Goal: Task Accomplishment & Management: Use online tool/utility

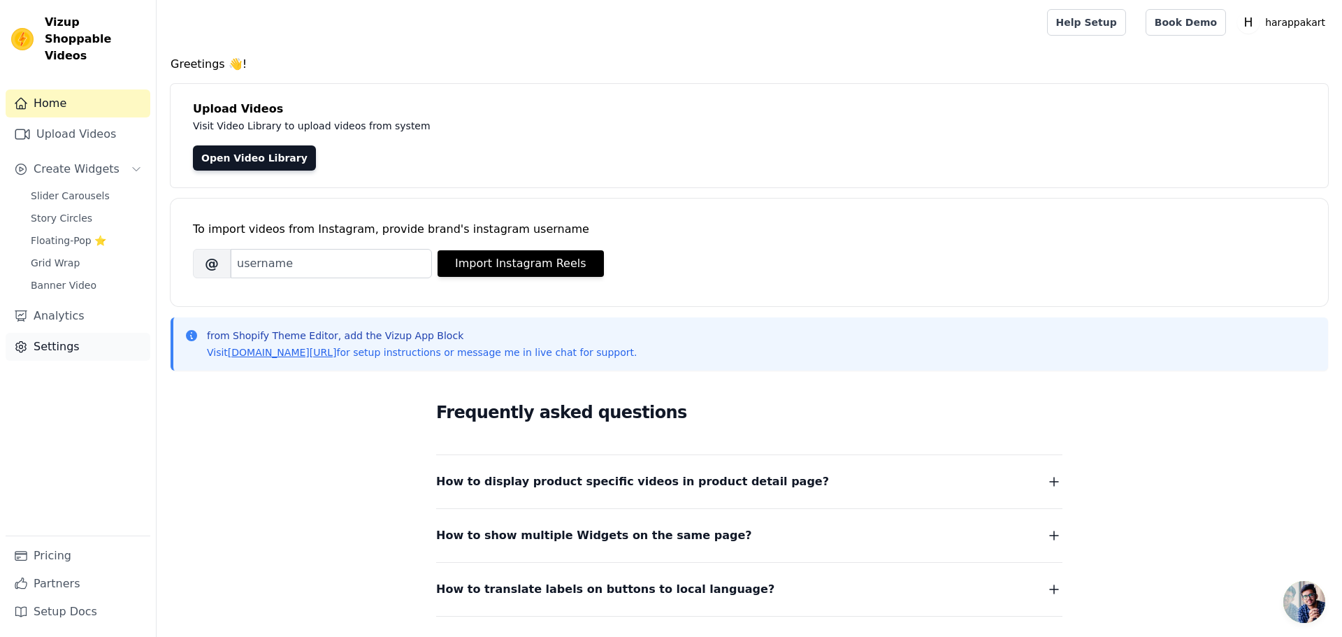
click at [58, 333] on link "Settings" at bounding box center [78, 347] width 145 height 28
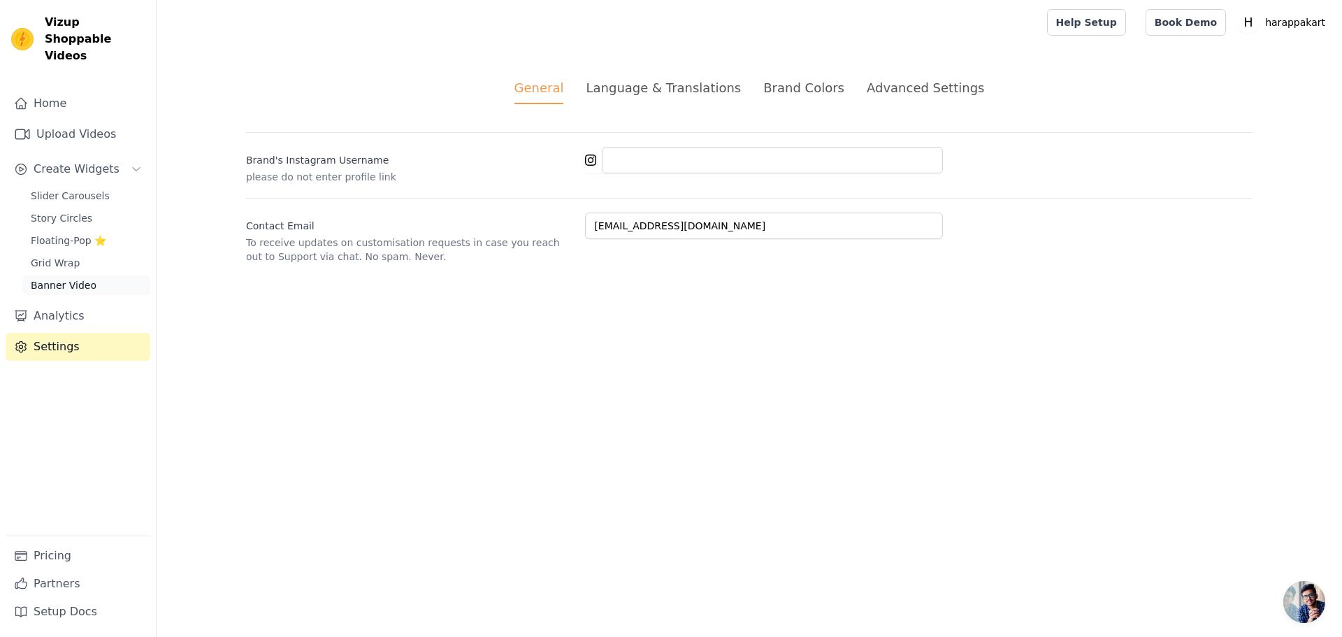
click at [45, 278] on span "Banner Video" at bounding box center [64, 285] width 66 height 14
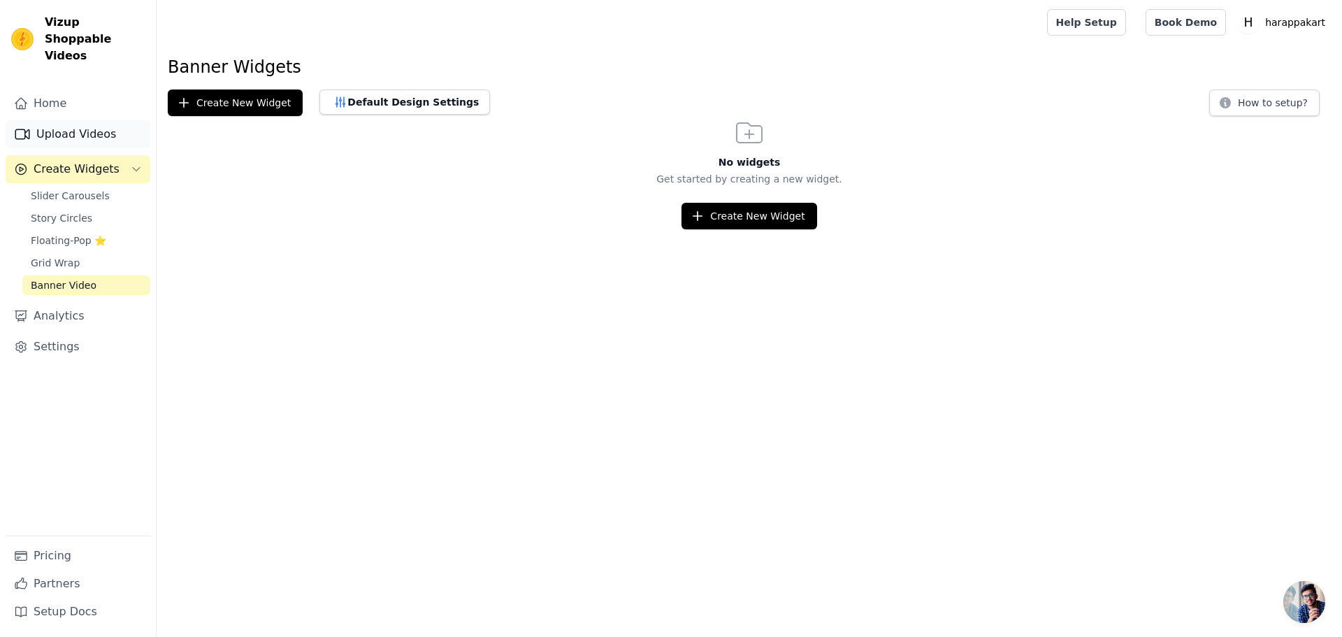
click at [66, 120] on link "Upload Videos" at bounding box center [78, 134] width 145 height 28
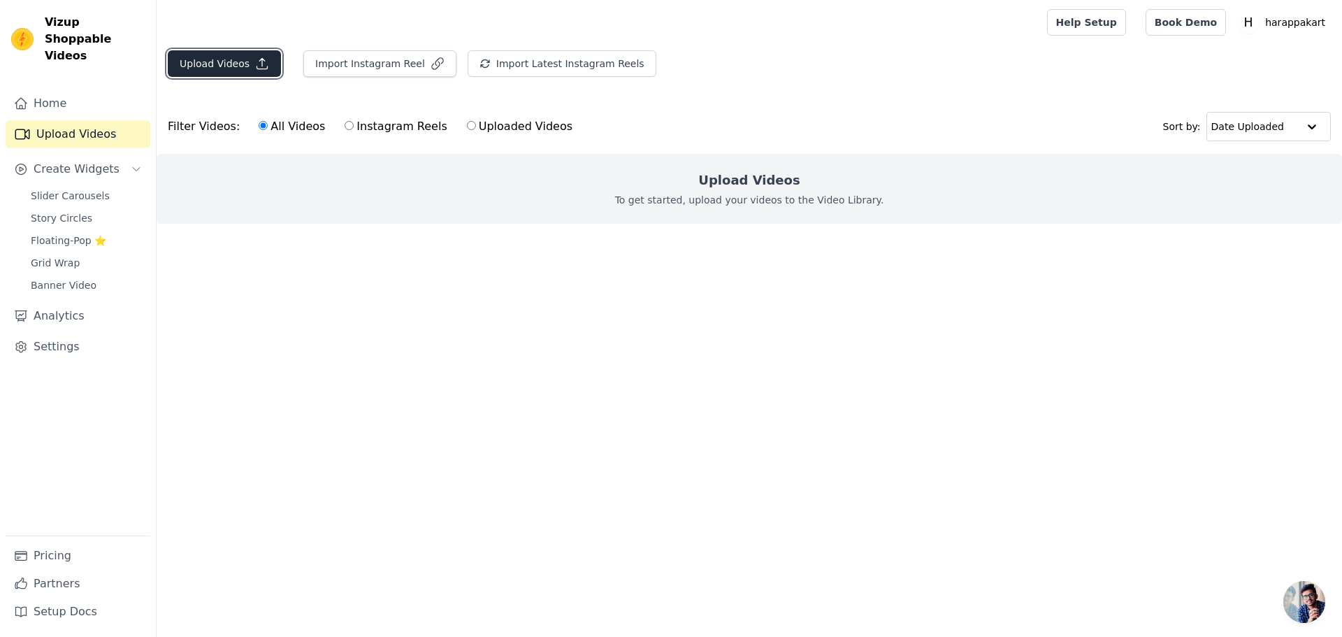
click at [168, 50] on button "Upload Videos" at bounding box center [224, 63] width 113 height 27
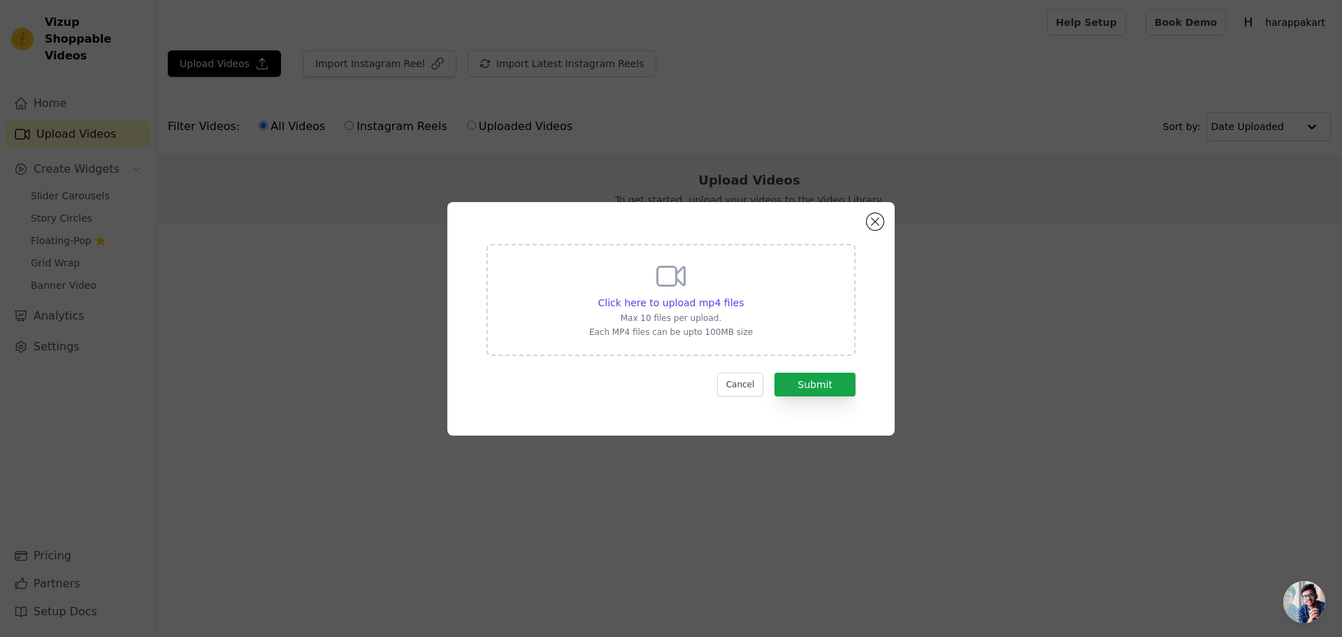
click at [661, 293] on icon at bounding box center [671, 276] width 34 height 34
click at [743, 296] on input "Click here to upload mp4 files Max 10 files per upload. Each MP4 files can be u…" at bounding box center [743, 295] width 1 height 1
type input "C:\fakepath\ef8afd419b368b1eb87985f2ec4cd73b.mp4"
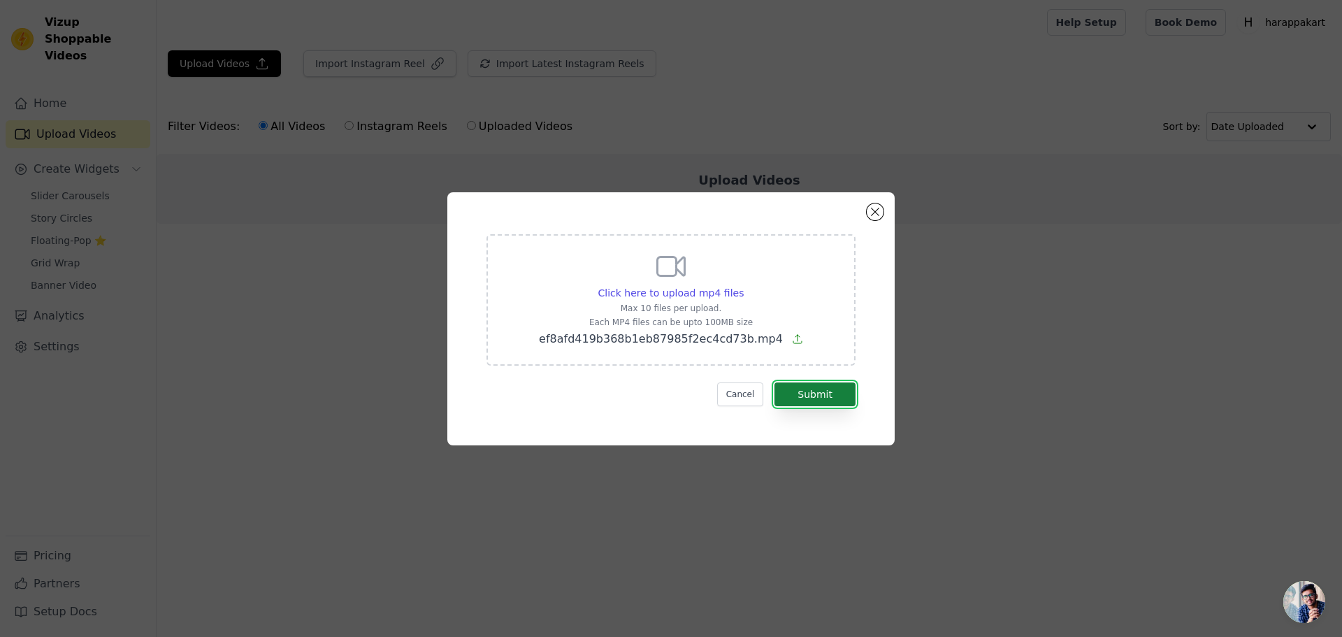
click at [777, 382] on button "Submit" at bounding box center [814, 394] width 81 height 24
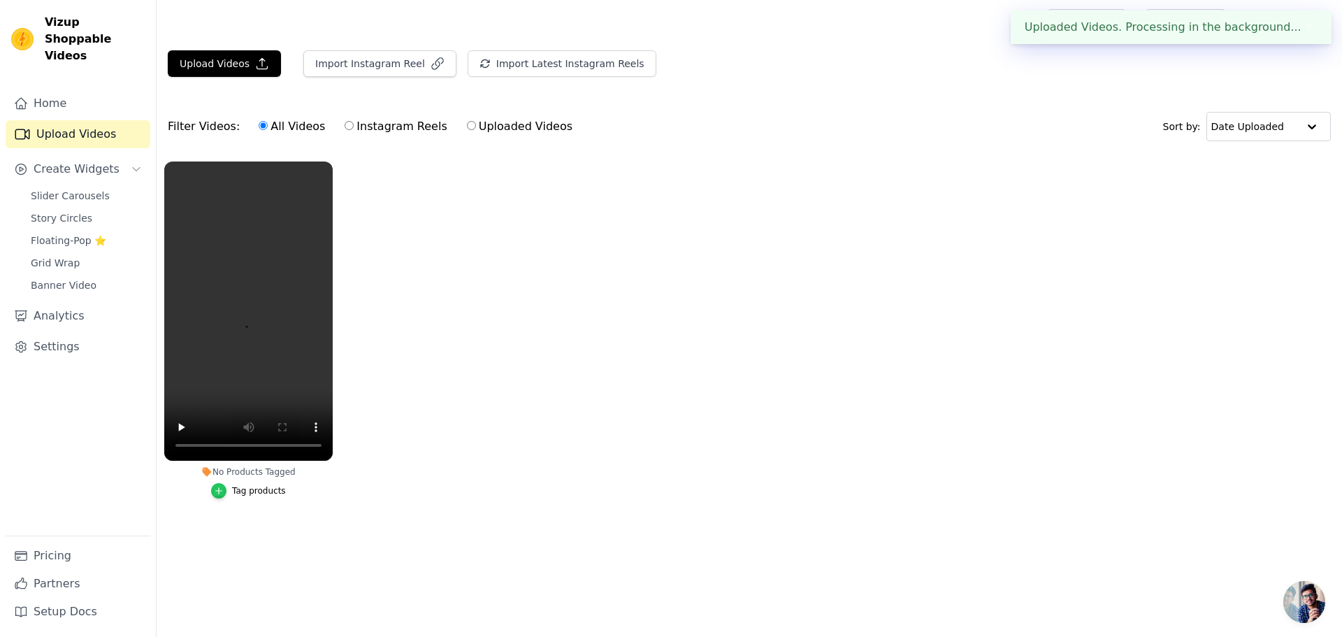
click at [214, 486] on icon "button" at bounding box center [219, 491] width 10 height 10
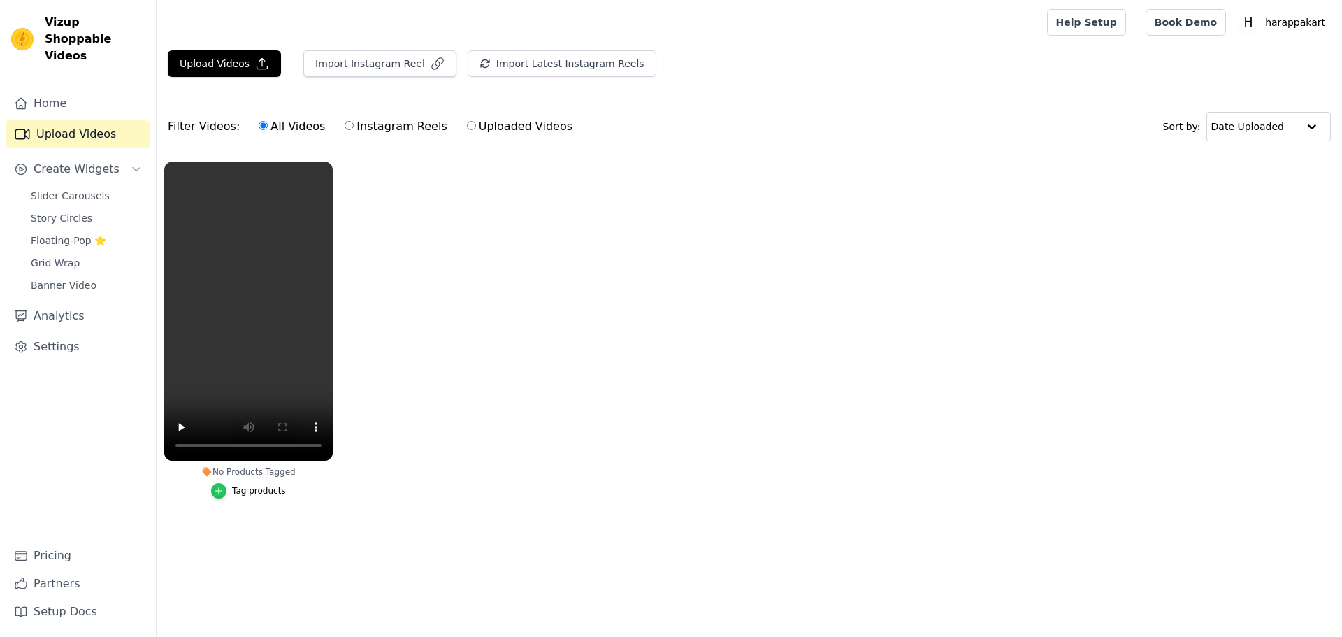
click at [211, 483] on div "button" at bounding box center [218, 490] width 15 height 15
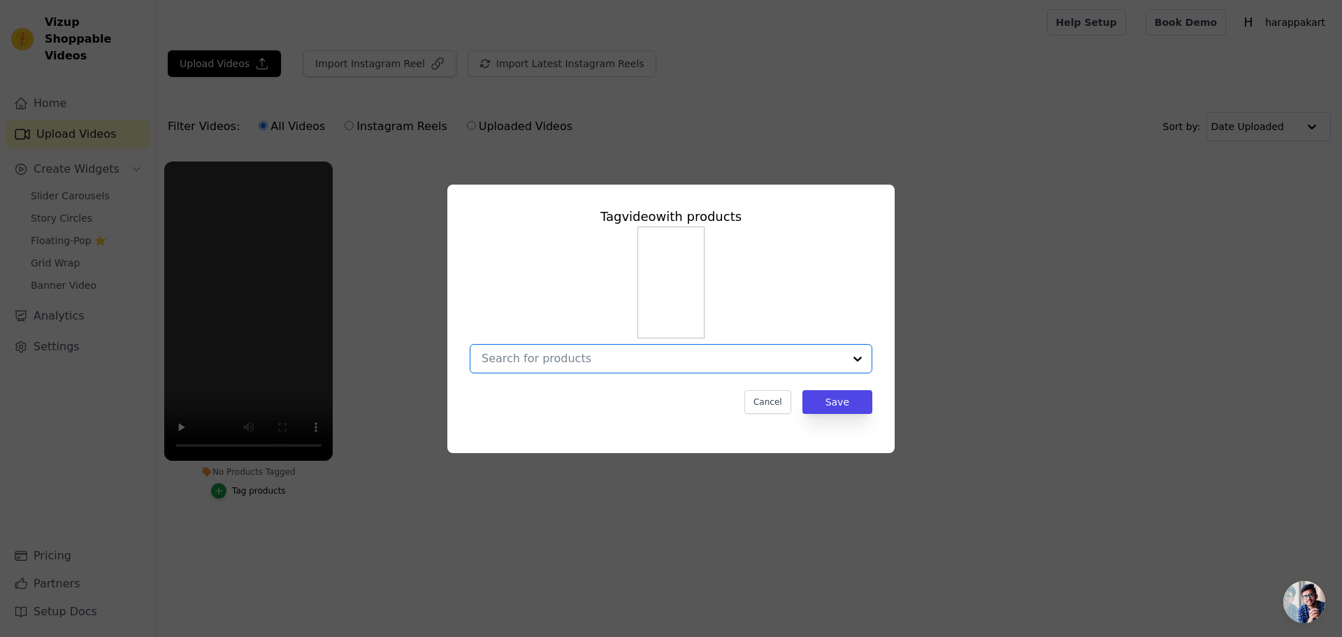
click at [721, 351] on input "No Products Tagged Tag video with products Option undefined, selected. Select i…" at bounding box center [662, 357] width 362 height 13
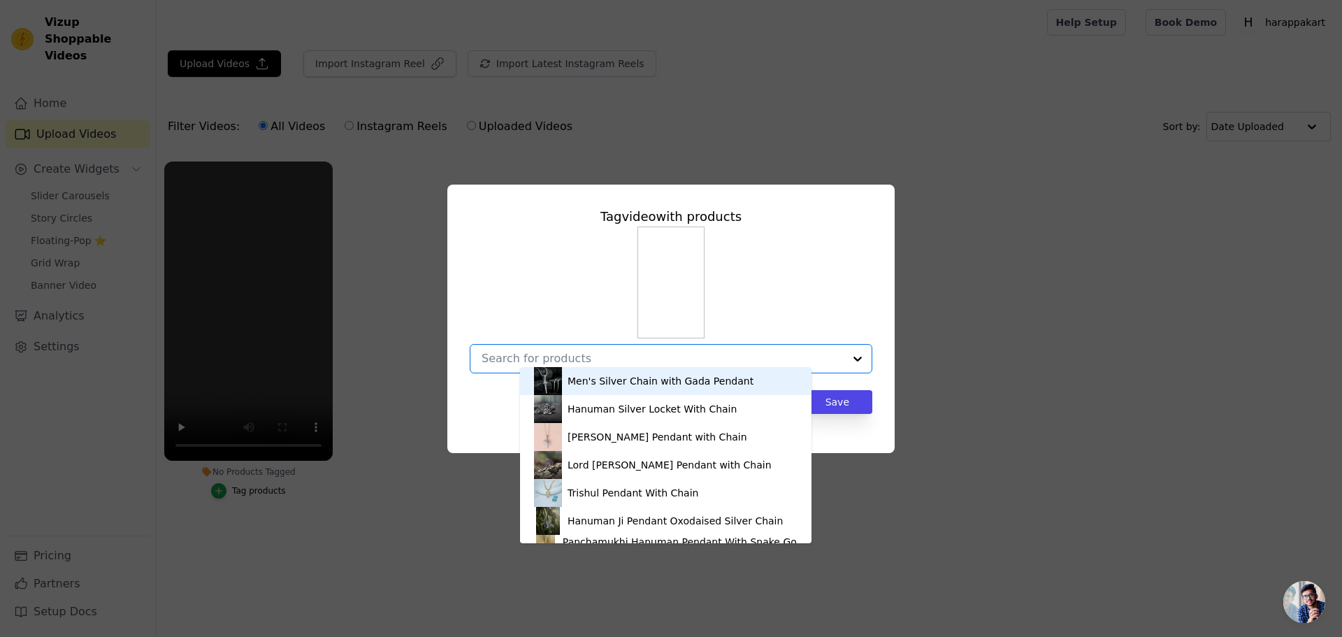
click at [762, 351] on input "No Products Tagged Tag video with products Men's Silver Chain with Gada Pendant…" at bounding box center [662, 357] width 362 height 13
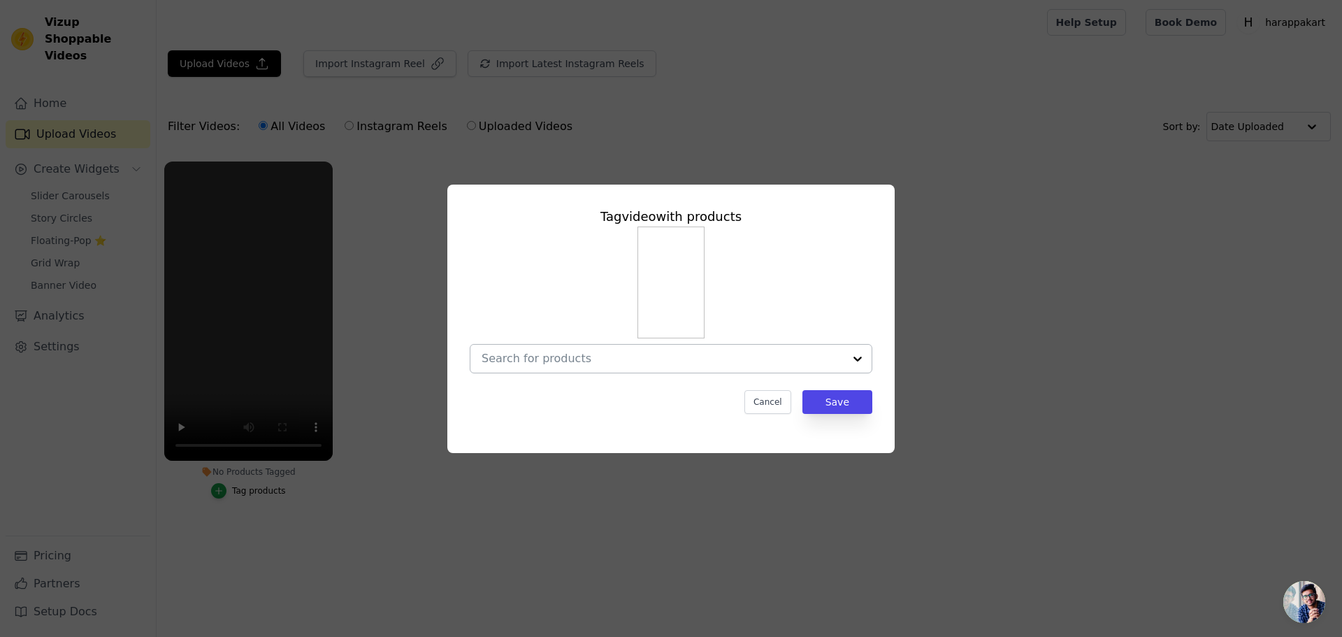
click at [646, 351] on input "No Products Tagged Tag video with products Cancel Save Tag products" at bounding box center [662, 357] width 362 height 13
drag, startPoint x: 646, startPoint y: 346, endPoint x: 574, endPoint y: 347, distance: 71.3
click at [574, 351] on input "No Products Tagged Tag video with products Option undefined, selected. Select i…" at bounding box center [662, 357] width 362 height 13
paste input "Gold Plated Hanuman Locket With Chain"
type input "Gold Plated Hanuman Locket With Chain"
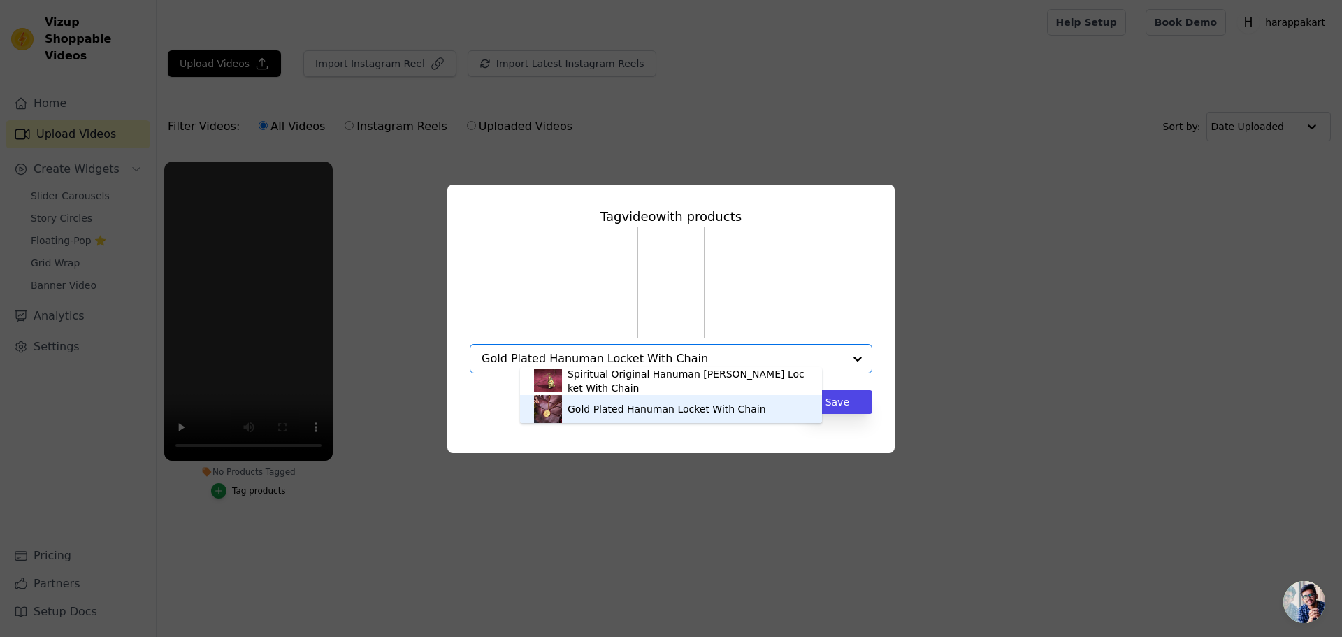
click at [660, 414] on div "Gold Plated Hanuman Locket With Chain" at bounding box center [671, 409] width 274 height 28
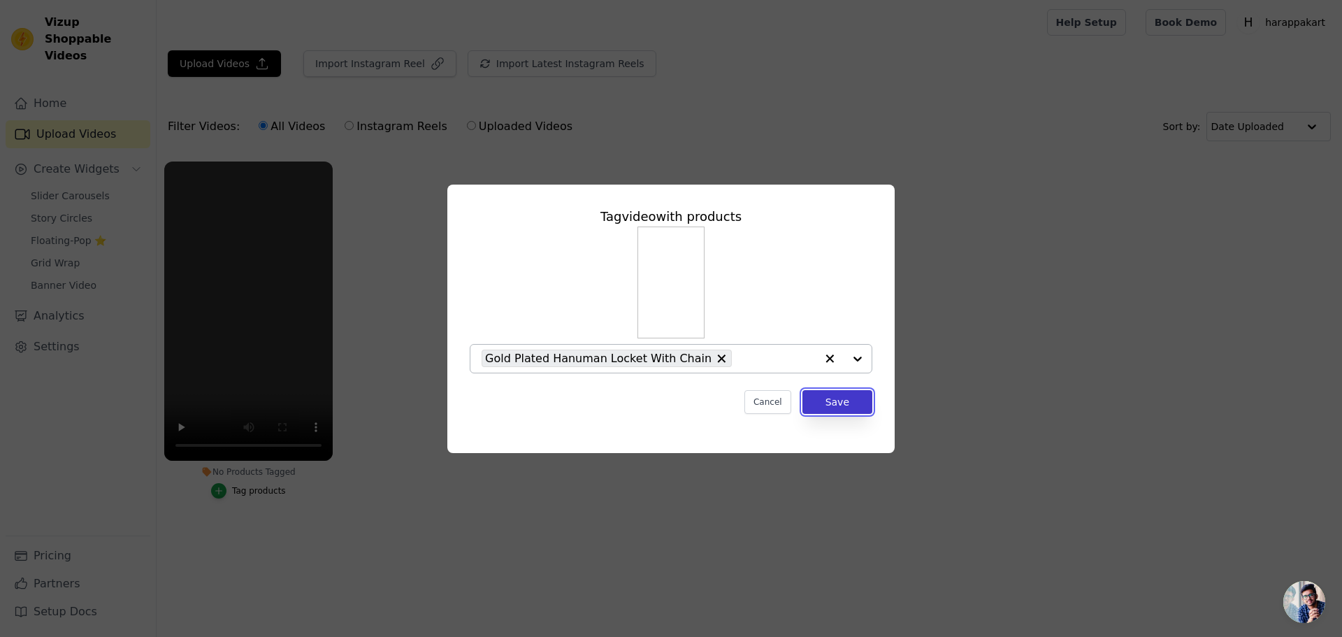
click at [802, 391] on button "Save" at bounding box center [837, 402] width 70 height 24
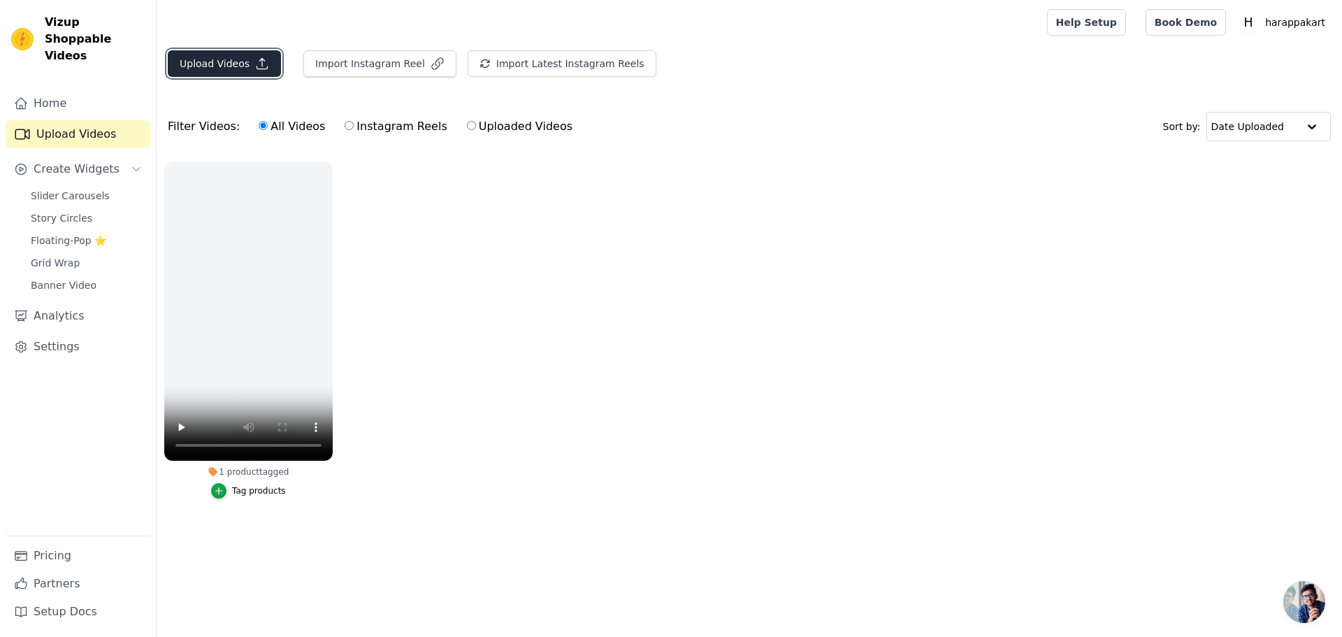
click at [168, 50] on button "Upload Videos" at bounding box center [224, 63] width 113 height 27
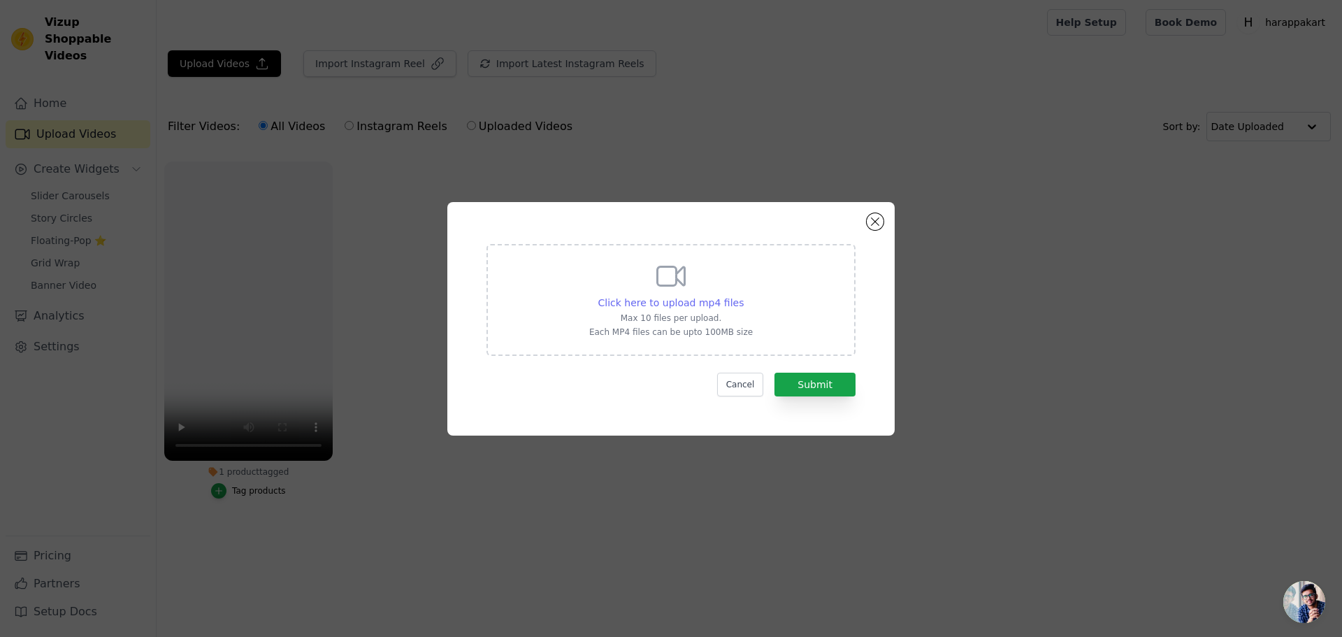
click at [668, 308] on span "Click here to upload mp4 files" at bounding box center [671, 302] width 146 height 11
click at [743, 296] on input "Click here to upload mp4 files Max 10 files per upload. Each MP4 files can be u…" at bounding box center [743, 295] width 1 height 1
type input "C:\fakepath\b47ea86f1401c90f805dd8424d6e3baf.mp4"
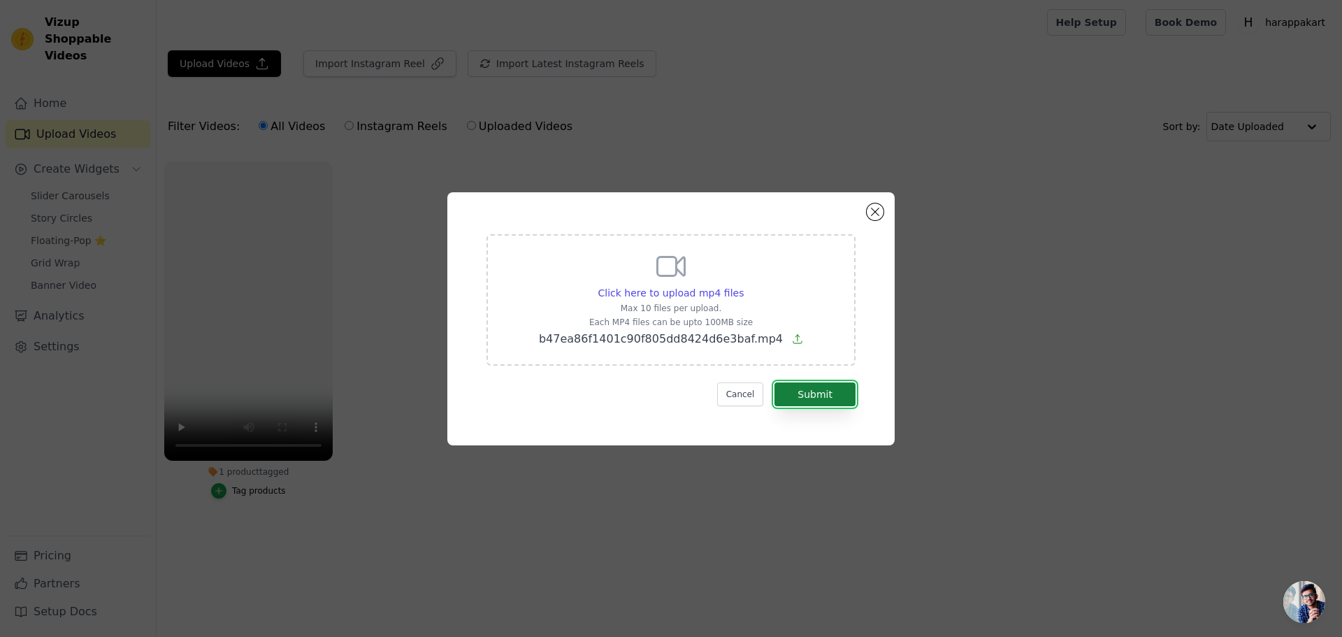
click at [774, 383] on button "Submit" at bounding box center [814, 394] width 81 height 24
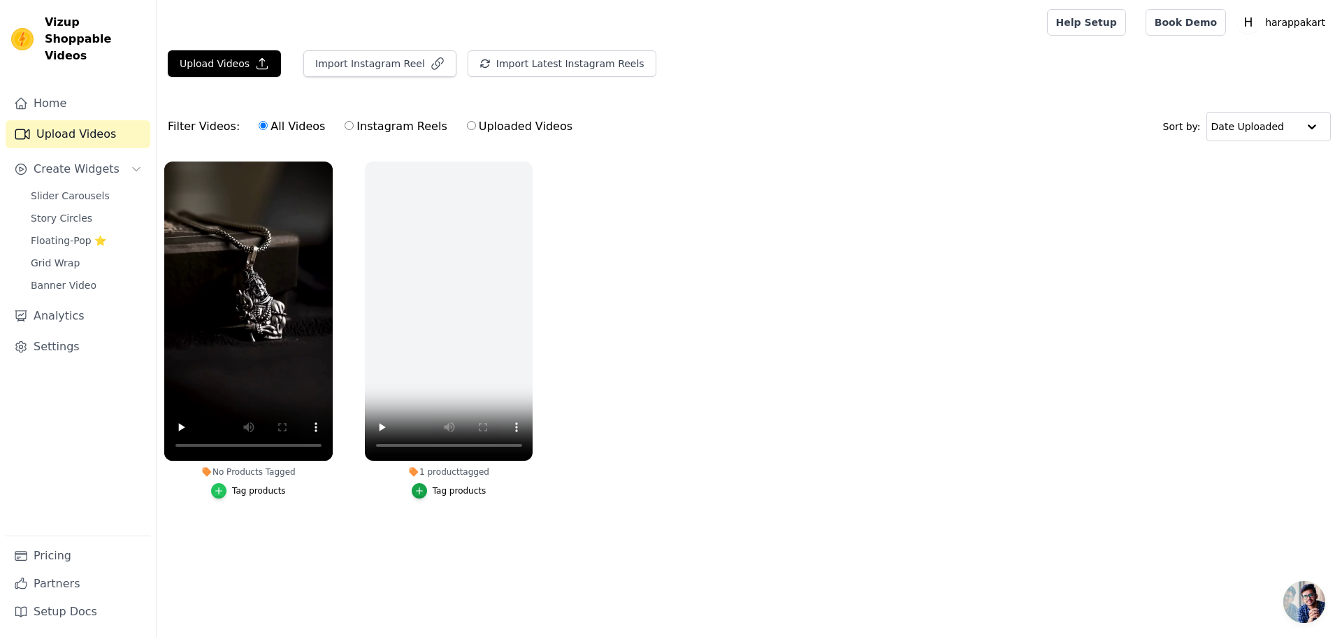
click at [211, 483] on div "button" at bounding box center [218, 490] width 15 height 15
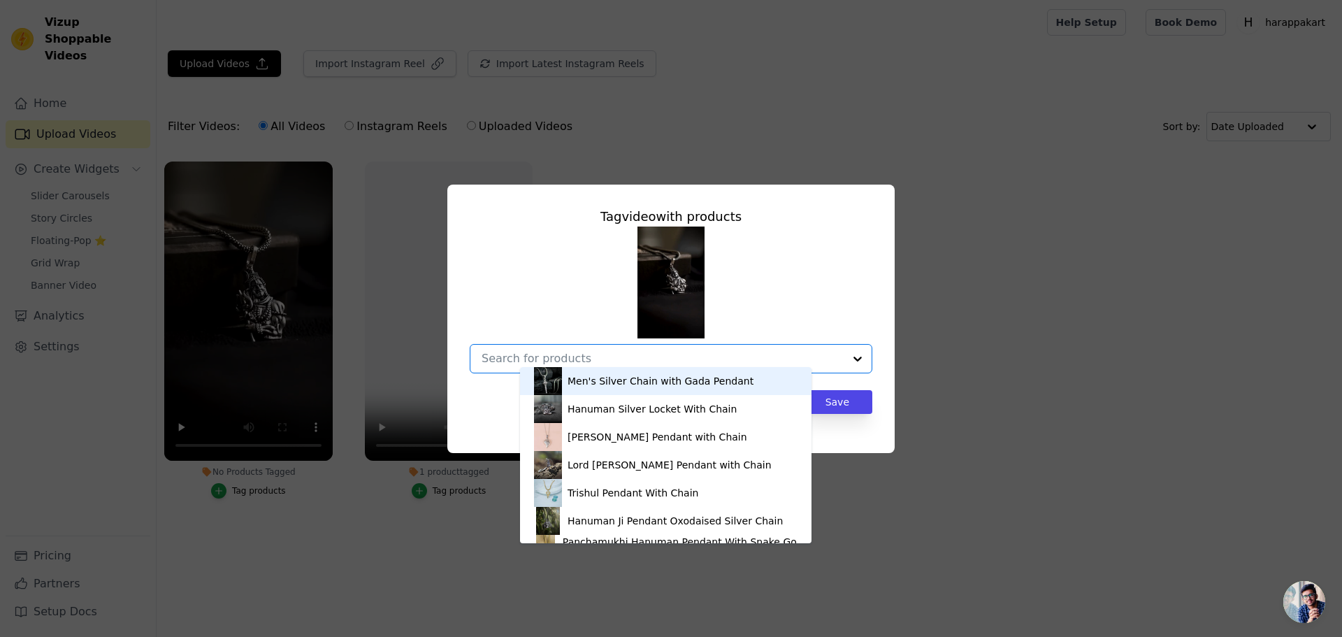
paste input "Spiritual [PERSON_NAME] Locket With Chain"
type input "Spiritual [PERSON_NAME] Locket With Chain"
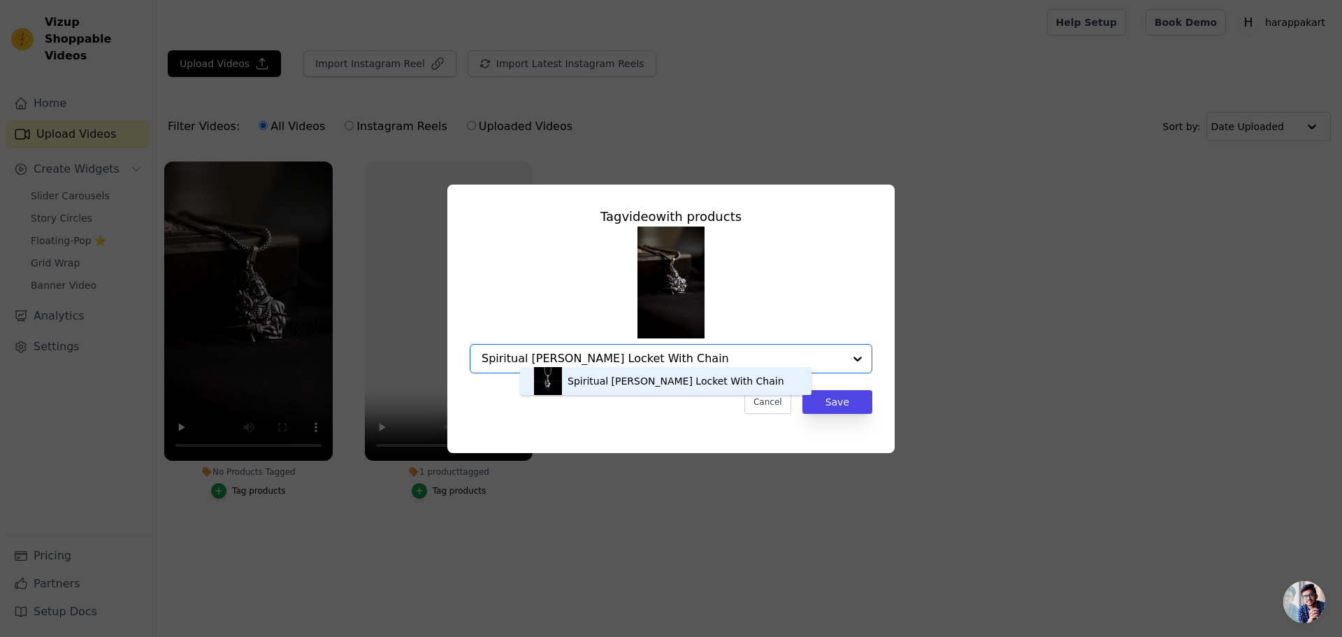
click at [744, 371] on div "Spiritual [PERSON_NAME] Locket With Chain" at bounding box center [665, 381] width 263 height 28
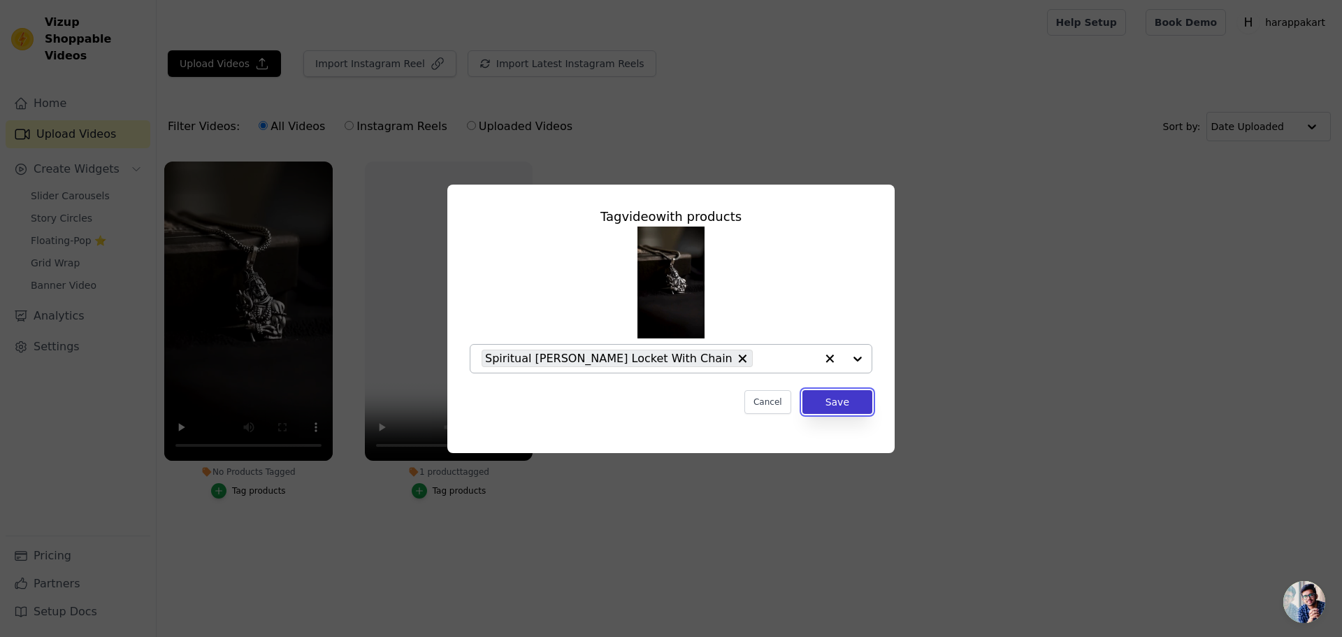
click at [802, 390] on button "Save" at bounding box center [837, 402] width 70 height 24
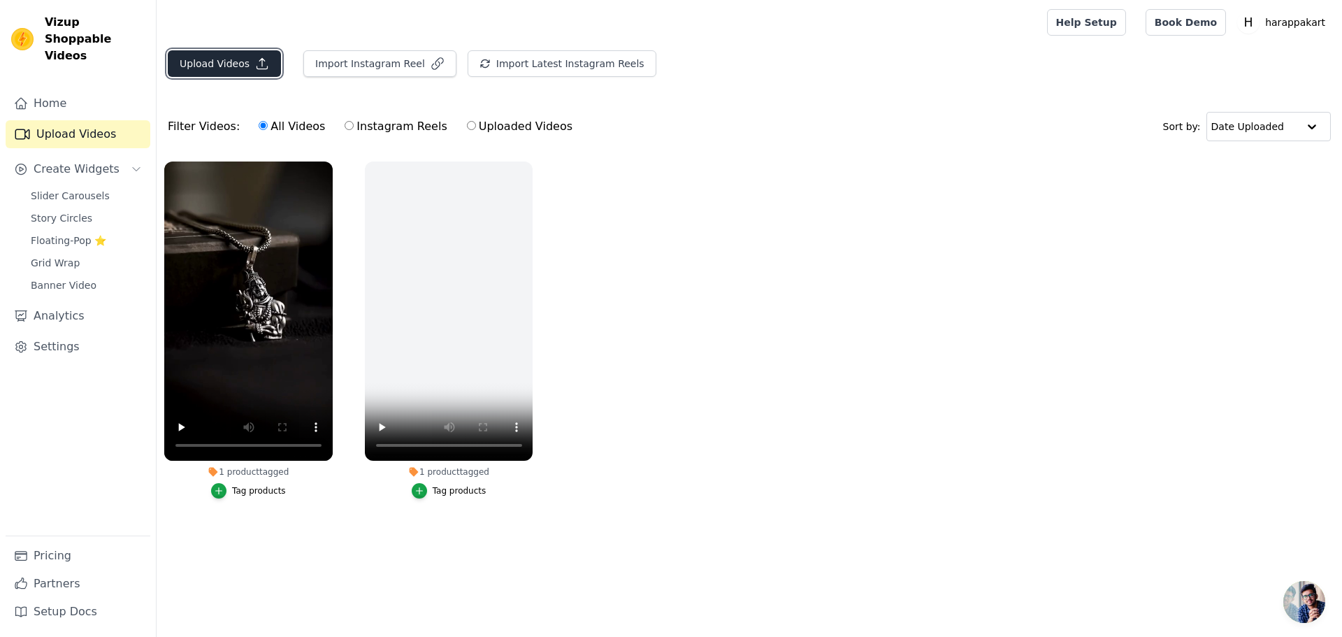
click at [173, 50] on button "Upload Videos" at bounding box center [224, 63] width 113 height 27
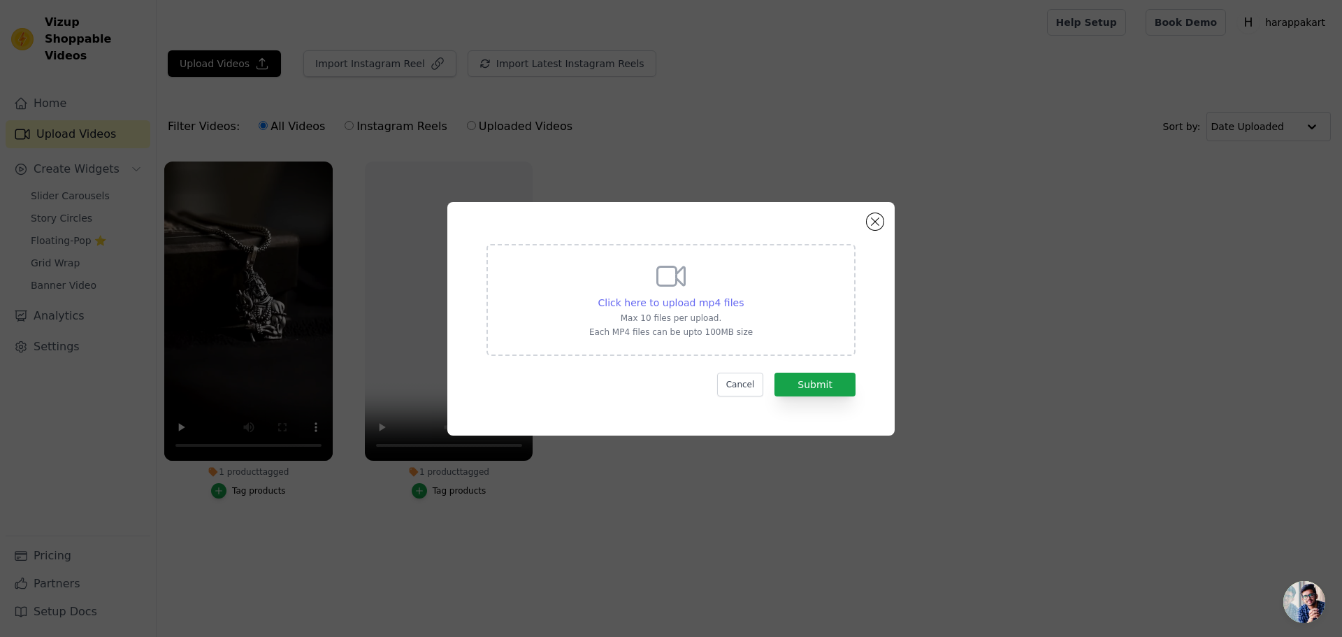
click at [635, 305] on span "Click here to upload mp4 files" at bounding box center [671, 302] width 146 height 11
click at [743, 296] on input "Click here to upload mp4 files Max 10 files per upload. Each MP4 files can be u…" at bounding box center [743, 295] width 1 height 1
type input "C:\fakepath\380b6c6442037c6e6380b51494f2094c.mp4"
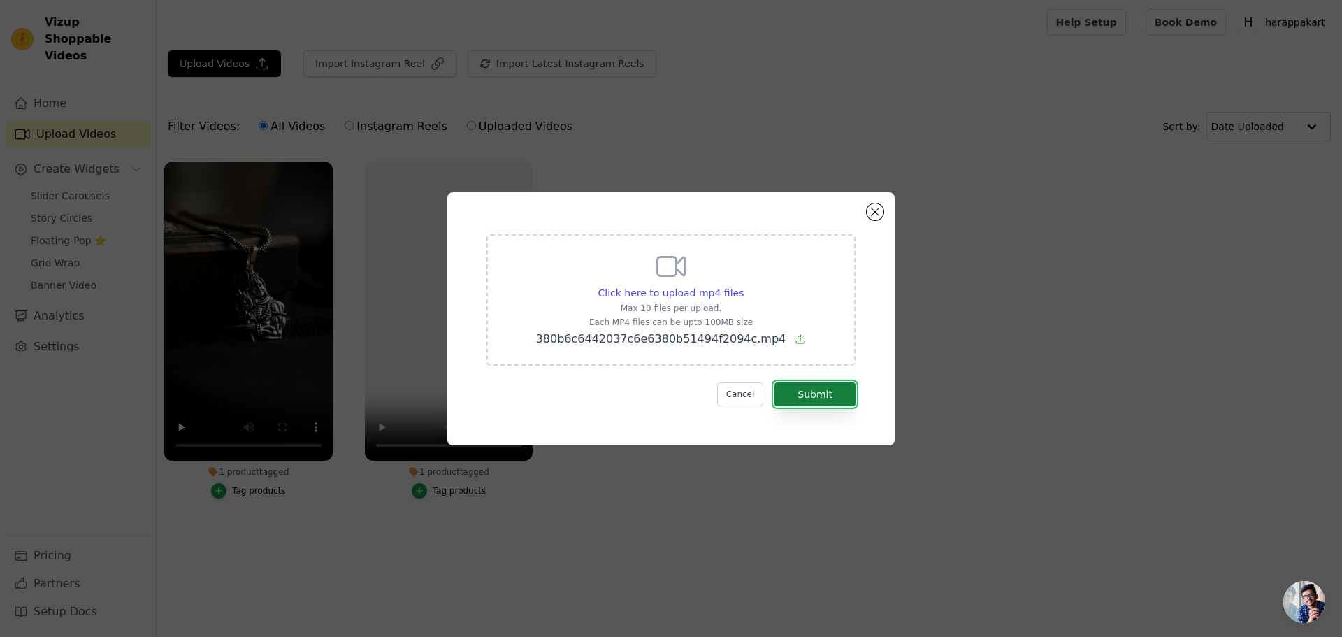
click at [778, 384] on button "Submit" at bounding box center [814, 394] width 81 height 24
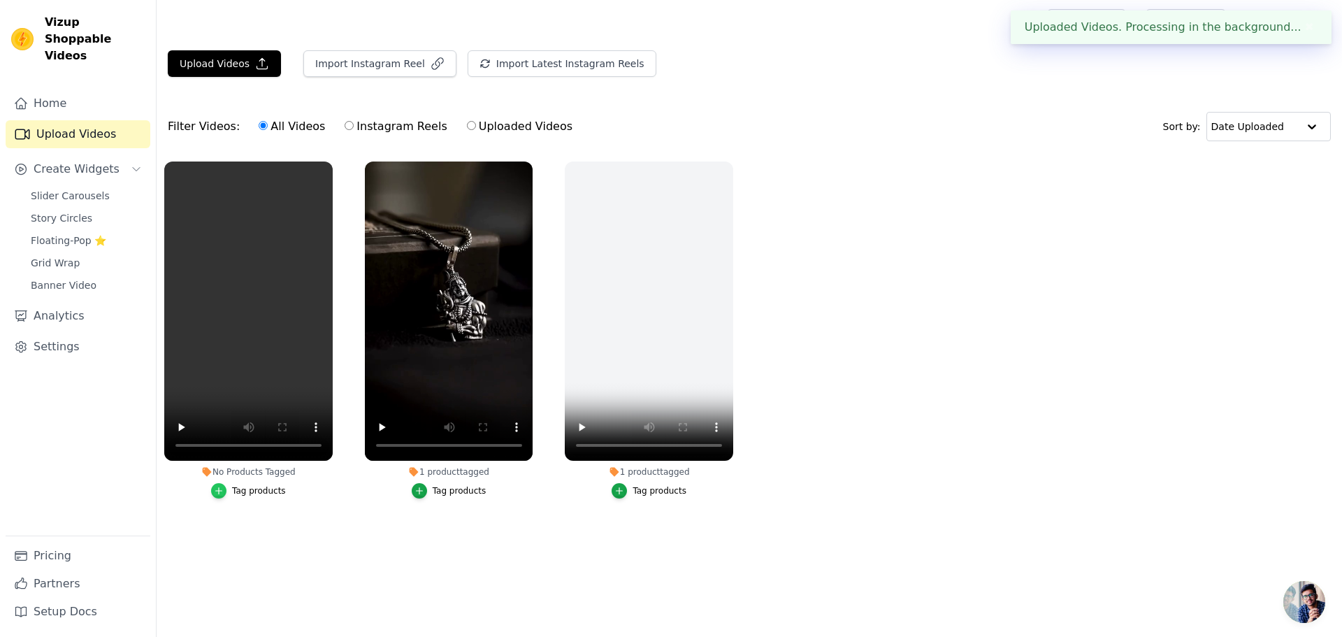
click at [211, 483] on div "button" at bounding box center [218, 490] width 15 height 15
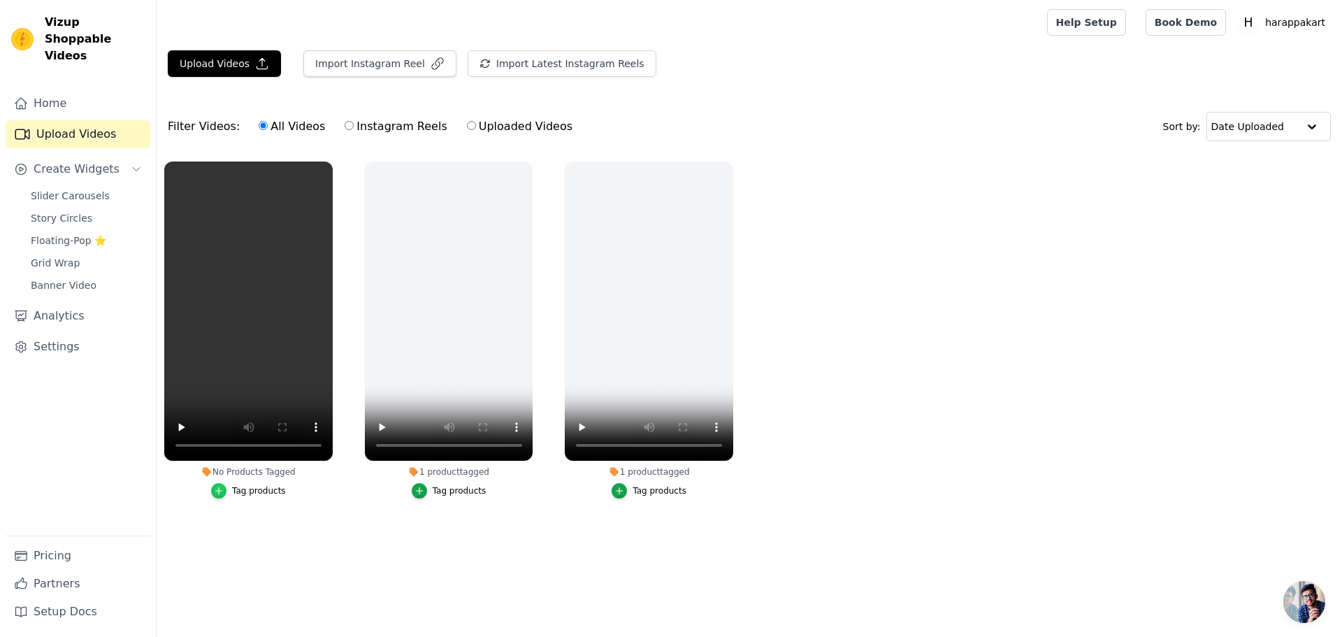
click at [214, 486] on icon "button" at bounding box center [219, 491] width 10 height 10
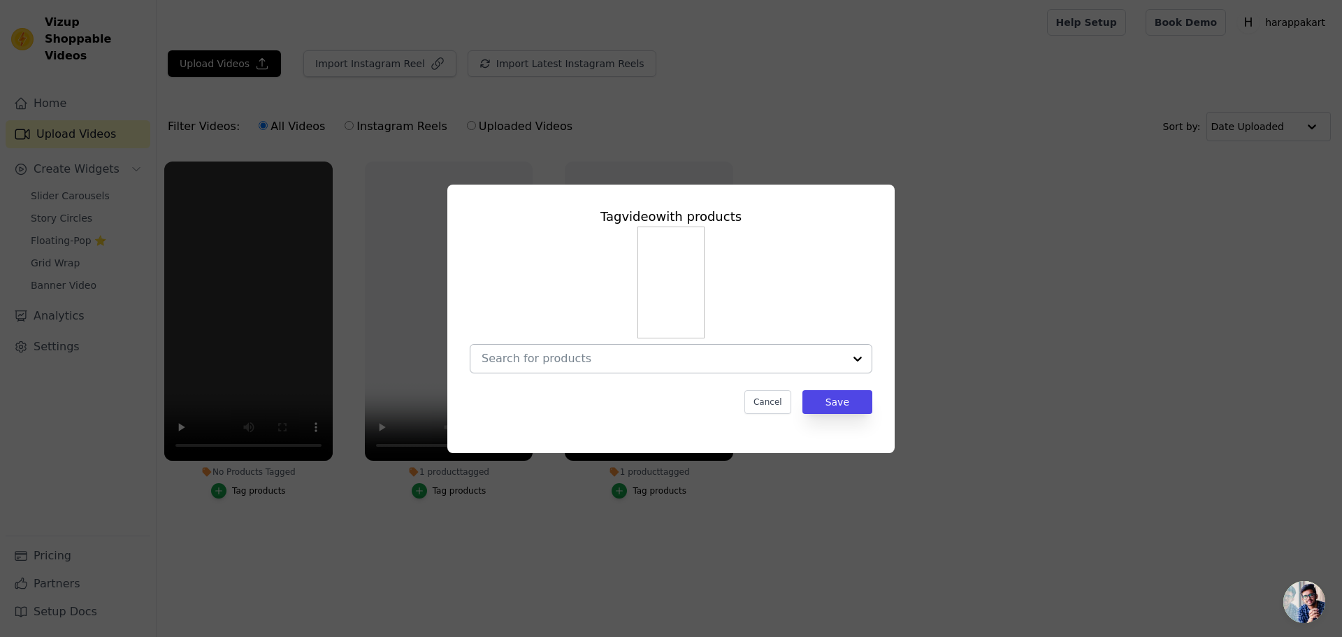
click at [599, 356] on div at bounding box center [662, 358] width 362 height 28
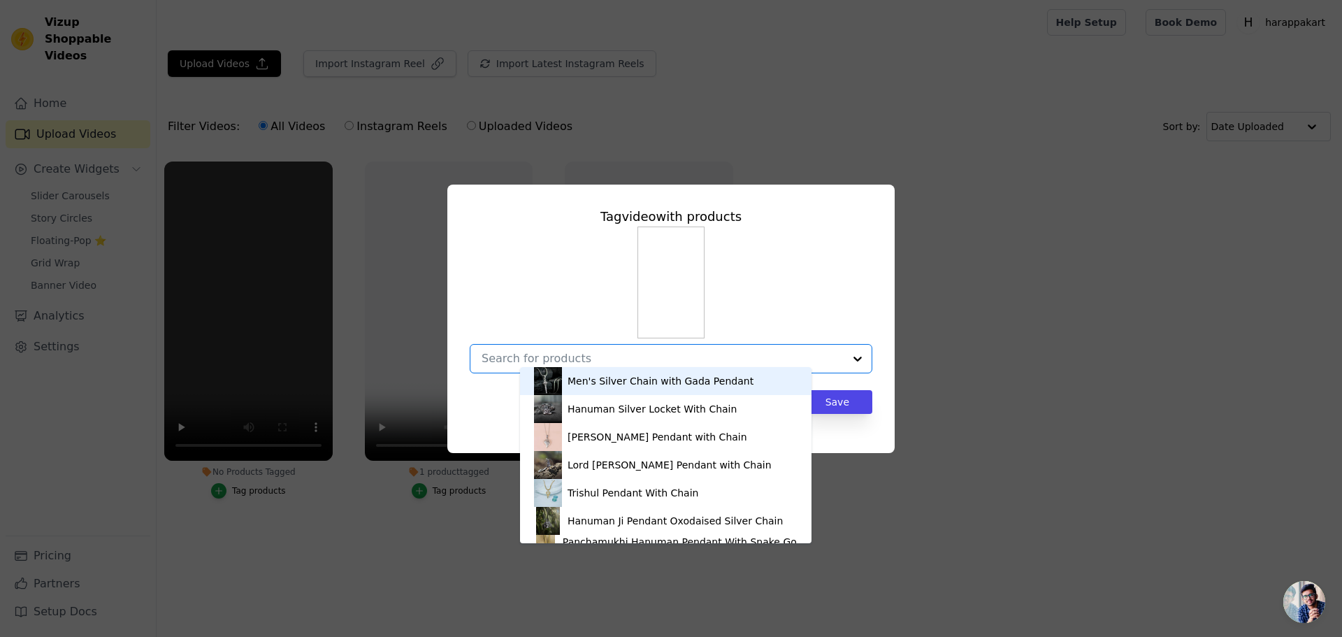
drag, startPoint x: 599, startPoint y: 356, endPoint x: 552, endPoint y: 342, distance: 49.1
click at [552, 351] on input "No Products Tagged Tag video with products Men's Silver Chain with Gada Pendant…" at bounding box center [662, 357] width 362 height 13
paste input "Gold-plated Hanuman Face Diamond Alloy Pendant Locket Set"
type input "Gold-plated Hanuman Face Diamond Alloy Pendant Locket Set"
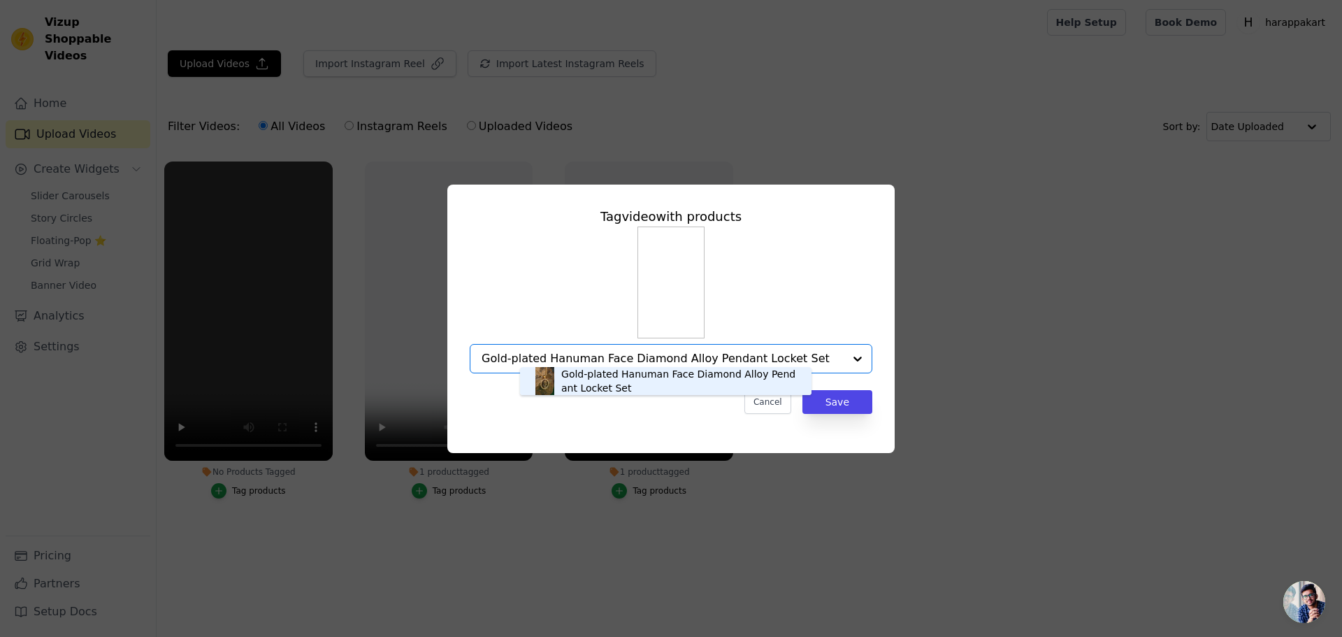
click at [697, 389] on div "Gold-plated Hanuman Face Diamond Alloy Pendant Locket Set" at bounding box center [665, 381] width 263 height 28
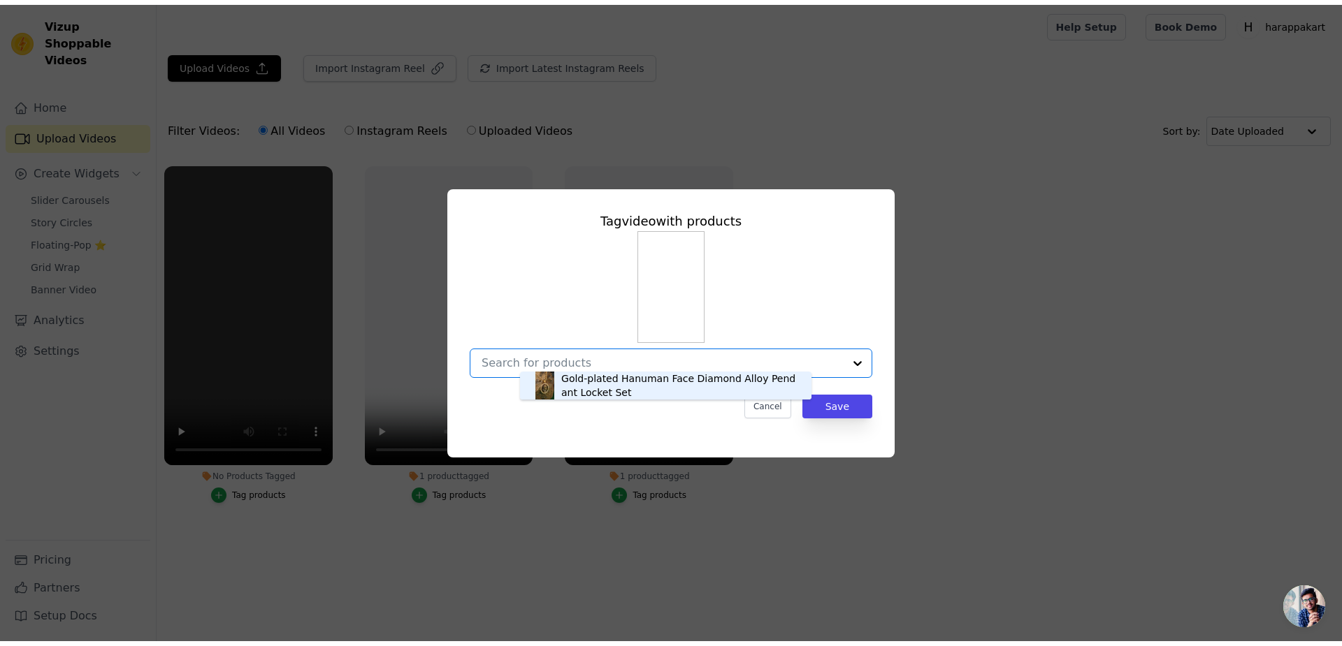
scroll to position [0, 0]
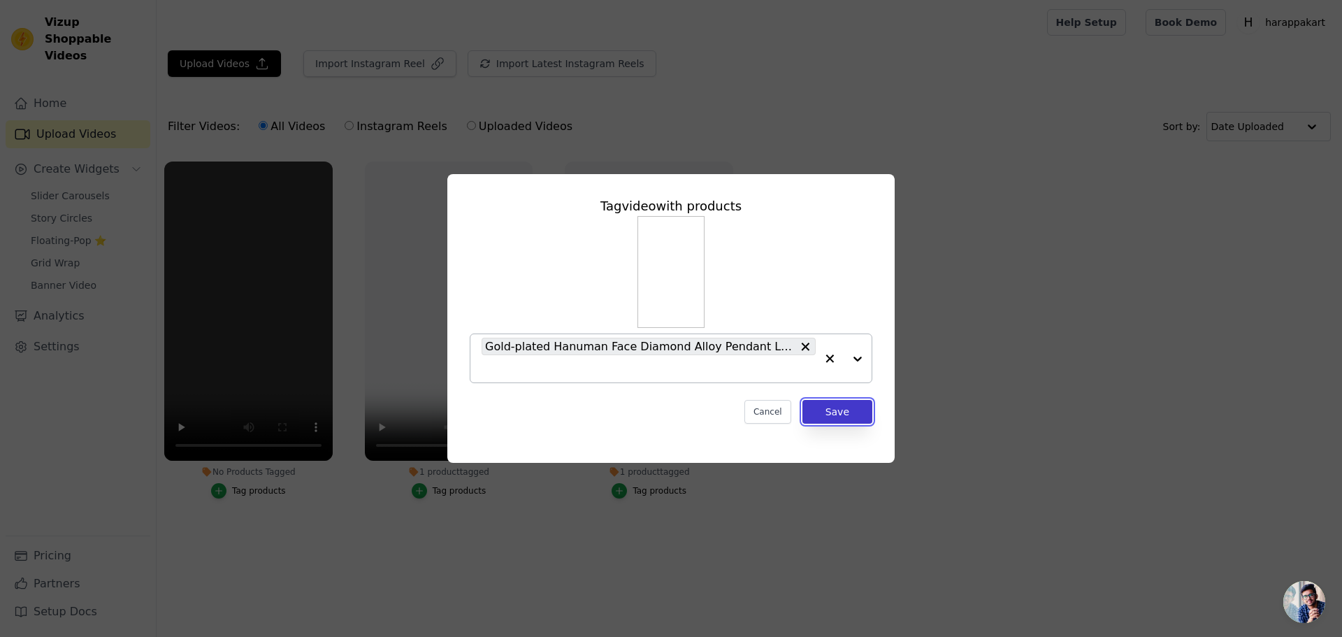
click at [802, 400] on button "Save" at bounding box center [837, 412] width 70 height 24
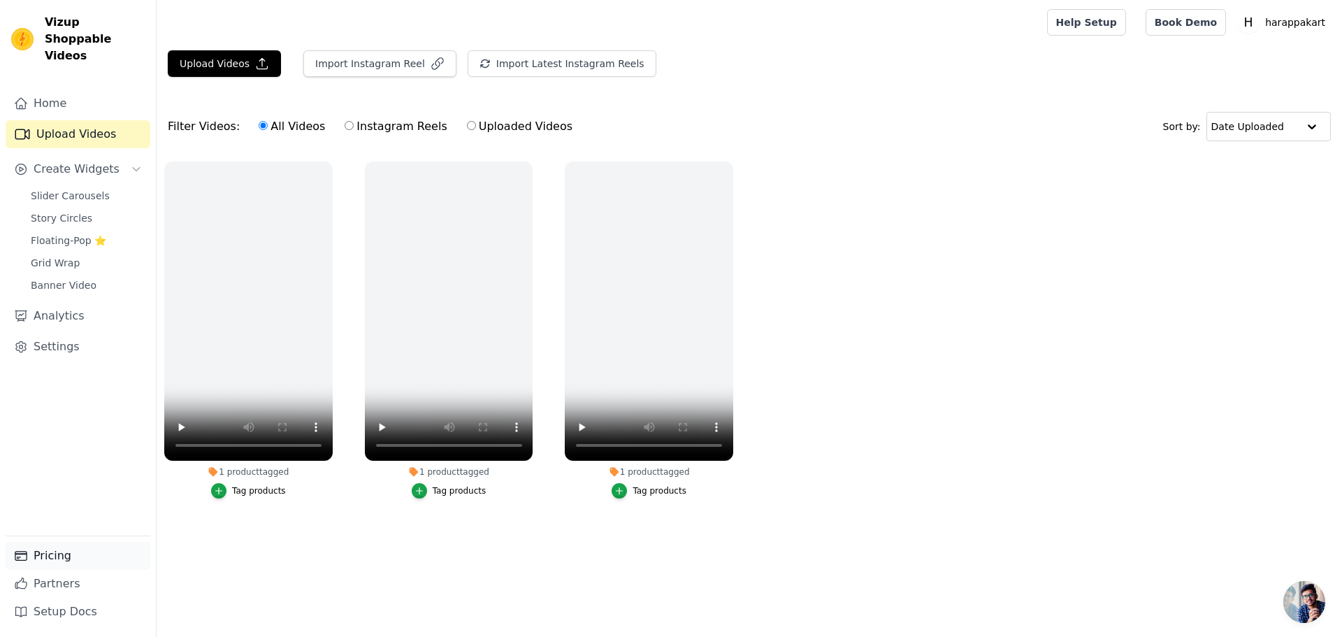
click at [45, 569] on link "Pricing" at bounding box center [78, 556] width 145 height 28
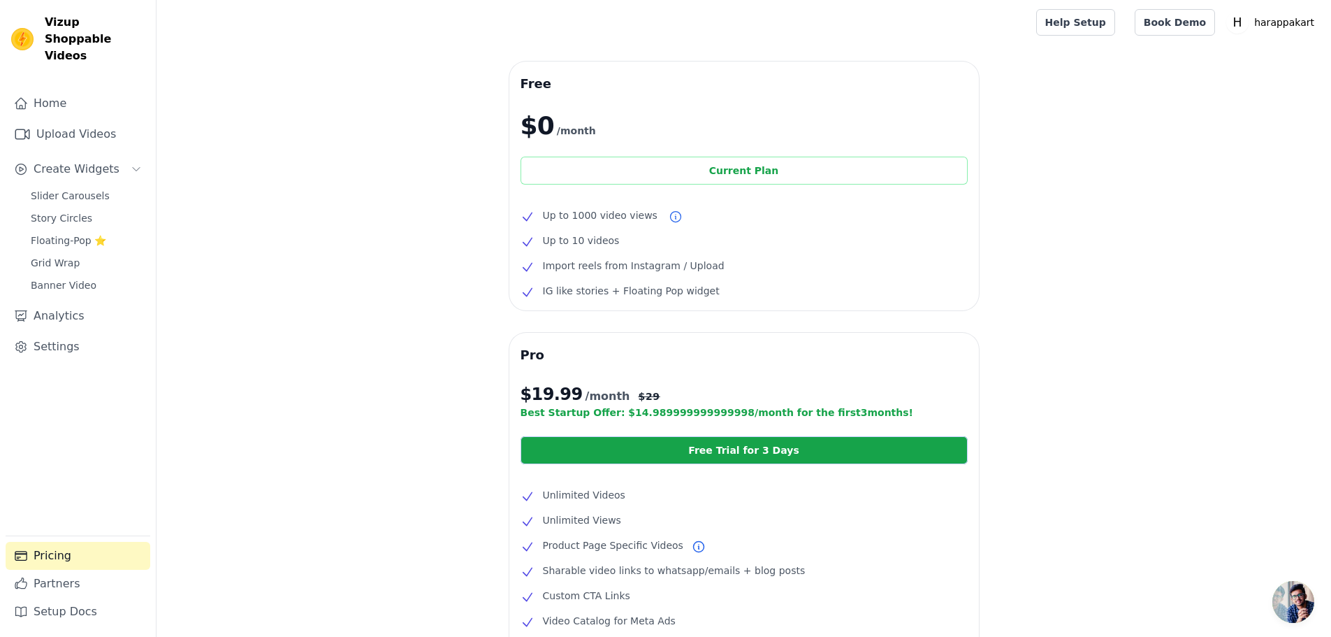
click at [760, 157] on div "Current Plan" at bounding box center [744, 171] width 447 height 28
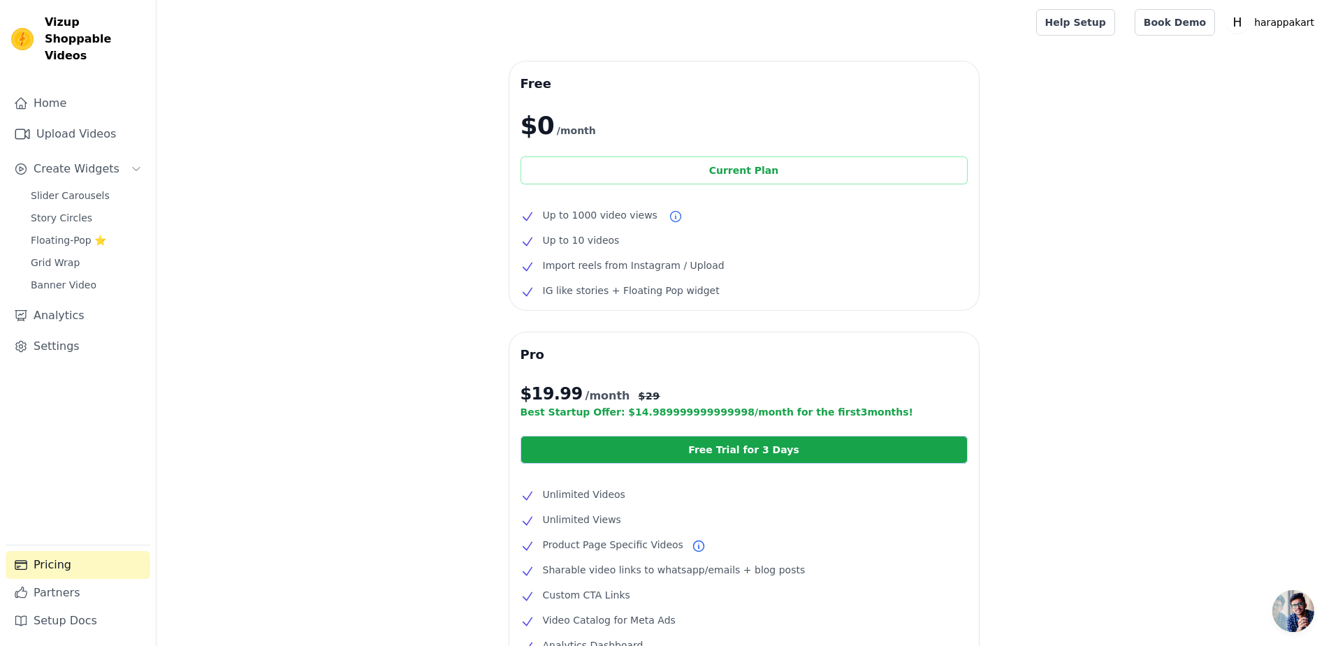
click at [82, 120] on link "Upload Videos" at bounding box center [78, 134] width 145 height 28
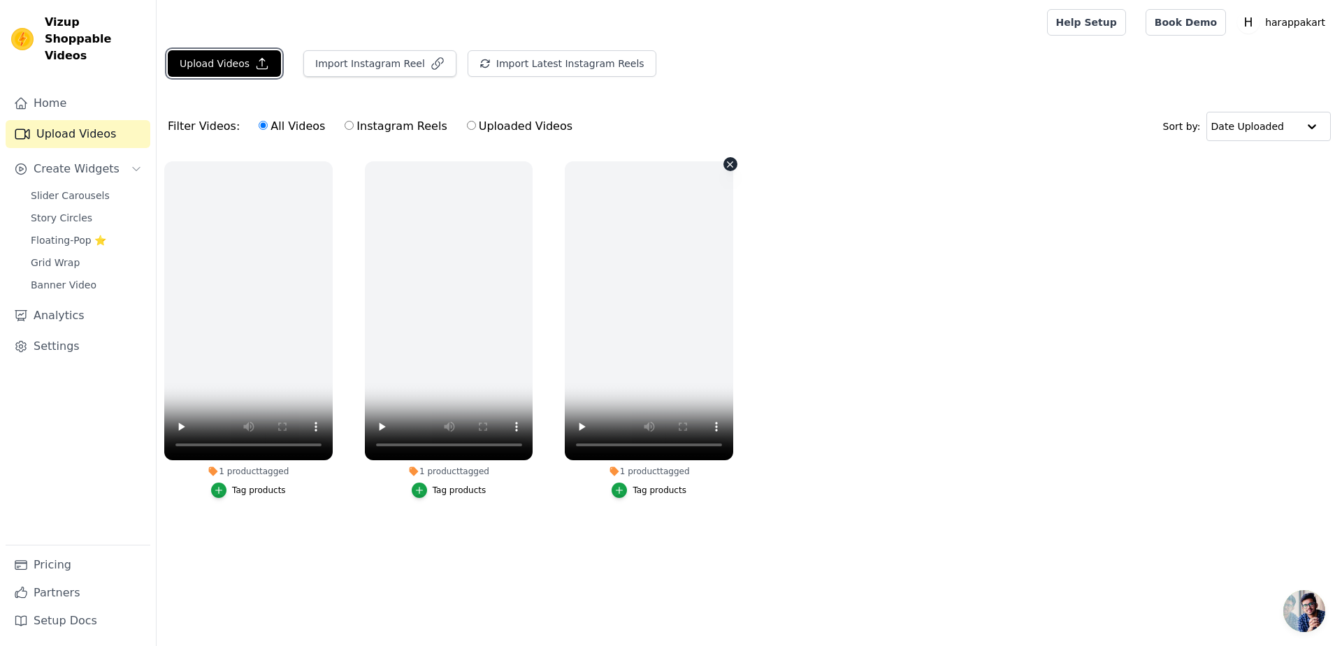
click at [168, 52] on button "Upload Videos" at bounding box center [224, 63] width 113 height 27
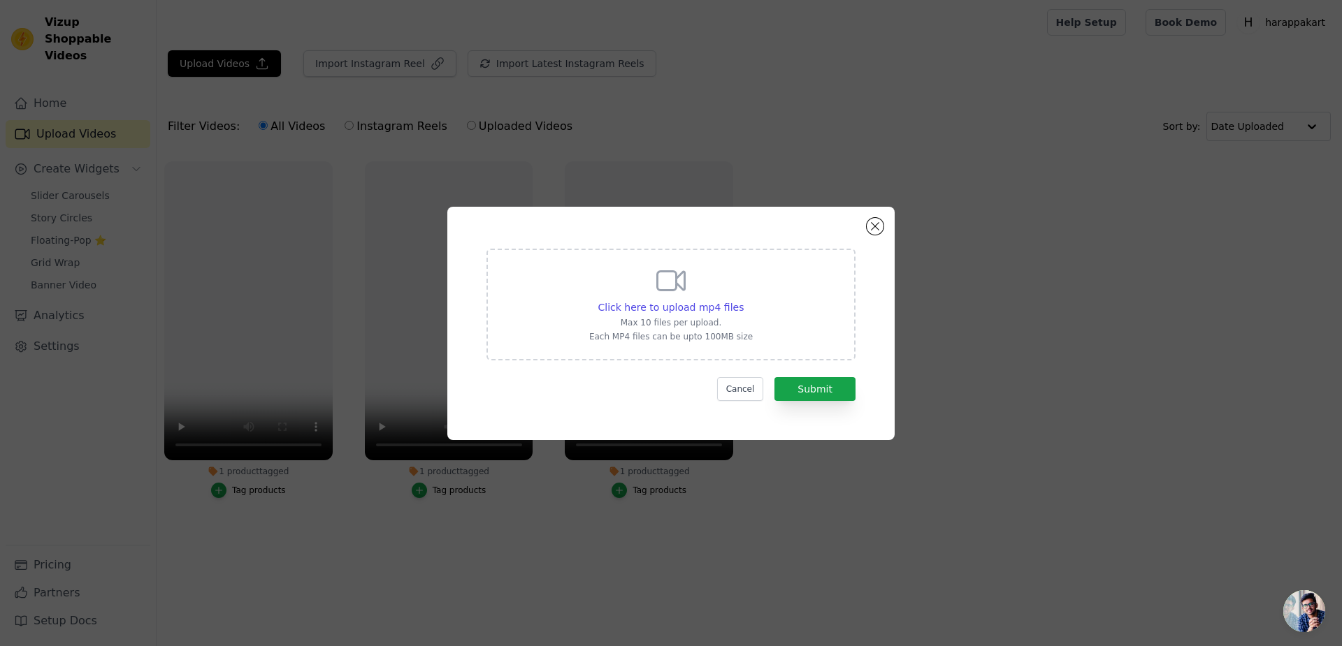
click at [688, 335] on p "Each MP4 files can be upto 100MB size" at bounding box center [671, 336] width 164 height 11
click at [743, 300] on input "Click here to upload mp4 files Max 10 files per upload. Each MP4 files can be u…" at bounding box center [743, 300] width 1 height 1
type input "C:\fakepath\3cec8181e4a20df6bbe6a6628e268b54.mp4"
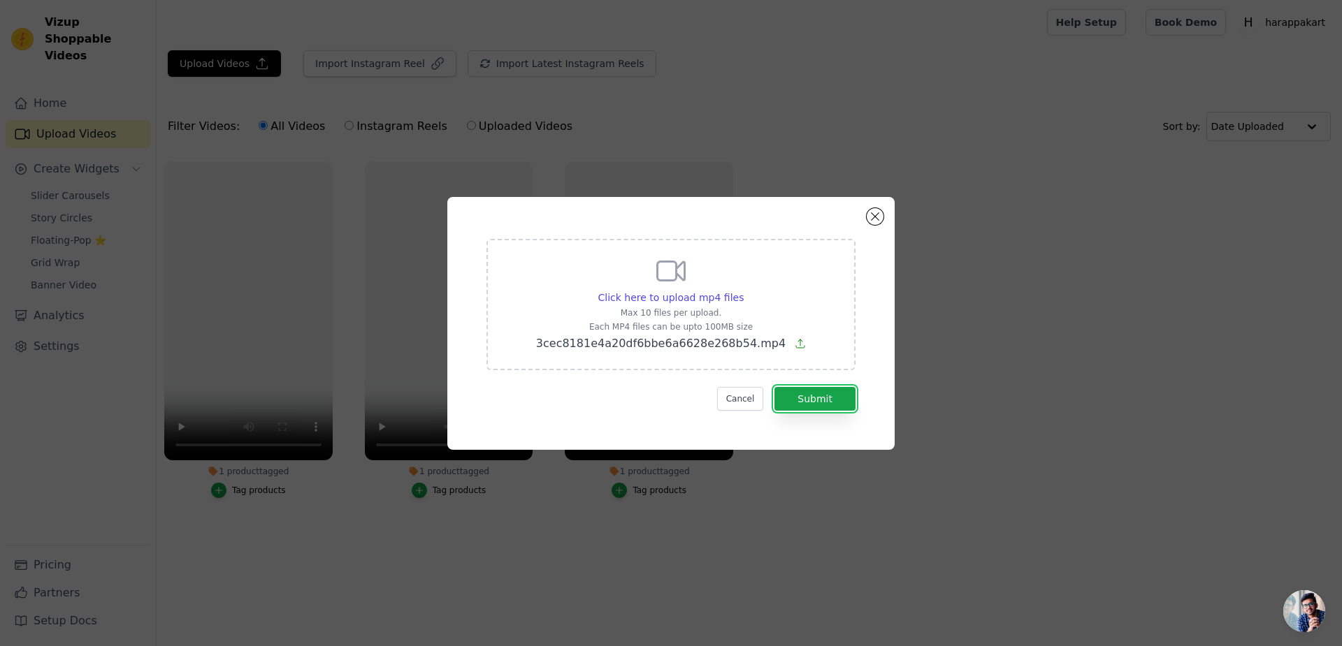
click at [789, 387] on button "Submit" at bounding box center [814, 399] width 81 height 24
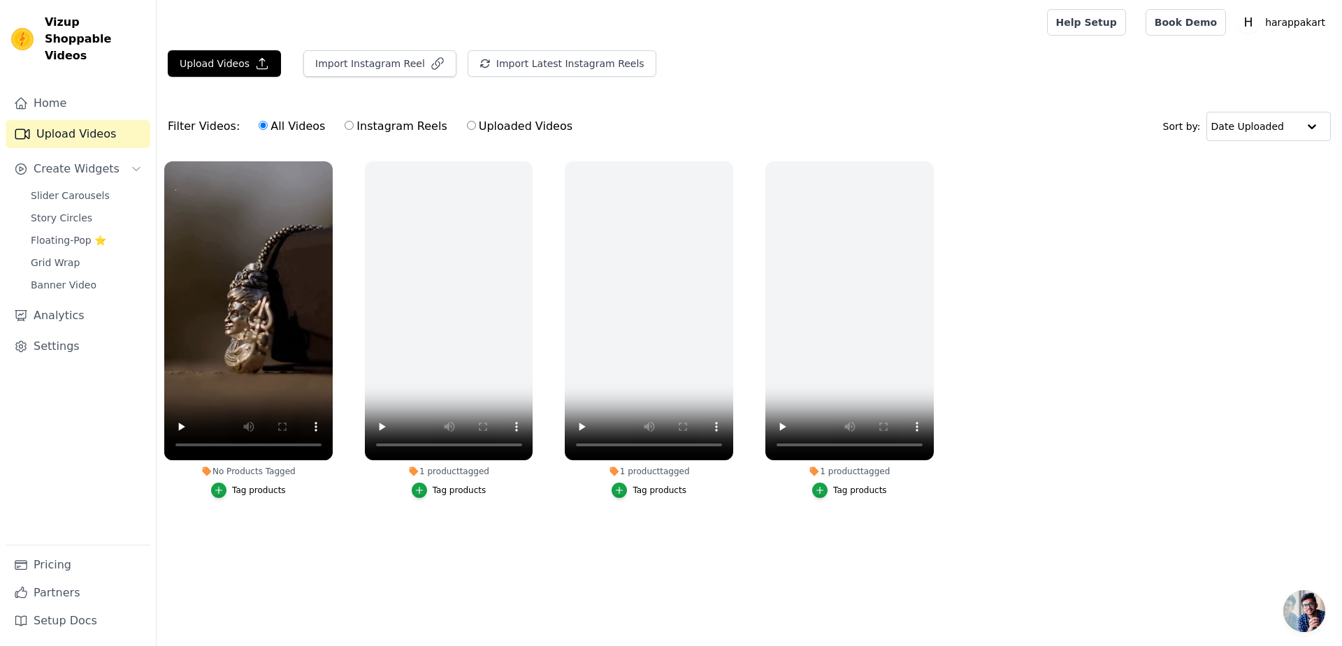
click at [211, 483] on div "button" at bounding box center [218, 490] width 15 height 15
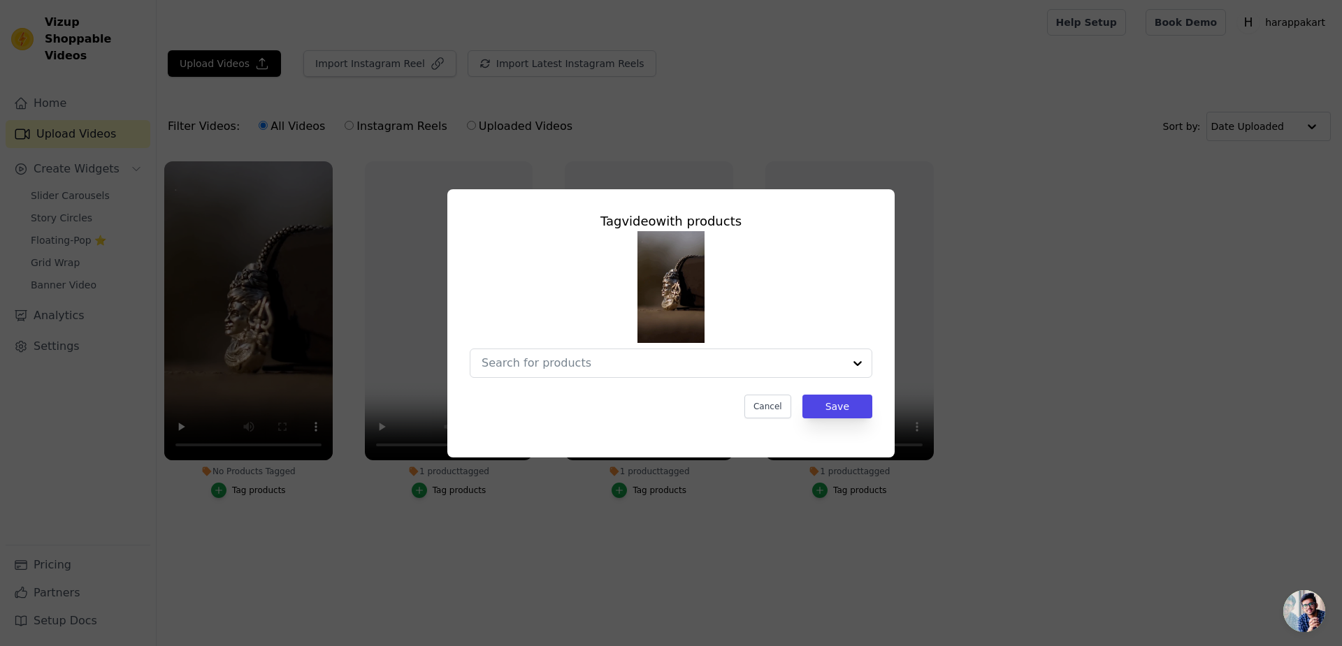
click at [647, 366] on div at bounding box center [662, 363] width 362 height 28
click at [648, 363] on div at bounding box center [662, 363] width 362 height 28
click at [645, 358] on input "No Products Tagged Tag video with products Cancel Save Tag products" at bounding box center [662, 362] width 362 height 13
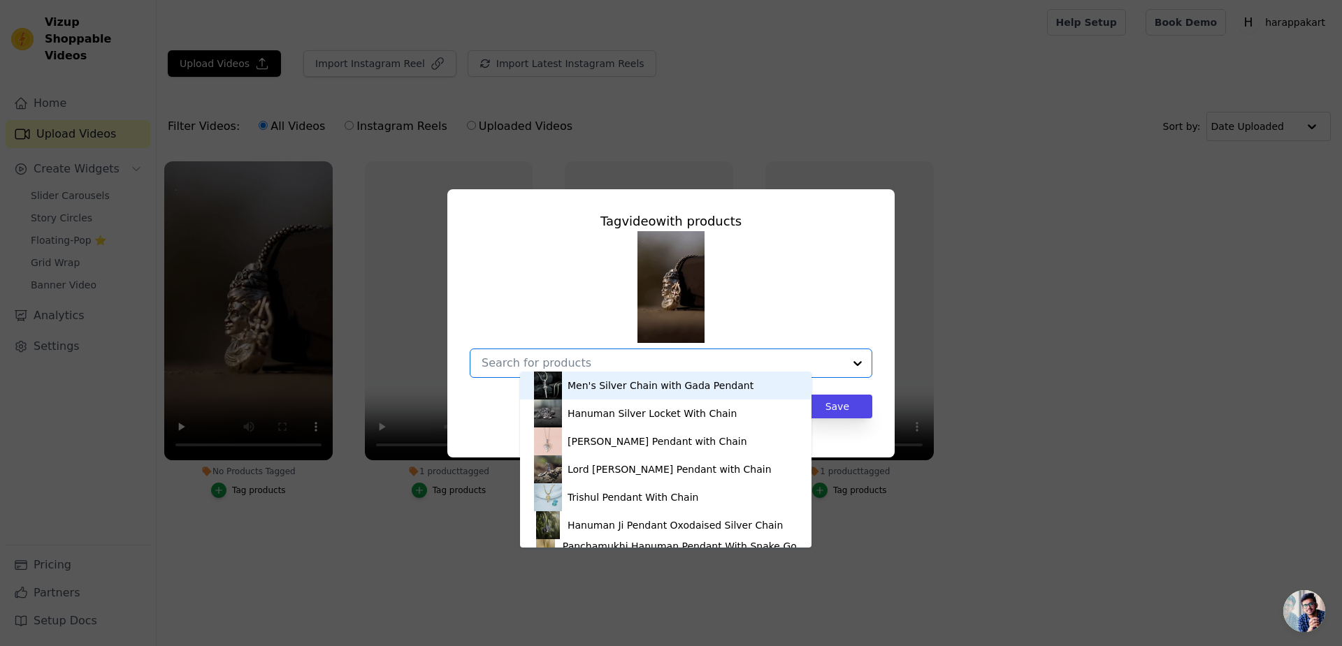
click at [595, 356] on input "No Products Tagged Tag video with products Men's Silver Chain with Gada Pendant…" at bounding box center [662, 362] width 362 height 13
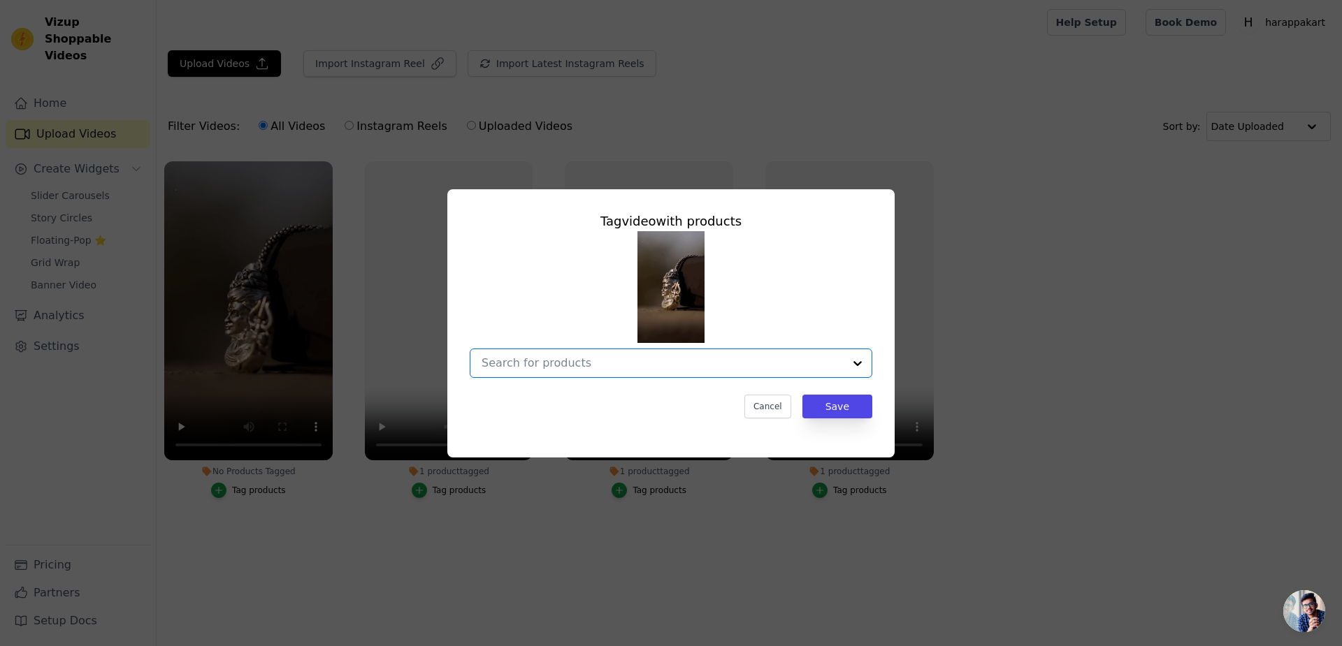
paste input "Lord Mahadev Premium Pendant Chain"
type input "Lord Mahadev Premium Pendant Chain"
click at [802, 402] on button "Save" at bounding box center [837, 407] width 70 height 24
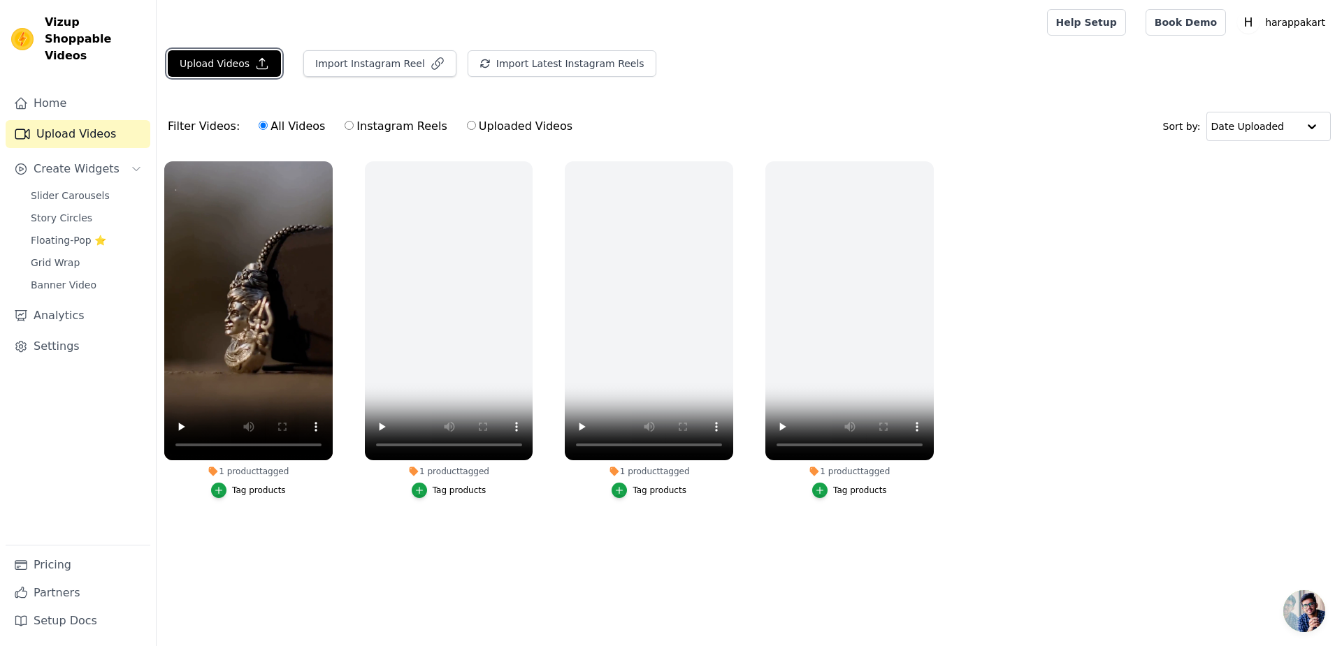
click at [171, 50] on button "Upload Videos" at bounding box center [224, 63] width 113 height 27
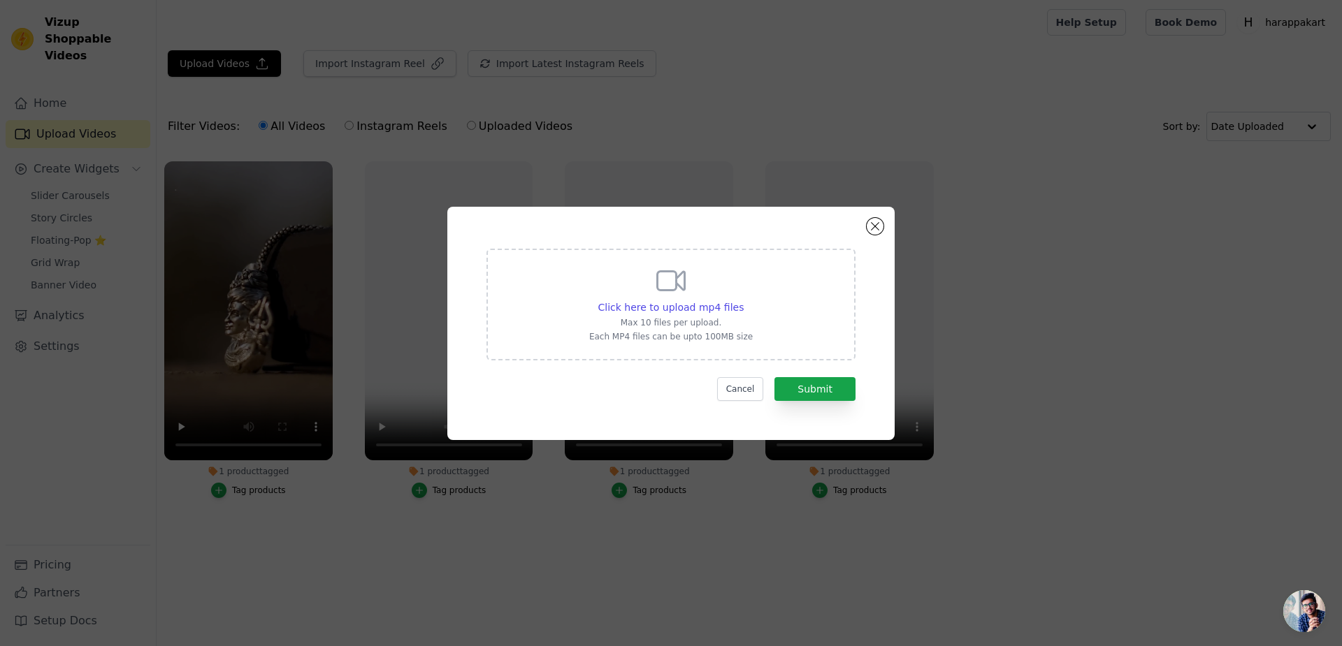
click at [669, 312] on span "Click here to upload mp4 files" at bounding box center [671, 307] width 146 height 11
click at [743, 300] on input "Click here to upload mp4 files Max 10 files per upload. Each MP4 files can be u…" at bounding box center [743, 300] width 1 height 1
type input "C:\fakepath\154dceb98a26536293a2f22f11fb97df.mp4"
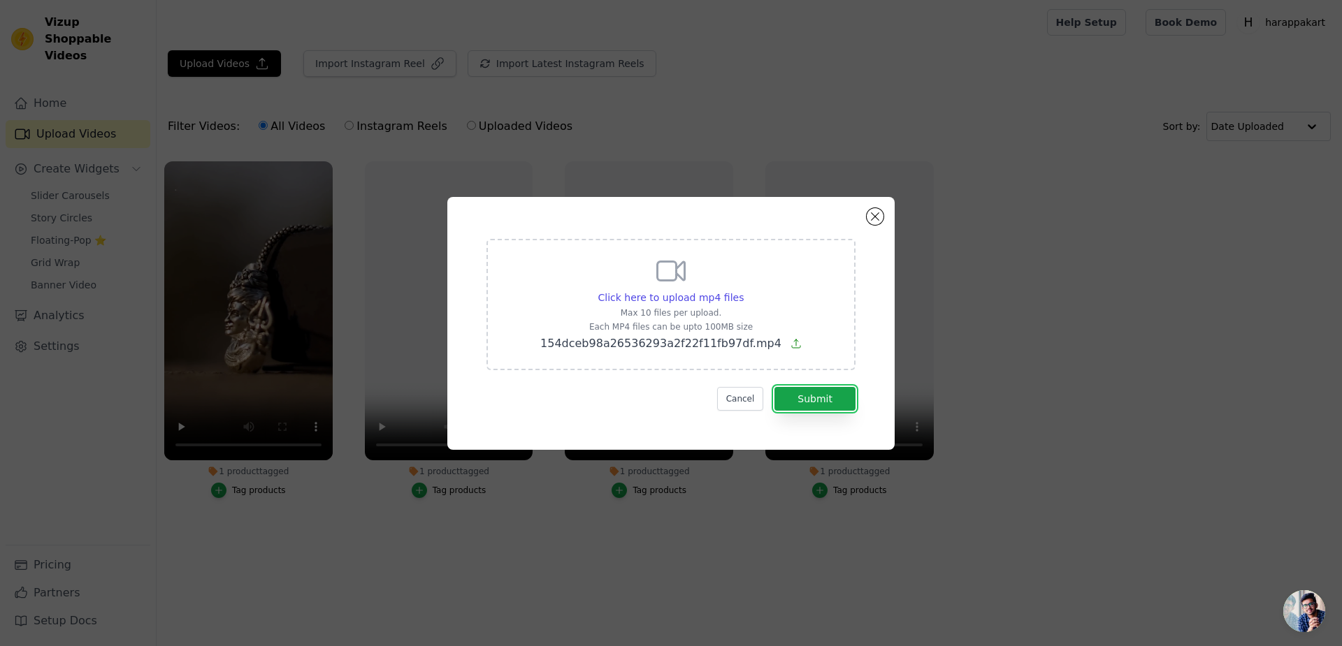
click at [793, 387] on button "Submit" at bounding box center [814, 399] width 81 height 24
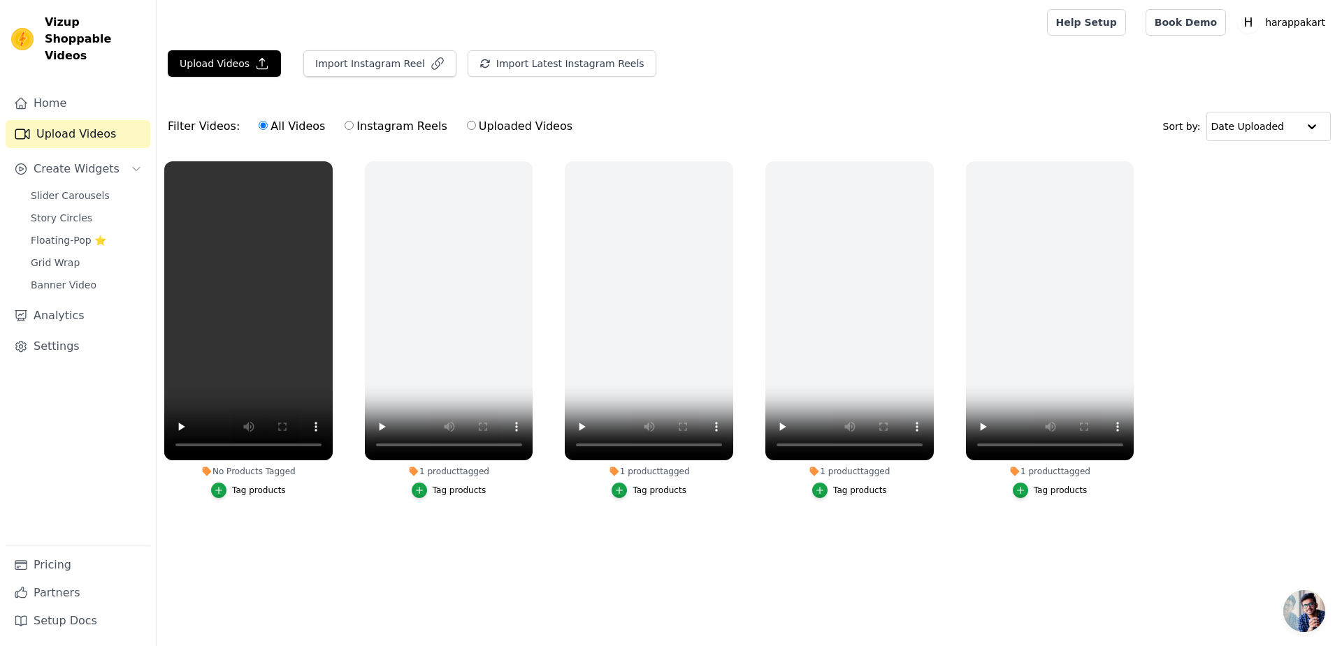
click at [214, 486] on icon "button" at bounding box center [219, 491] width 10 height 10
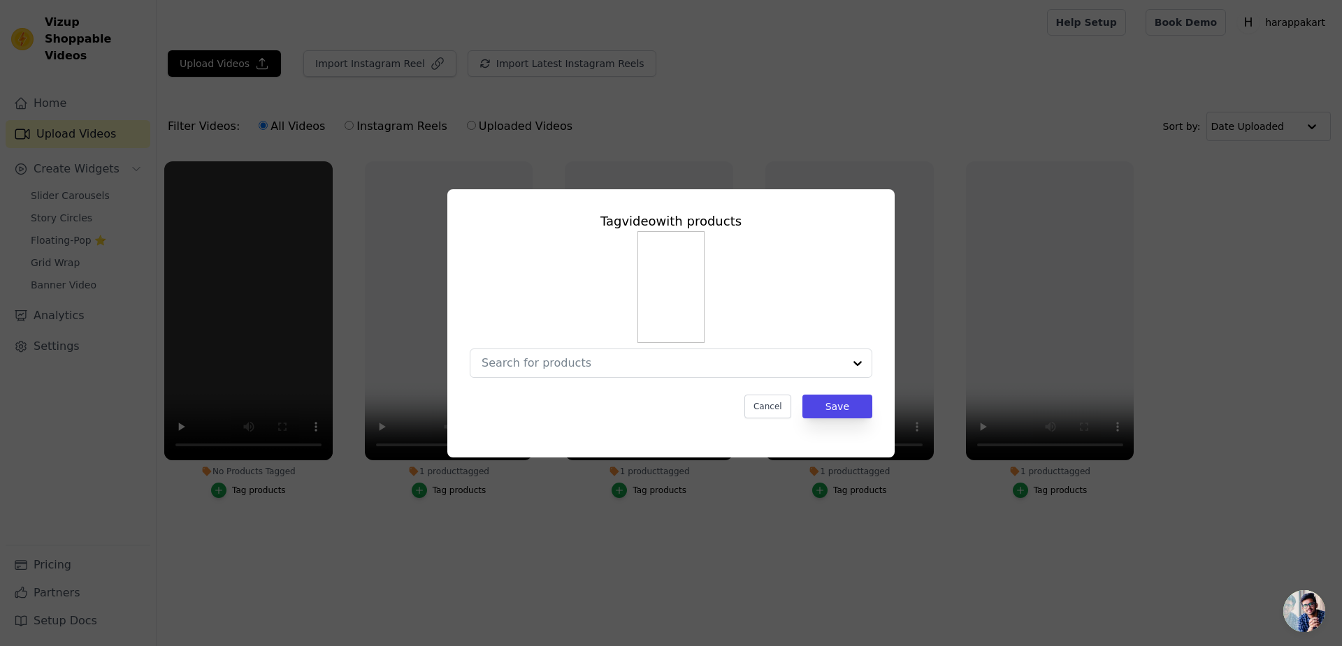
click at [607, 356] on input "No Products Tagged Tag video with products Cancel Save Tag products" at bounding box center [662, 362] width 362 height 13
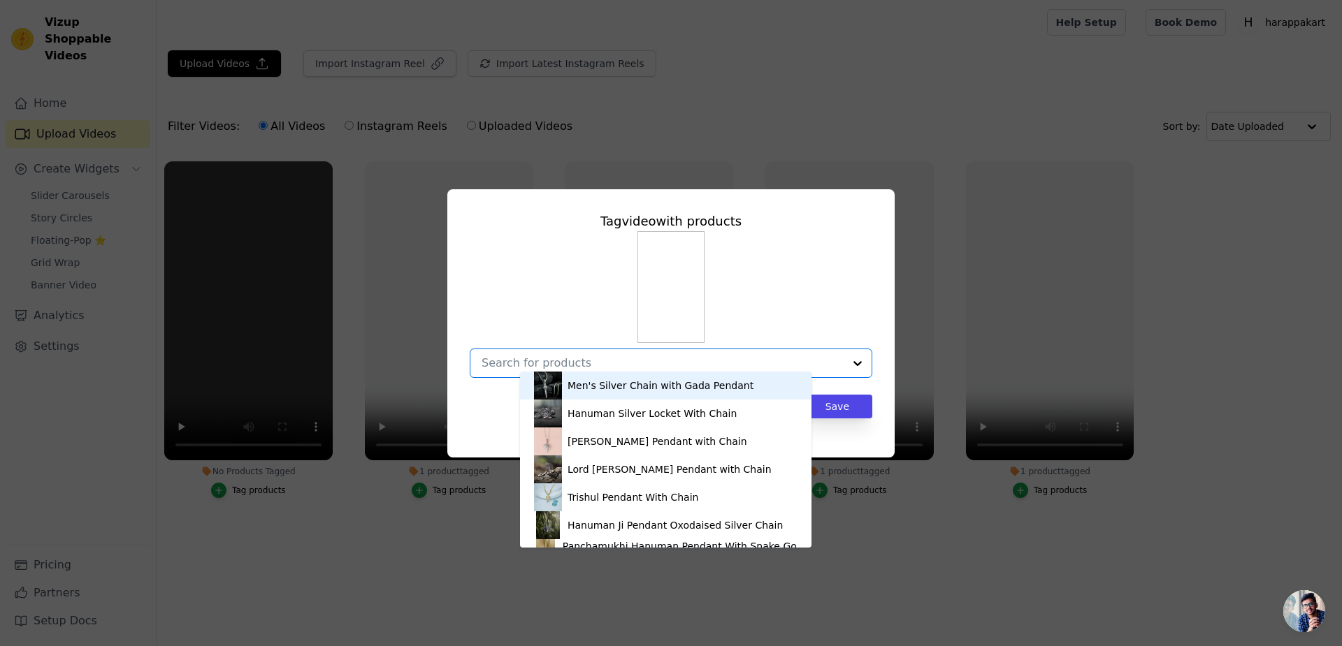
paste input "Gold Plated Trishul Pendant Chain"
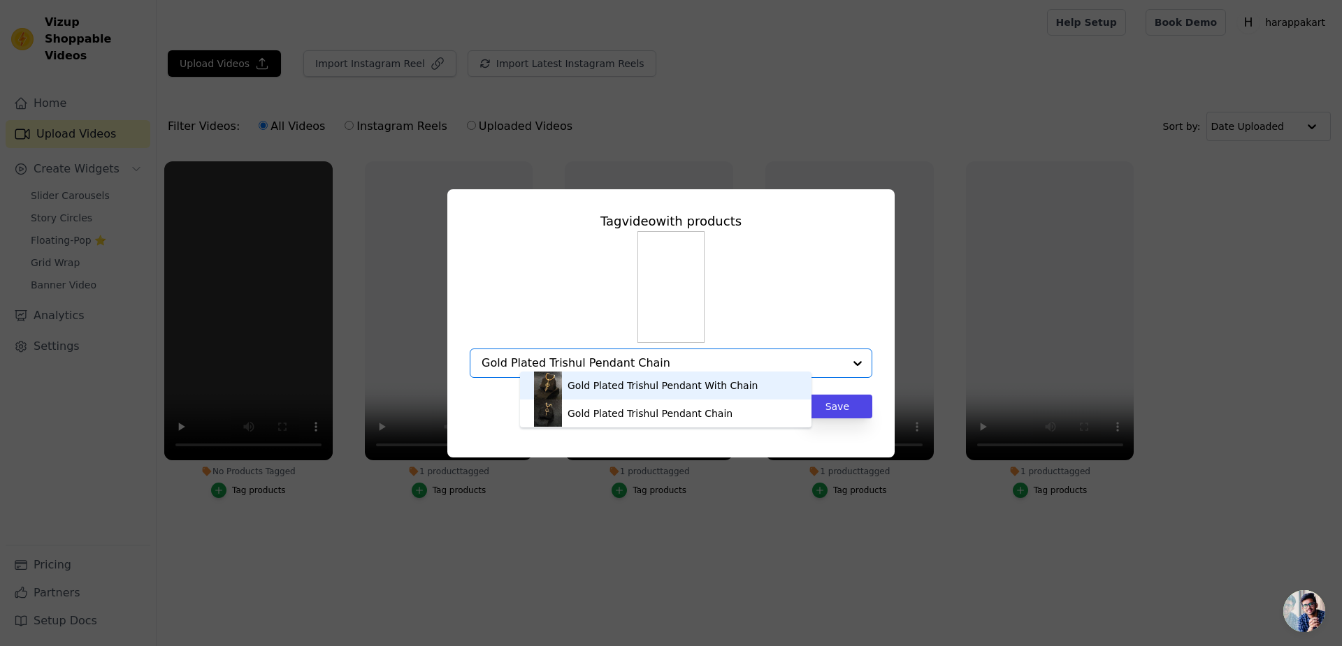
type input "Gold Plated Trishul Pendant Chain"
click at [1300, 433] on div "Tag video with products Gold Plated Trishul Pendant With Chain Gold Plated Tris…" at bounding box center [670, 323] width 1297 height 313
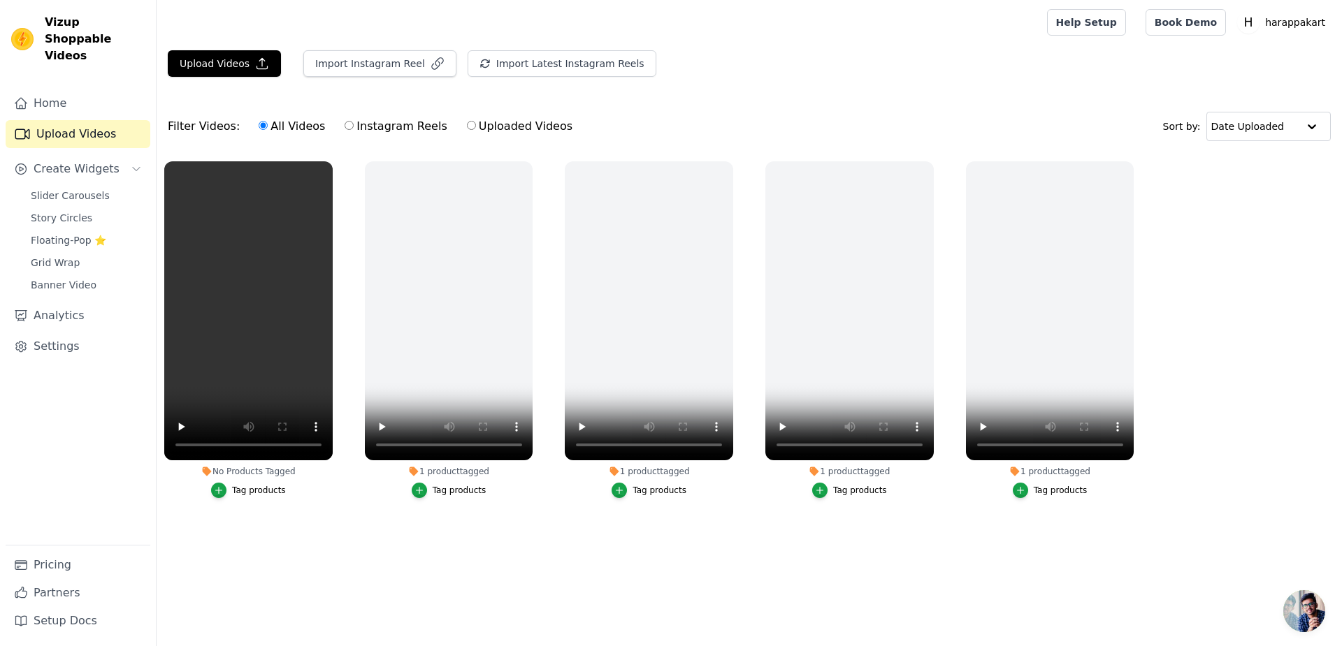
click at [177, 486] on div "No Products Tagged Tag products" at bounding box center [249, 333] width 184 height 358
click at [198, 462] on li "No Products Tagged Tag products" at bounding box center [248, 329] width 168 height 337
click at [232, 485] on div "Tag products" at bounding box center [259, 490] width 54 height 11
click at [211, 483] on button "Tag products" at bounding box center [248, 490] width 75 height 15
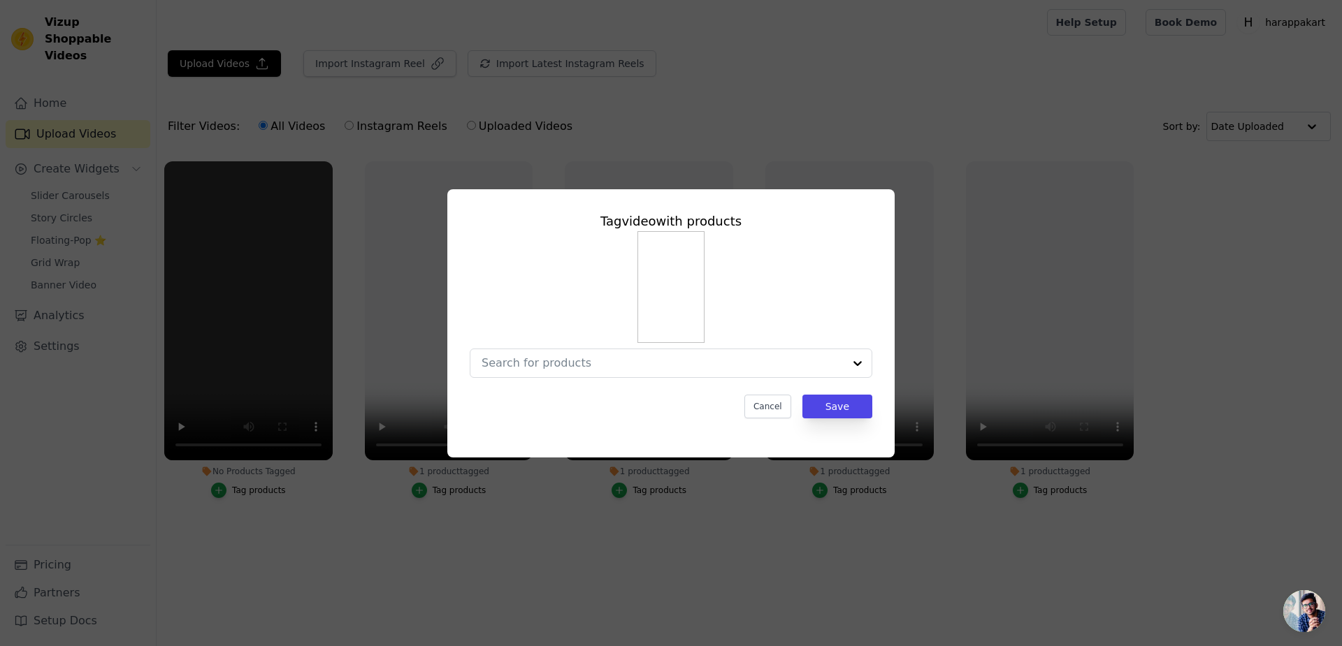
click at [614, 356] on input "No Products Tagged Tag video with products Cancel Save Tag products" at bounding box center [662, 362] width 362 height 13
paste input "Gold Plated Trishul Pendant Chain"
type input "Gold Plated Trishul Pendant Chain"
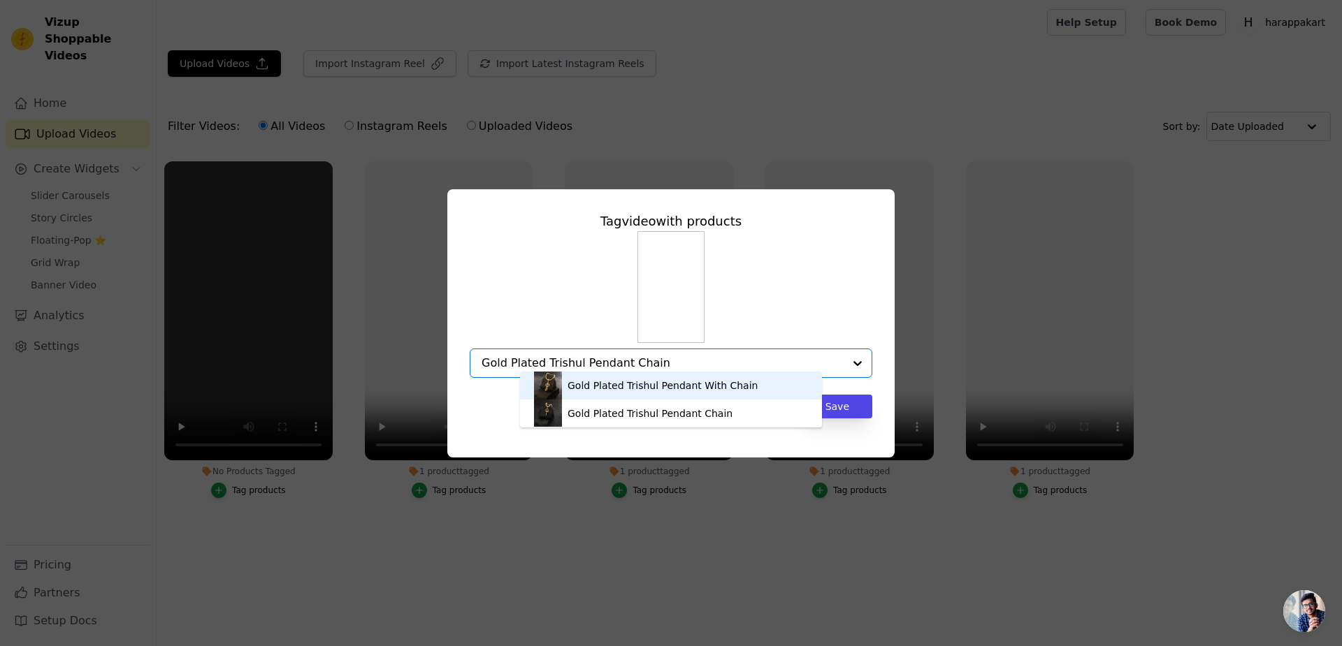
click at [670, 386] on div "Gold Plated Trishul Pendant With Chain" at bounding box center [662, 386] width 190 height 14
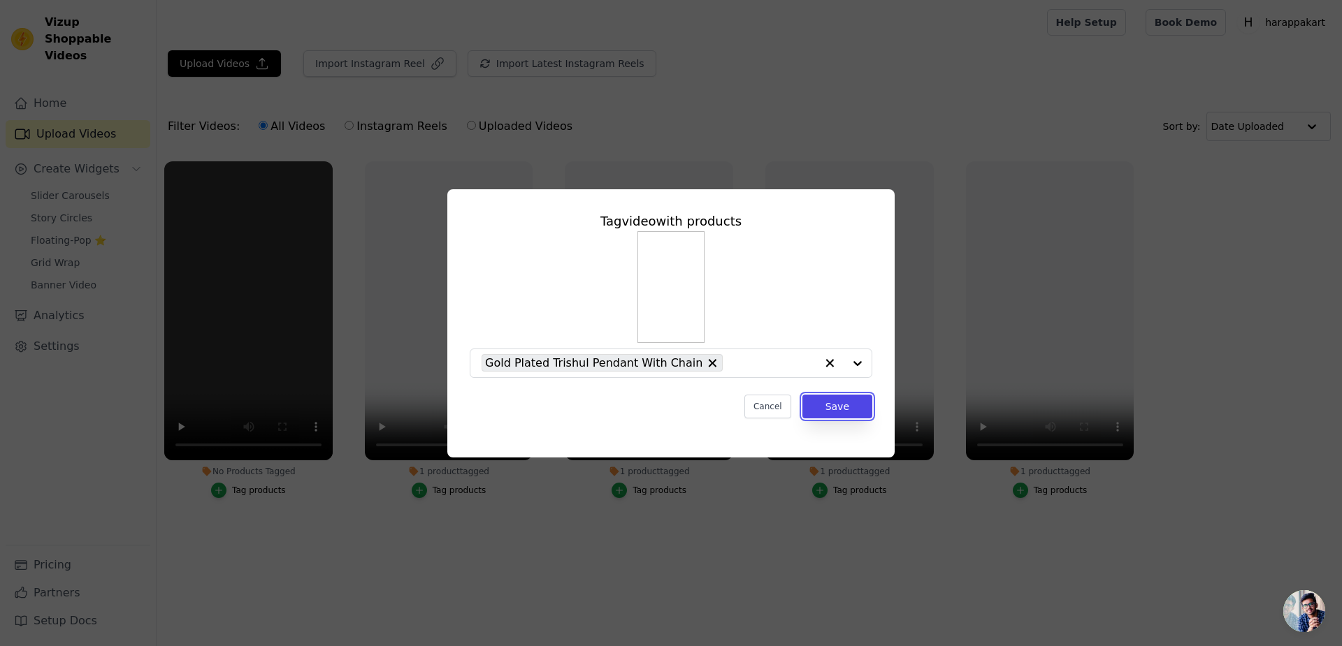
click at [802, 397] on button "Save" at bounding box center [837, 407] width 70 height 24
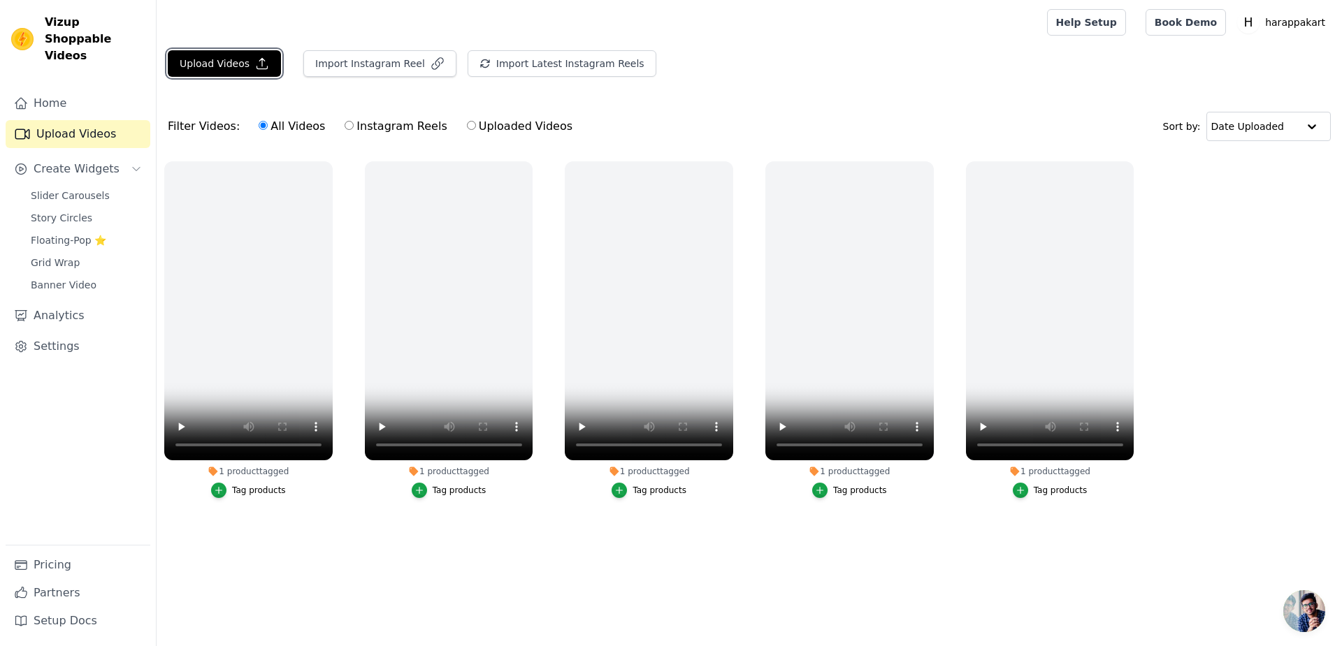
click at [168, 52] on button "Upload Videos" at bounding box center [224, 63] width 113 height 27
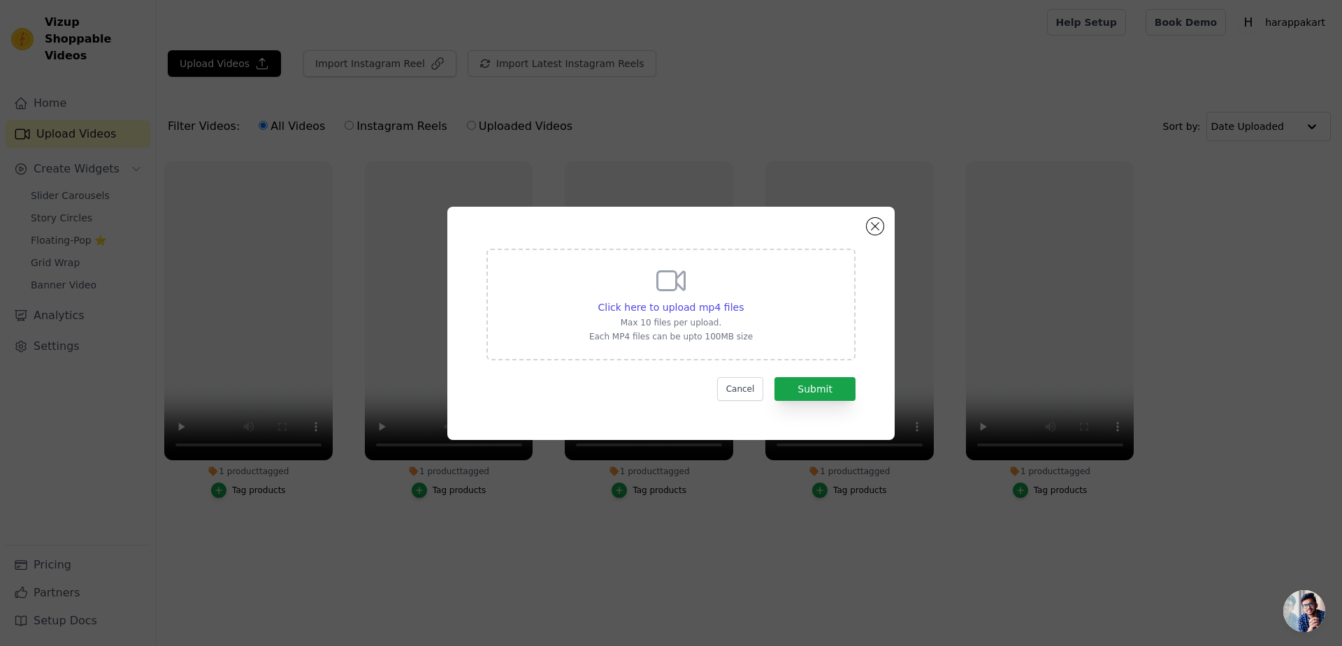
click at [648, 312] on span "Click here to upload mp4 files" at bounding box center [671, 307] width 146 height 11
click at [743, 300] on input "Click here to upload mp4 files Max 10 files per upload. Each MP4 files can be u…" at bounding box center [743, 300] width 1 height 1
type input "C:\fakepath\3a8cb3bfd1bc2405ba216984f43f3dfc.mp4"
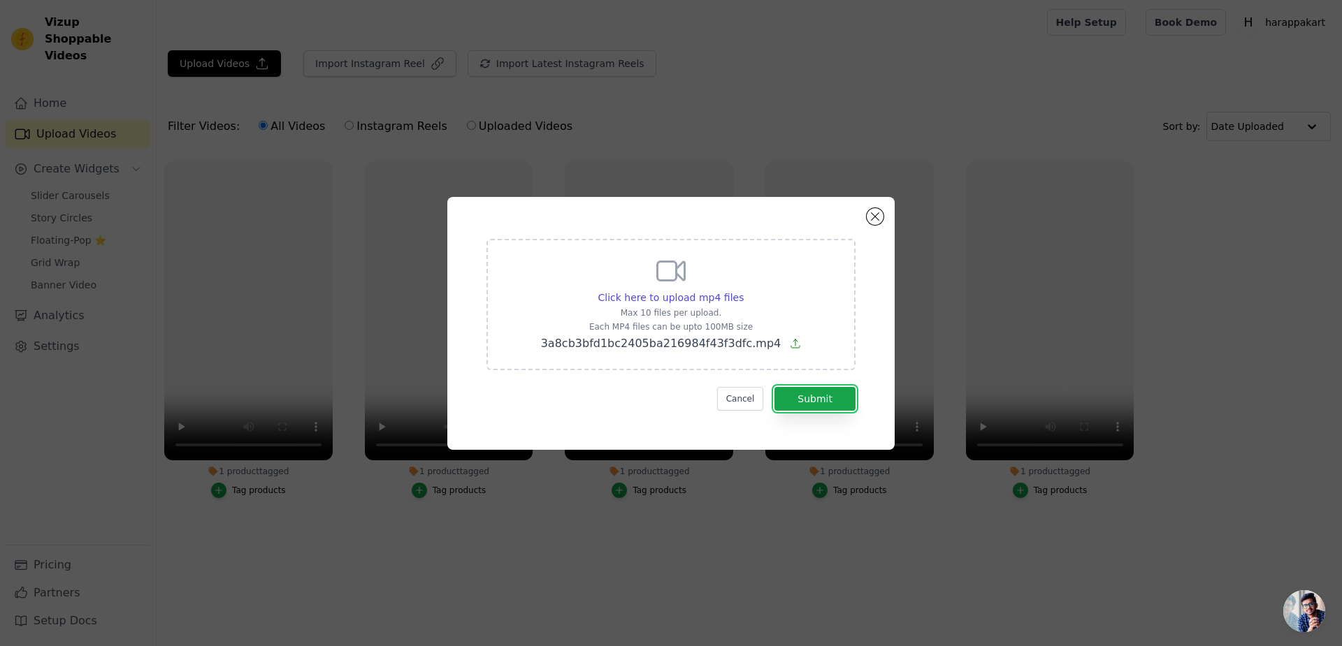
click at [794, 387] on button "Submit" at bounding box center [814, 399] width 81 height 24
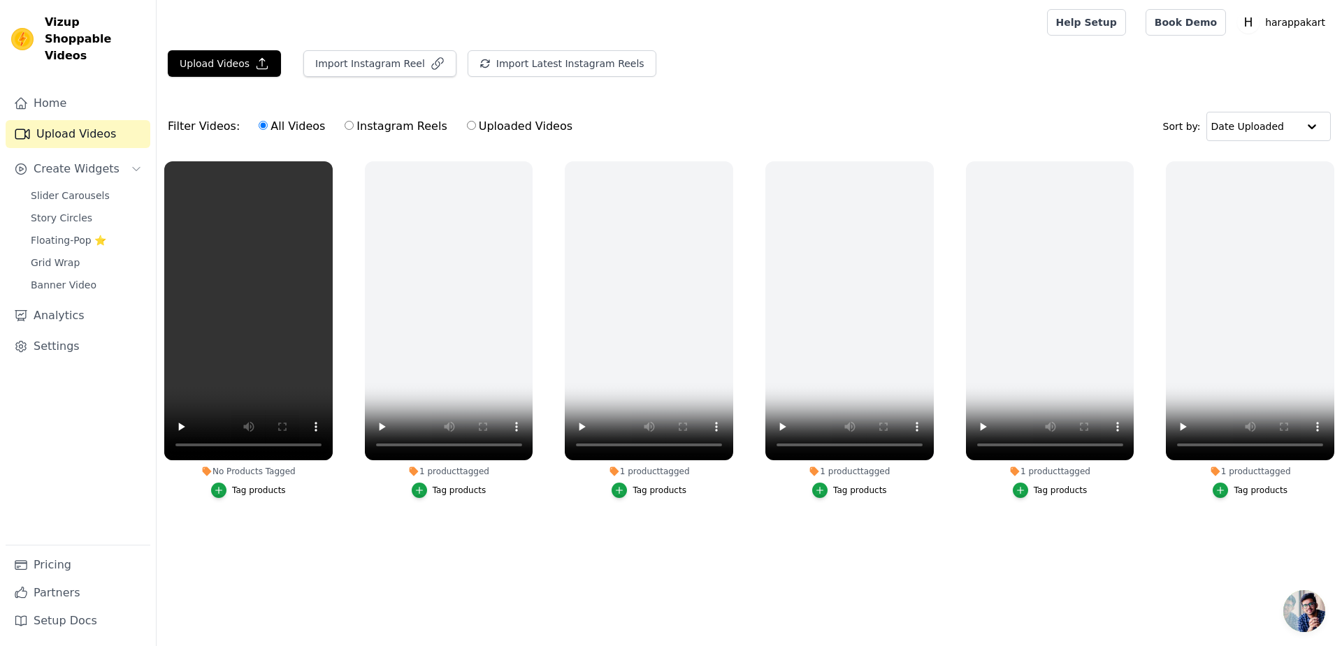
click at [214, 486] on icon "button" at bounding box center [219, 491] width 10 height 10
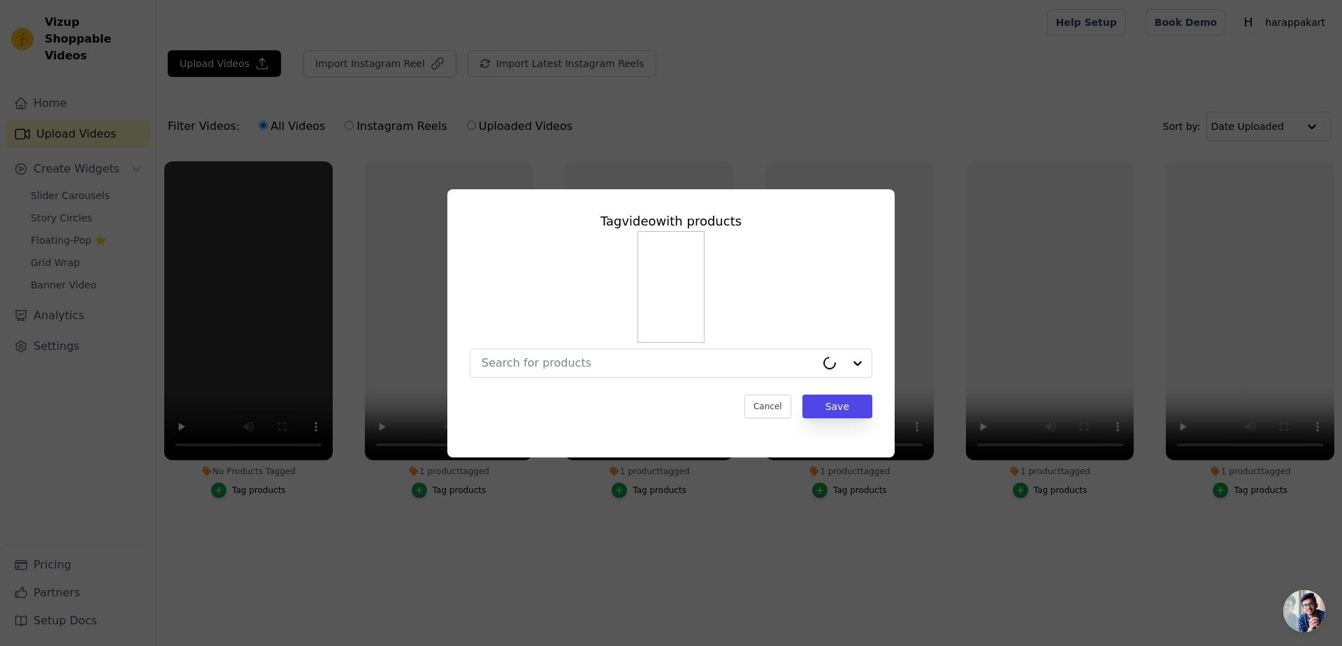
click at [604, 356] on input "No Products Tagged Tag video with products Cancel Save Tag products" at bounding box center [648, 362] width 334 height 13
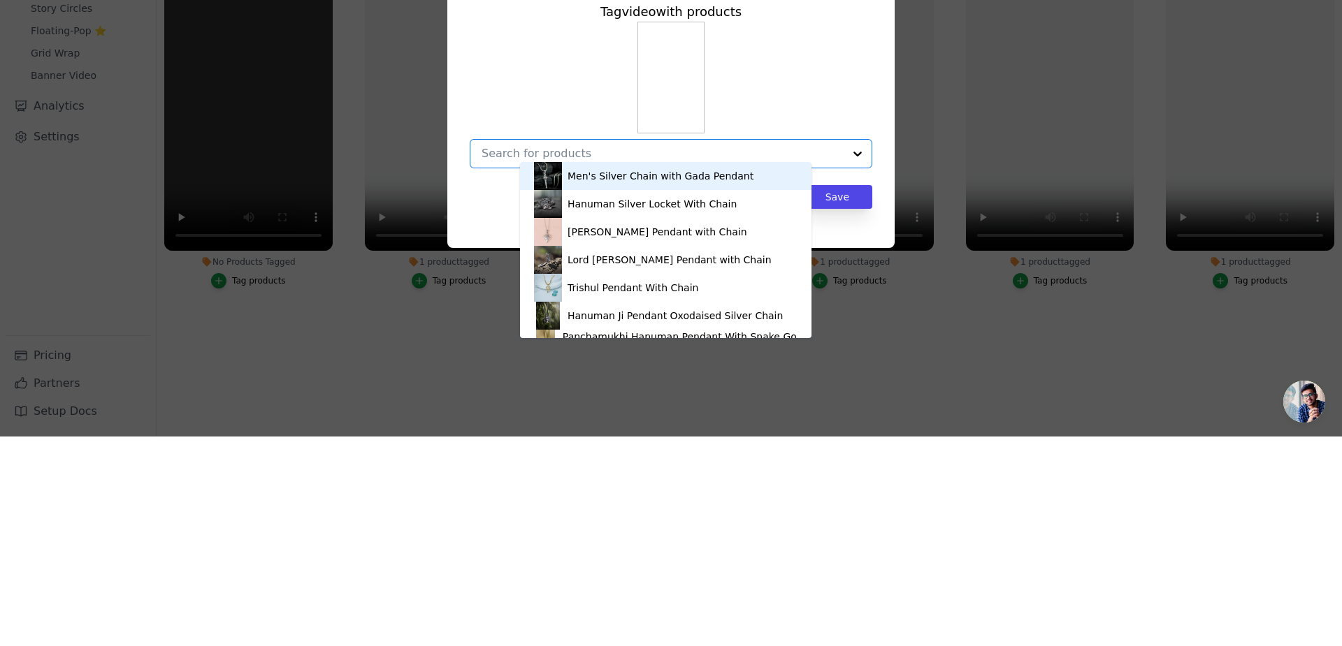
paste input "Lord [PERSON_NAME] with Nandi Silver Pendant Chain"
type input "Lord [PERSON_NAME] with Nandi Silver Pendant Chain"
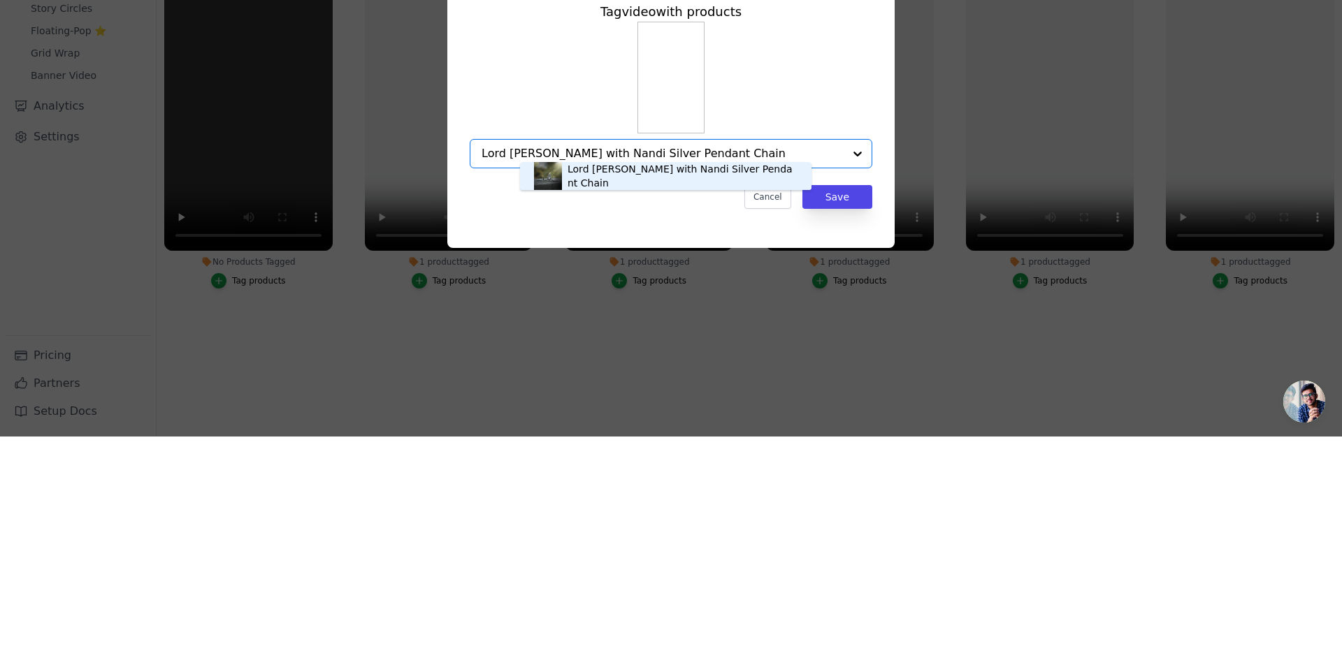
click at [579, 395] on div "Lord [PERSON_NAME] with Nandi Silver Pendant Chain" at bounding box center [665, 386] width 263 height 28
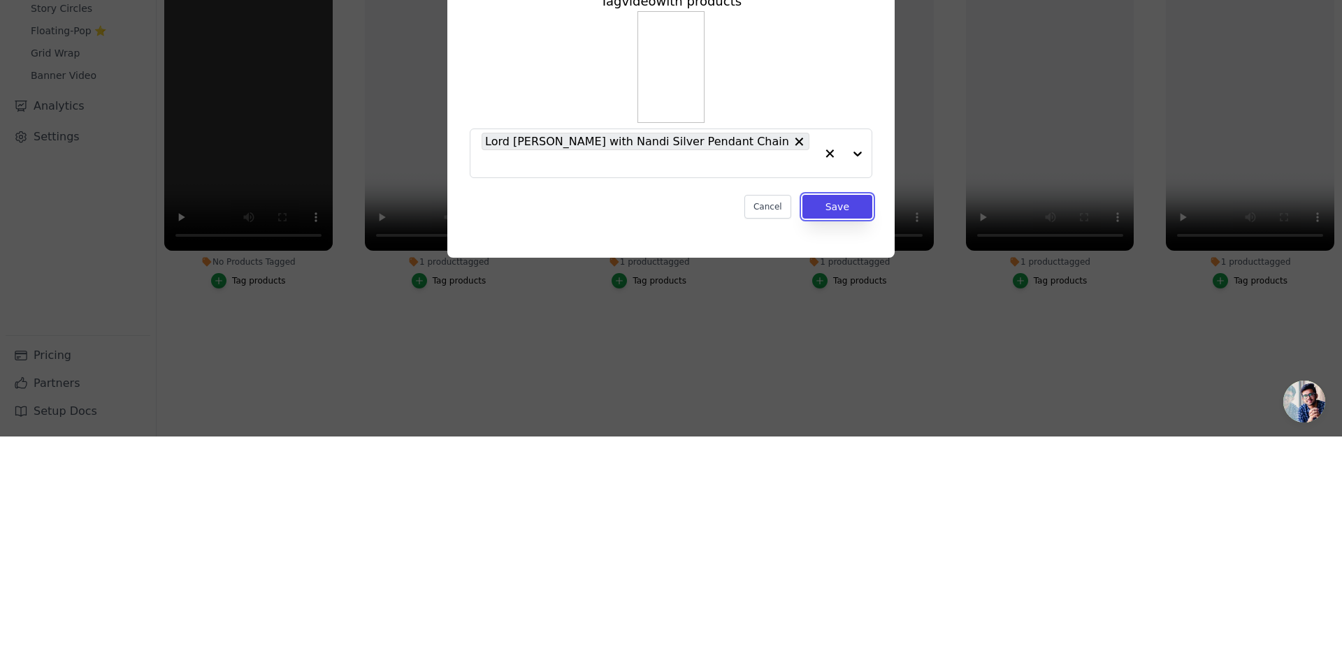
click at [802, 405] on button "Save" at bounding box center [837, 417] width 70 height 24
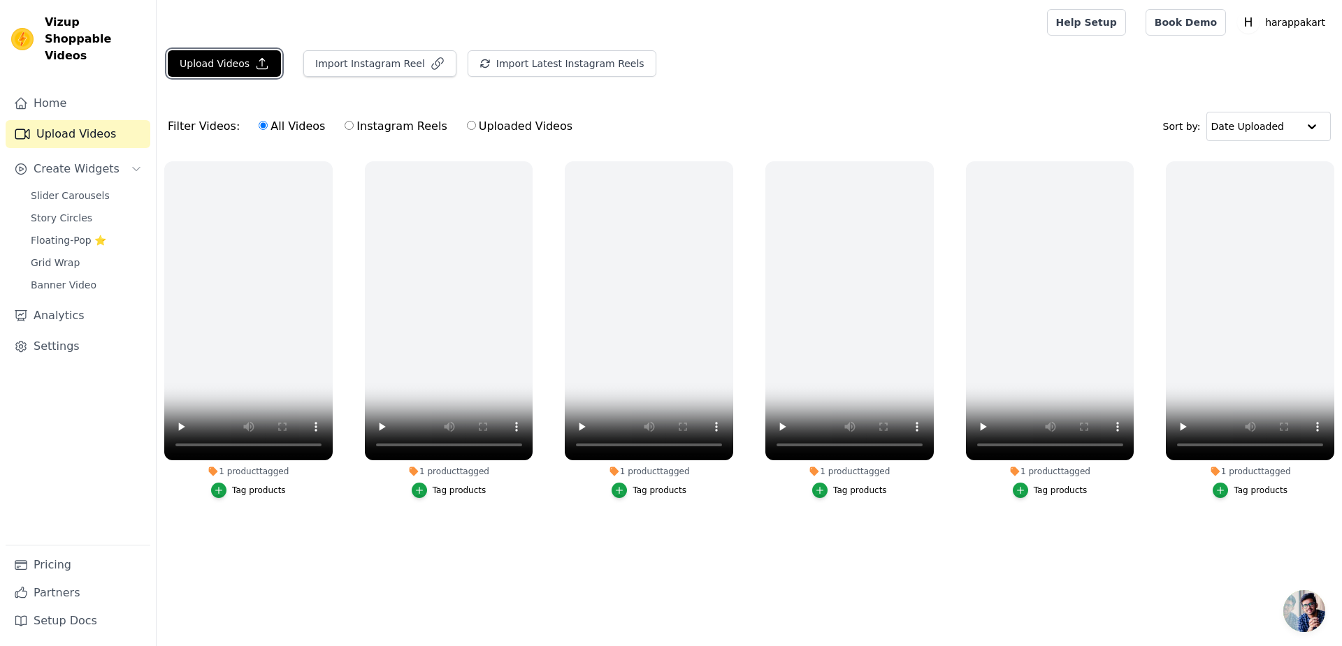
click at [168, 52] on button "Upload Videos" at bounding box center [224, 63] width 113 height 27
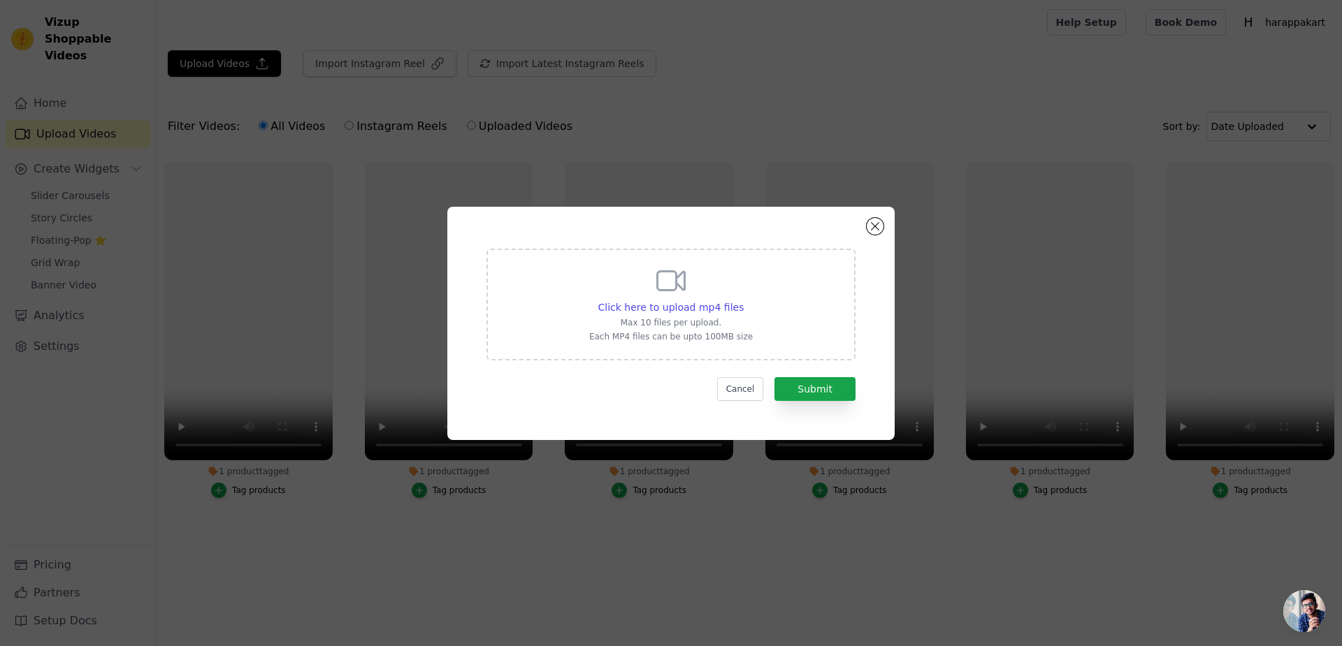
click at [642, 312] on span "Click here to upload mp4 files" at bounding box center [671, 307] width 146 height 11
click at [743, 300] on input "Click here to upload mp4 files Max 10 files per upload. Each MP4 files can be u…" at bounding box center [743, 300] width 1 height 1
type input "C:\fakepath\8d678b5e81e9dac26ae5a9ff9bd10e59.mp4"
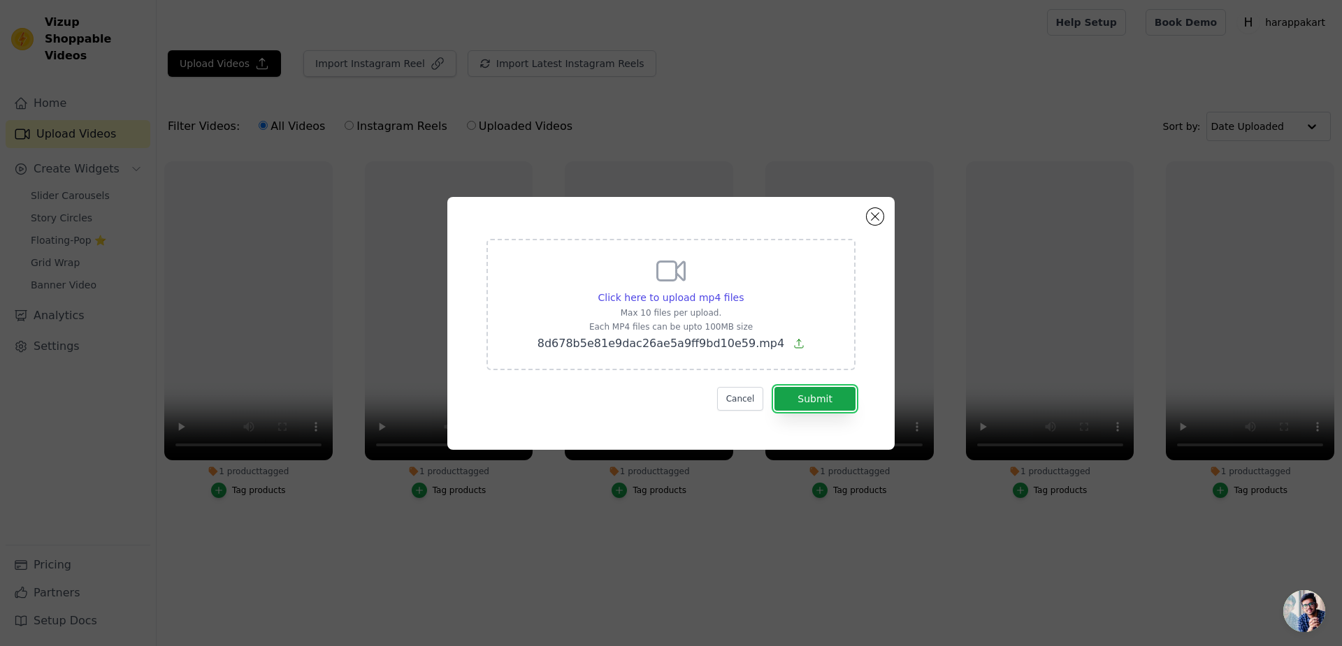
click at [784, 387] on button "Submit" at bounding box center [814, 399] width 81 height 24
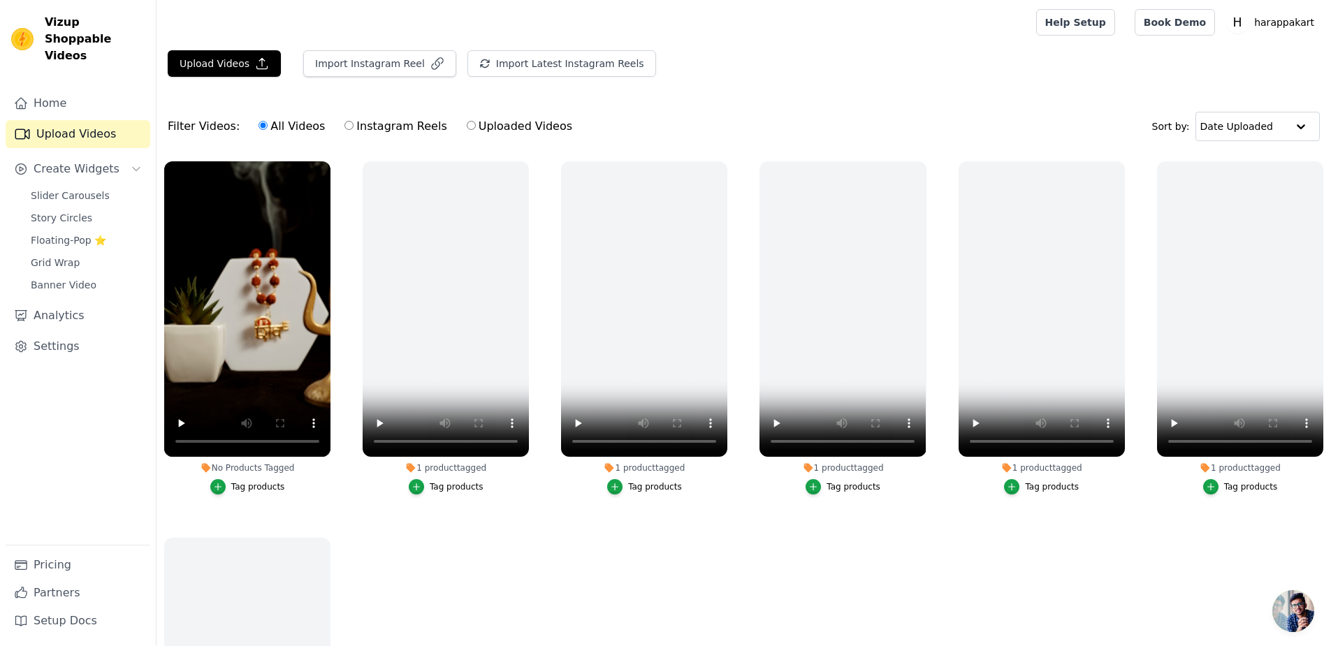
click at [231, 481] on div "Tag products" at bounding box center [258, 486] width 54 height 11
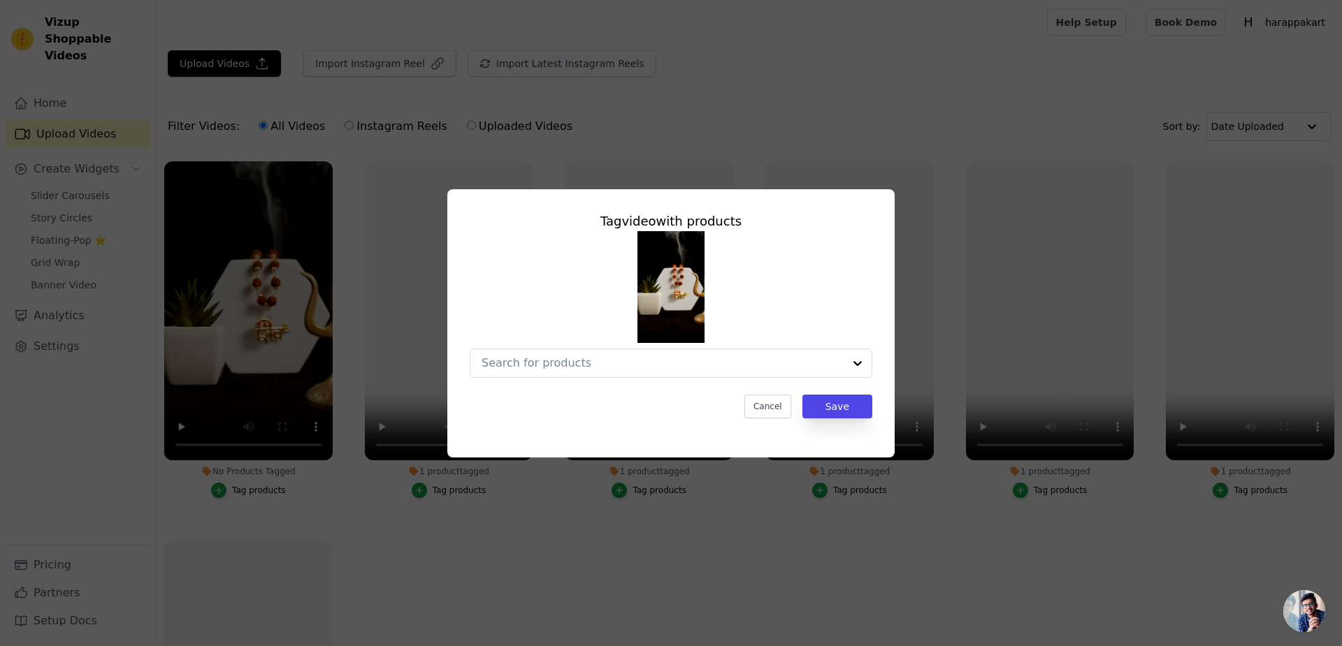
click at [592, 356] on input "No Products Tagged Tag video with products Cancel Save Tag products" at bounding box center [662, 362] width 362 height 13
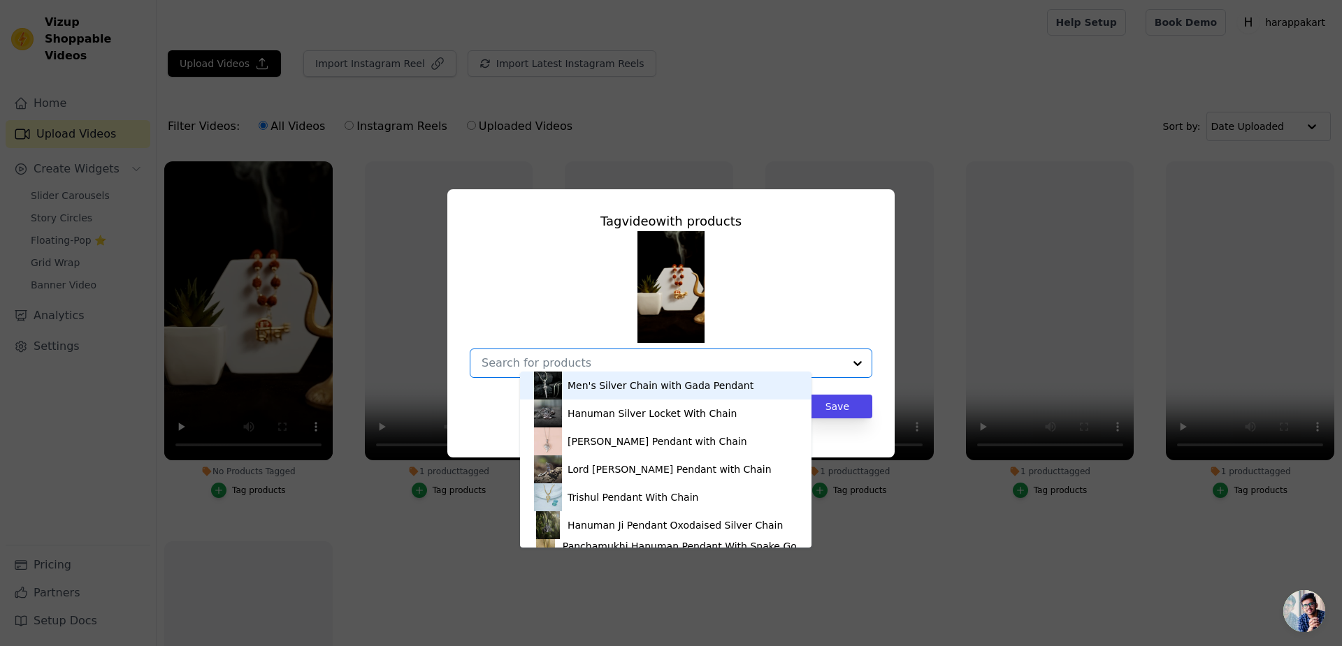
paste input "Rudraksha Mala with shiv pendant"
type input "Rudraksha Mala with shiv pendant"
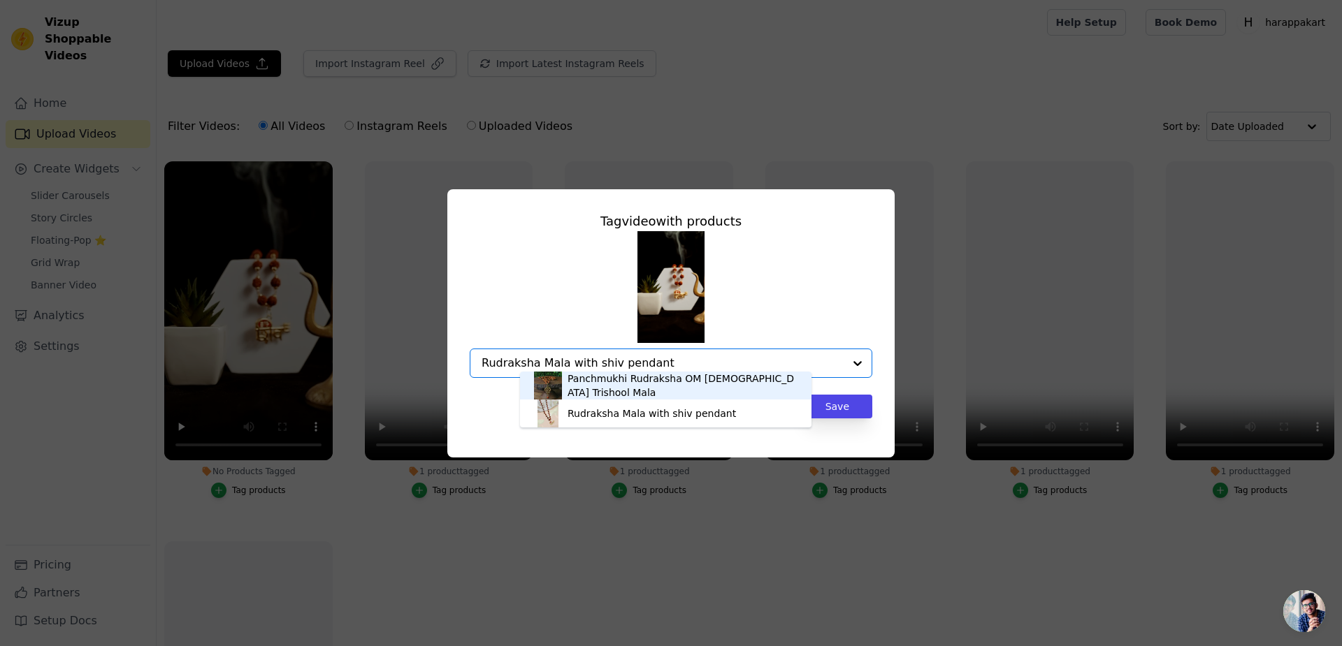
click at [685, 421] on div "Rudraksha Mala with shiv pendant" at bounding box center [665, 414] width 263 height 28
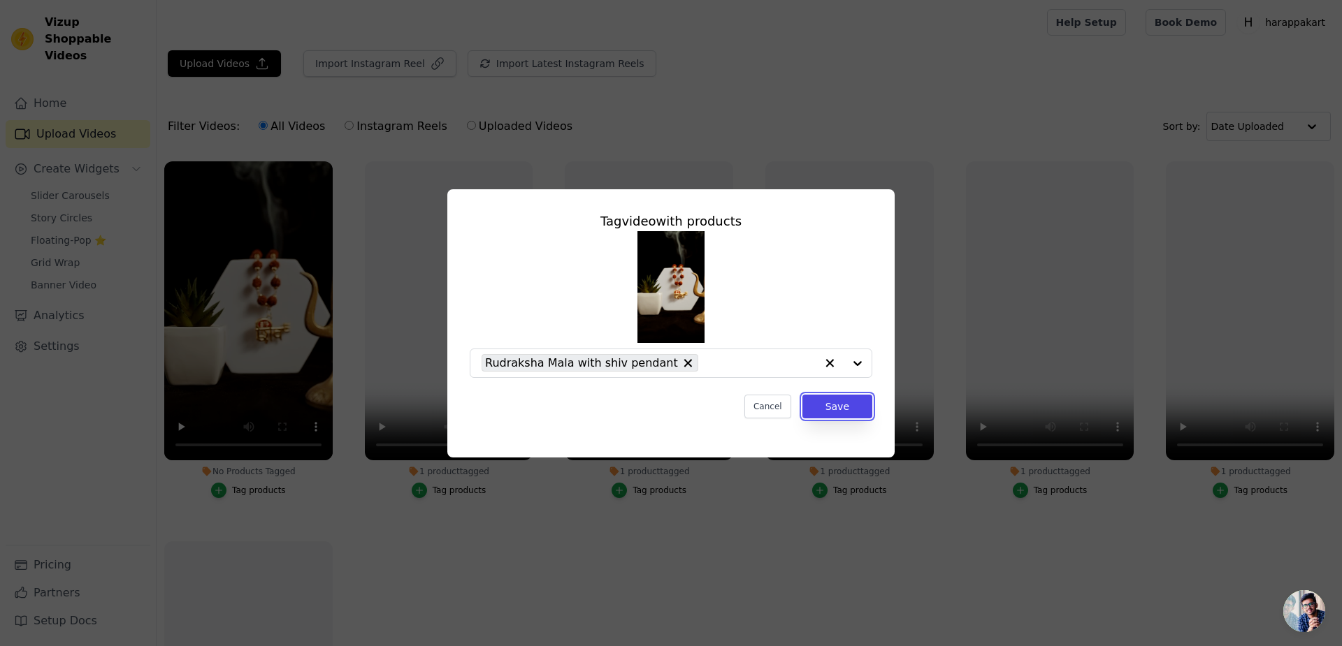
click at [808, 395] on button "Save" at bounding box center [837, 407] width 70 height 24
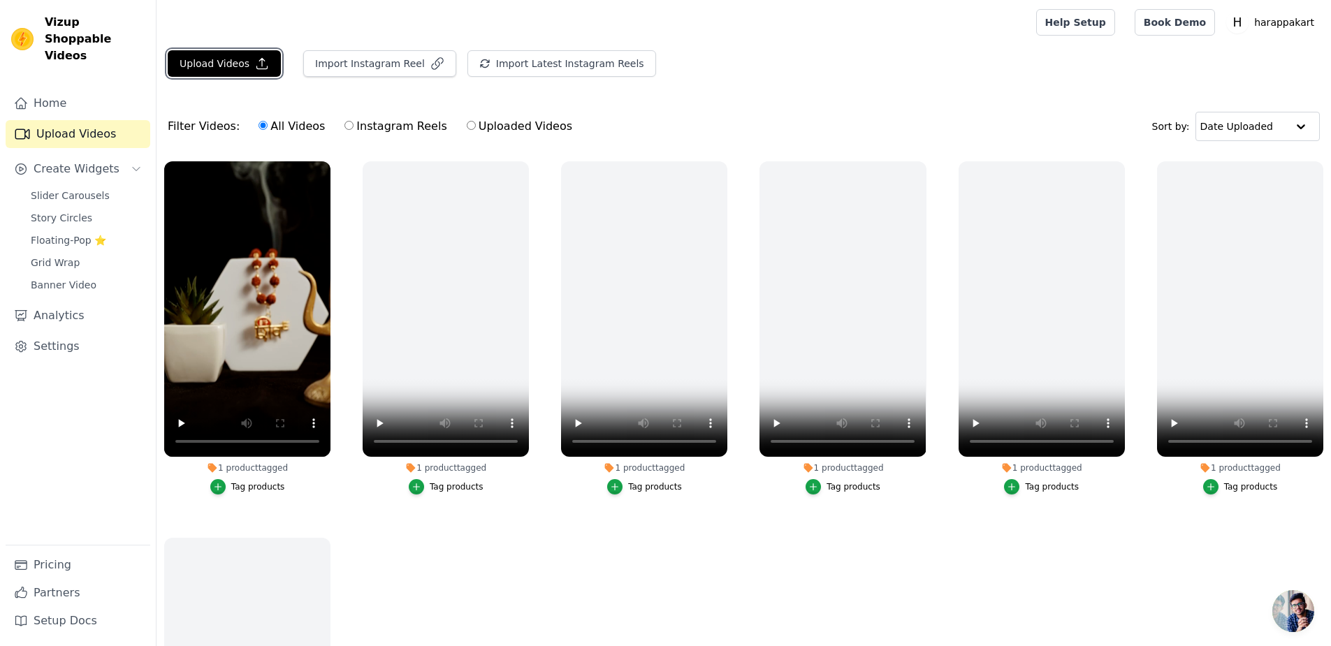
click at [180, 55] on button "Upload Videos" at bounding box center [224, 63] width 113 height 27
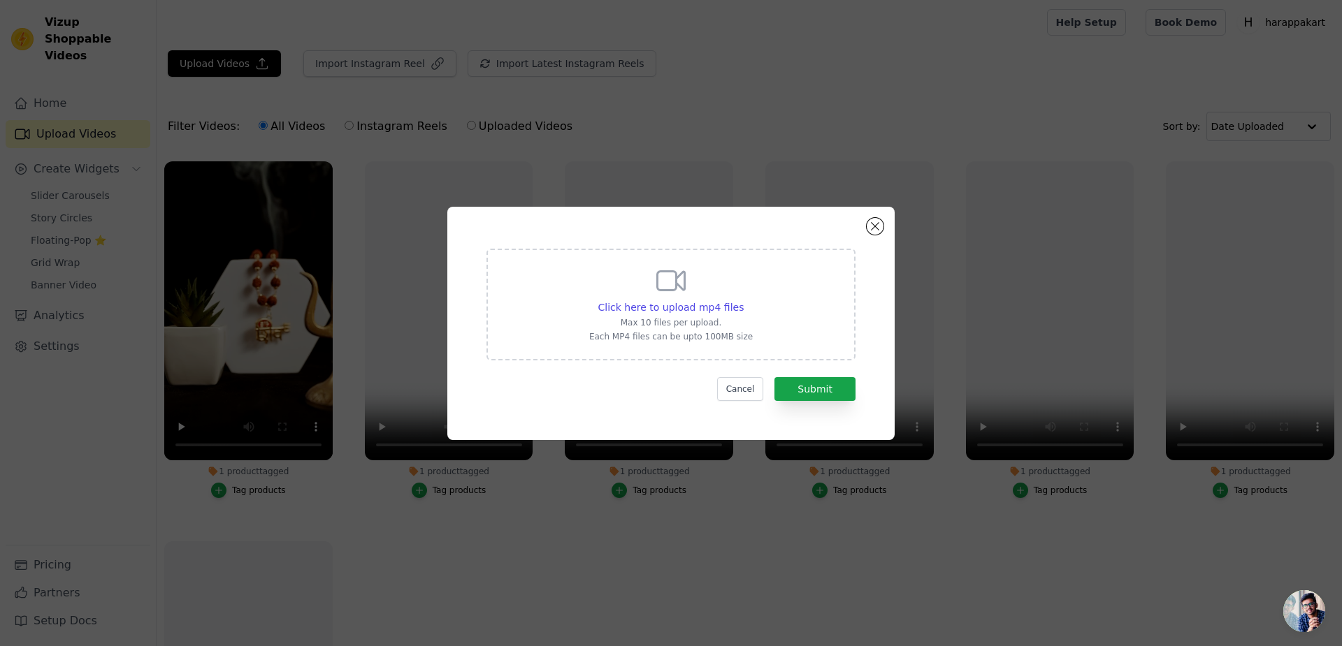
click at [662, 314] on div "Click here to upload mp4 files" at bounding box center [671, 307] width 146 height 14
click at [743, 300] on input "Click here to upload mp4 files Max 10 files per upload. Each MP4 files can be u…" at bounding box center [743, 300] width 1 height 1
type input "C:\fakepath\e8ef35577bc58ae85cad03066f04b37d.mp4"
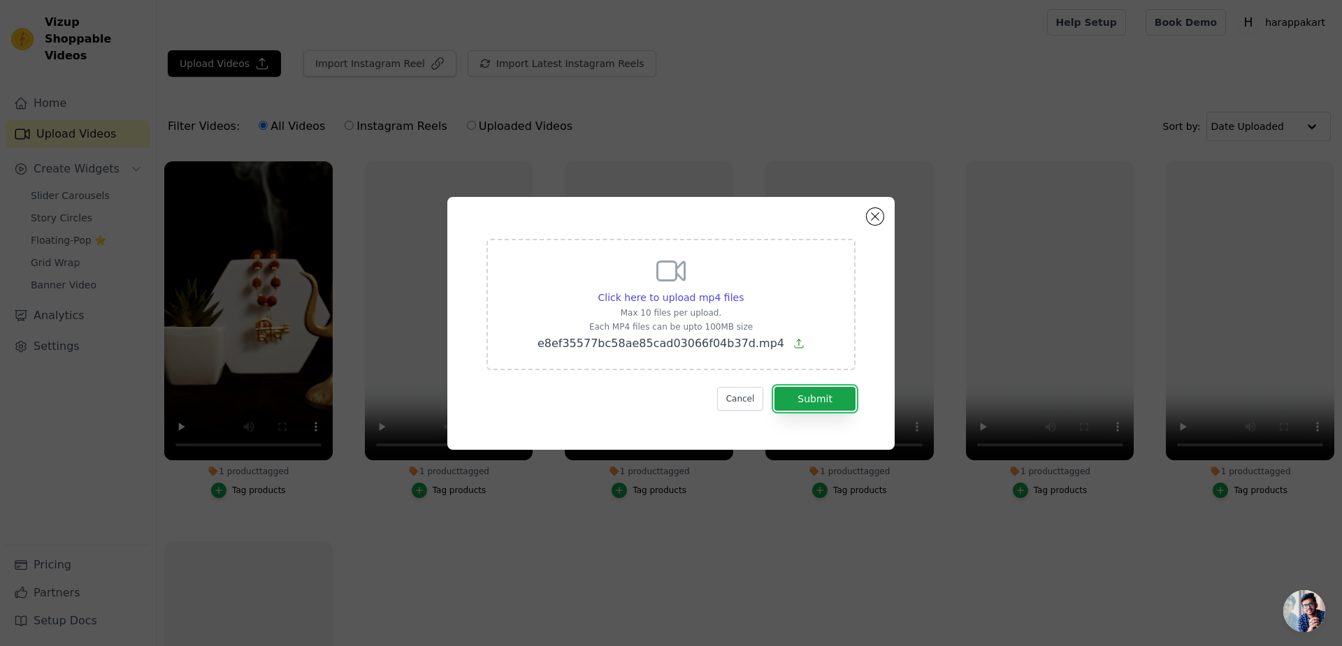
click at [790, 389] on button "Submit" at bounding box center [814, 399] width 81 height 24
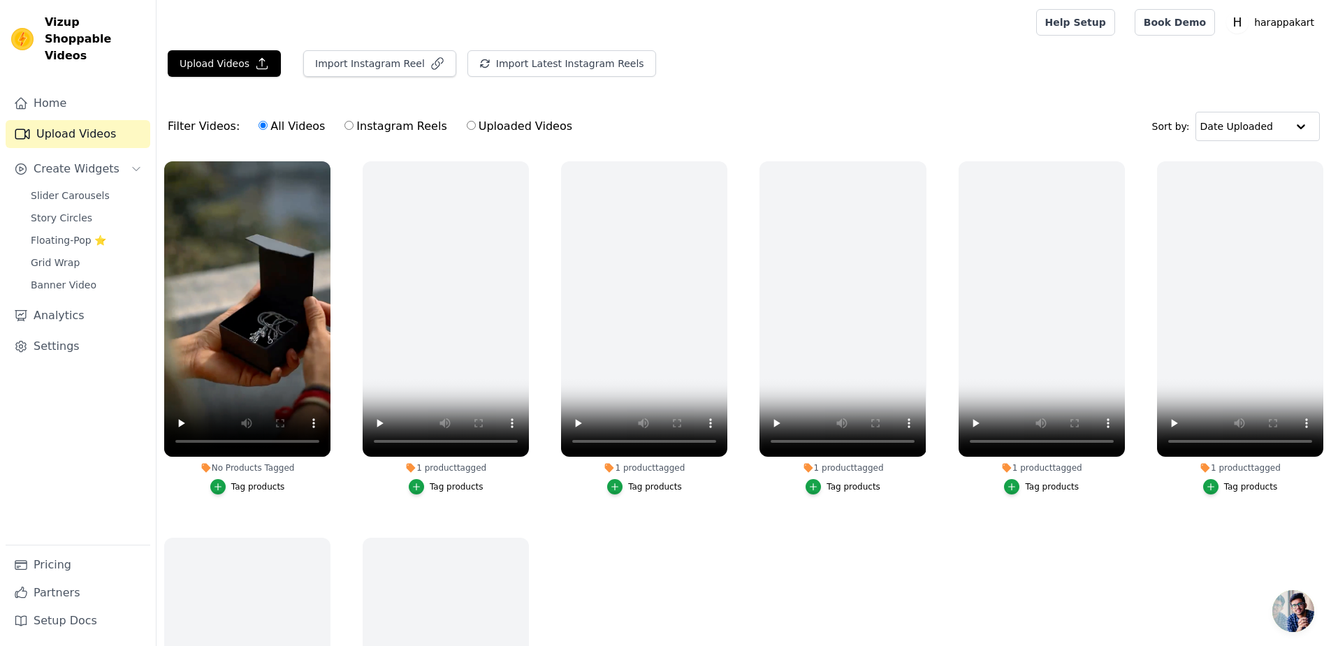
click at [213, 482] on icon "button" at bounding box center [218, 487] width 10 height 10
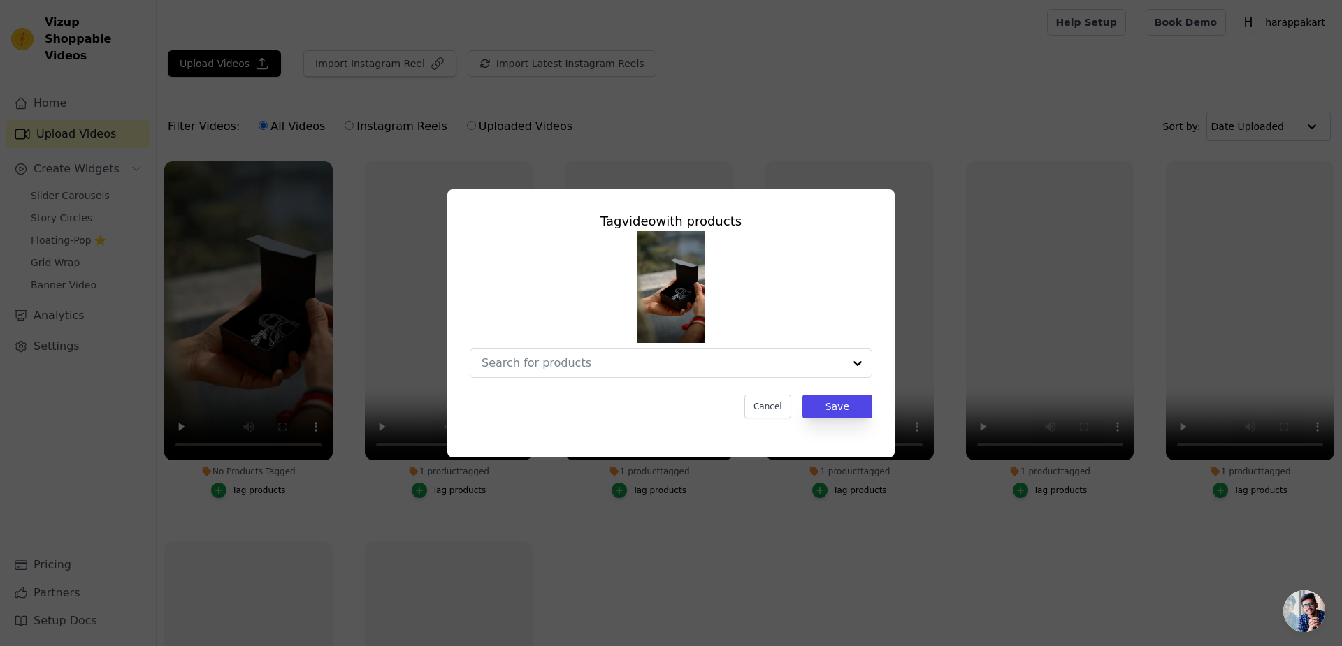
click at [597, 356] on input "No Products Tagged Tag video with products Cancel Save Tag products" at bounding box center [662, 362] width 362 height 13
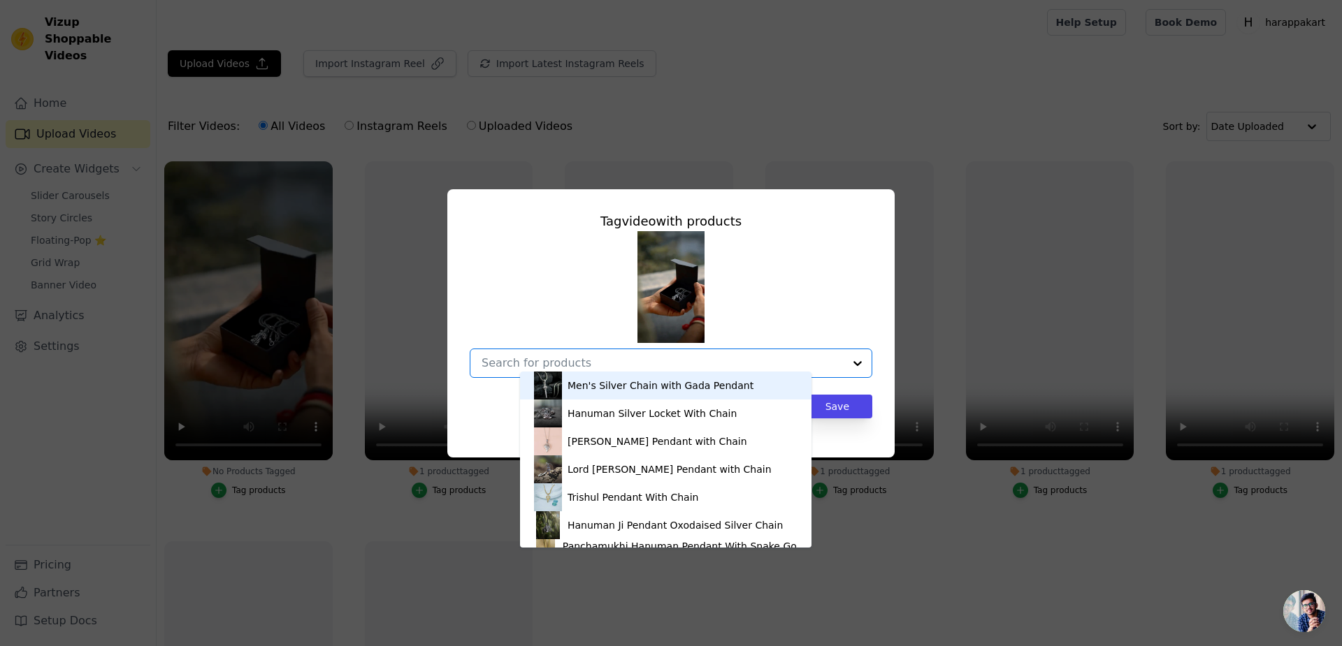
paste input "Lord Ram Pendant With Chain"
type input "Lord Ram Pendant With Chain"
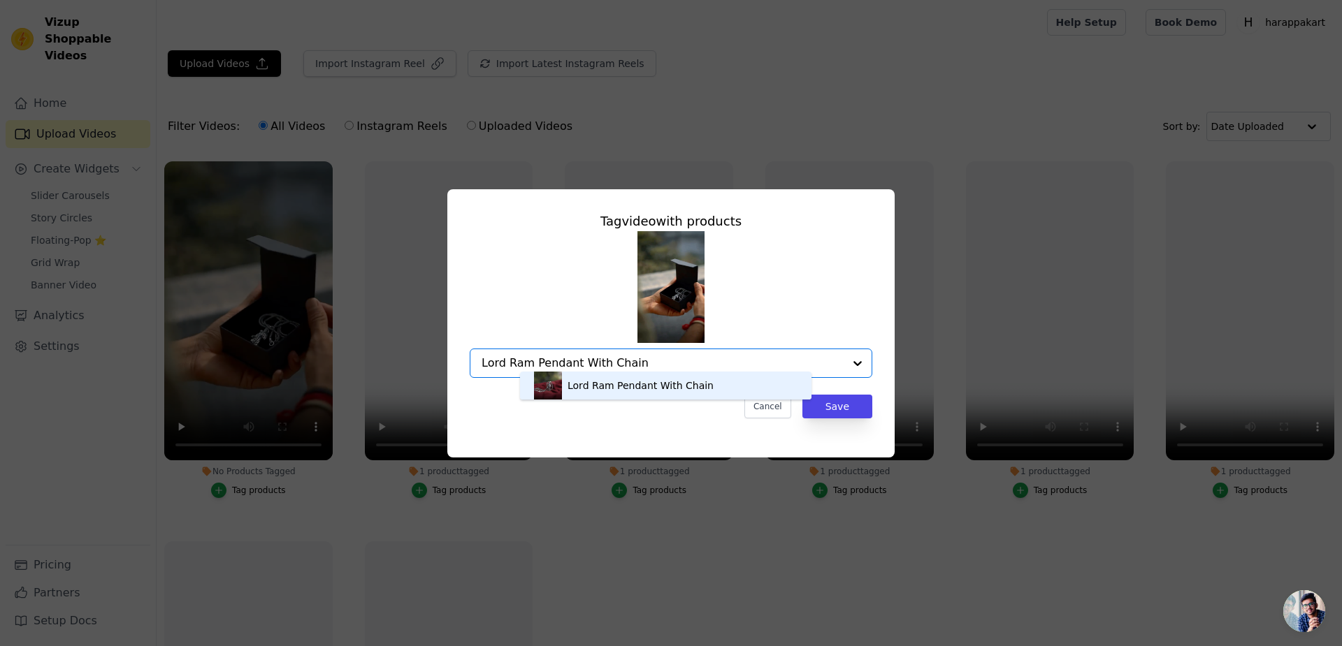
click at [758, 377] on div "Lord Ram Pendant With Chain" at bounding box center [665, 386] width 263 height 28
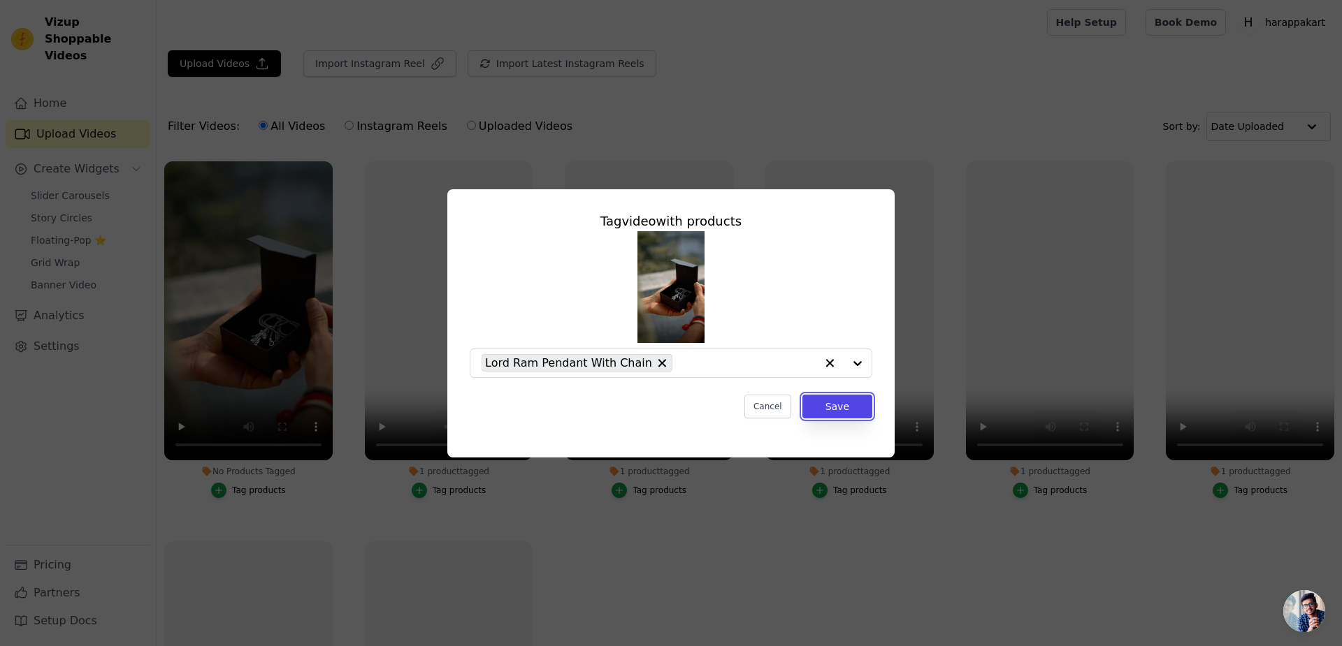
click at [802, 395] on button "Save" at bounding box center [837, 407] width 70 height 24
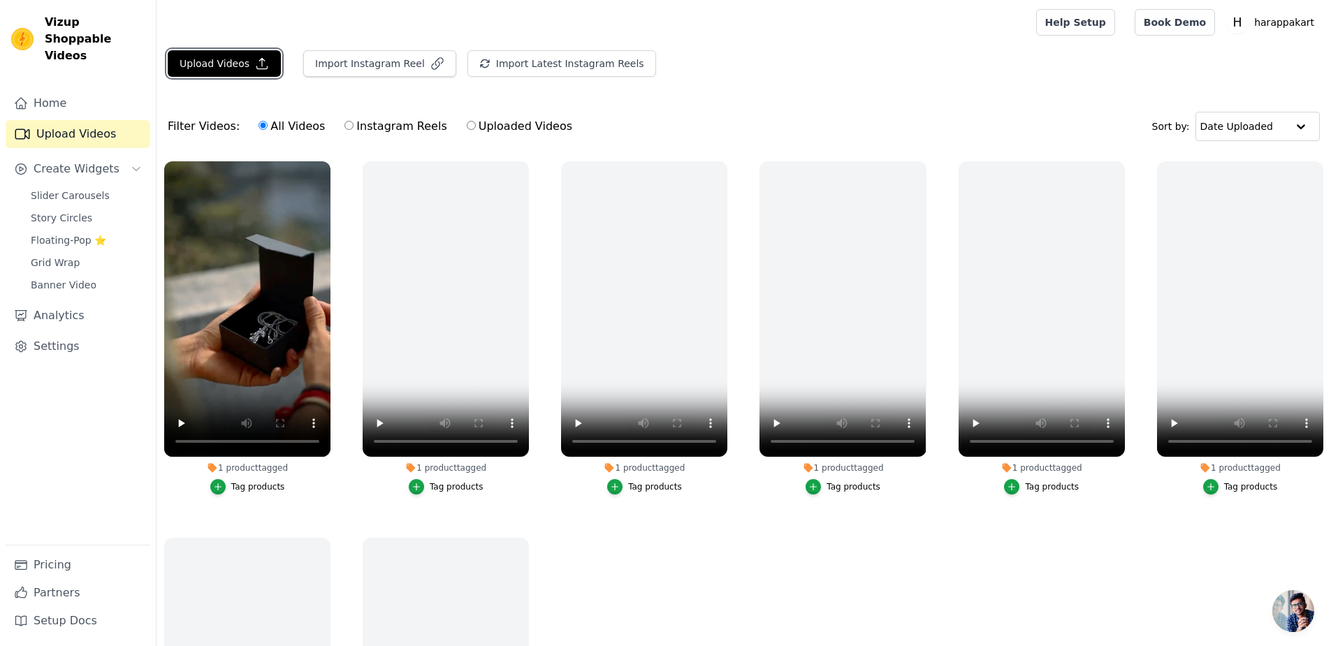
click at [257, 59] on icon "button" at bounding box center [262, 64] width 10 height 10
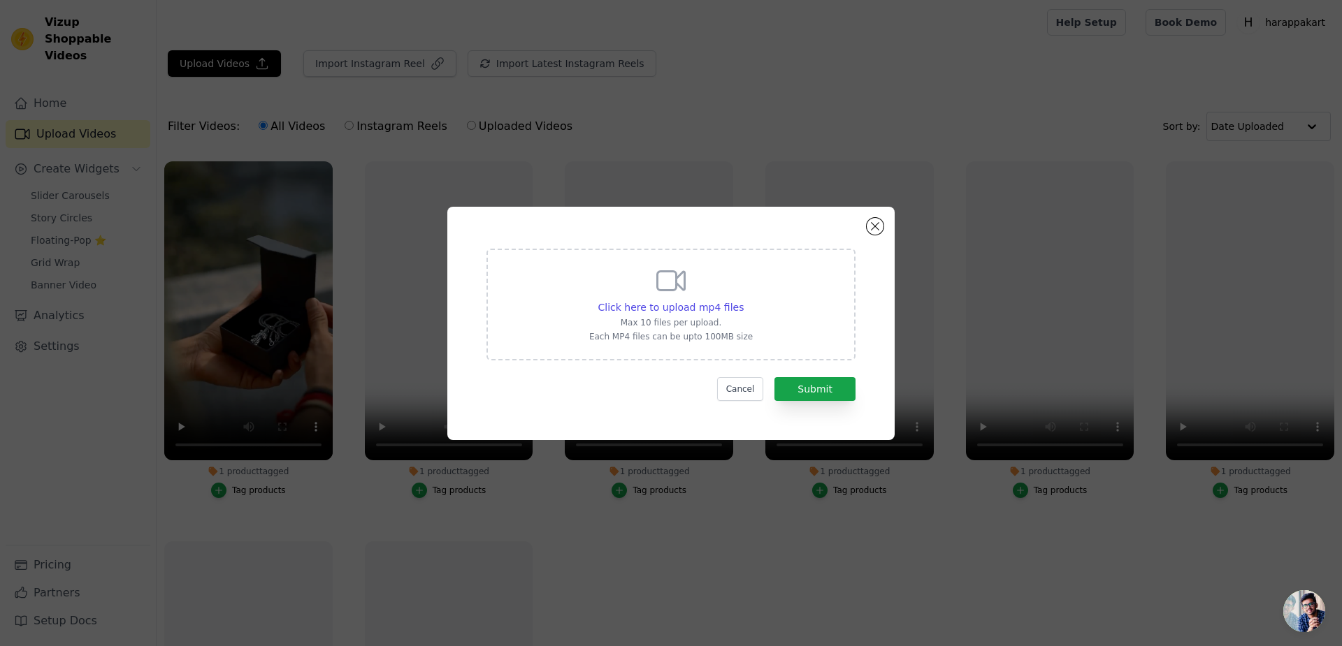
click at [690, 307] on span "Click here to upload mp4 files" at bounding box center [671, 307] width 146 height 11
click at [743, 300] on input "Click here to upload mp4 files Max 10 files per upload. Each MP4 files can be u…" at bounding box center [743, 300] width 1 height 1
type input "C:\fakepath\91c0f56c489e26fa09180ea7463be772.mp4"
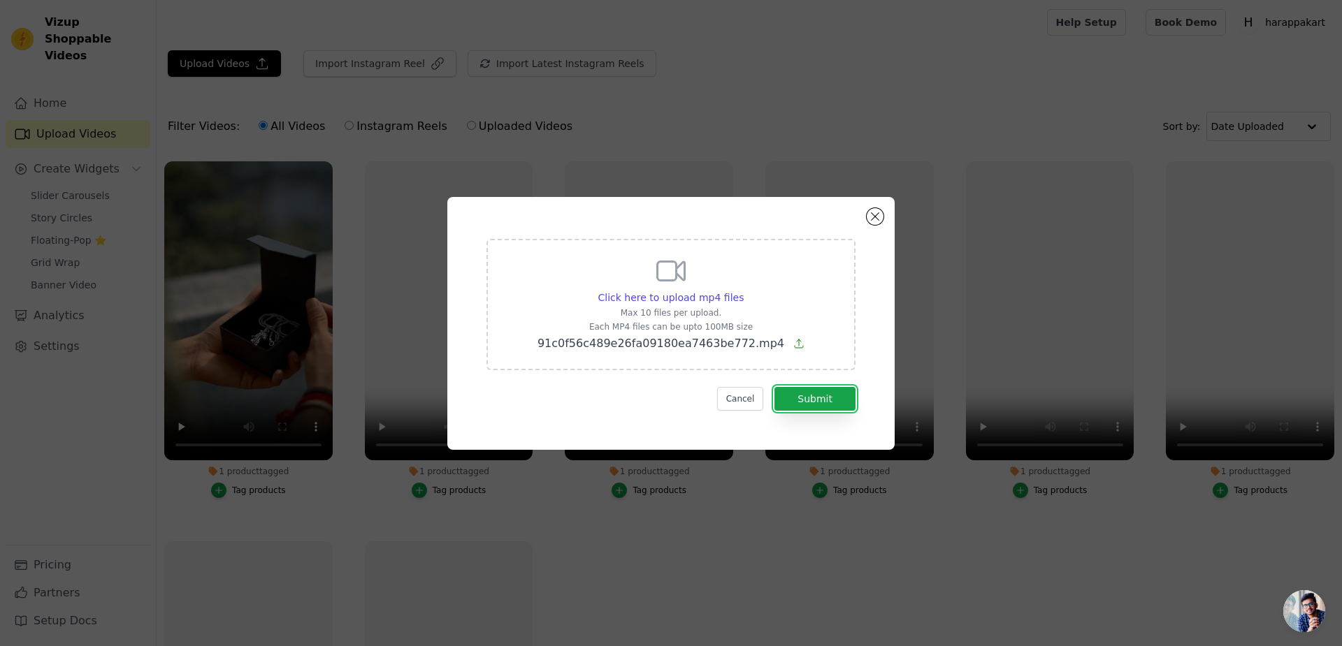
click at [783, 387] on button "Submit" at bounding box center [814, 399] width 81 height 24
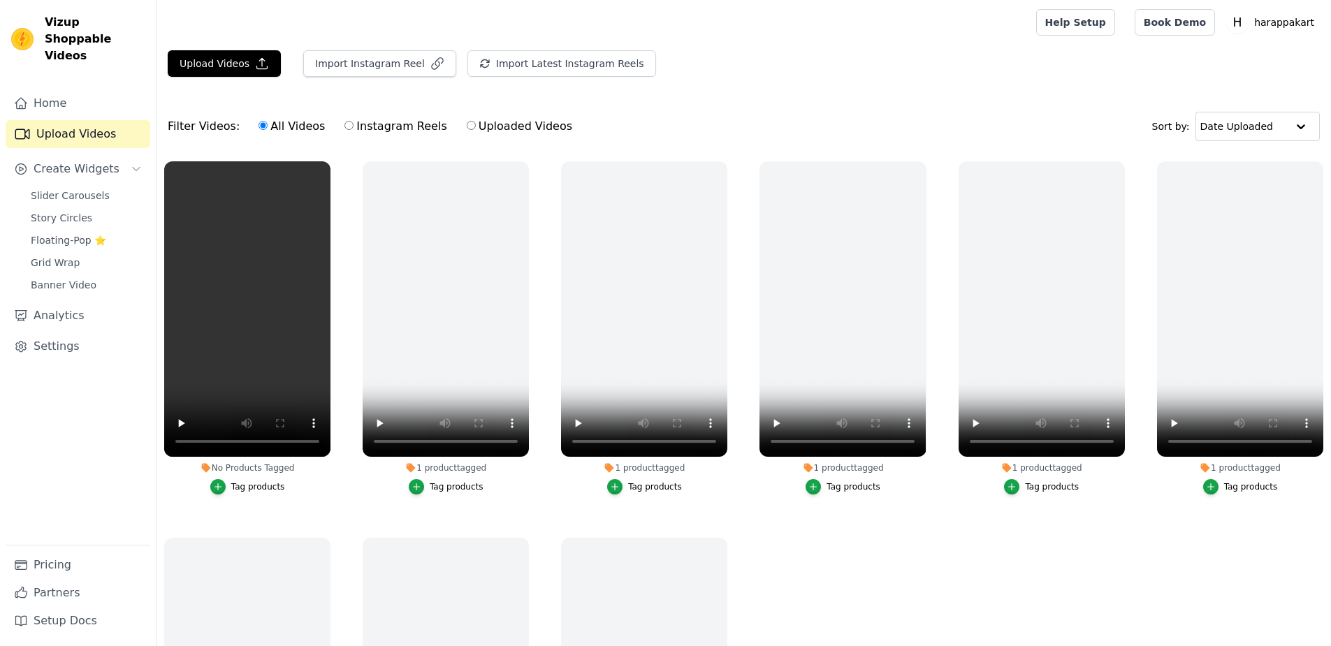
click at [213, 482] on icon "button" at bounding box center [218, 487] width 10 height 10
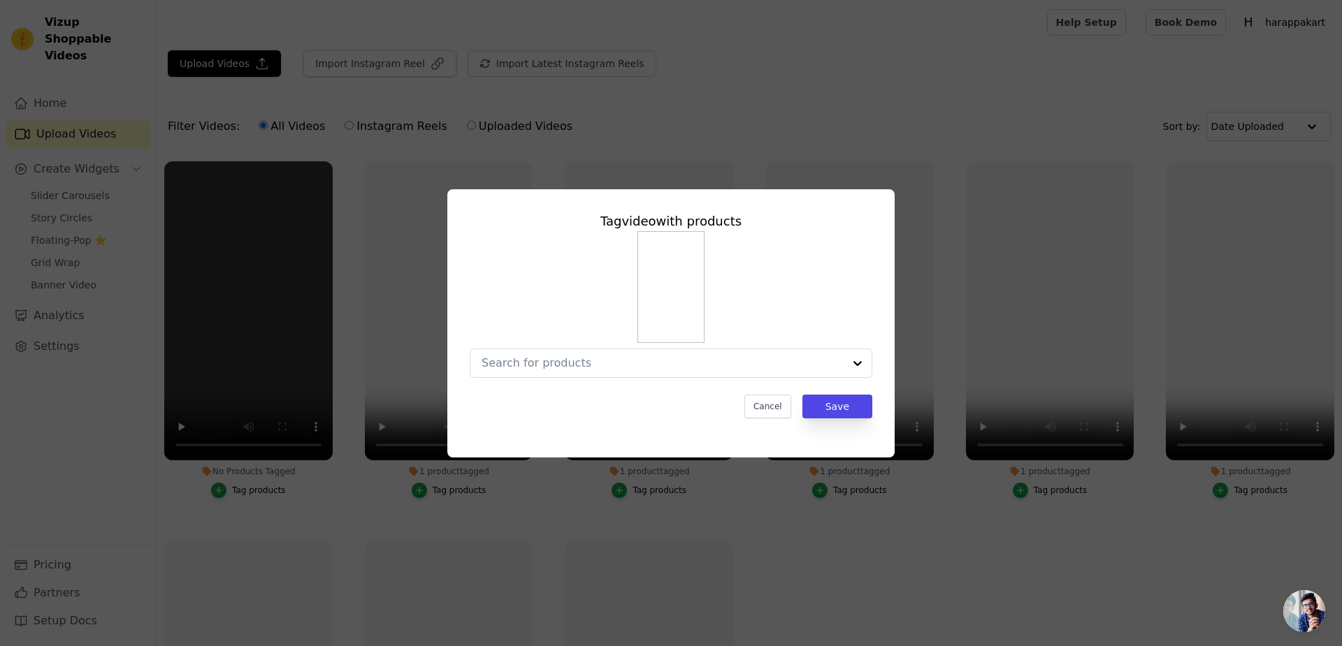
click at [599, 356] on input "No Products Tagged Tag video with products Cancel Save Tag products" at bounding box center [662, 362] width 362 height 13
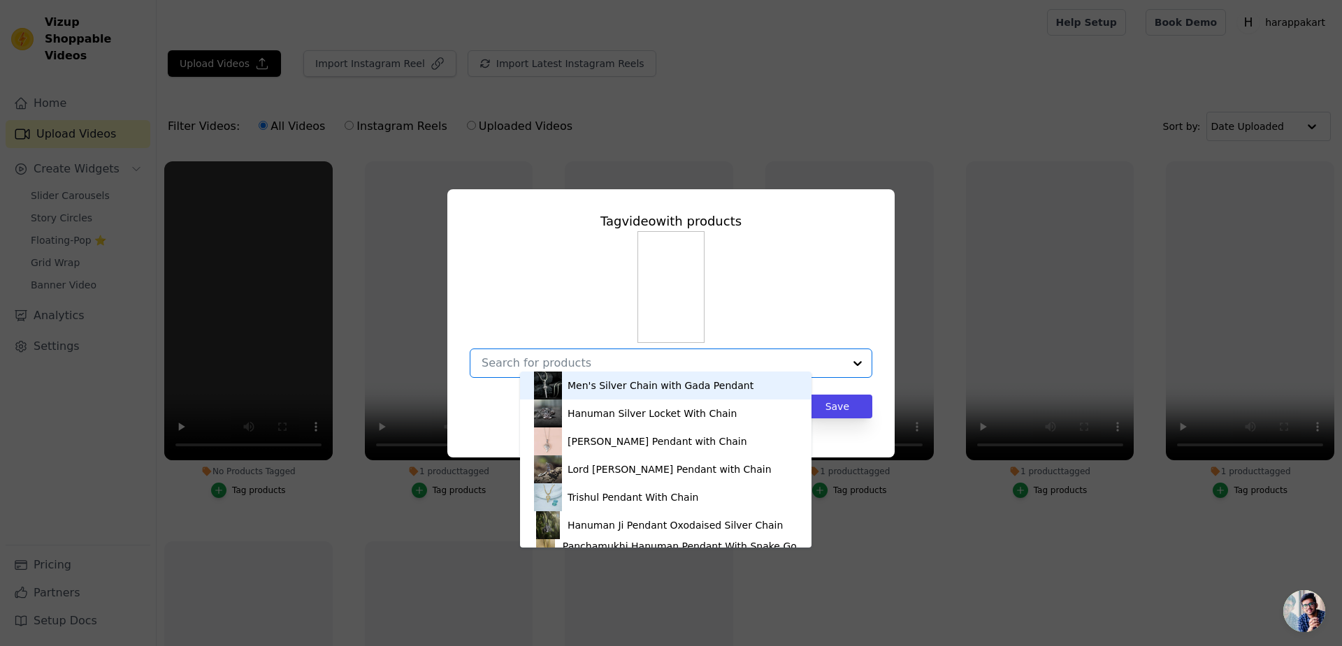
paste input "[DEMOGRAPHIC_DATA] Pendant with Chain"
type input "[DEMOGRAPHIC_DATA] Pendant with Chain"
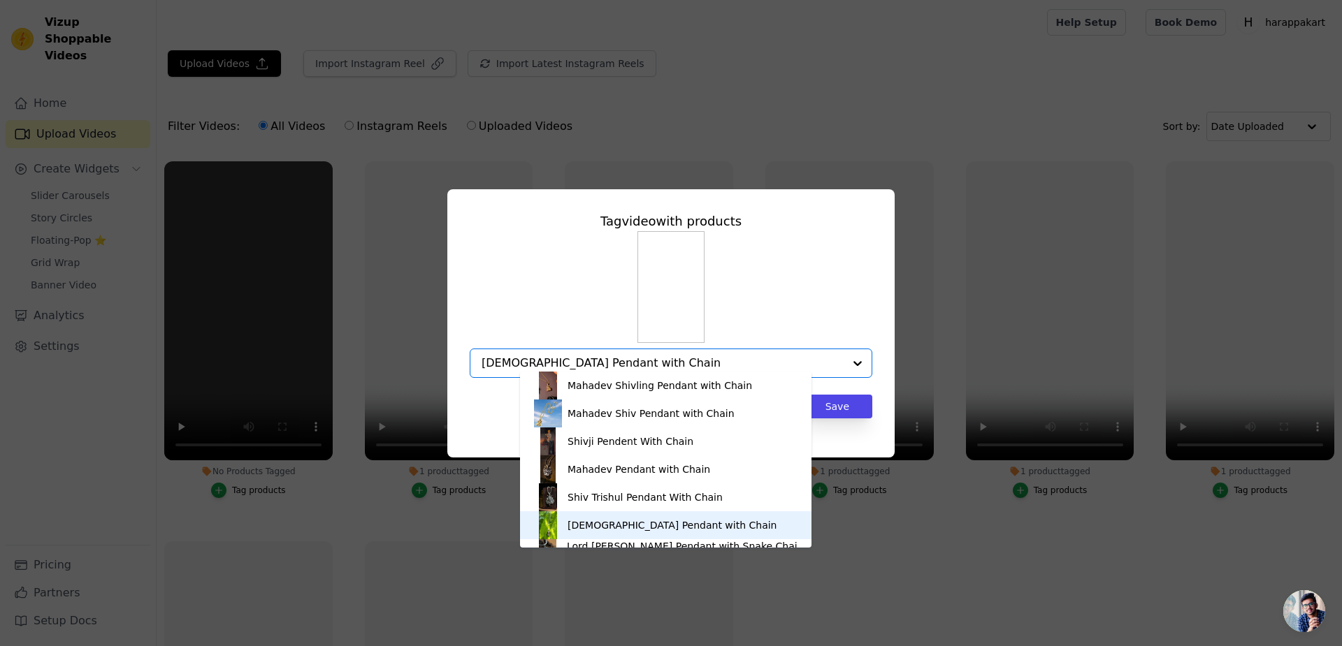
click at [655, 523] on div "[DEMOGRAPHIC_DATA] Pendant with Chain" at bounding box center [665, 525] width 263 height 28
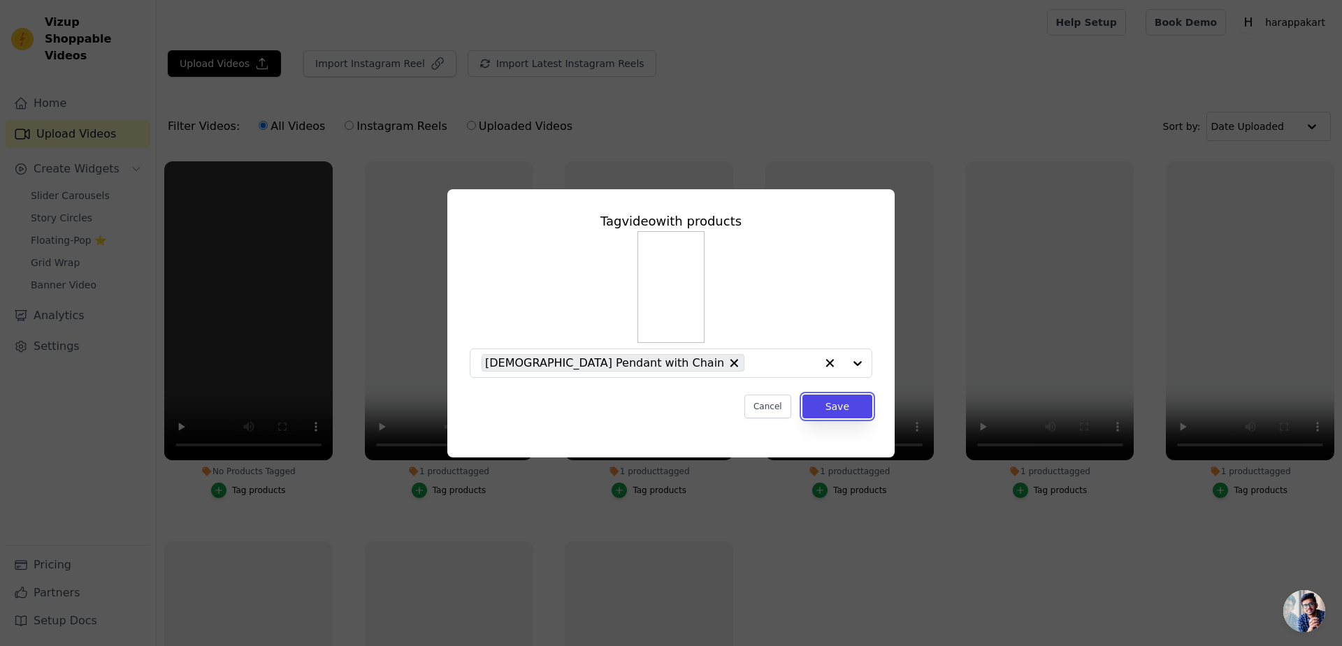
click at [802, 395] on button "Save" at bounding box center [837, 407] width 70 height 24
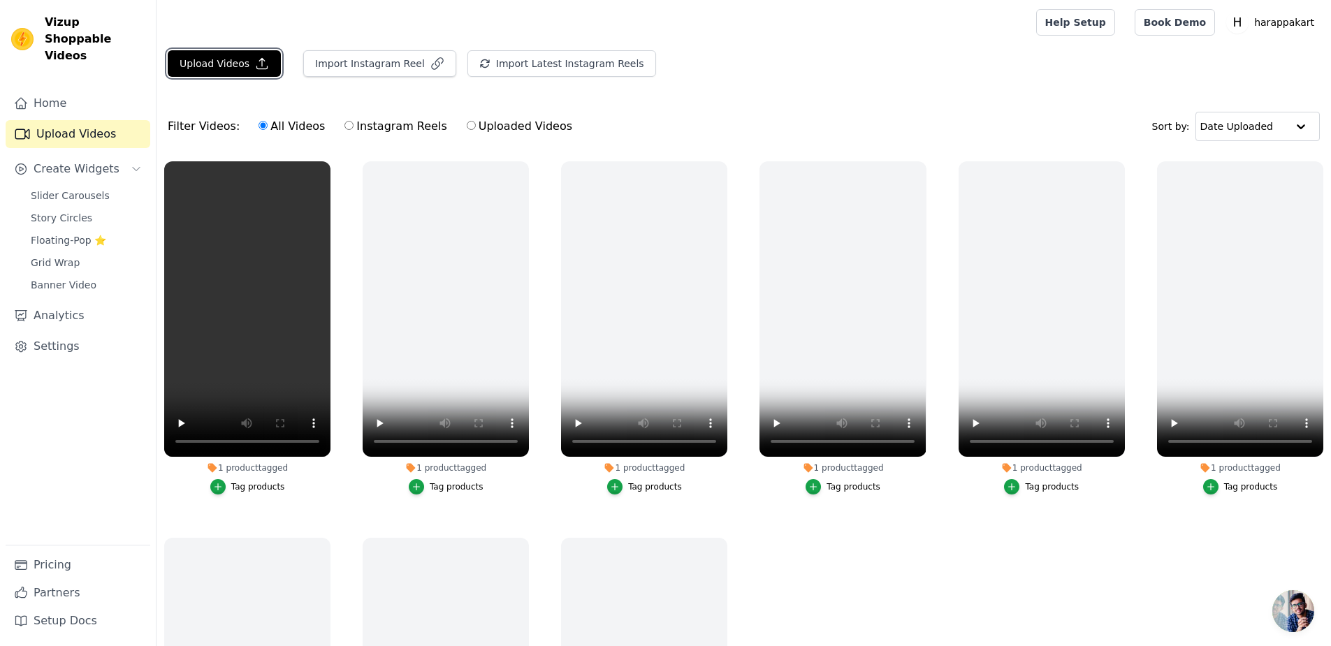
click at [178, 51] on button "Upload Videos" at bounding box center [224, 63] width 113 height 27
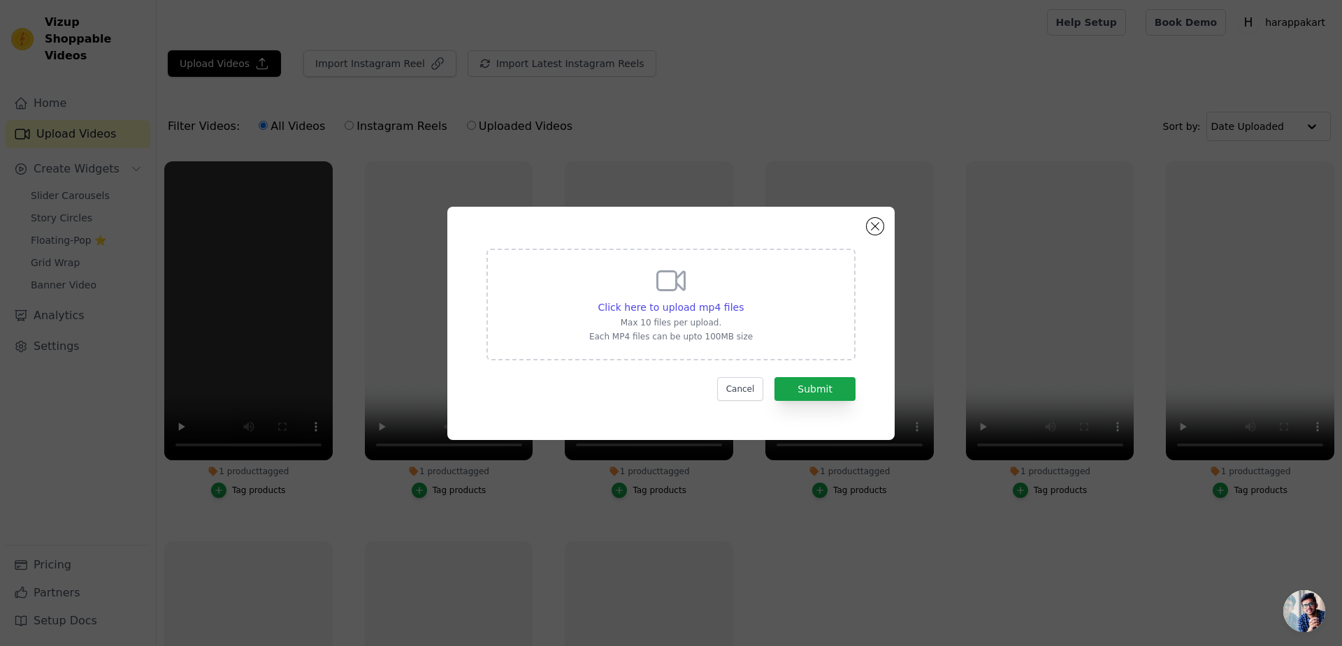
click at [661, 307] on span "Click here to upload mp4 files" at bounding box center [671, 307] width 146 height 11
click at [743, 300] on input "Click here to upload mp4 files Max 10 files per upload. Each MP4 files can be u…" at bounding box center [743, 300] width 1 height 1
type input "C:\fakepath\660864836d857ac917368cb4b9e7fc51.mp4"
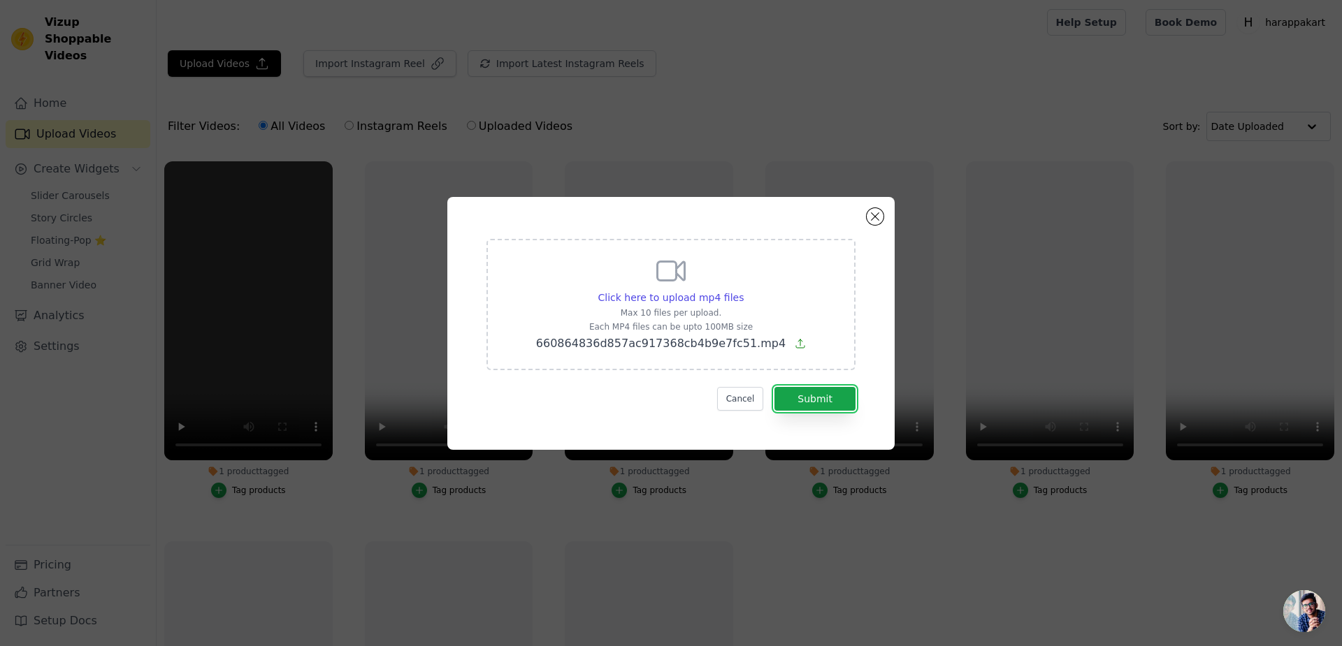
click at [774, 387] on button "Submit" at bounding box center [814, 399] width 81 height 24
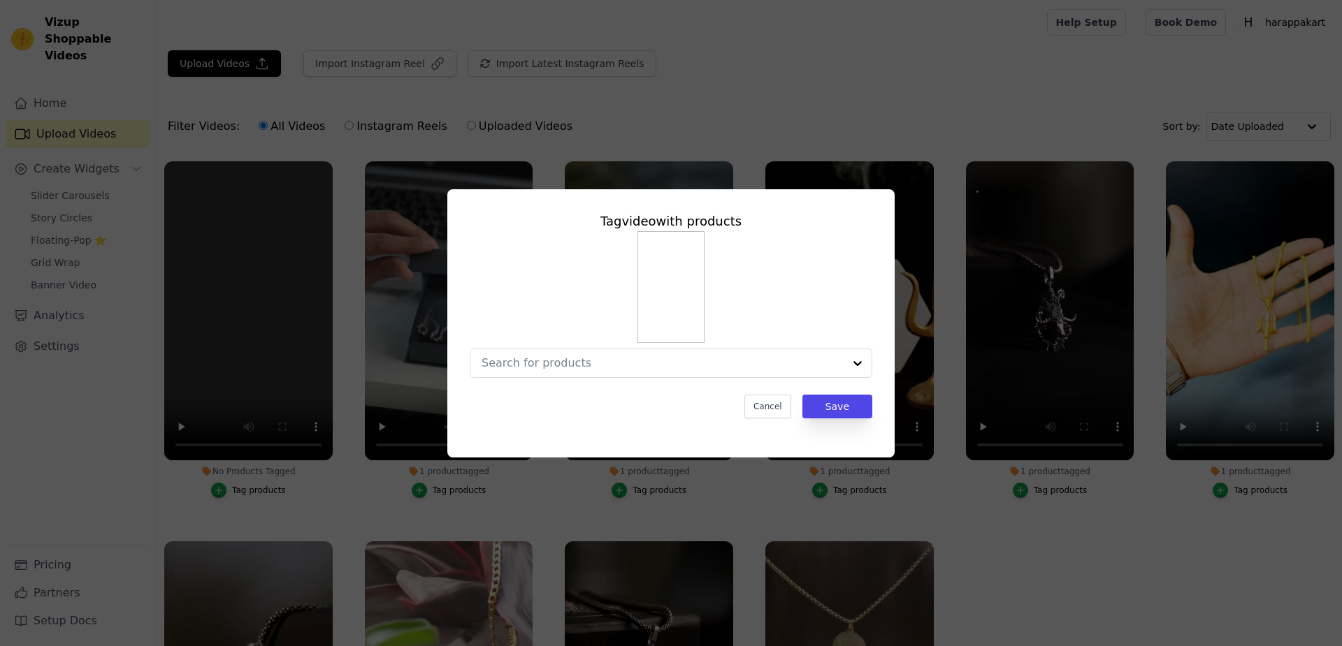
click at [603, 356] on input "No Products Tagged Tag video with products Cancel Save Tag products" at bounding box center [662, 362] width 362 height 13
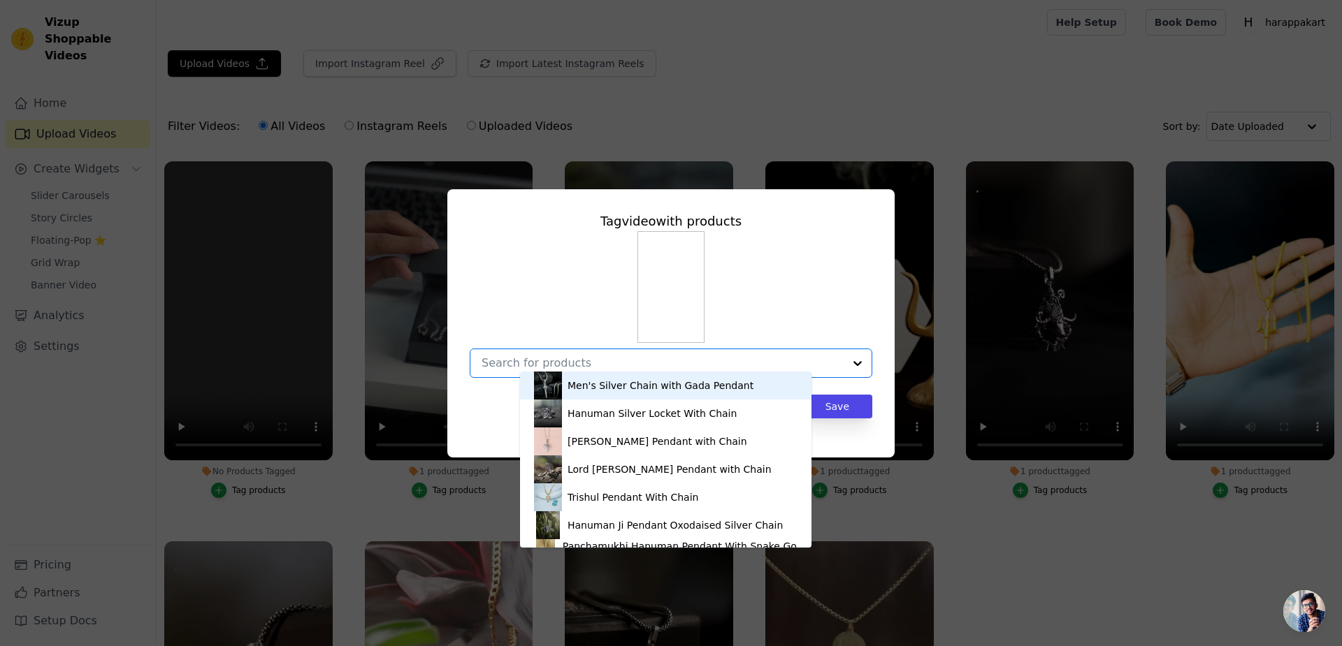
paste input "Panchamukhi Hanuman Pendant With Snake Chain"
type input "Panchamukhi Hanuman Pendant With Snake Chain"
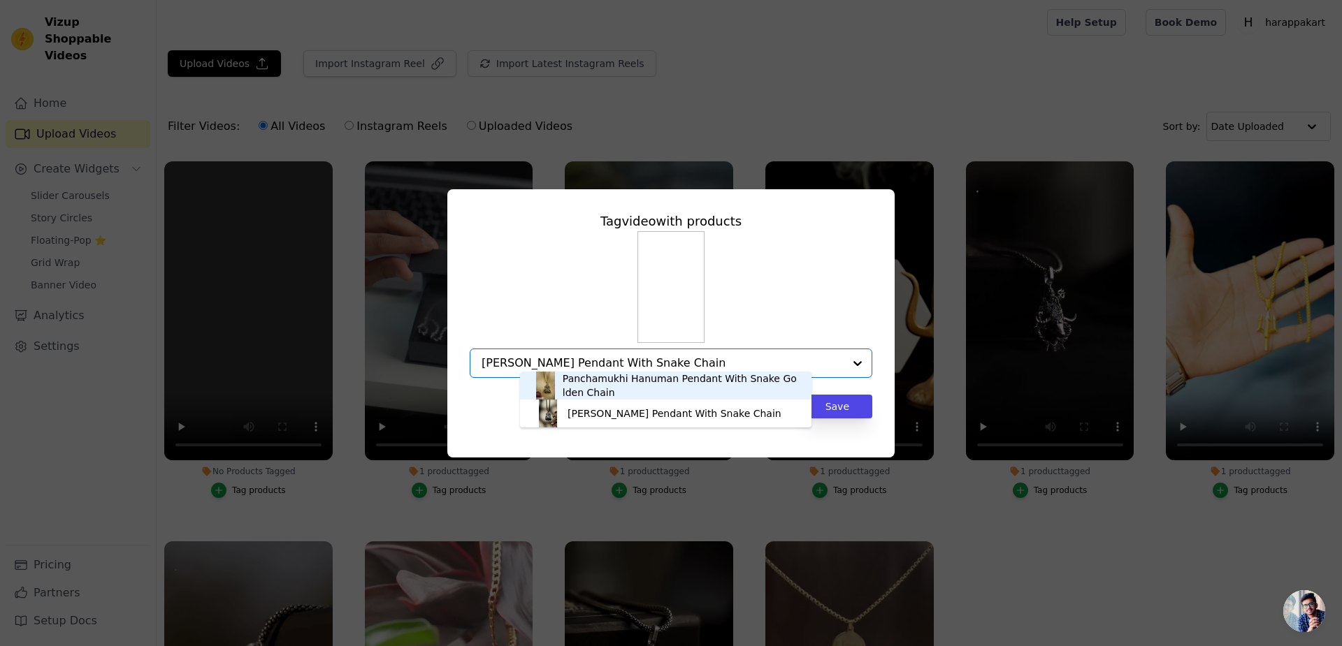
click at [722, 384] on div "Panchamukhi Hanuman Pendant With Snake Golden Chain" at bounding box center [679, 386] width 235 height 28
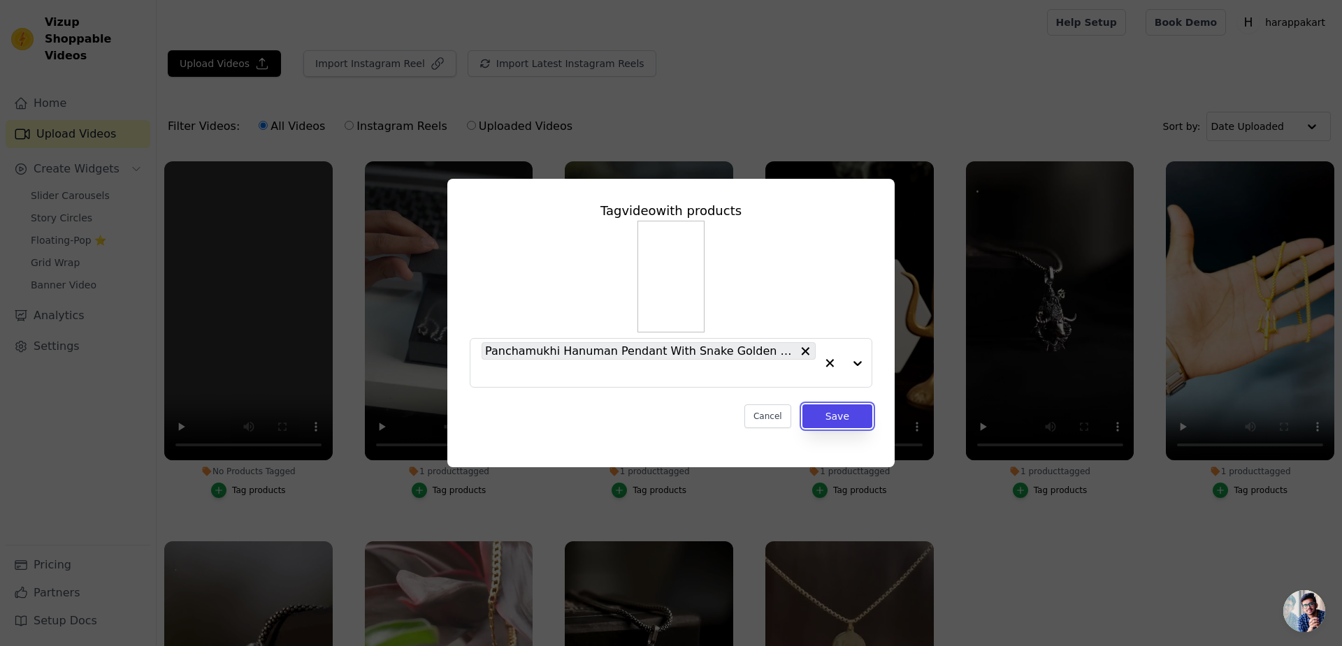
click at [806, 405] on button "Save" at bounding box center [837, 417] width 70 height 24
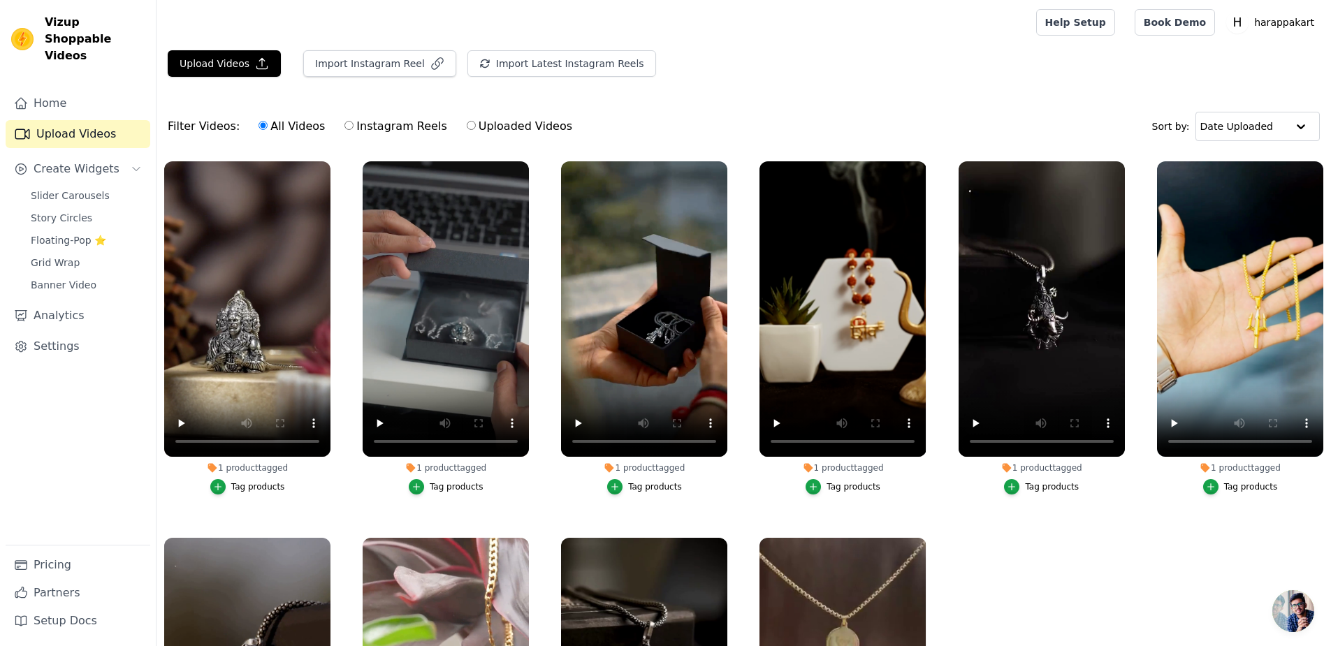
click at [27, 89] on link "Home" at bounding box center [78, 103] width 145 height 28
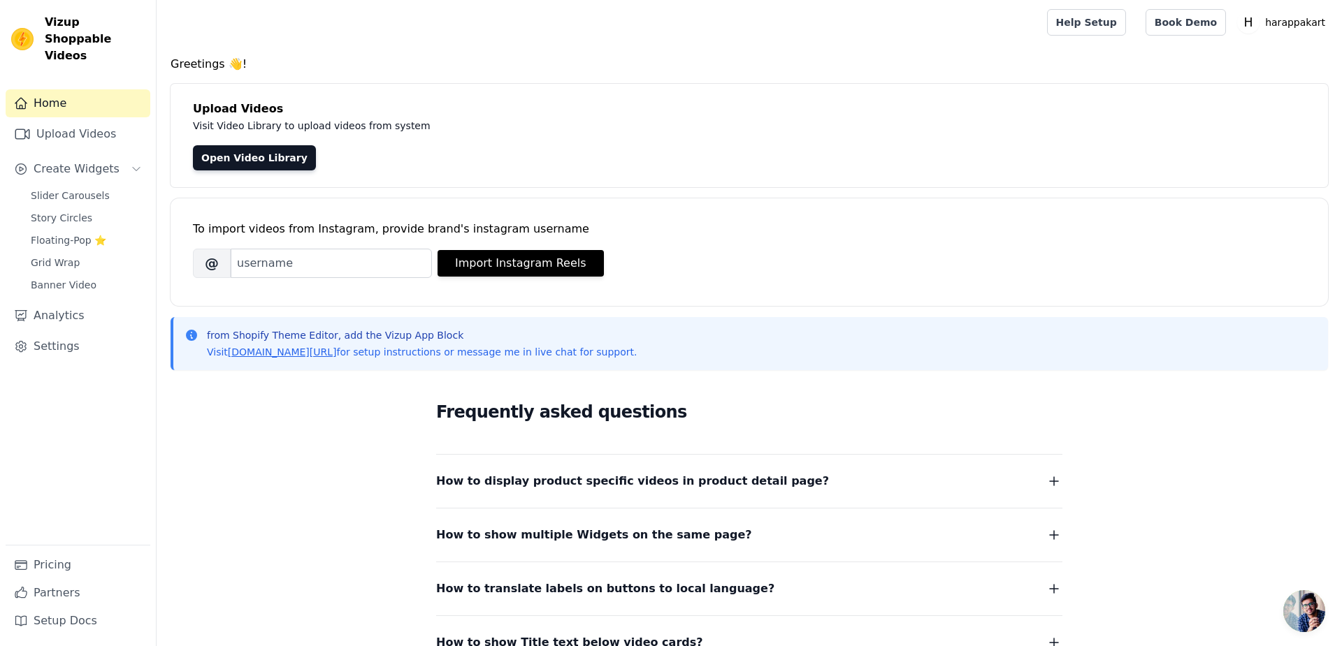
click at [38, 120] on link "Upload Videos" at bounding box center [78, 134] width 145 height 28
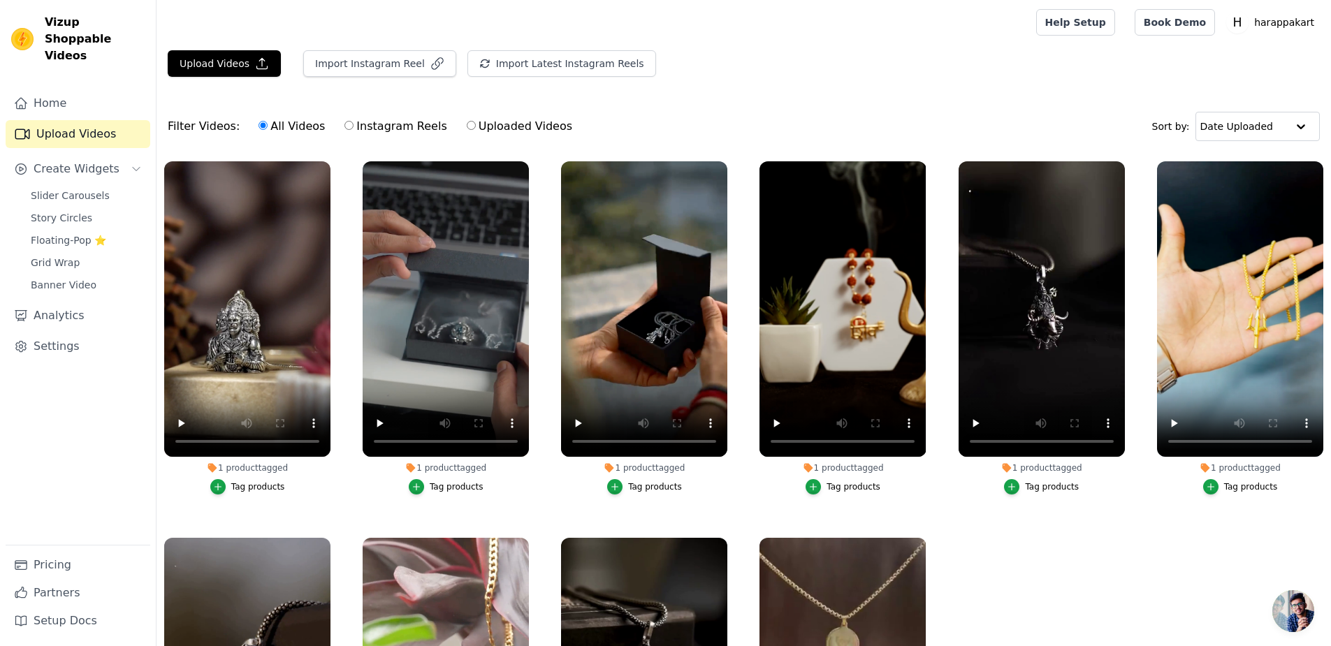
click at [40, 189] on span "Slider Carousels" at bounding box center [70, 196] width 79 height 14
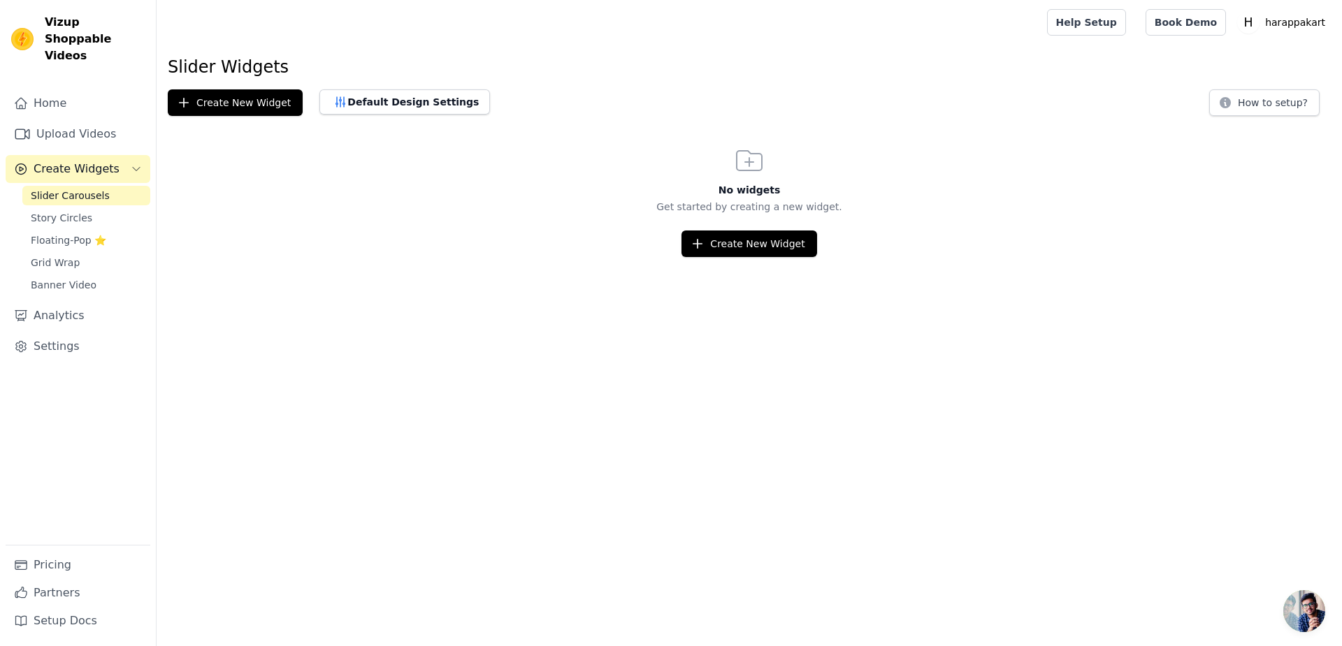
click at [38, 189] on span "Slider Carousels" at bounding box center [70, 196] width 79 height 14
click at [168, 89] on button "Create New Widget" at bounding box center [235, 102] width 135 height 27
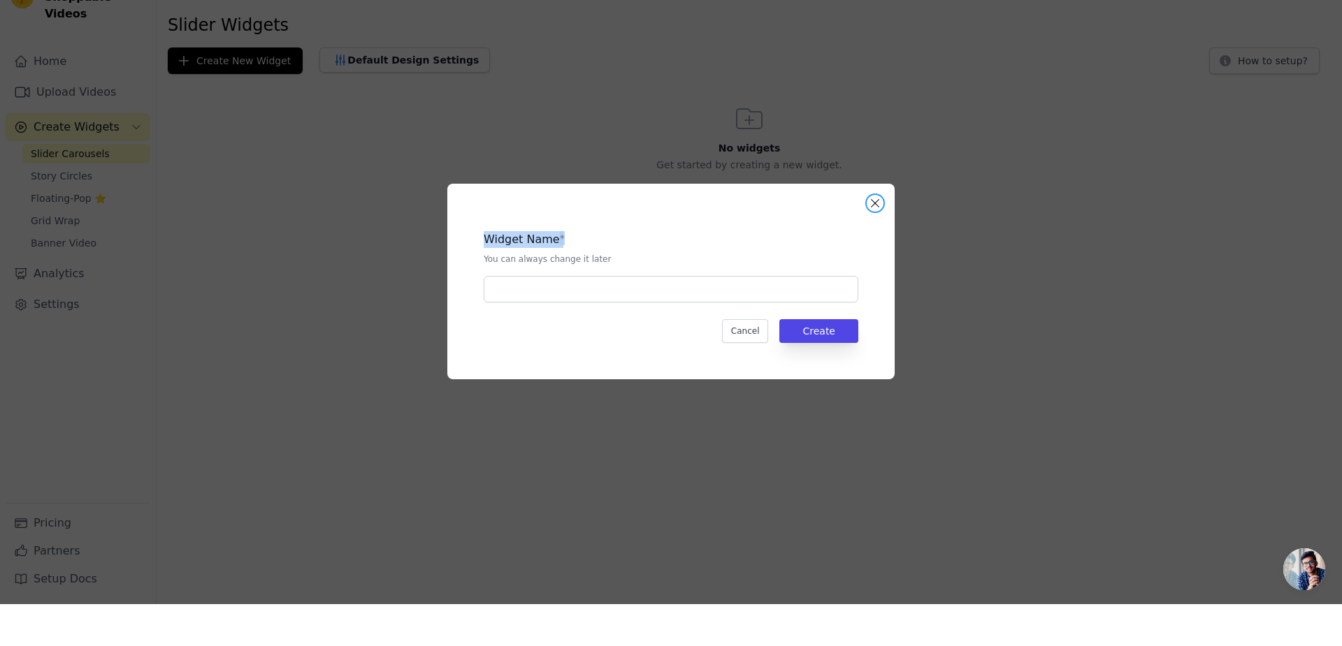
click at [866, 254] on button "Close modal" at bounding box center [874, 245] width 17 height 17
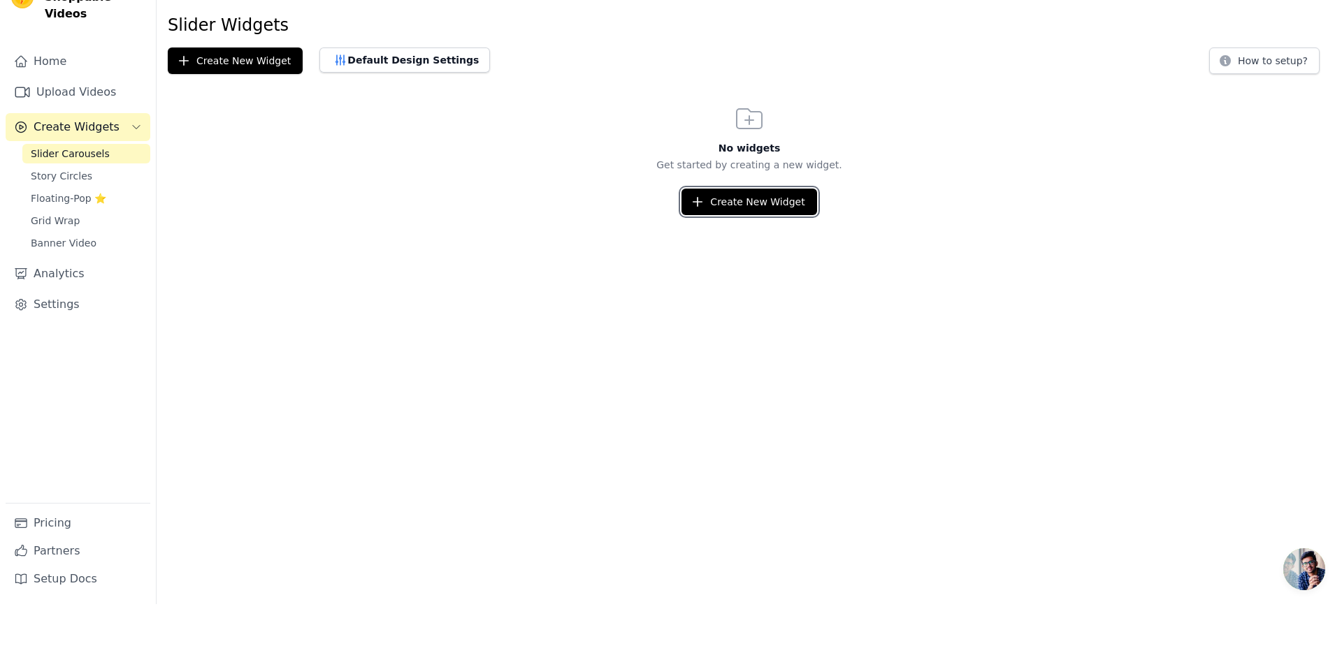
click at [708, 231] on button "Create New Widget" at bounding box center [748, 244] width 135 height 27
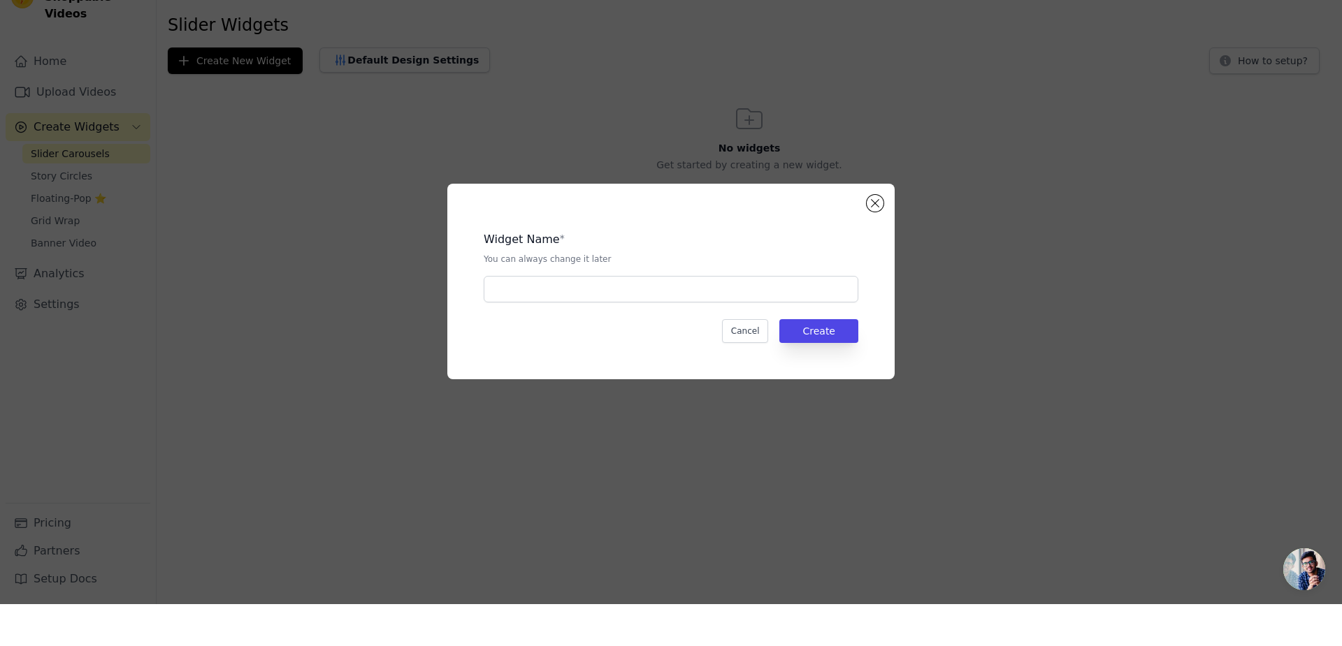
click at [565, 306] on p "You can always change it later" at bounding box center [671, 301] width 375 height 11
click at [555, 332] on input "text" at bounding box center [671, 331] width 375 height 27
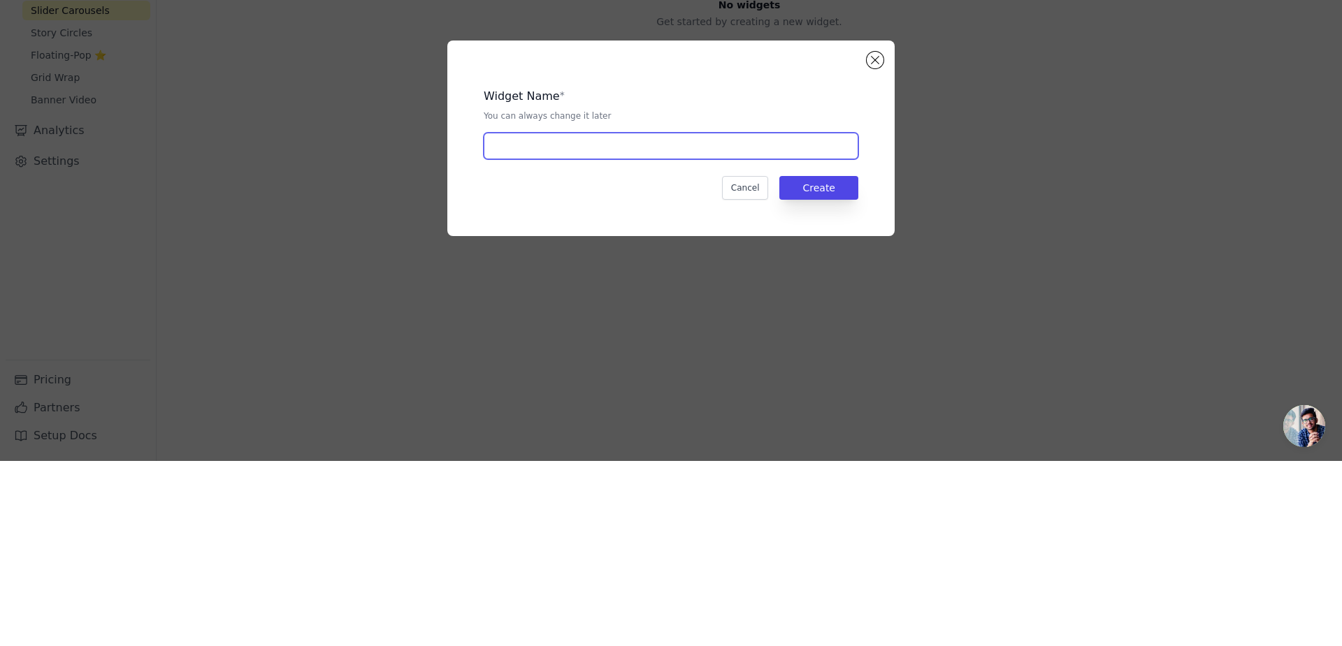
paste input "Explore our curated collection of premium spiritual pendants and malas."
type input "Explore our curated collection of premium spiritual pendants and malas."
click at [779, 361] on button "Create" at bounding box center [818, 373] width 79 height 24
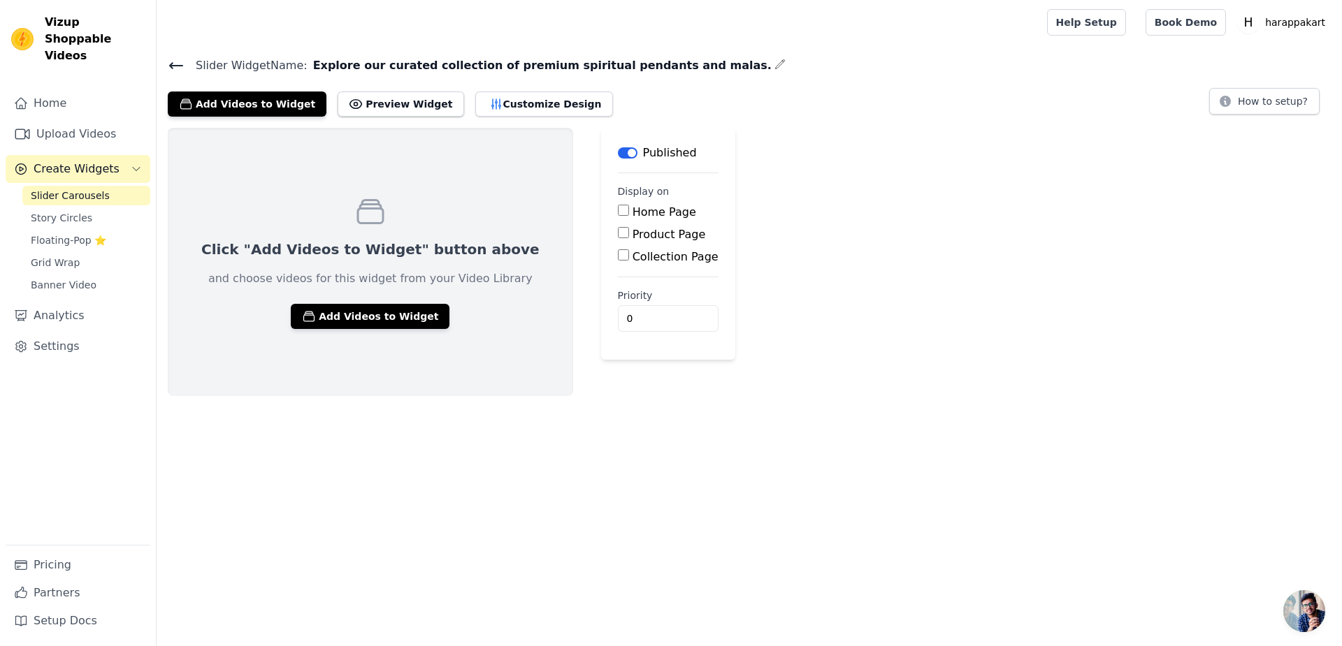
click at [291, 304] on button "Add Videos to Widget" at bounding box center [370, 316] width 159 height 25
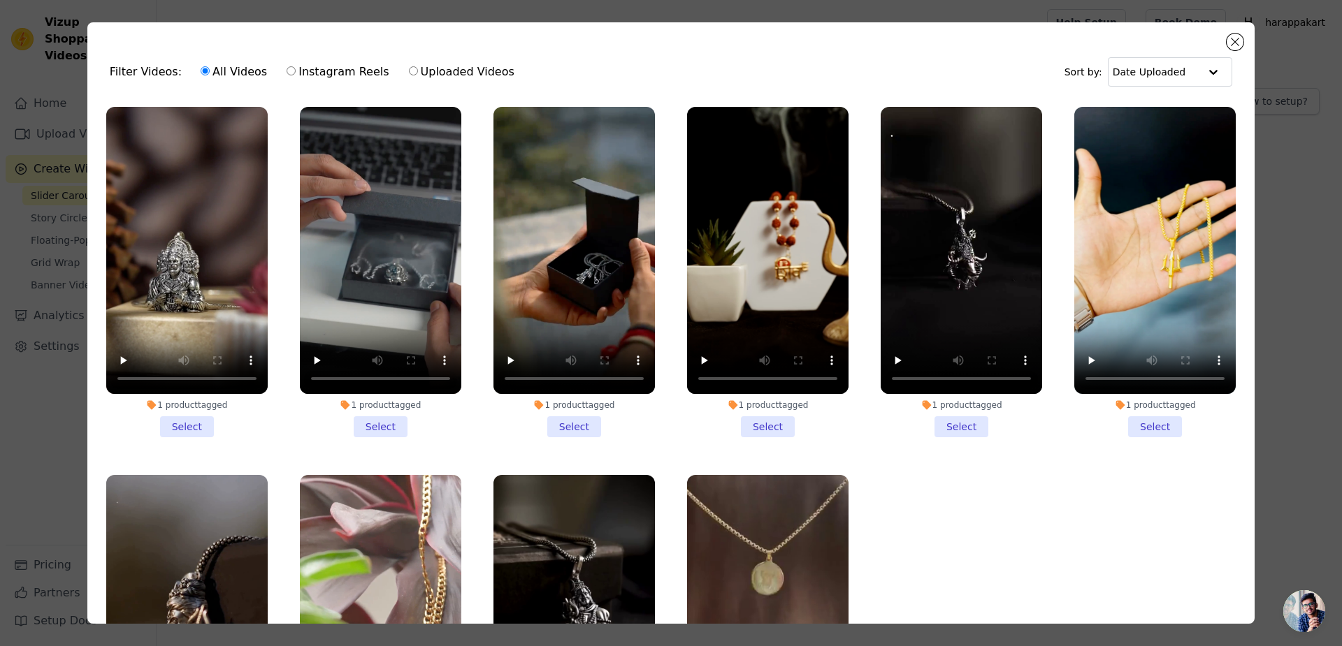
click at [175, 412] on li "1 product tagged Select" at bounding box center [186, 272] width 161 height 331
click at [0, 0] on input "1 product tagged Select" at bounding box center [0, 0] width 0 height 0
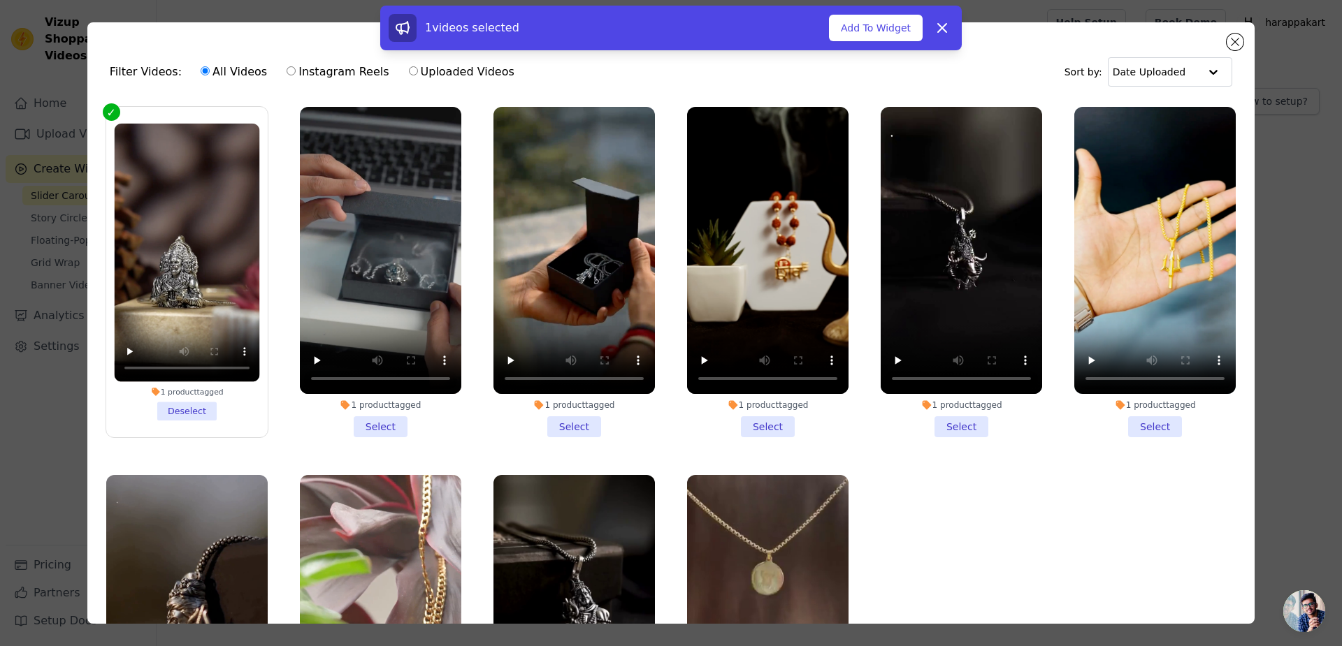
click at [361, 403] on li "1 product tagged Select" at bounding box center [380, 272] width 161 height 331
click at [0, 0] on input "1 product tagged Select" at bounding box center [0, 0] width 0 height 0
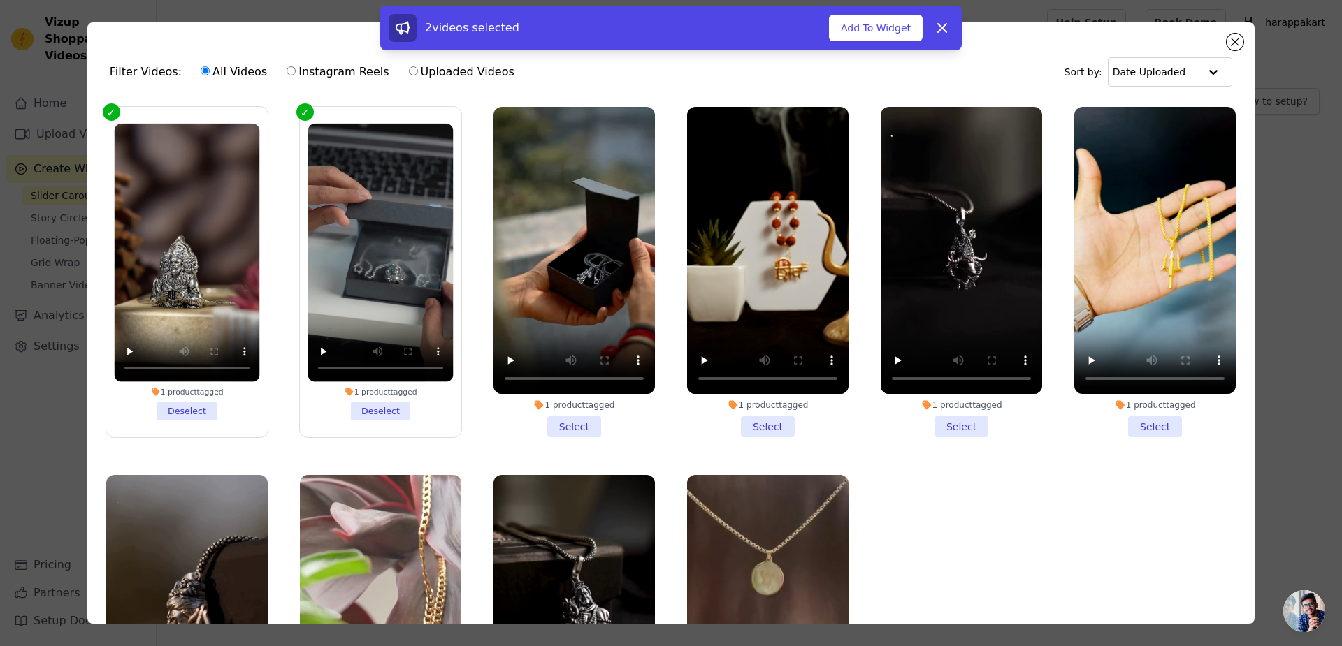
click at [556, 411] on li "1 product tagged Select" at bounding box center [573, 272] width 161 height 331
click at [0, 0] on input "1 product tagged Select" at bounding box center [0, 0] width 0 height 0
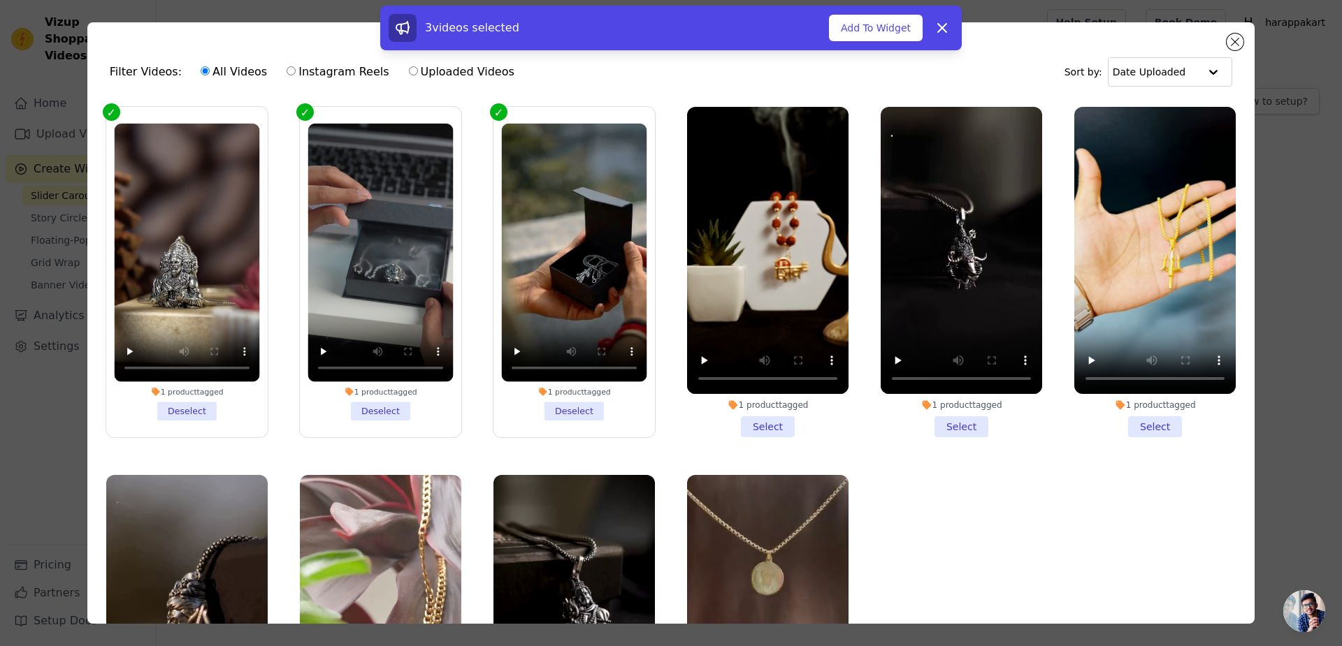
click at [745, 405] on li "1 product tagged Select" at bounding box center [767, 272] width 161 height 331
click at [0, 0] on input "1 product tagged Select" at bounding box center [0, 0] width 0 height 0
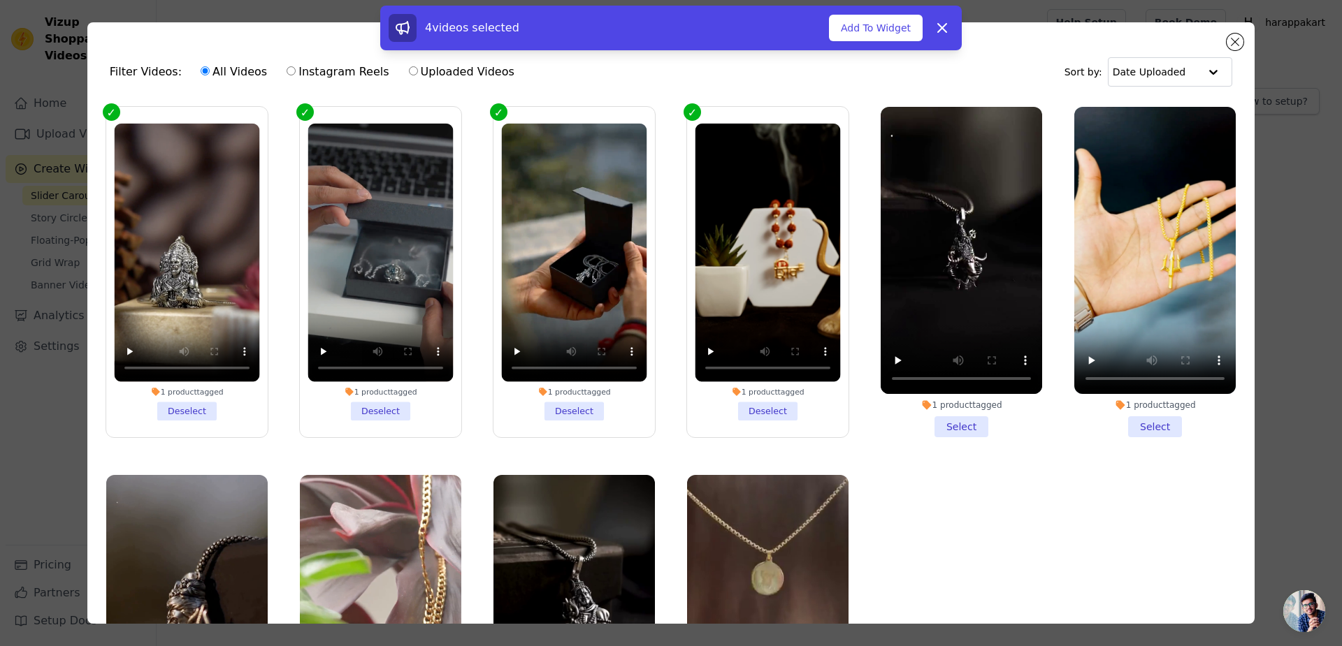
click at [942, 409] on li "1 product tagged Select" at bounding box center [960, 272] width 161 height 331
click at [0, 0] on input "1 product tagged Select" at bounding box center [0, 0] width 0 height 0
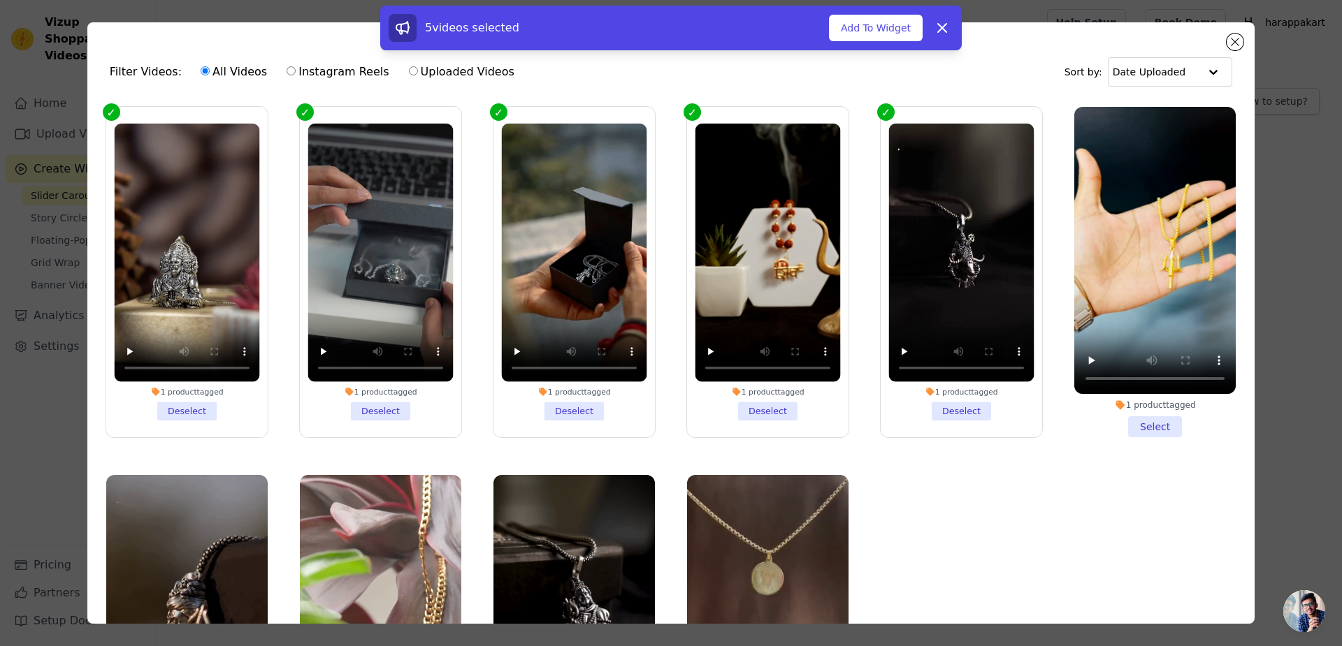
click at [1123, 402] on li "1 product tagged Select" at bounding box center [1154, 272] width 161 height 331
click at [0, 0] on input "1 product tagged Select" at bounding box center [0, 0] width 0 height 0
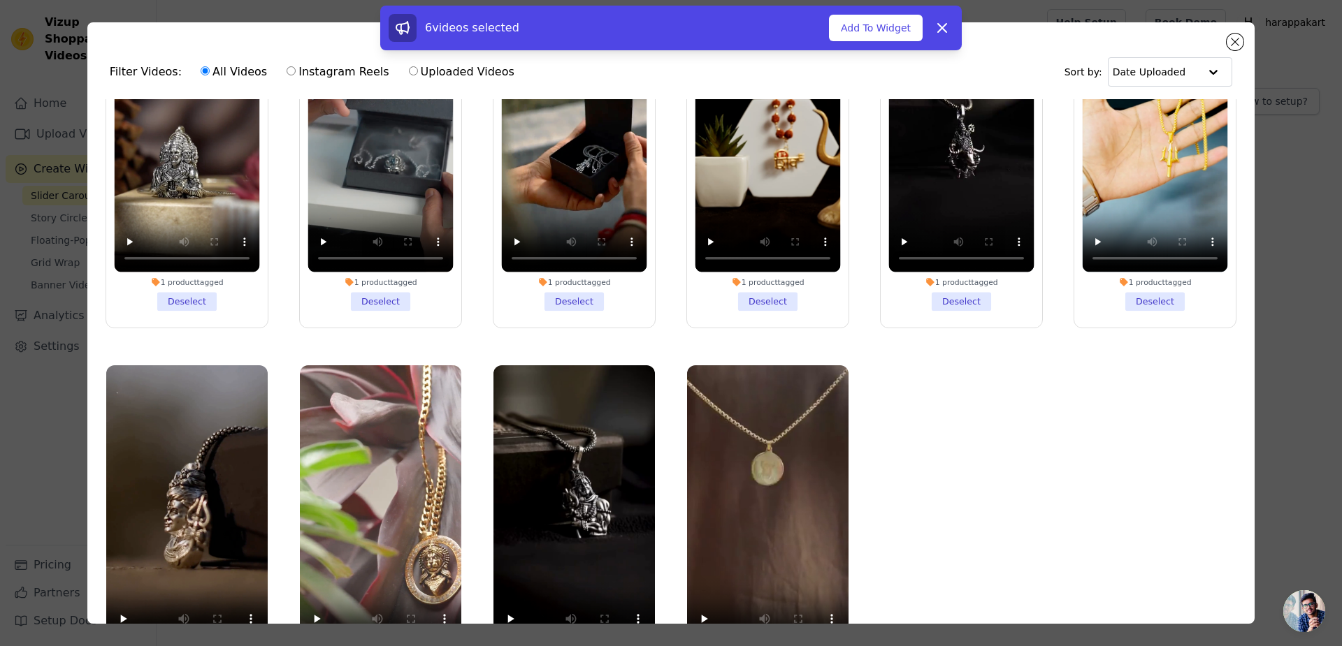
scroll to position [96, 0]
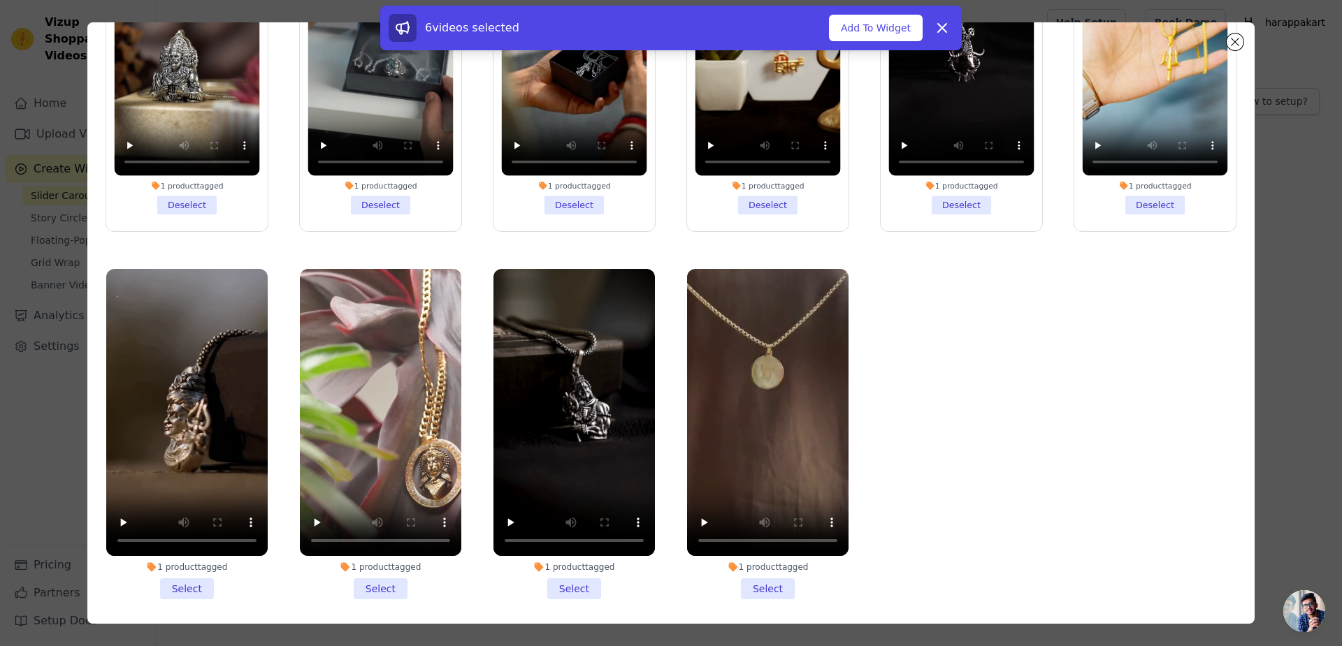
click at [161, 546] on li "1 product tagged Select" at bounding box center [186, 434] width 161 height 331
click at [0, 0] on input "1 product tagged Select" at bounding box center [0, 0] width 0 height 0
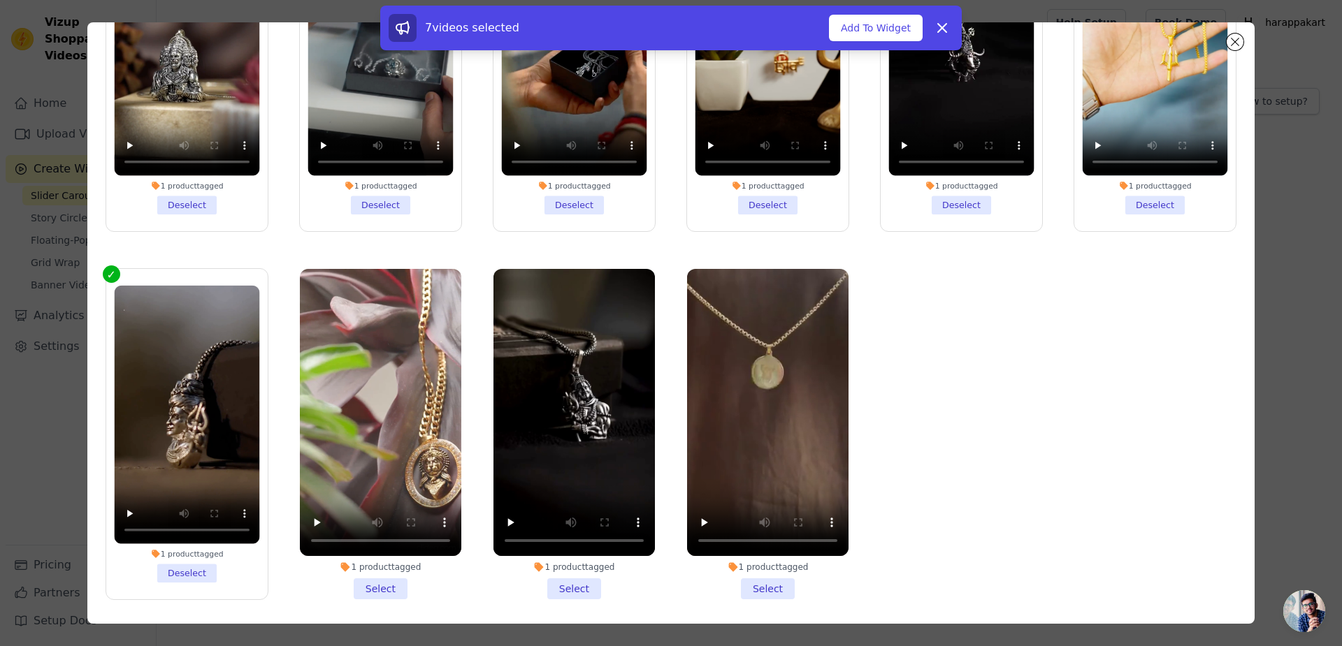
click at [346, 564] on li "1 product tagged Select" at bounding box center [380, 434] width 161 height 331
click at [0, 0] on input "1 product tagged Select" at bounding box center [0, 0] width 0 height 0
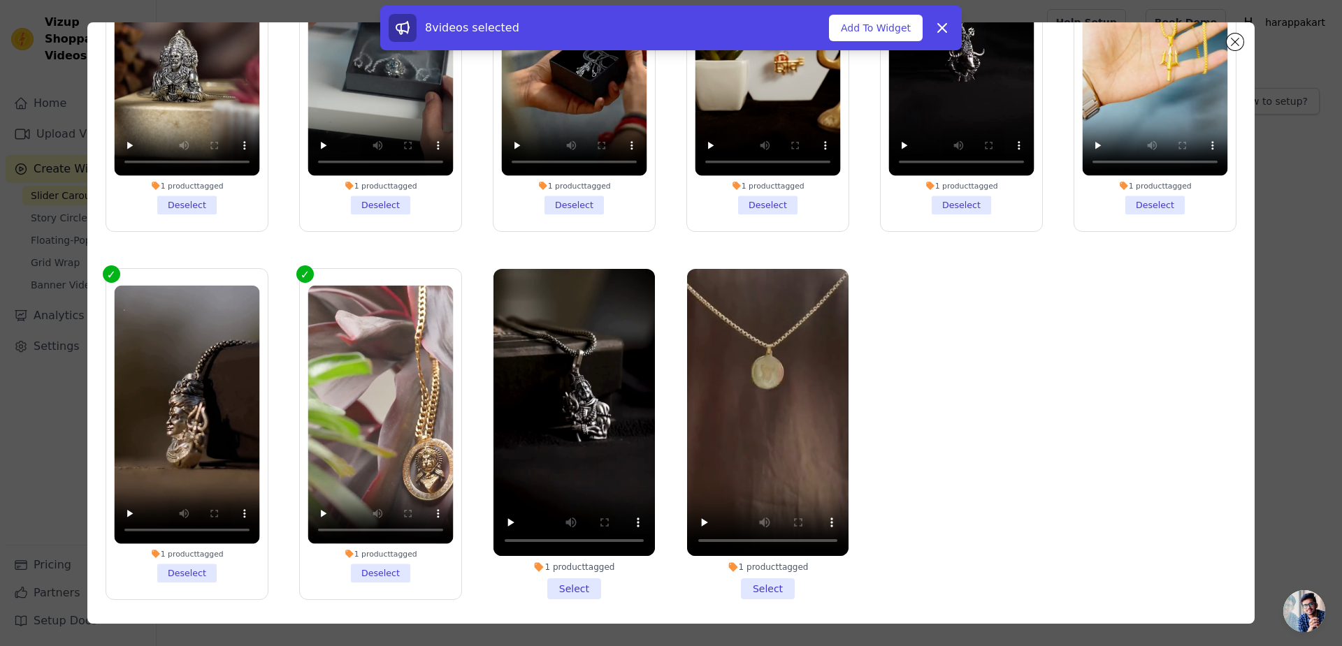
click at [570, 553] on li "1 product tagged Select" at bounding box center [573, 434] width 161 height 331
click at [0, 0] on input "1 product tagged Select" at bounding box center [0, 0] width 0 height 0
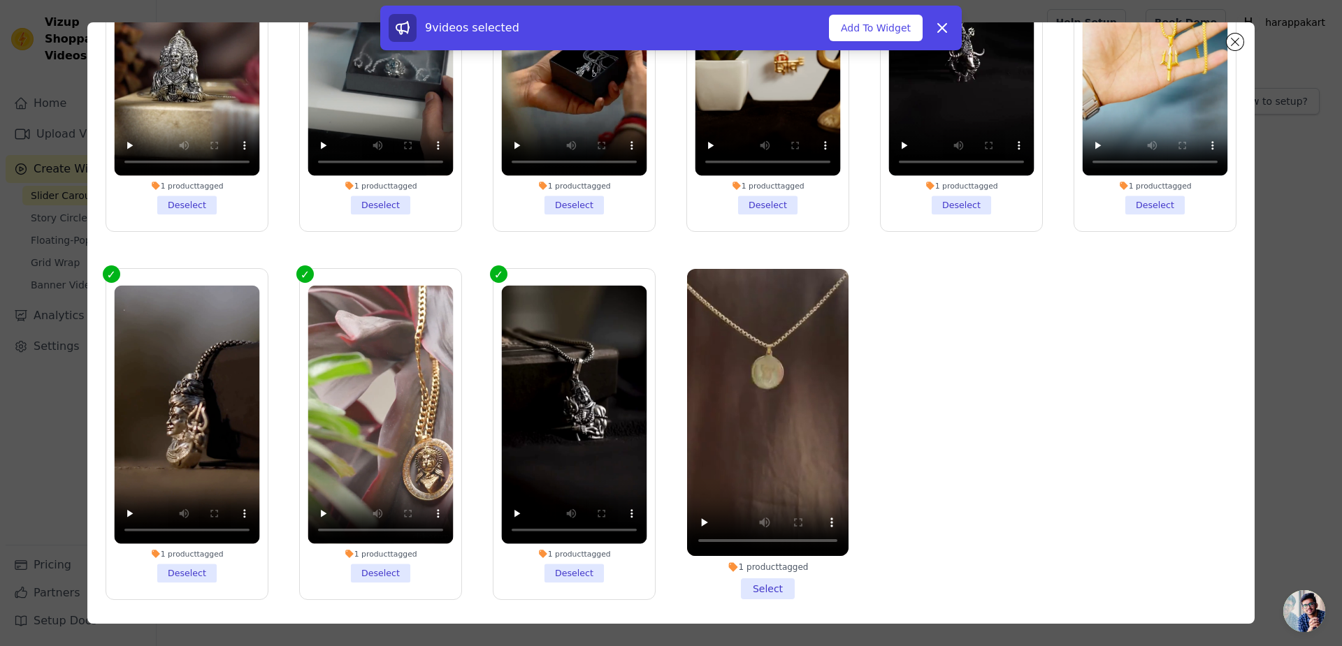
click at [735, 550] on li "1 product tagged Select" at bounding box center [767, 434] width 161 height 331
click at [0, 0] on input "1 product tagged Select" at bounding box center [0, 0] width 0 height 0
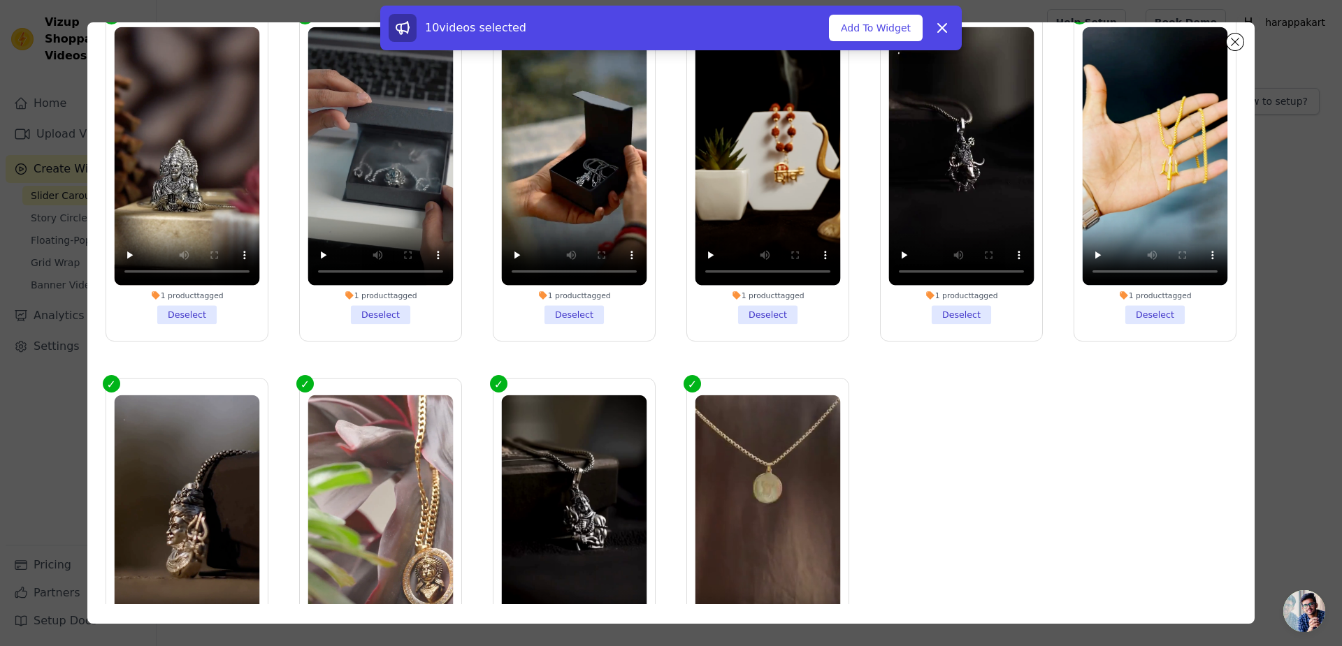
scroll to position [0, 0]
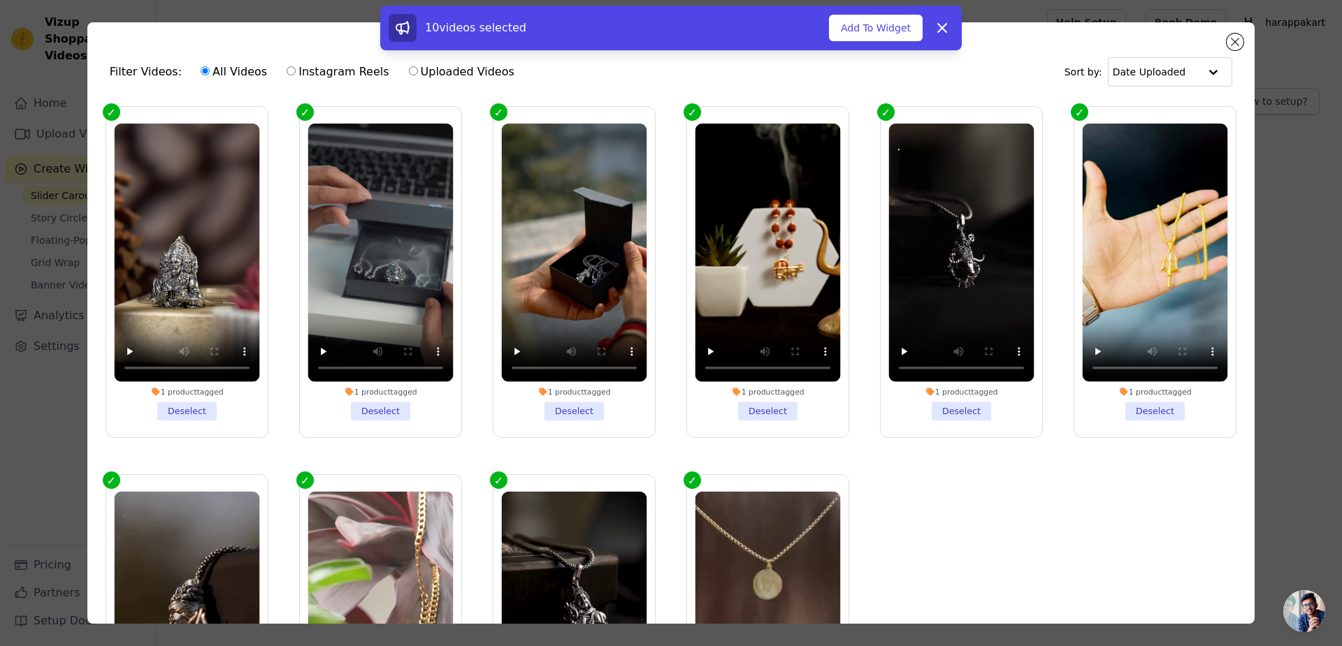
click at [829, 22] on button "Add To Widget" at bounding box center [876, 28] width 94 height 27
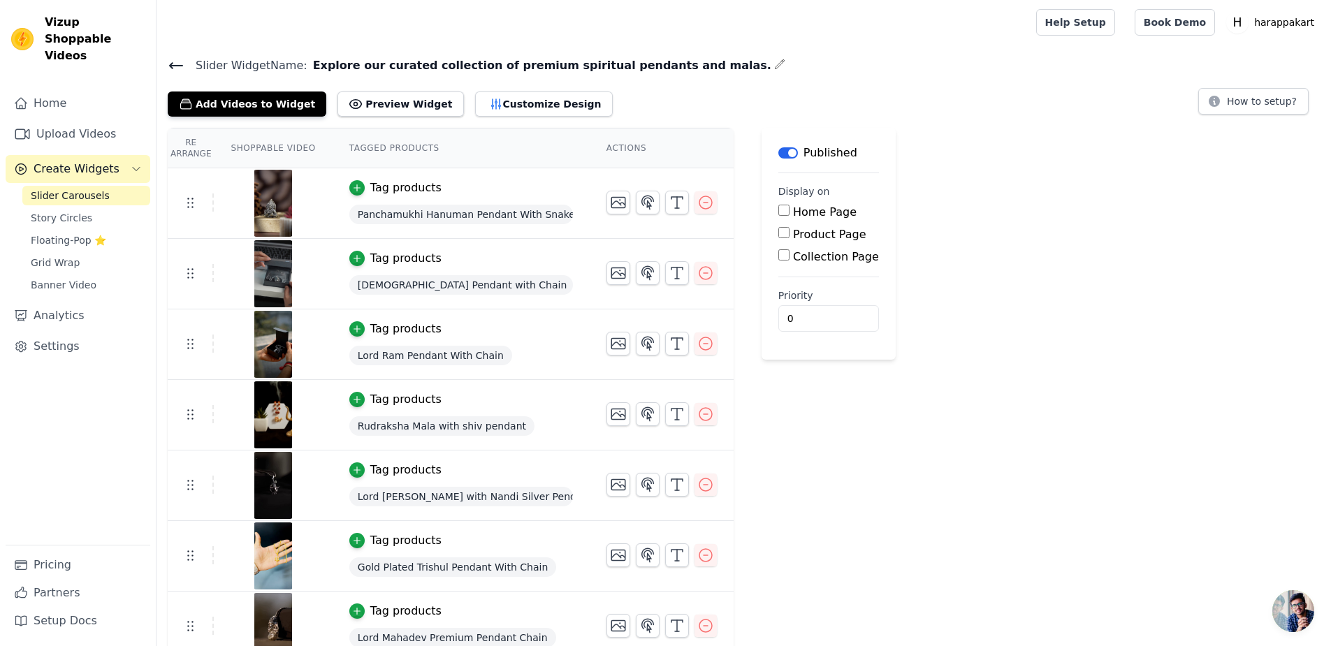
click at [778, 205] on input "Home Page" at bounding box center [783, 210] width 11 height 11
checkbox input "true"
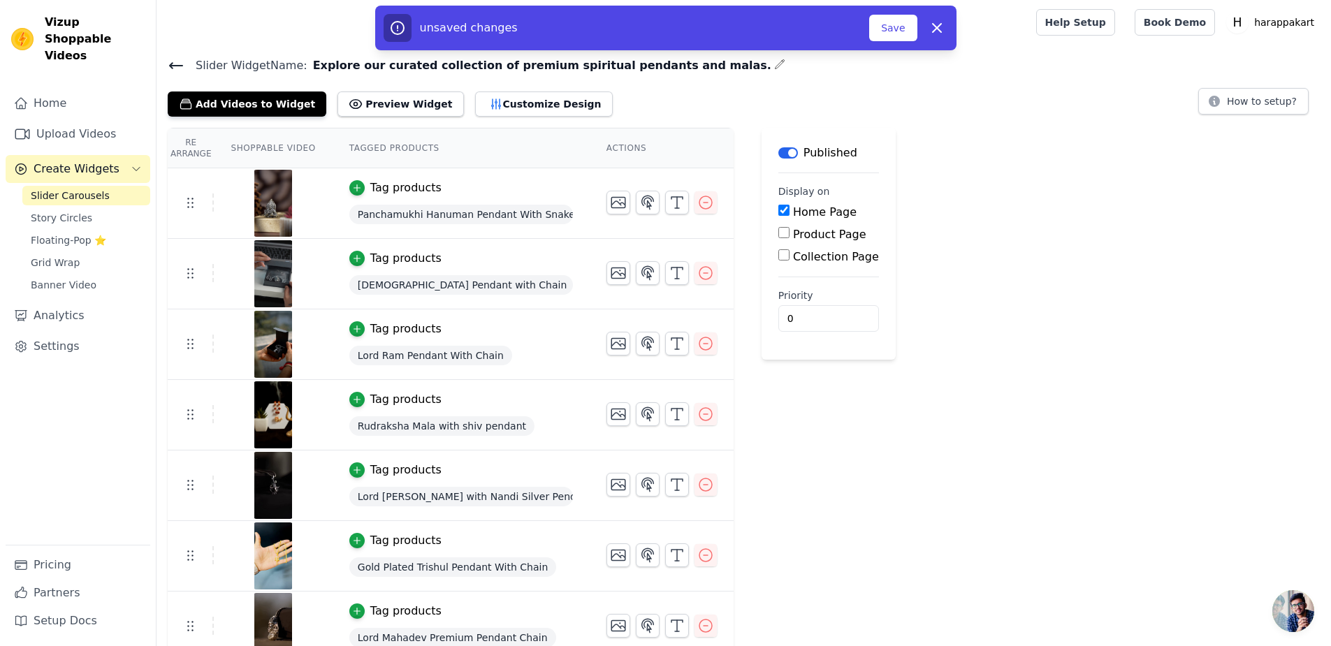
click at [869, 26] on button "Save" at bounding box center [893, 28] width 48 height 27
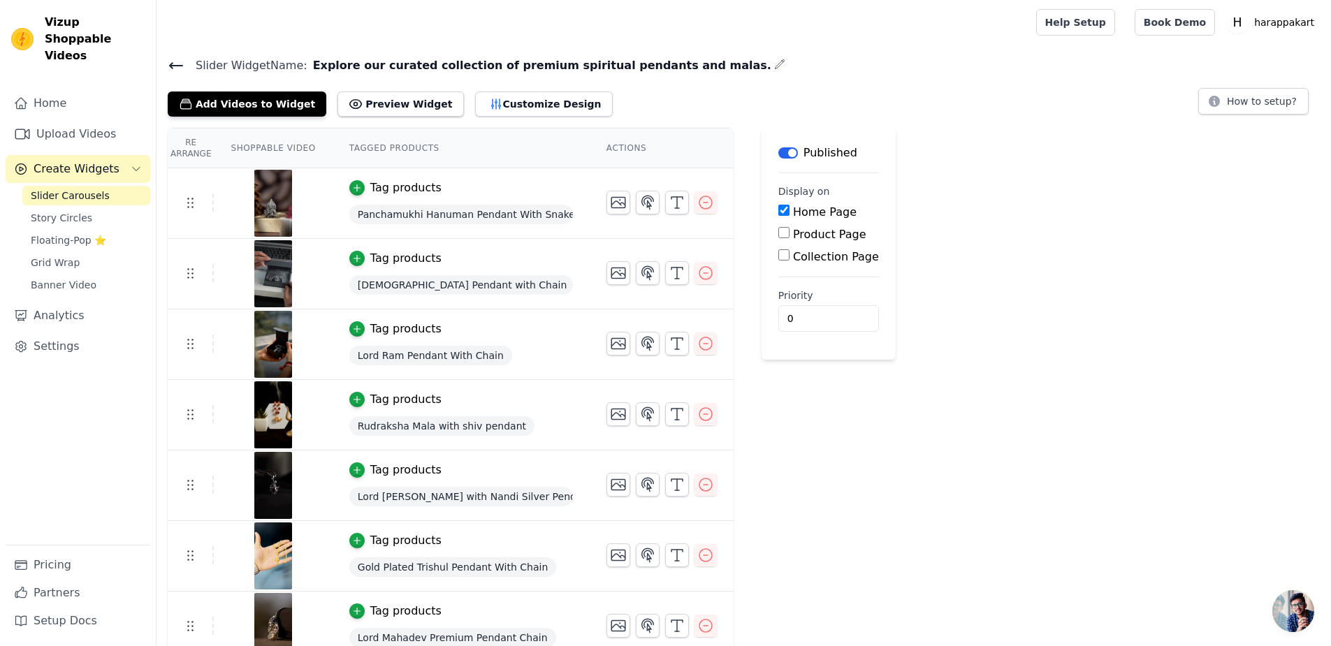
click at [778, 227] on input "Product Page" at bounding box center [783, 232] width 11 height 11
checkbox input "true"
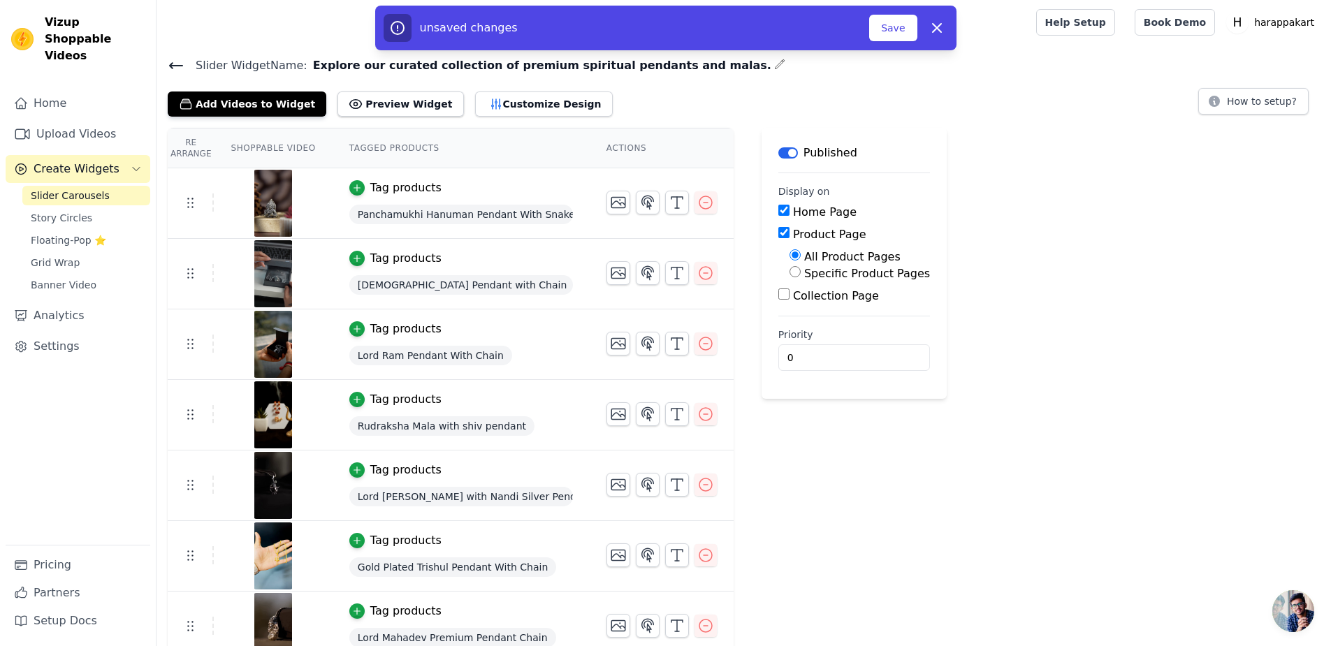
click at [869, 25] on button "Save" at bounding box center [893, 28] width 48 height 27
click at [869, 17] on button "Save" at bounding box center [893, 28] width 48 height 27
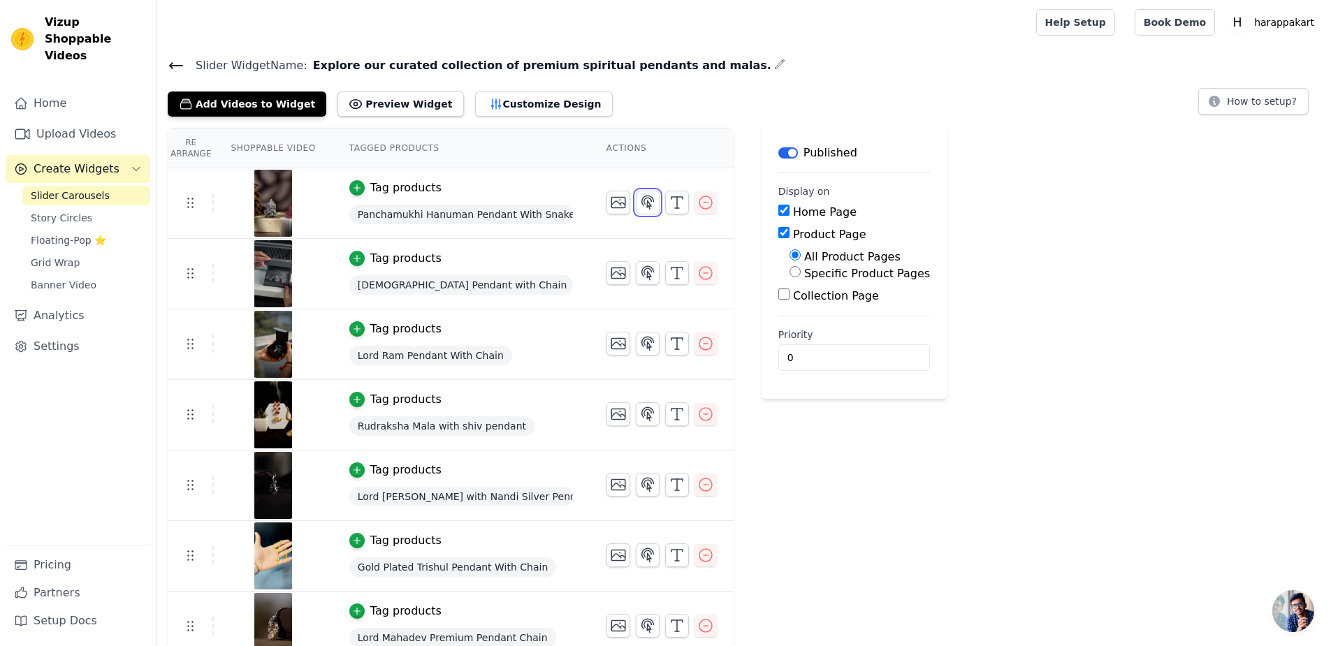
click at [642, 196] on icon "button" at bounding box center [648, 202] width 12 height 13
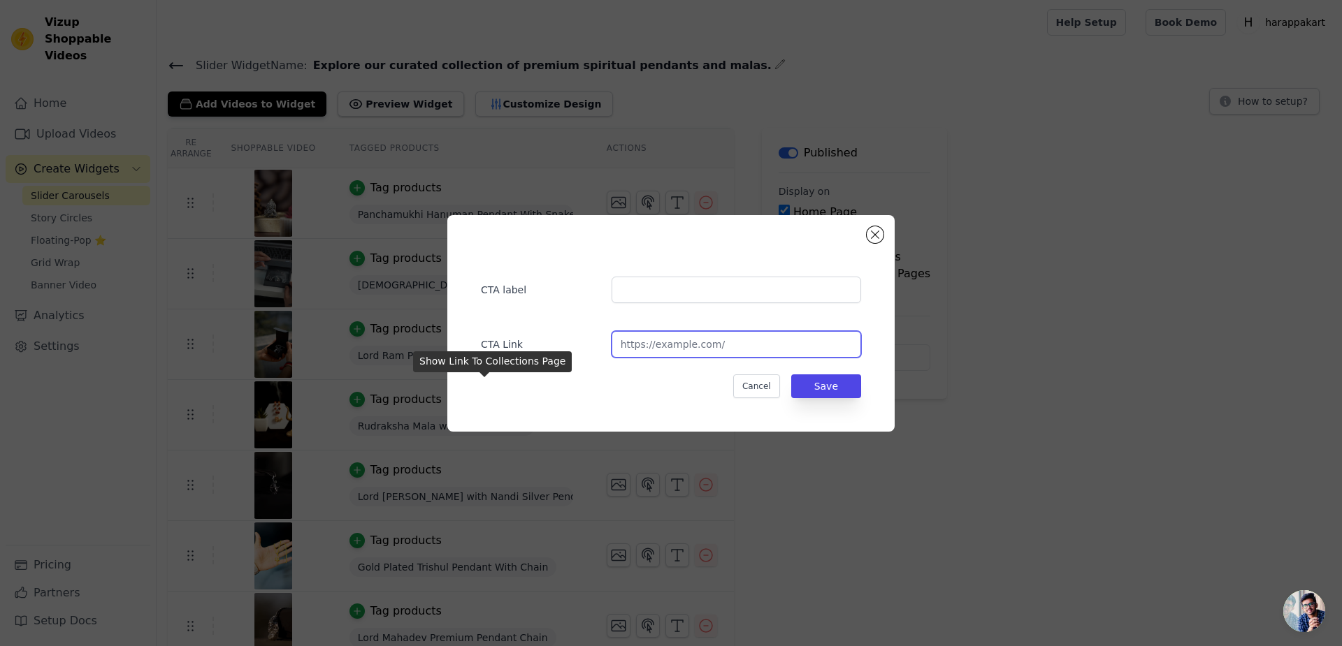
click at [732, 340] on input "url" at bounding box center [735, 344] width 249 height 27
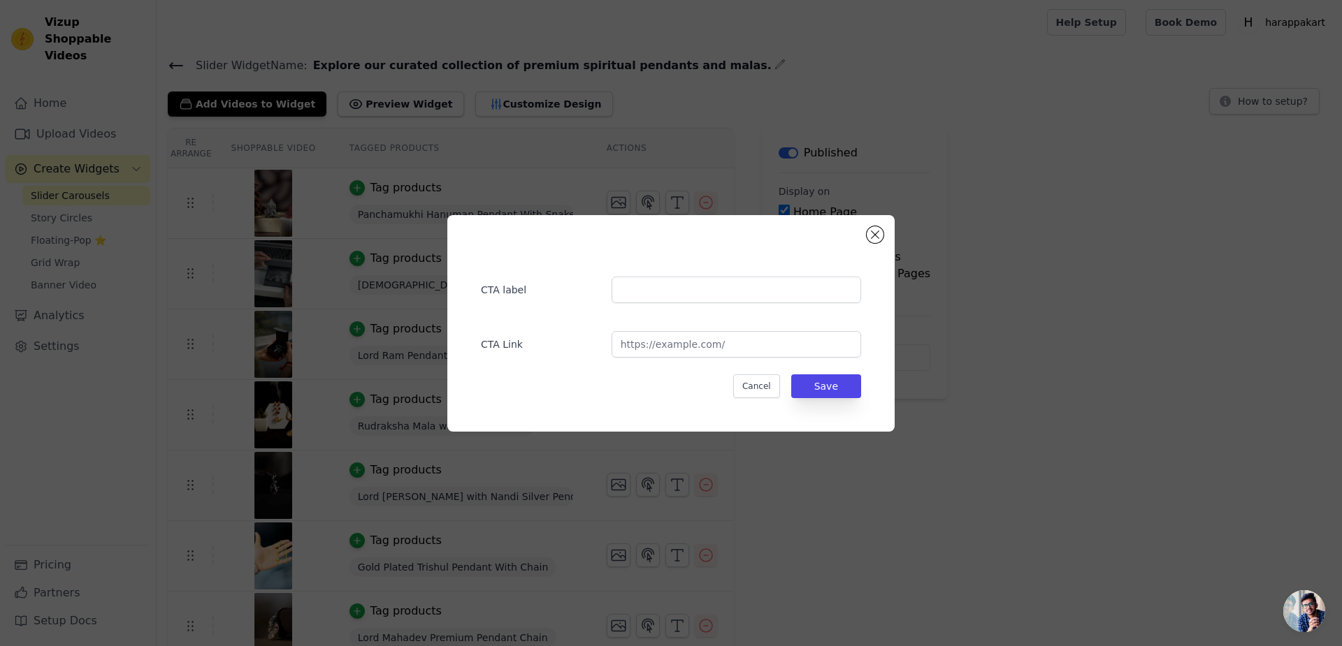
click at [671, 286] on div "CTA label" at bounding box center [671, 283] width 380 height 41
click at [1152, 171] on div "CTA label CTA Link Cancel Save" at bounding box center [671, 323] width 1342 height 646
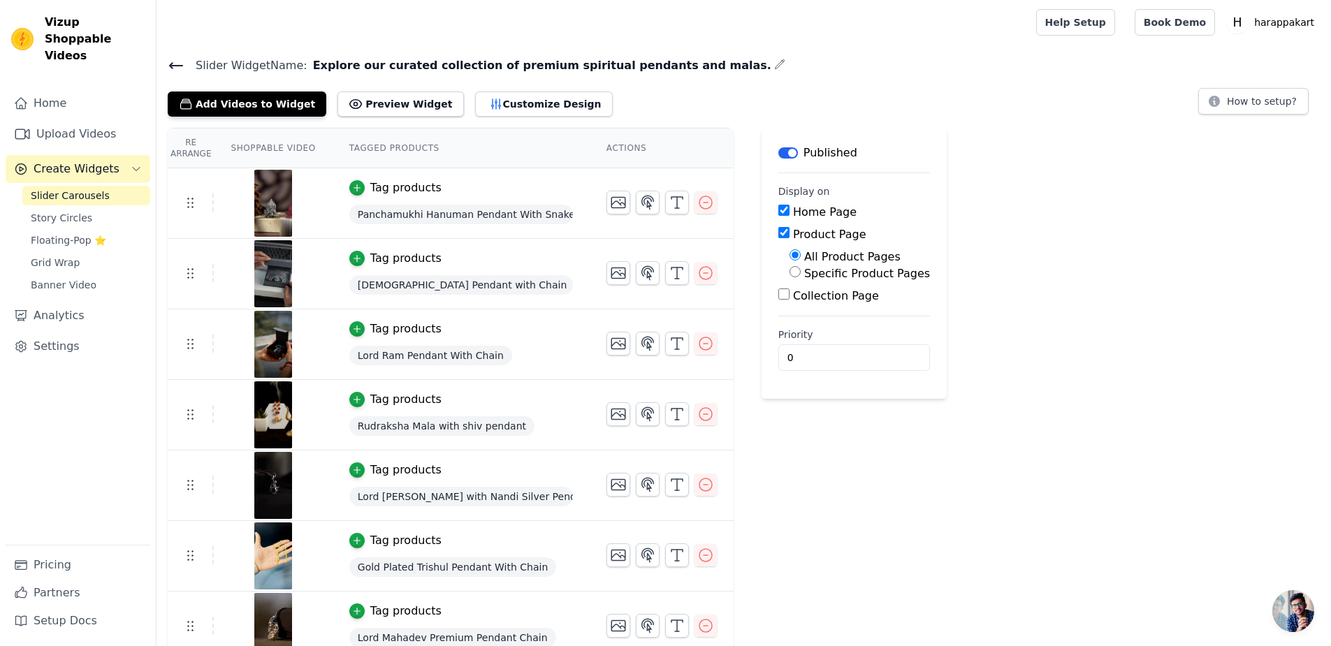
click at [27, 208] on link "Story Circles" at bounding box center [86, 218] width 128 height 20
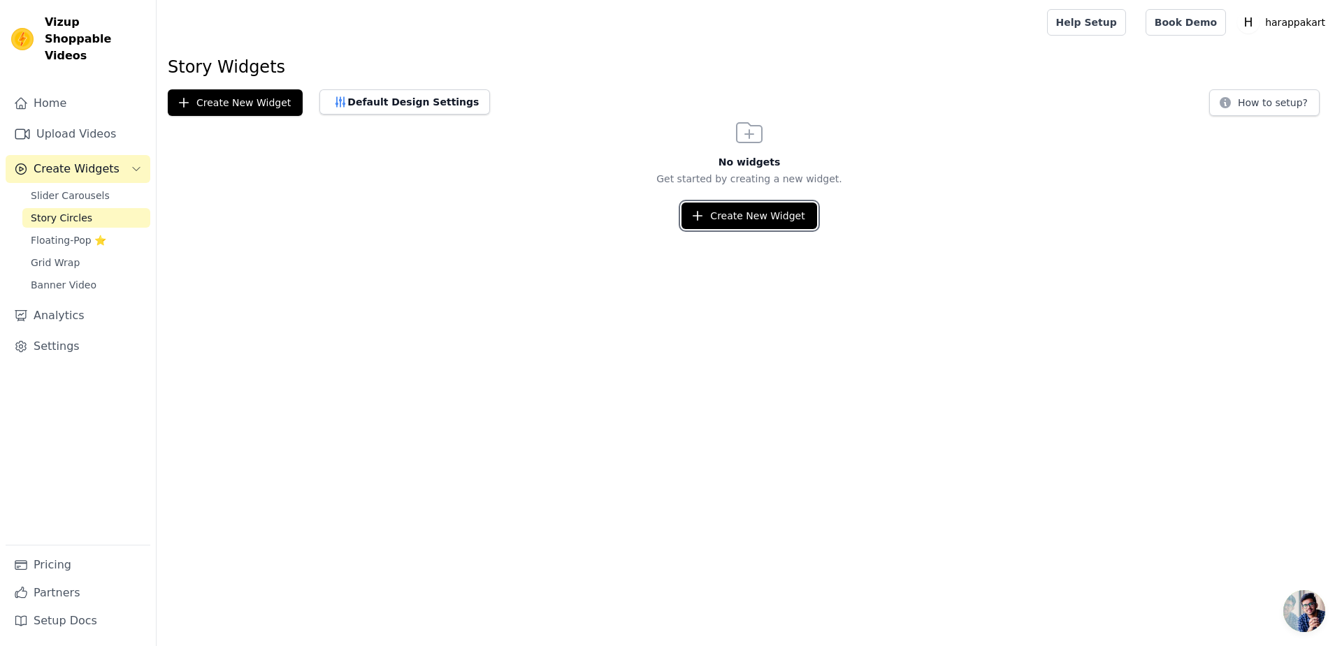
click at [718, 203] on button "Create New Widget" at bounding box center [748, 216] width 135 height 27
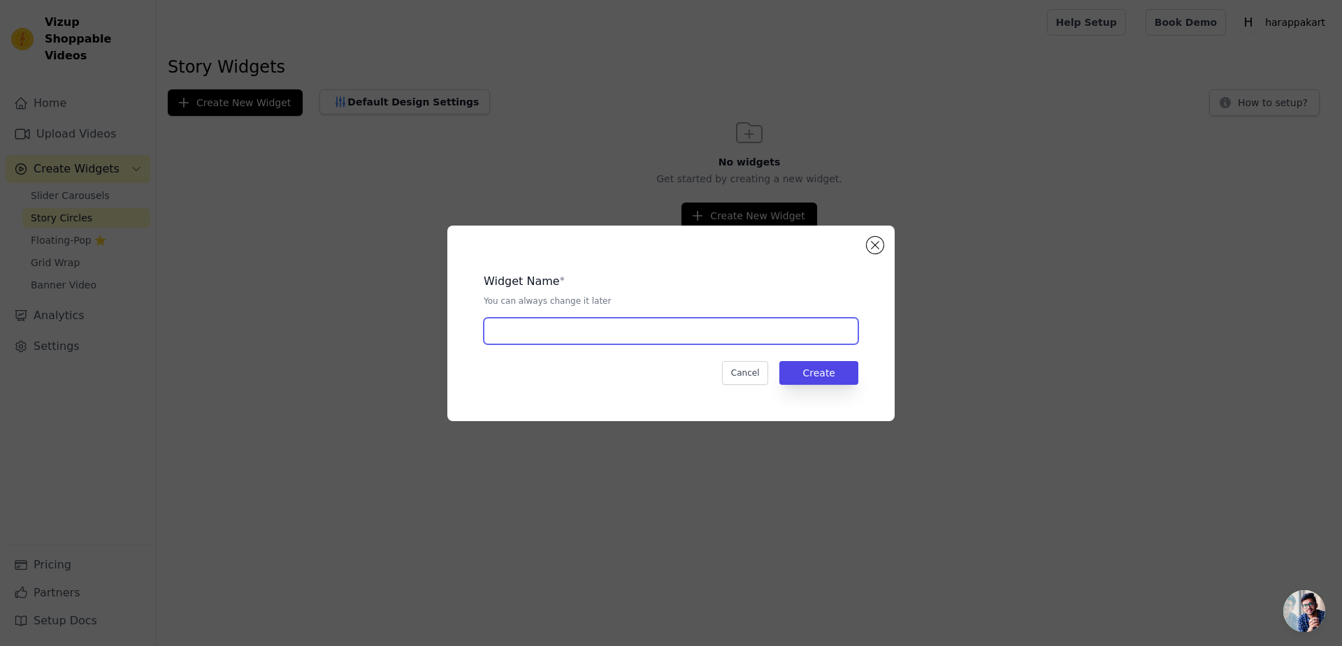
click at [628, 328] on input "text" at bounding box center [671, 331] width 375 height 27
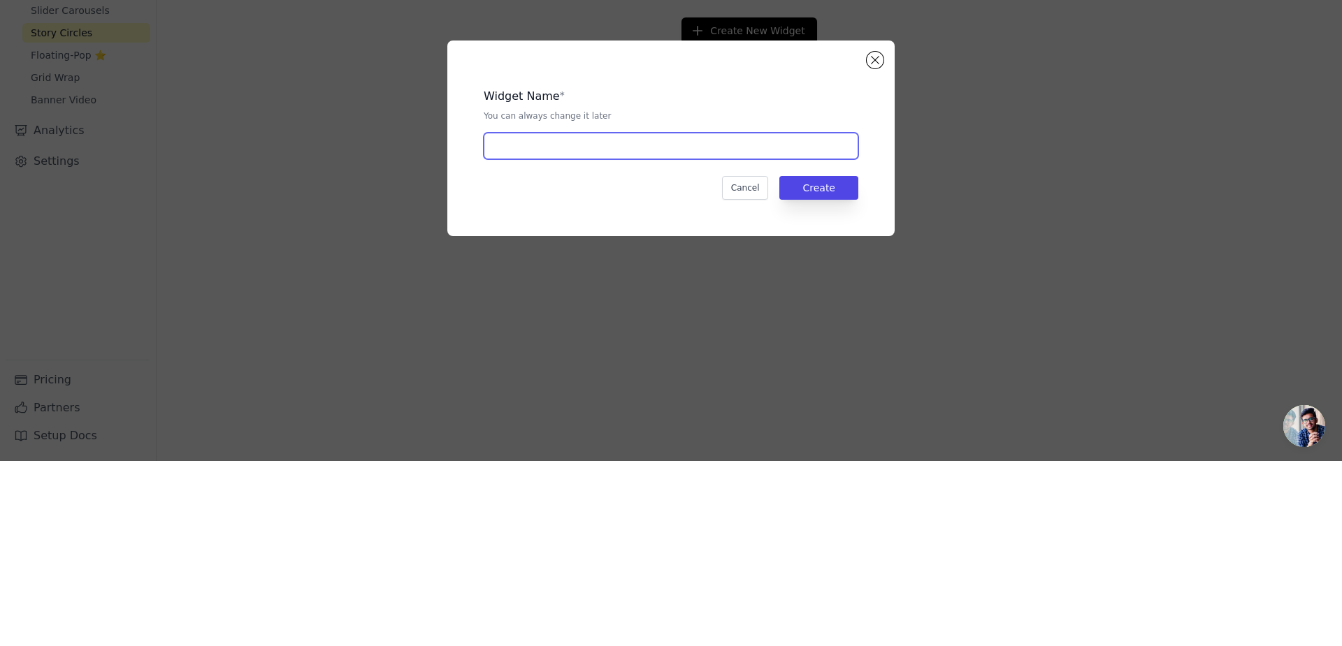
click at [595, 332] on input "text" at bounding box center [671, 331] width 375 height 27
type input "Explore our curated collection of premium spiritual pendants and malas."
click at [787, 361] on button "Create" at bounding box center [818, 373] width 79 height 24
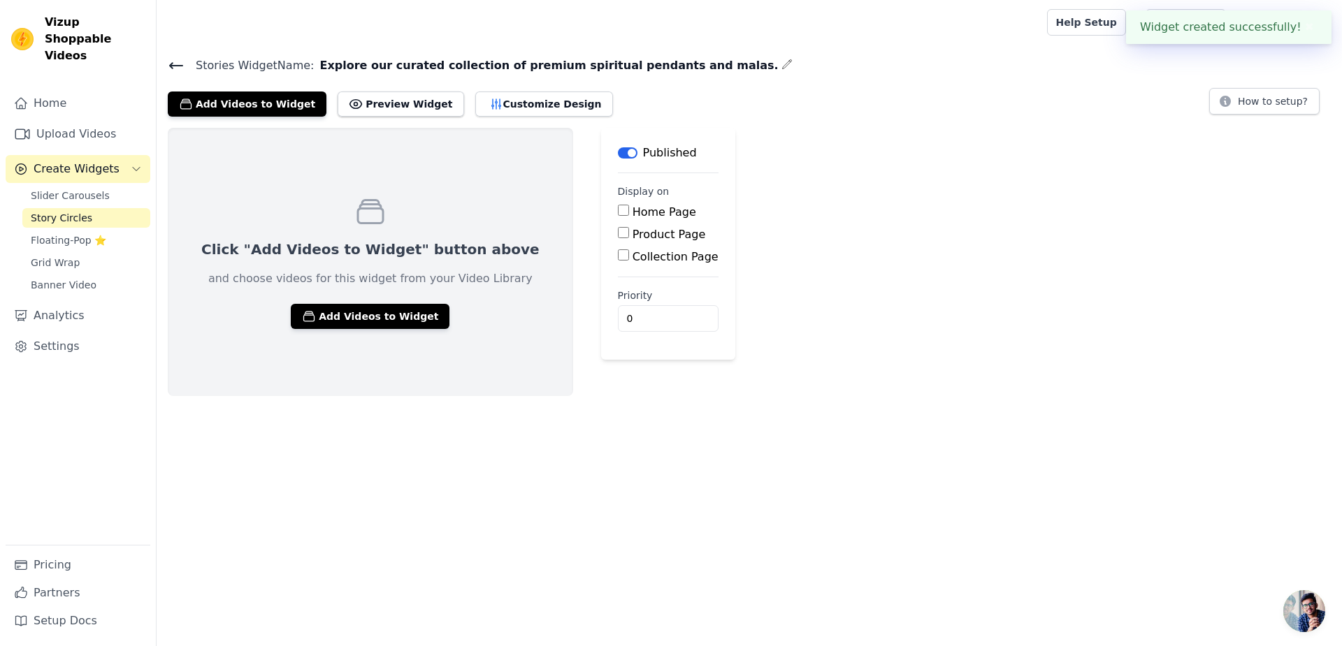
click at [304, 312] on icon "button" at bounding box center [309, 317] width 10 height 10
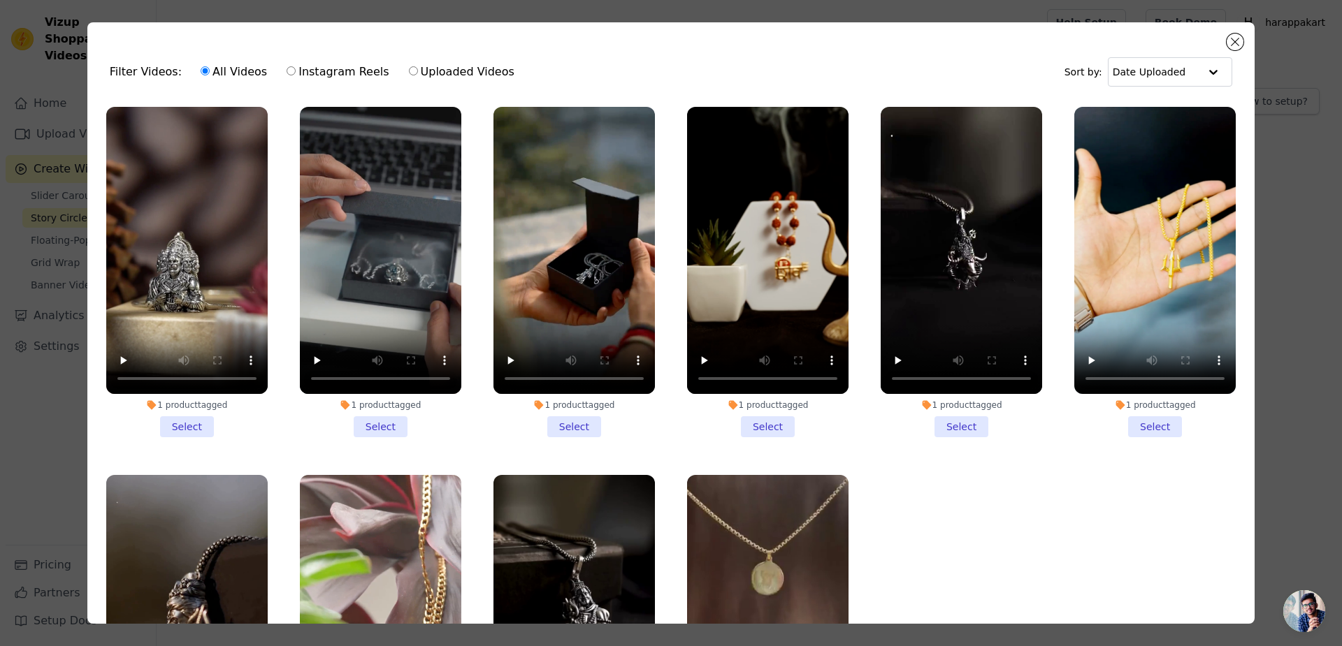
click at [176, 402] on li "1 product tagged Select" at bounding box center [186, 272] width 161 height 331
click at [0, 0] on input "1 product tagged Select" at bounding box center [0, 0] width 0 height 0
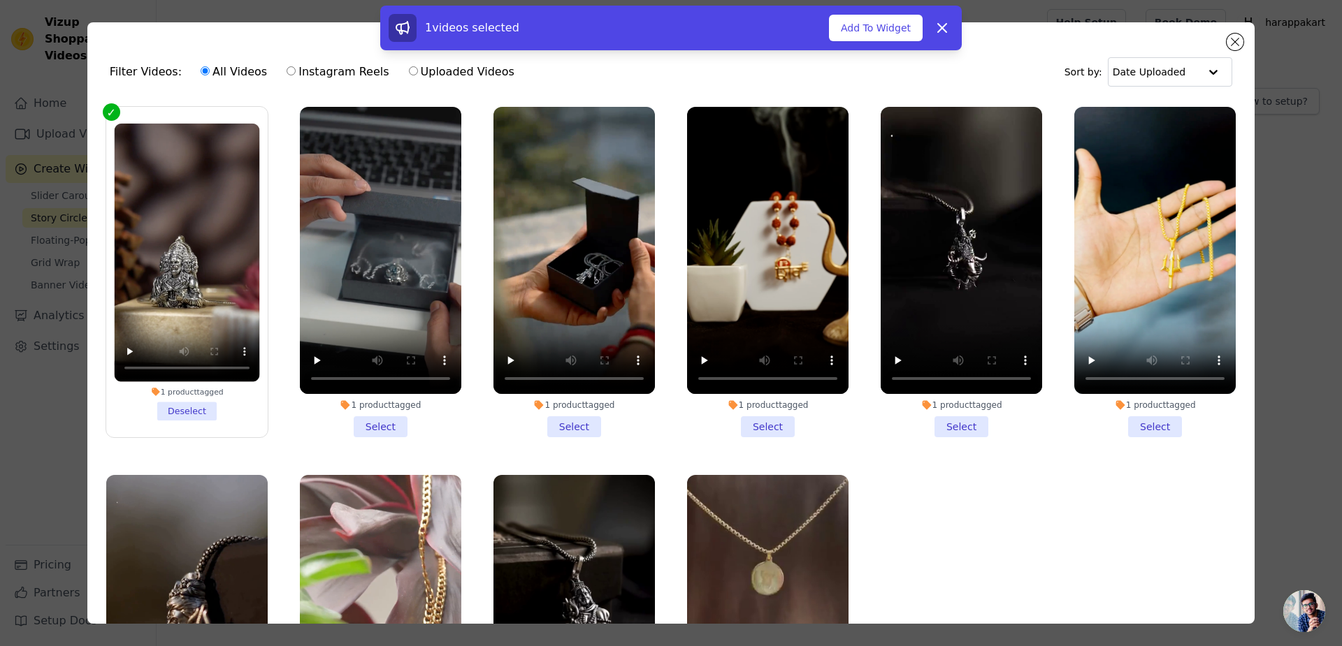
click at [368, 400] on li "1 product tagged Select" at bounding box center [380, 272] width 161 height 331
click at [0, 0] on input "1 product tagged Select" at bounding box center [0, 0] width 0 height 0
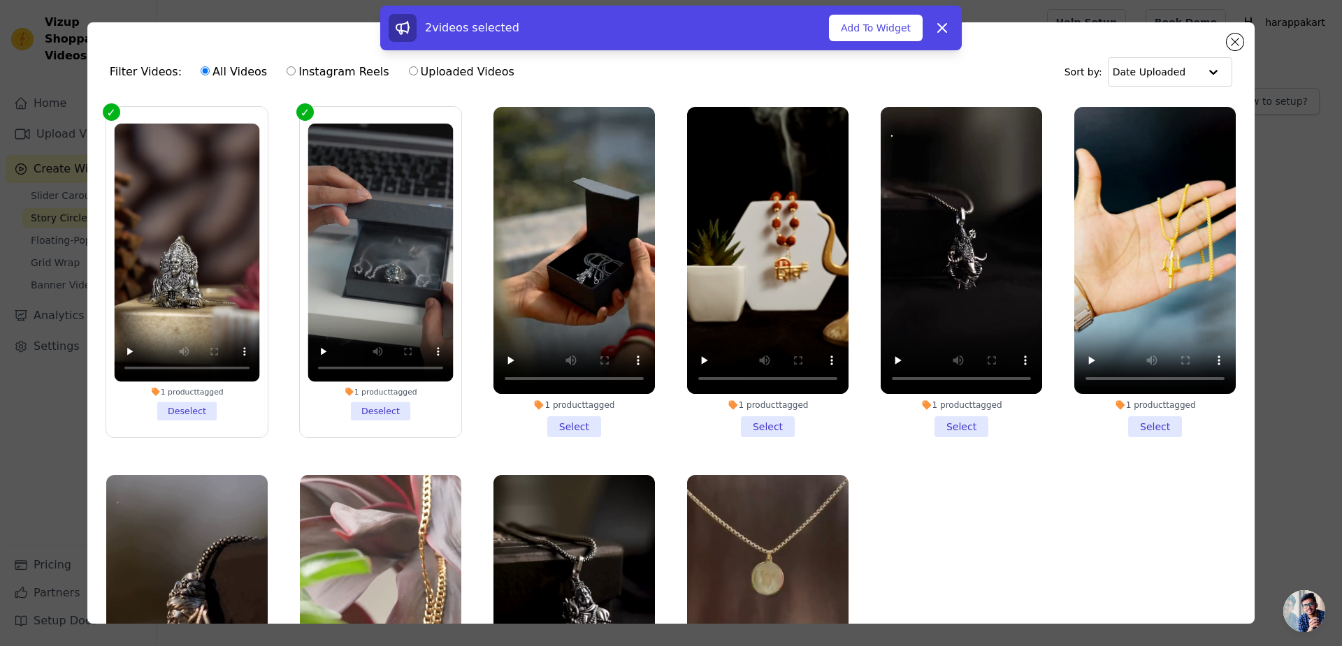
click at [573, 404] on li "1 product tagged Select" at bounding box center [573, 272] width 161 height 331
click at [0, 0] on input "1 product tagged Select" at bounding box center [0, 0] width 0 height 0
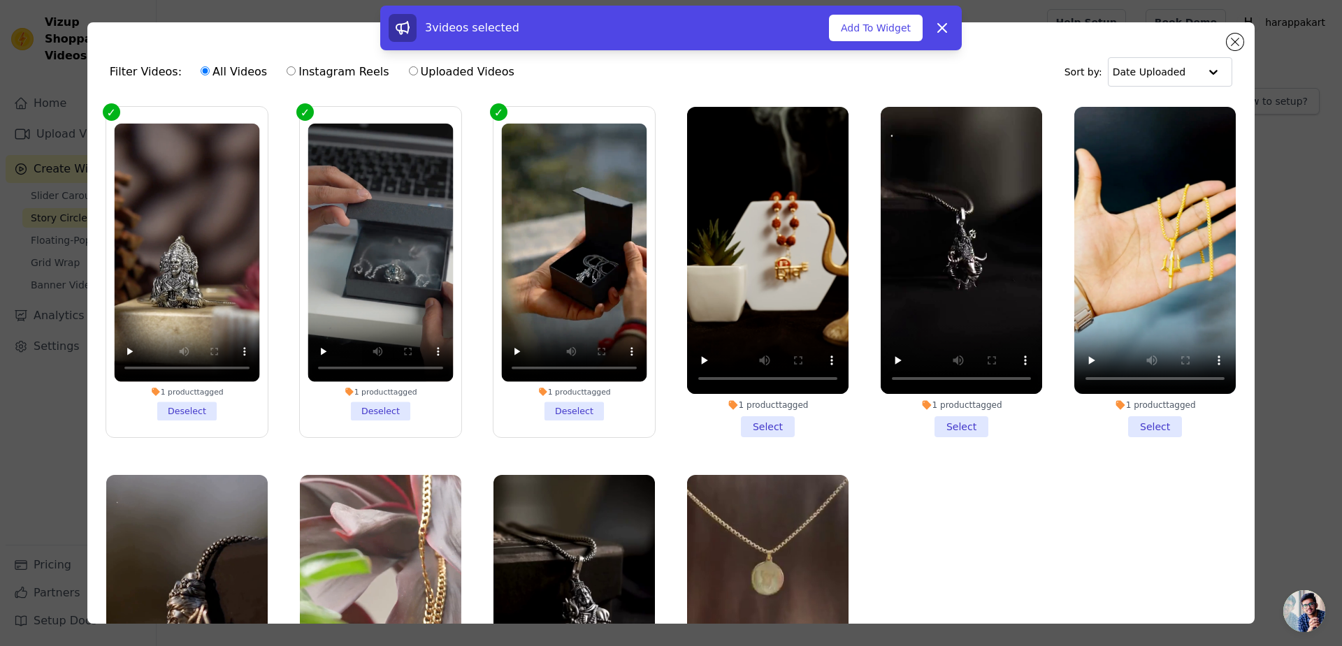
click at [776, 398] on li "1 product tagged Select" at bounding box center [767, 272] width 161 height 331
click at [0, 0] on input "1 product tagged Select" at bounding box center [0, 0] width 0 height 0
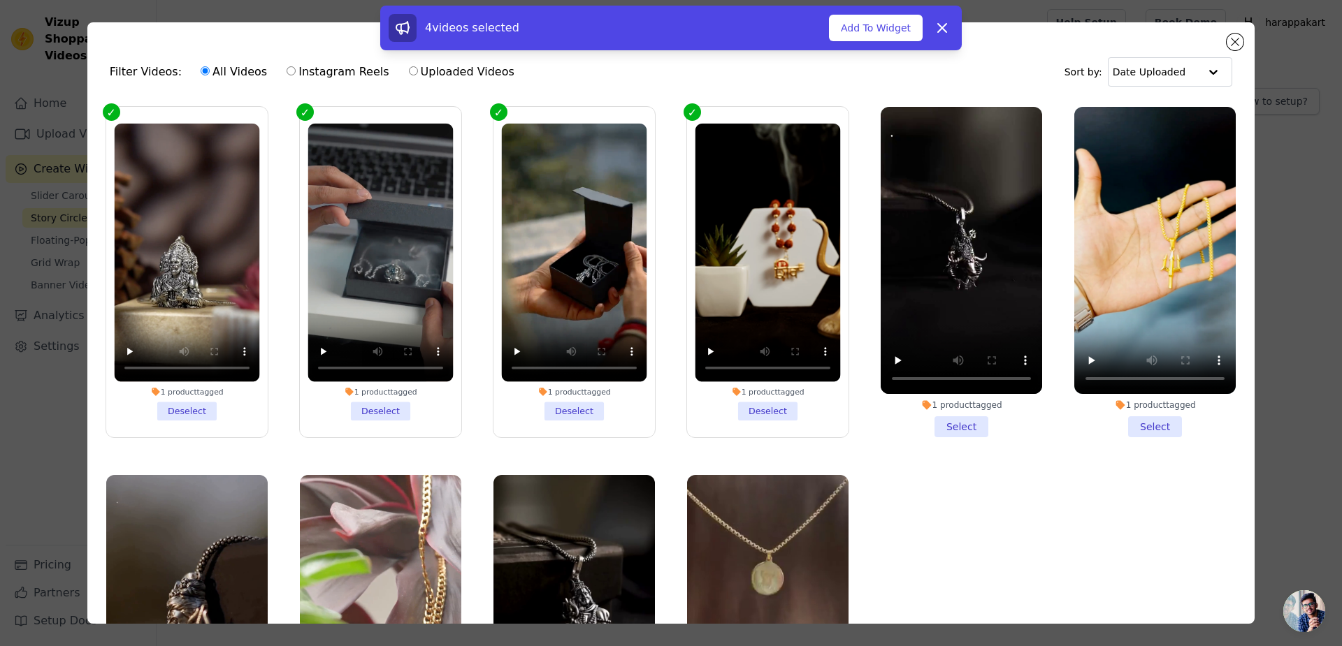
click at [961, 407] on li "1 product tagged Select" at bounding box center [960, 272] width 161 height 331
click at [0, 0] on input "1 product tagged Select" at bounding box center [0, 0] width 0 height 0
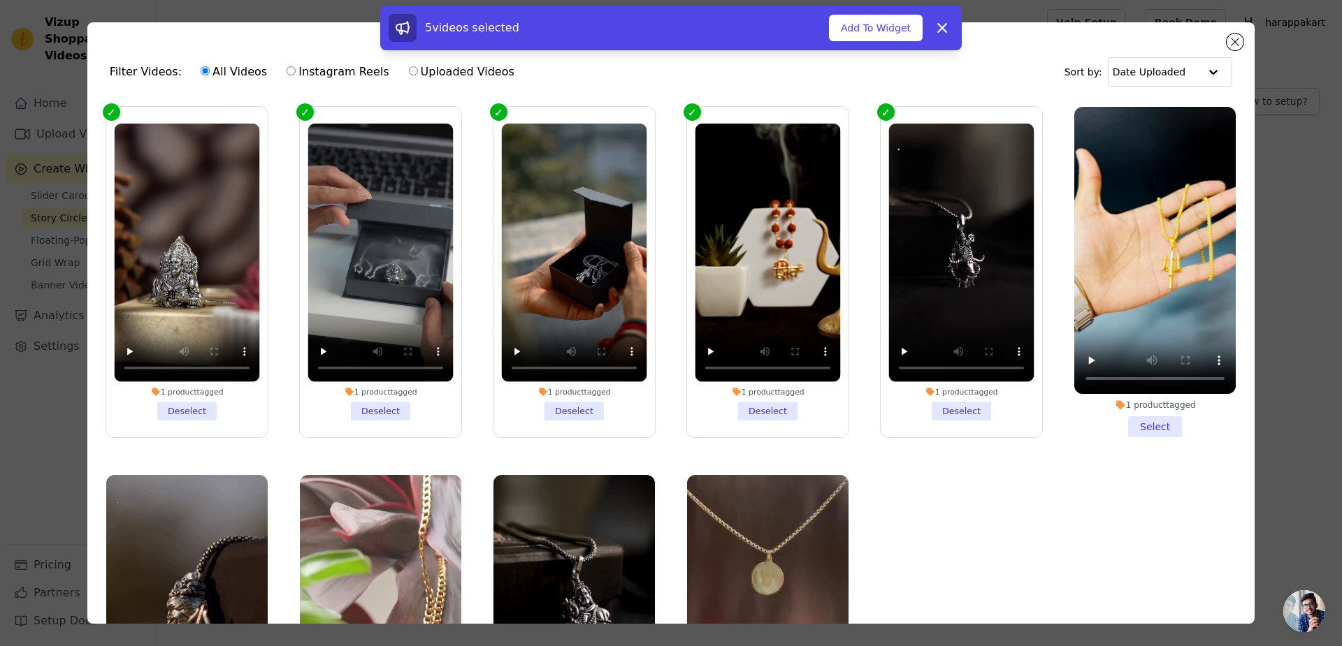
click at [1149, 400] on li "1 product tagged Select" at bounding box center [1154, 272] width 161 height 331
click at [0, 0] on input "1 product tagged Select" at bounding box center [0, 0] width 0 height 0
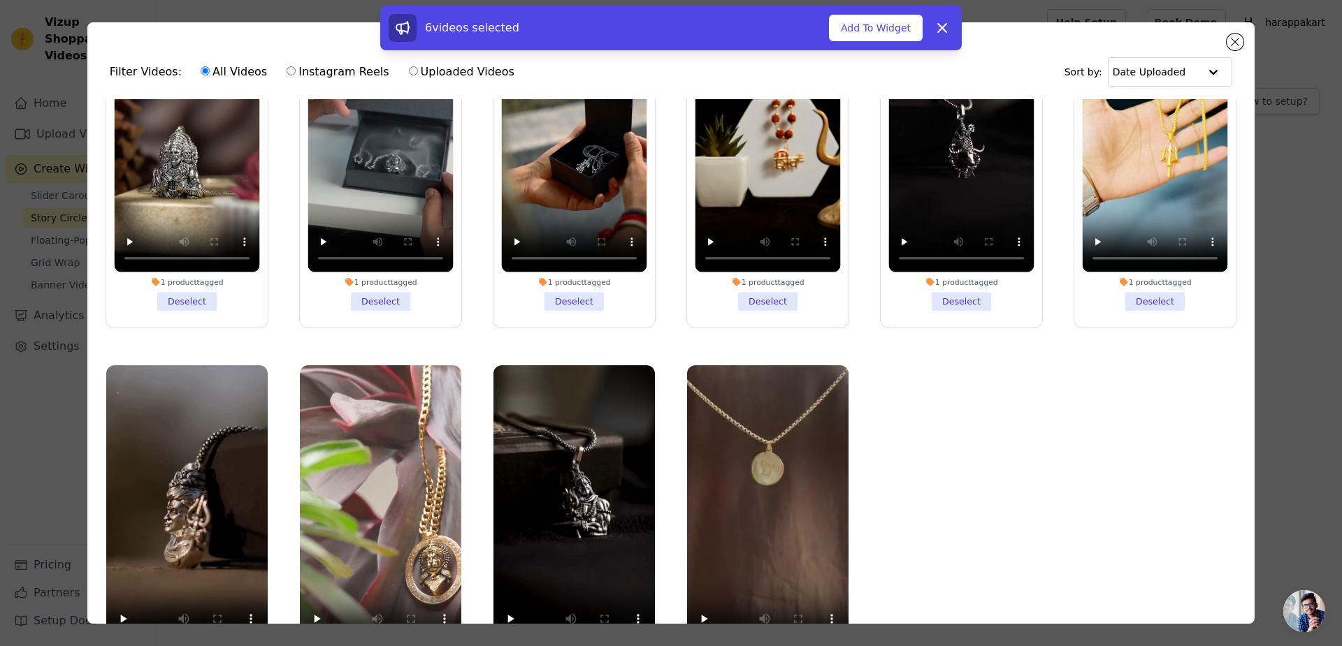
scroll to position [96, 0]
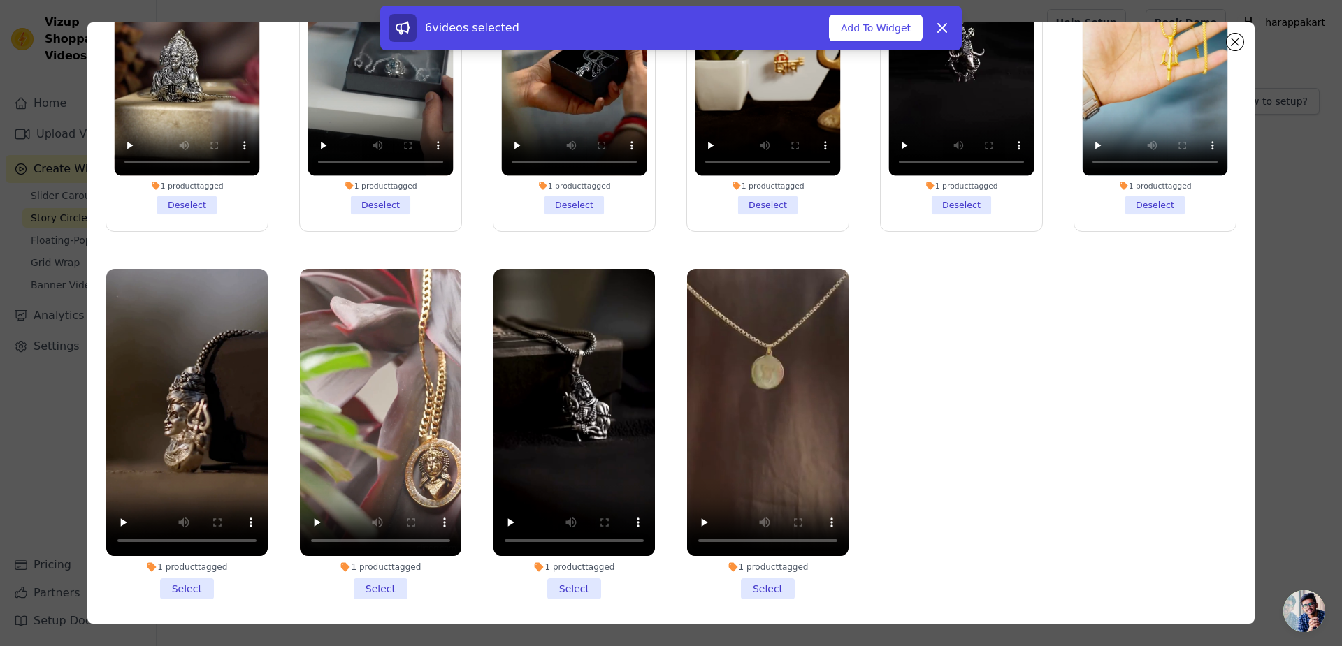
click at [180, 561] on li "1 product tagged Select" at bounding box center [186, 434] width 161 height 331
click at [0, 0] on input "1 product tagged Select" at bounding box center [0, 0] width 0 height 0
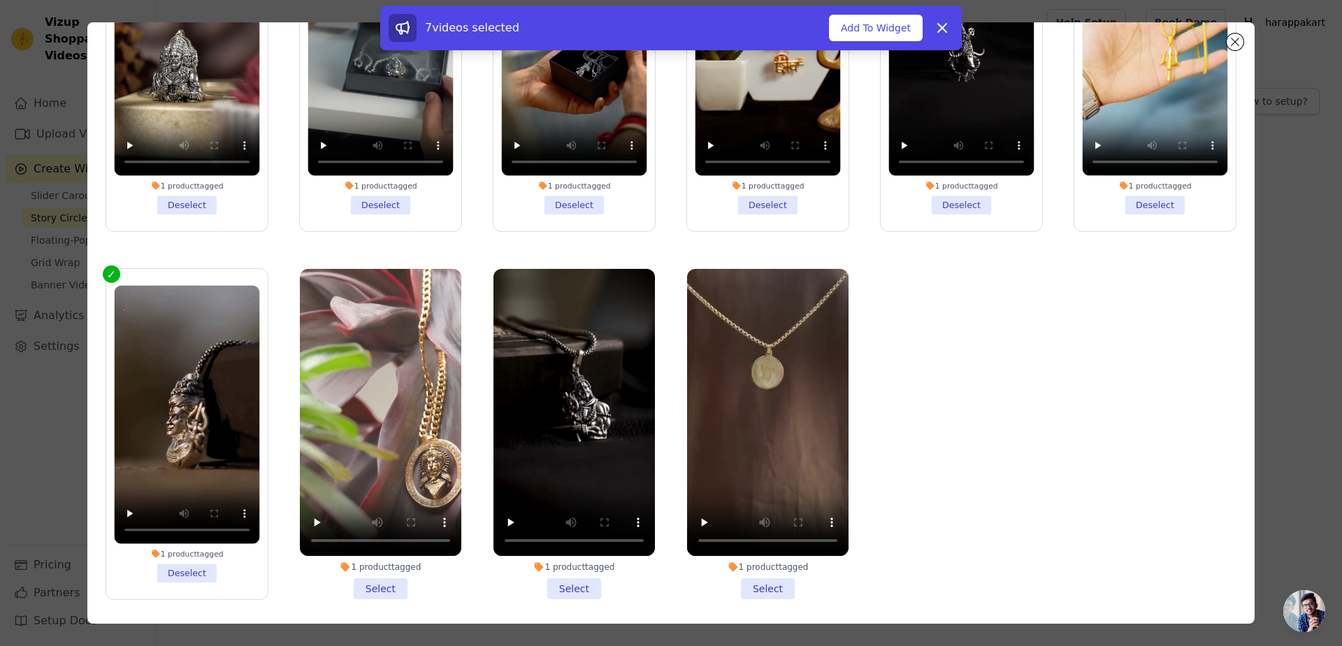
click at [381, 553] on li "1 product tagged Select" at bounding box center [380, 434] width 161 height 331
click at [0, 0] on input "1 product tagged Select" at bounding box center [0, 0] width 0 height 0
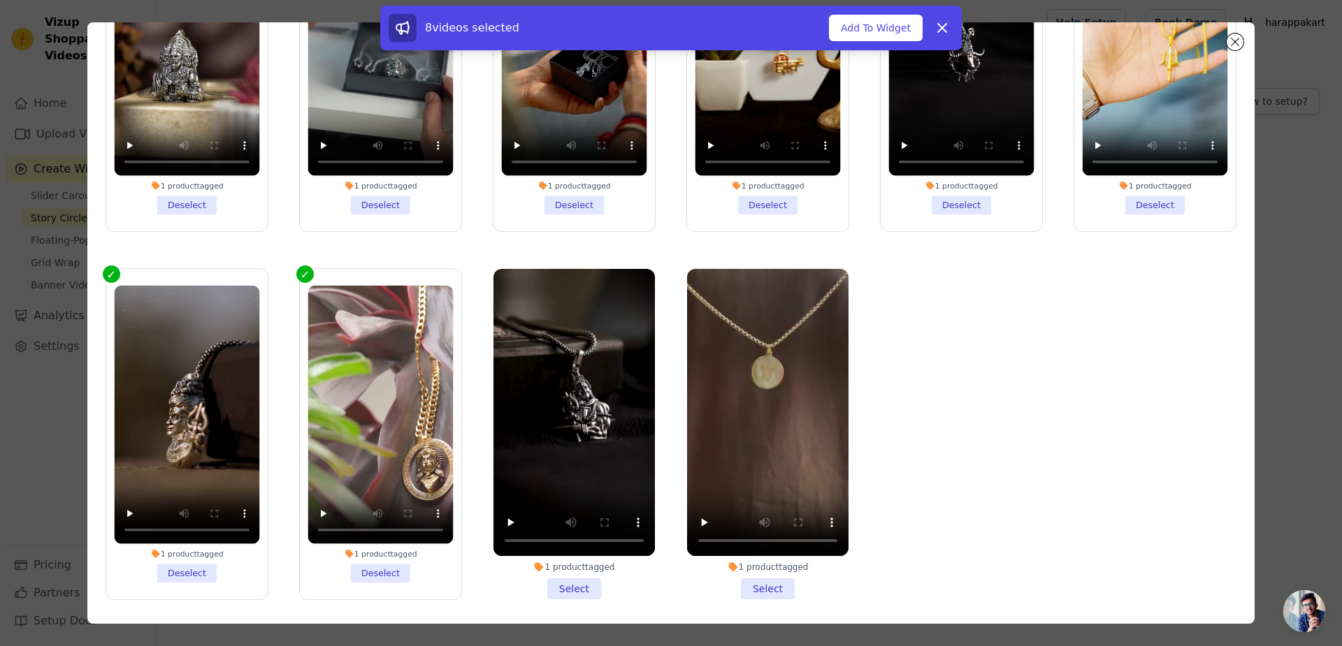
click at [570, 549] on li "1 product tagged Select" at bounding box center [573, 434] width 161 height 331
click at [0, 0] on input "1 product tagged Select" at bounding box center [0, 0] width 0 height 0
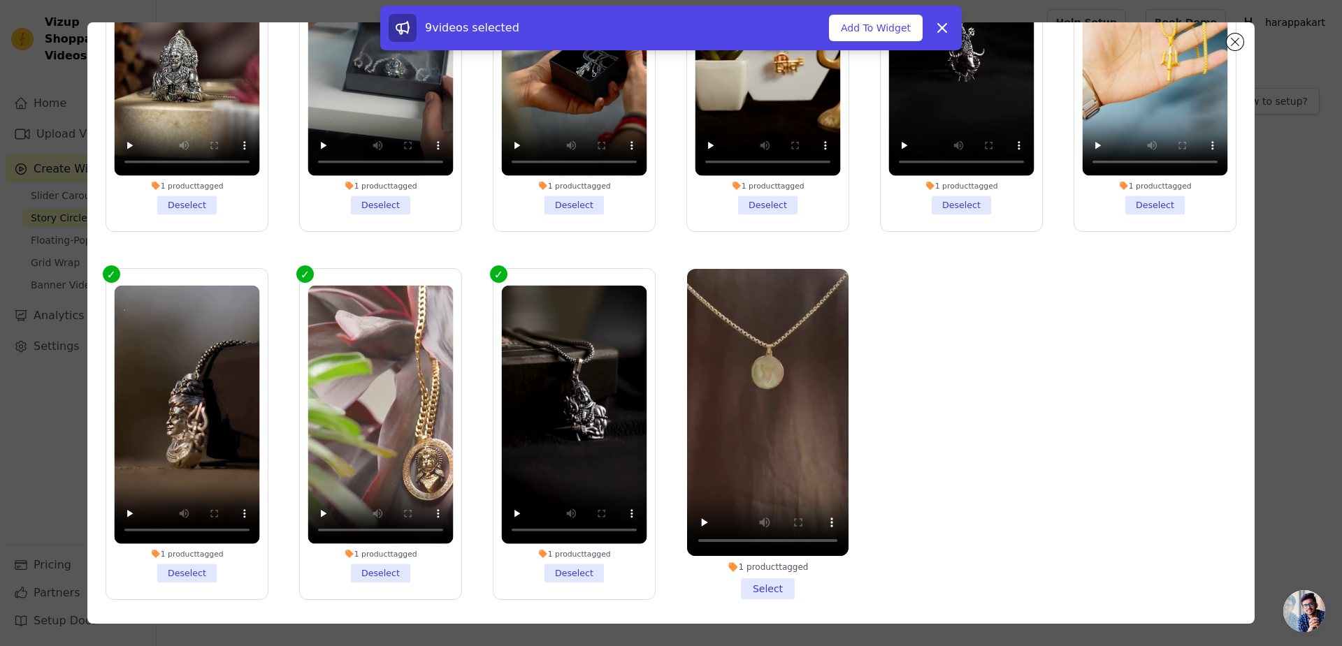
click at [762, 559] on li "1 product tagged Select" at bounding box center [767, 434] width 161 height 331
click at [0, 0] on input "1 product tagged Select" at bounding box center [0, 0] width 0 height 0
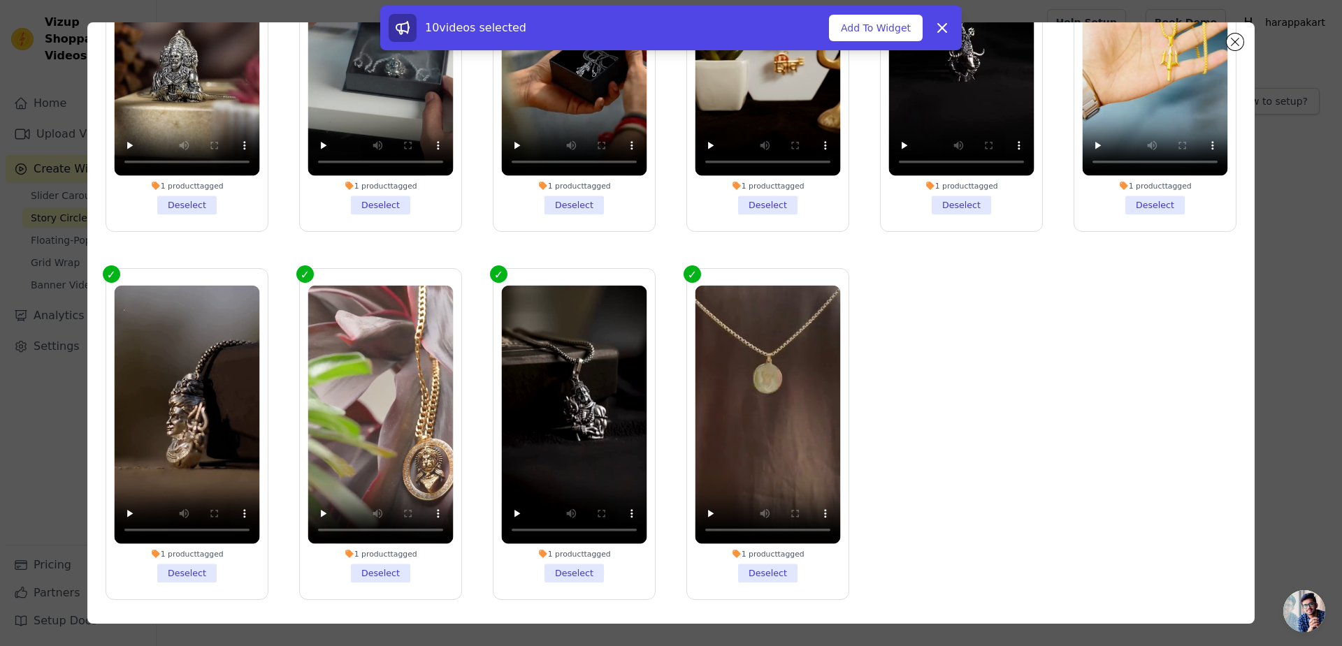
scroll to position [0, 0]
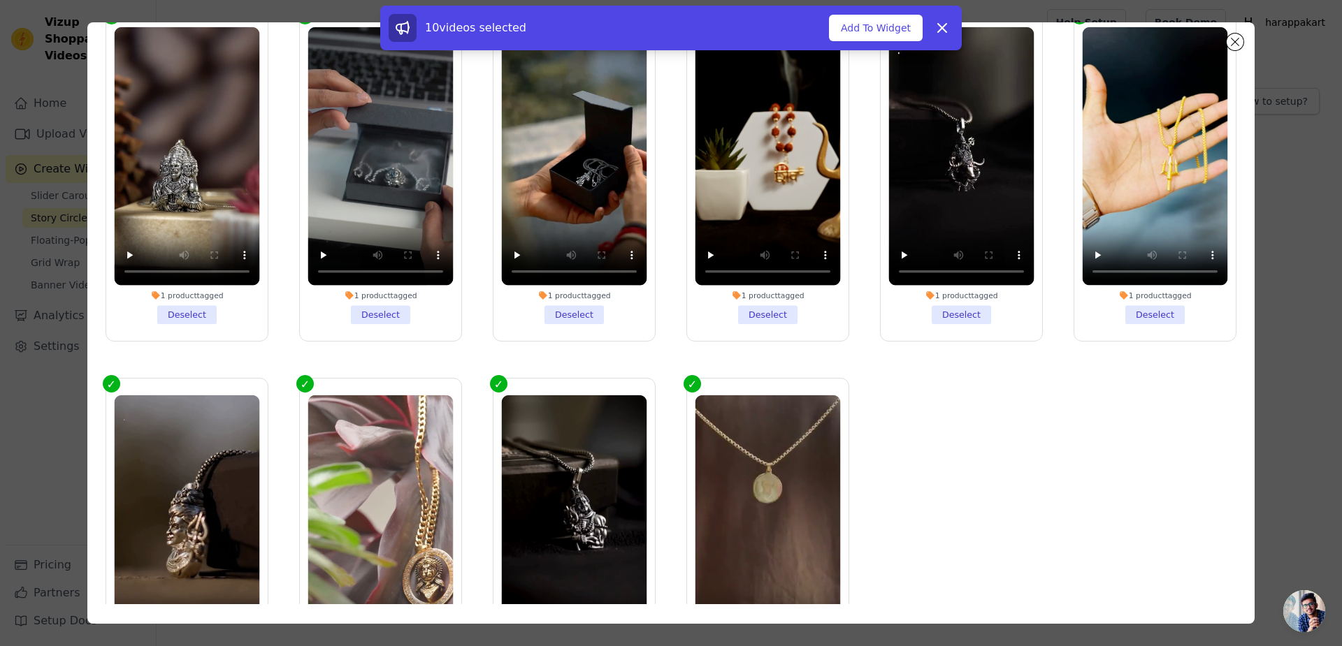
click at [829, 20] on button "Add To Widget" at bounding box center [876, 28] width 94 height 27
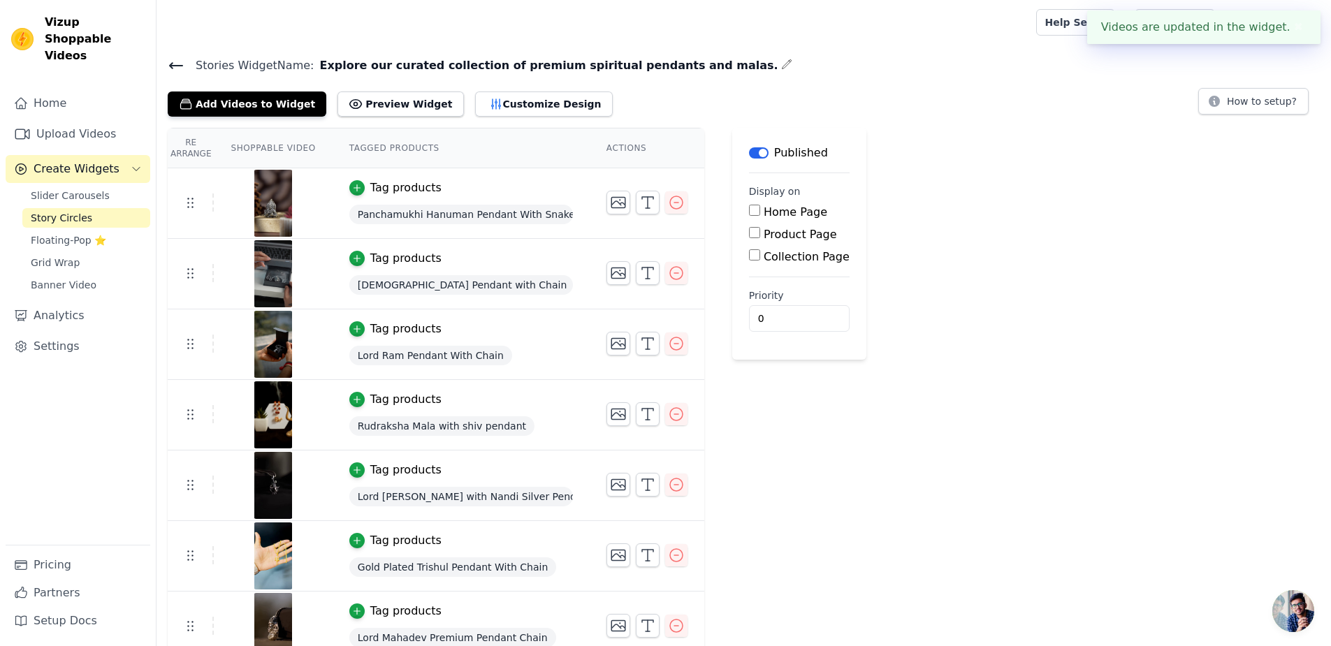
click at [749, 205] on input "Home Page" at bounding box center [754, 210] width 11 height 11
checkbox input "true"
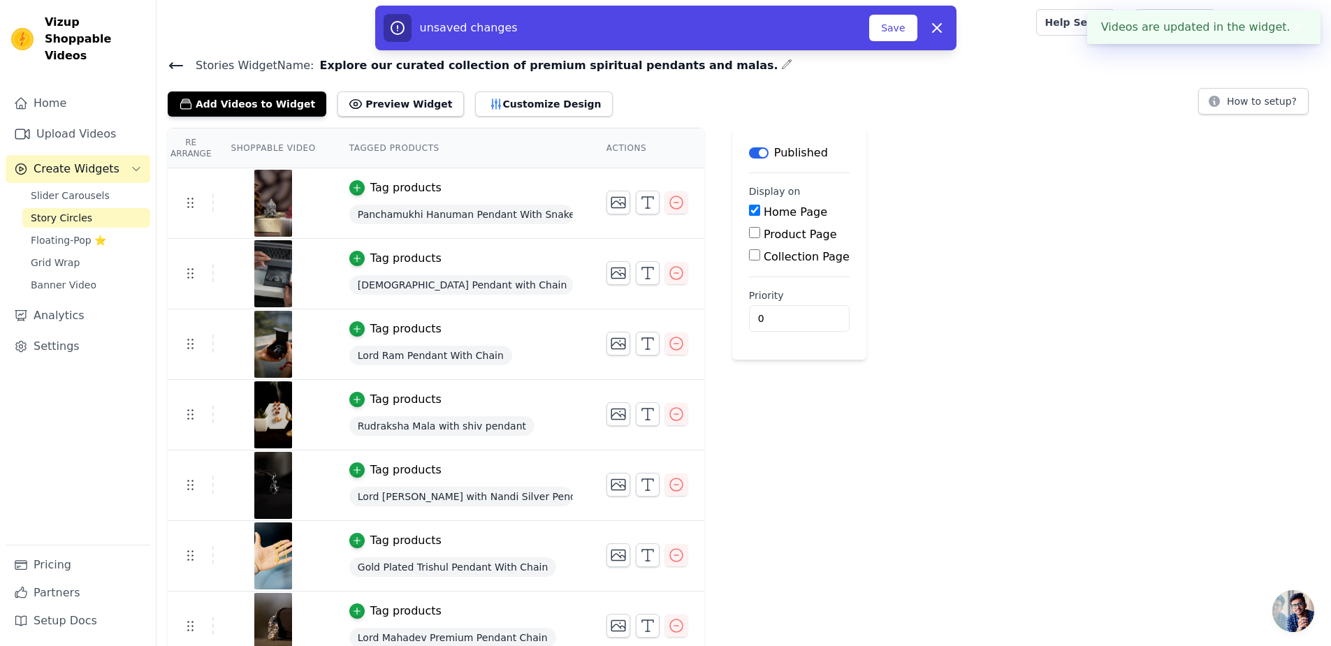
click at [869, 20] on button "Save" at bounding box center [893, 28] width 48 height 27
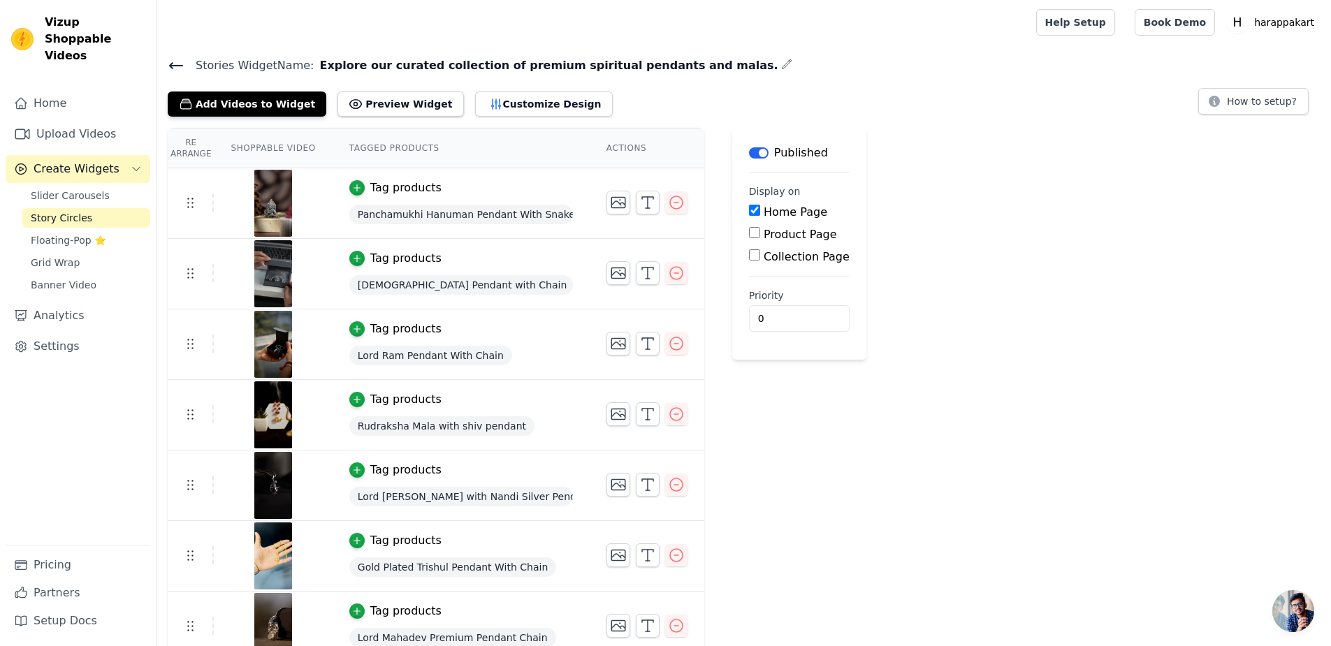
click at [36, 233] on span "Floating-Pop ⭐" at bounding box center [68, 240] width 75 height 14
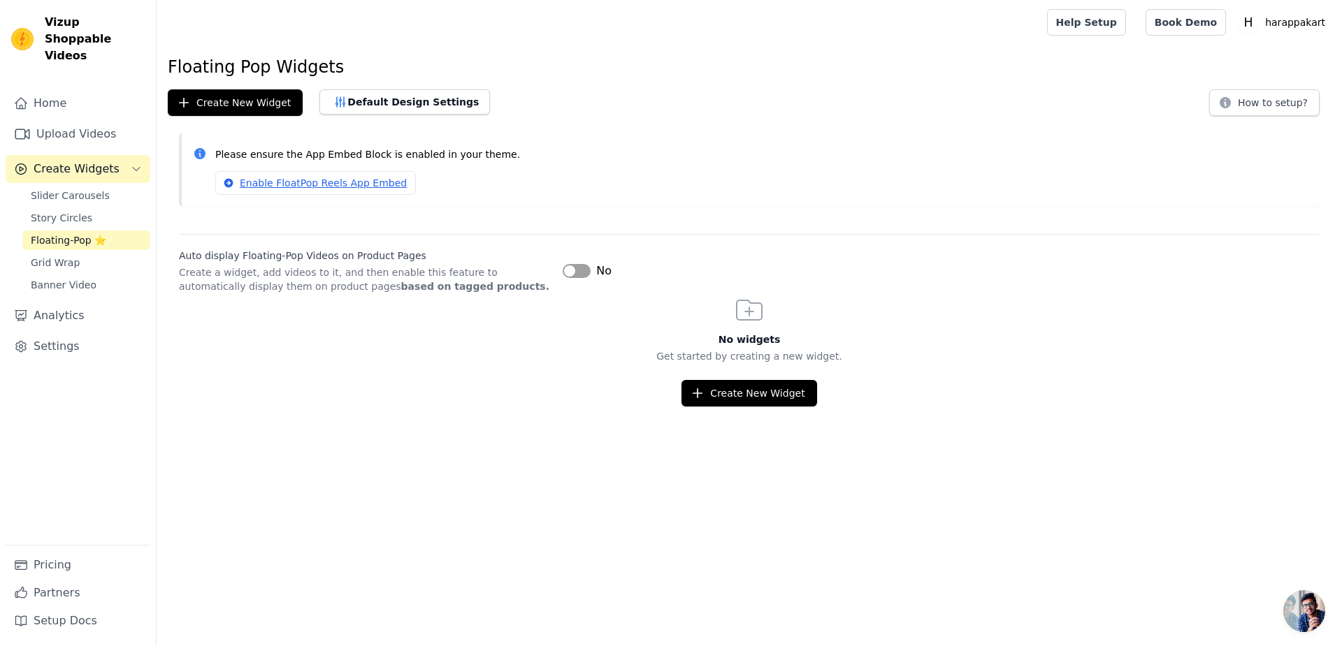
click at [31, 256] on span "Grid Wrap" at bounding box center [55, 263] width 49 height 14
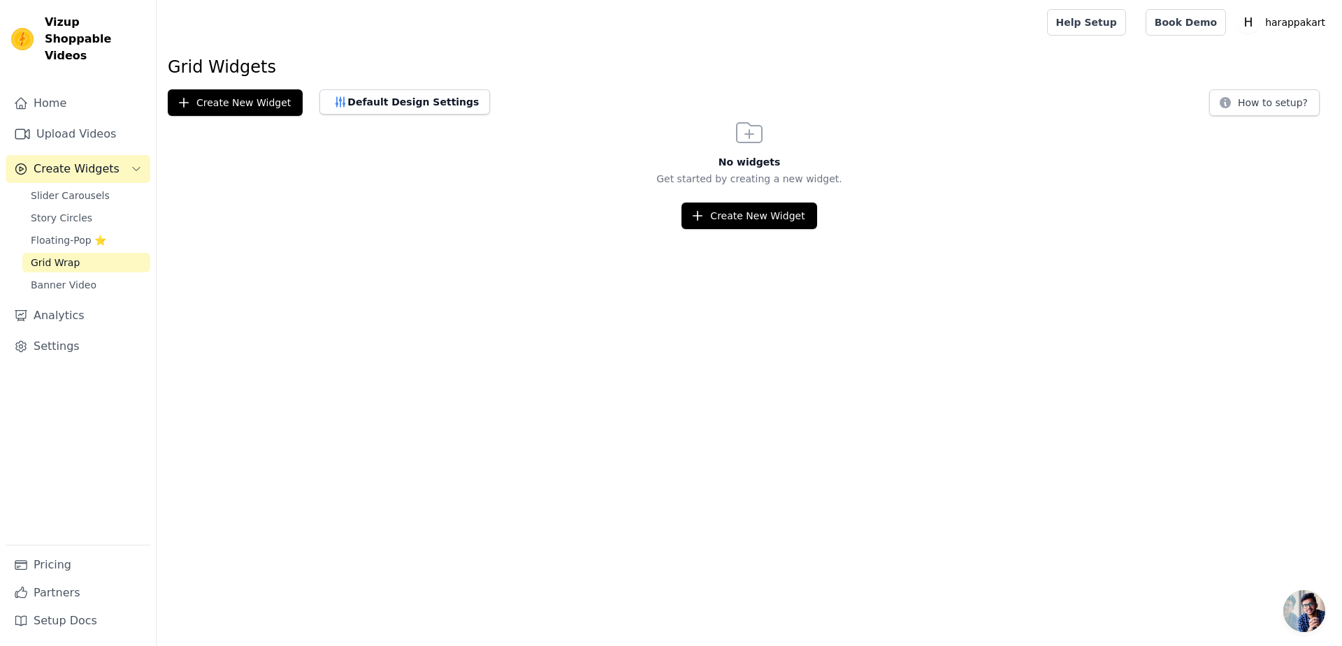
click at [716, 229] on html "Vizup Shoppable Videos Home Upload Videos Create Widgets Slider Carousels Story…" at bounding box center [671, 114] width 1342 height 229
click at [26, 186] on link "Slider Carousels" at bounding box center [86, 196] width 128 height 20
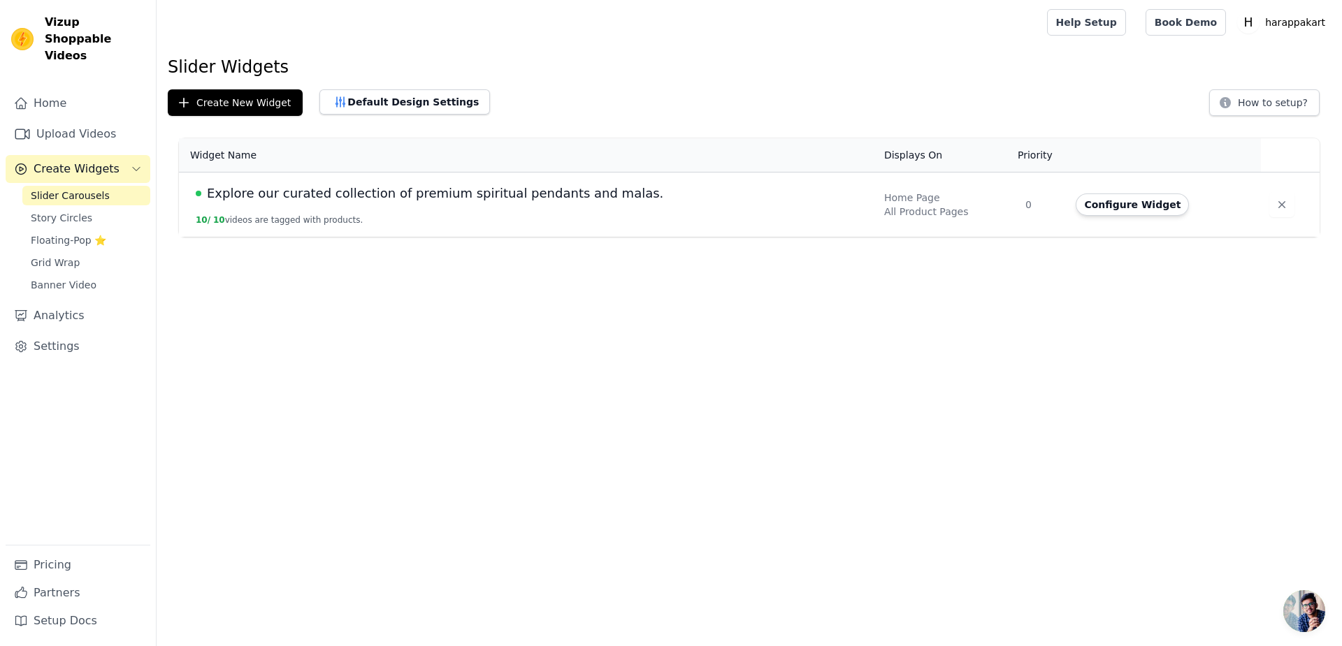
click at [1118, 194] on button "Configure Widget" at bounding box center [1131, 205] width 113 height 22
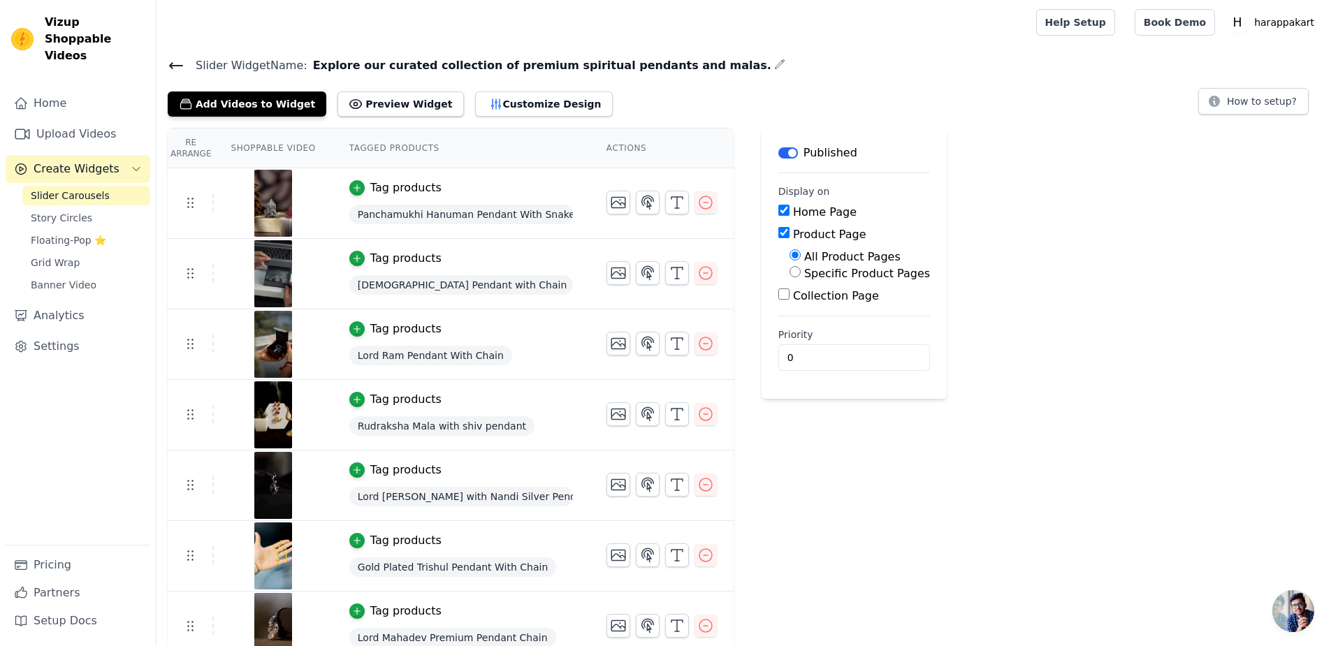
click at [349, 97] on icon at bounding box center [356, 104] width 14 height 14
click at [24, 208] on link "Story Circles" at bounding box center [86, 218] width 128 height 20
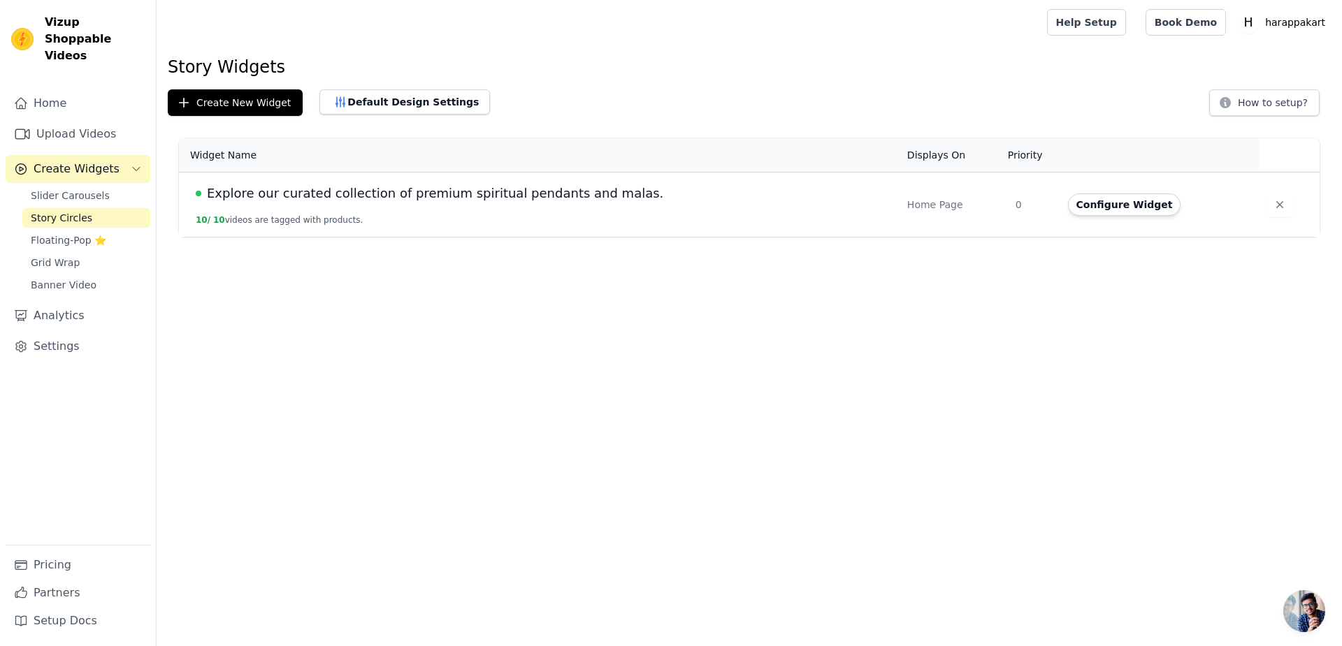
click at [31, 256] on span "Grid Wrap" at bounding box center [55, 263] width 49 height 14
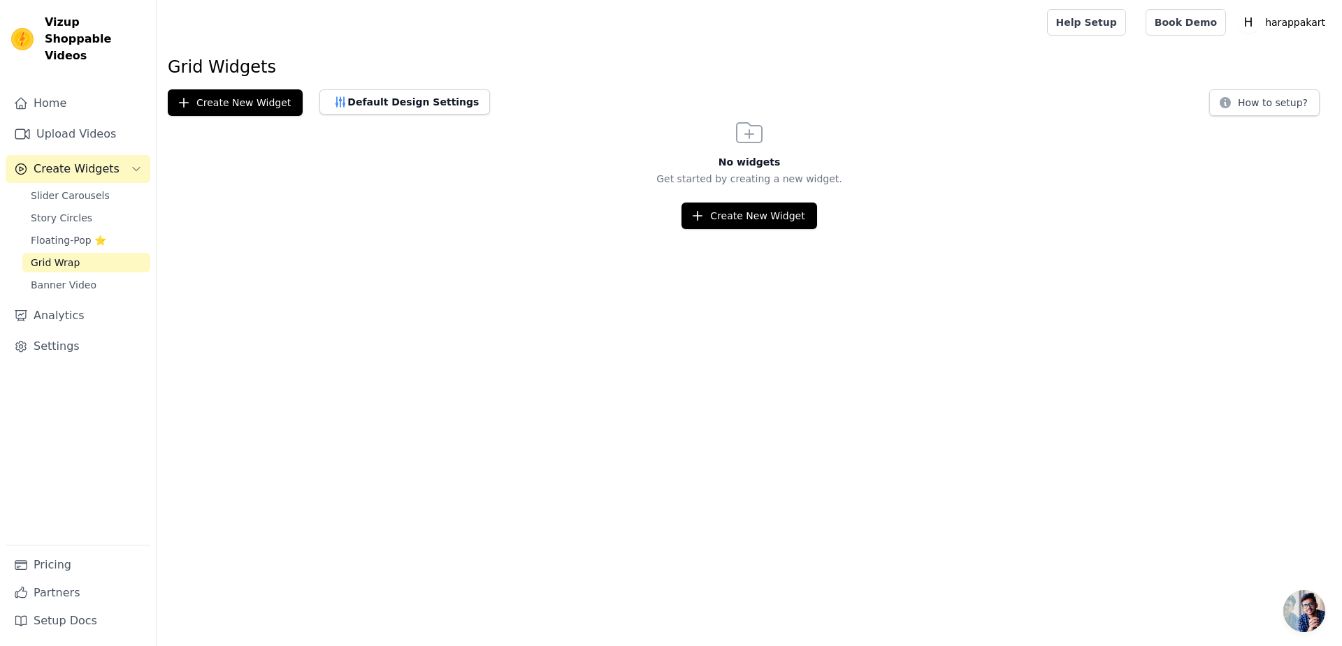
click at [31, 278] on span "Banner Video" at bounding box center [64, 285] width 66 height 14
click at [168, 89] on button "Create New Widget" at bounding box center [235, 102] width 135 height 27
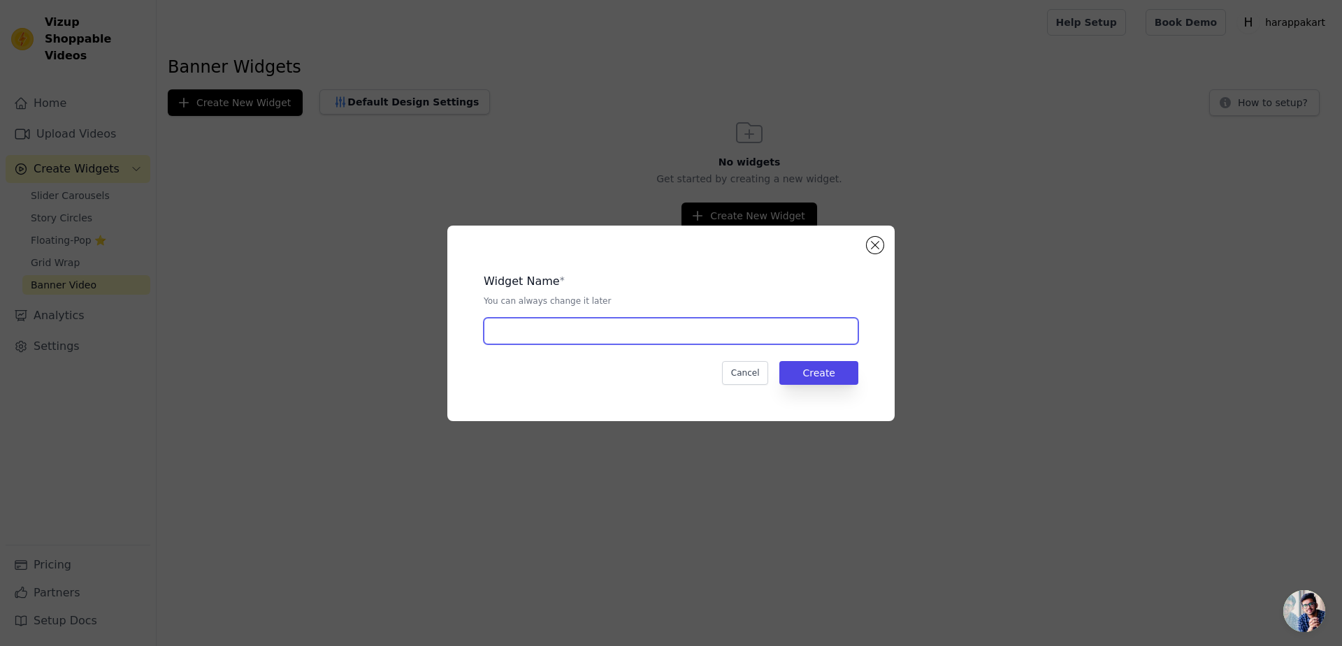
click at [602, 330] on input "text" at bounding box center [671, 331] width 375 height 27
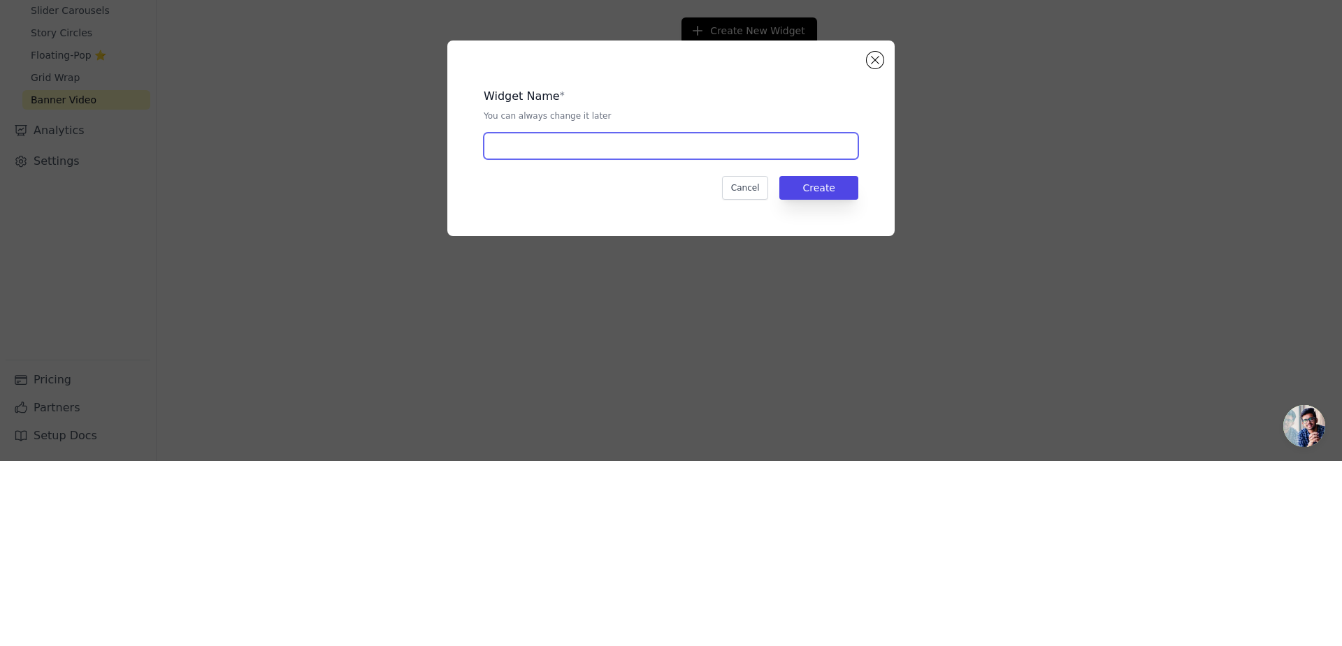
paste input "Shop our divine collection of spiritual jewellery."
type input "Shop our divine collection of spiritual jewellery."
click at [788, 361] on button "Create" at bounding box center [818, 373] width 79 height 24
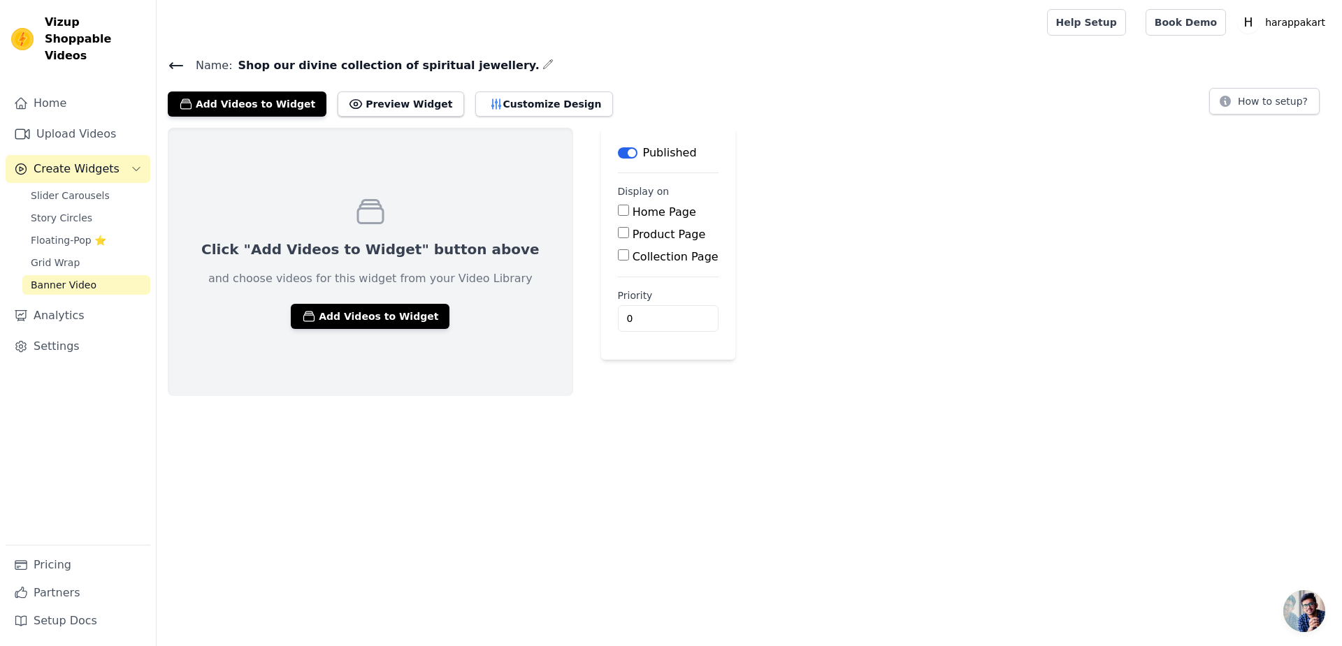
click at [349, 97] on icon at bounding box center [356, 104] width 14 height 14
click at [168, 92] on button "Add Videos to Widget" at bounding box center [247, 104] width 159 height 25
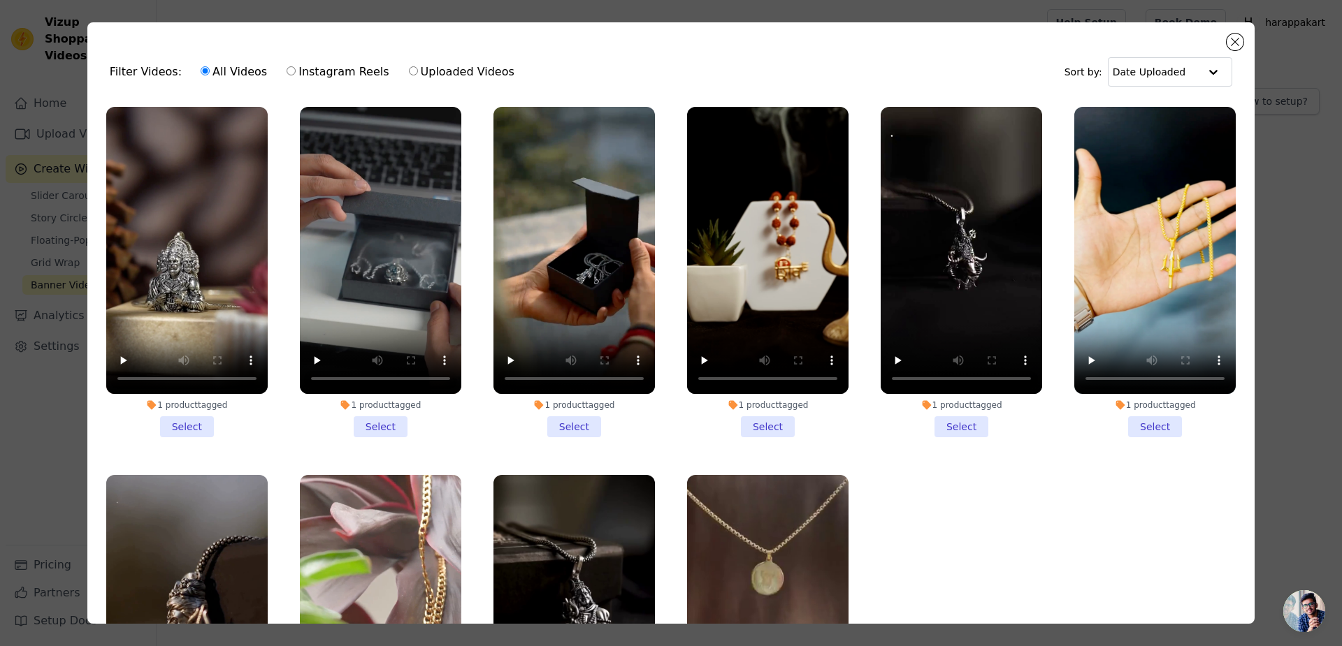
click at [168, 403] on li "1 product tagged Select" at bounding box center [186, 272] width 161 height 331
click at [0, 0] on input "1 product tagged Select" at bounding box center [0, 0] width 0 height 0
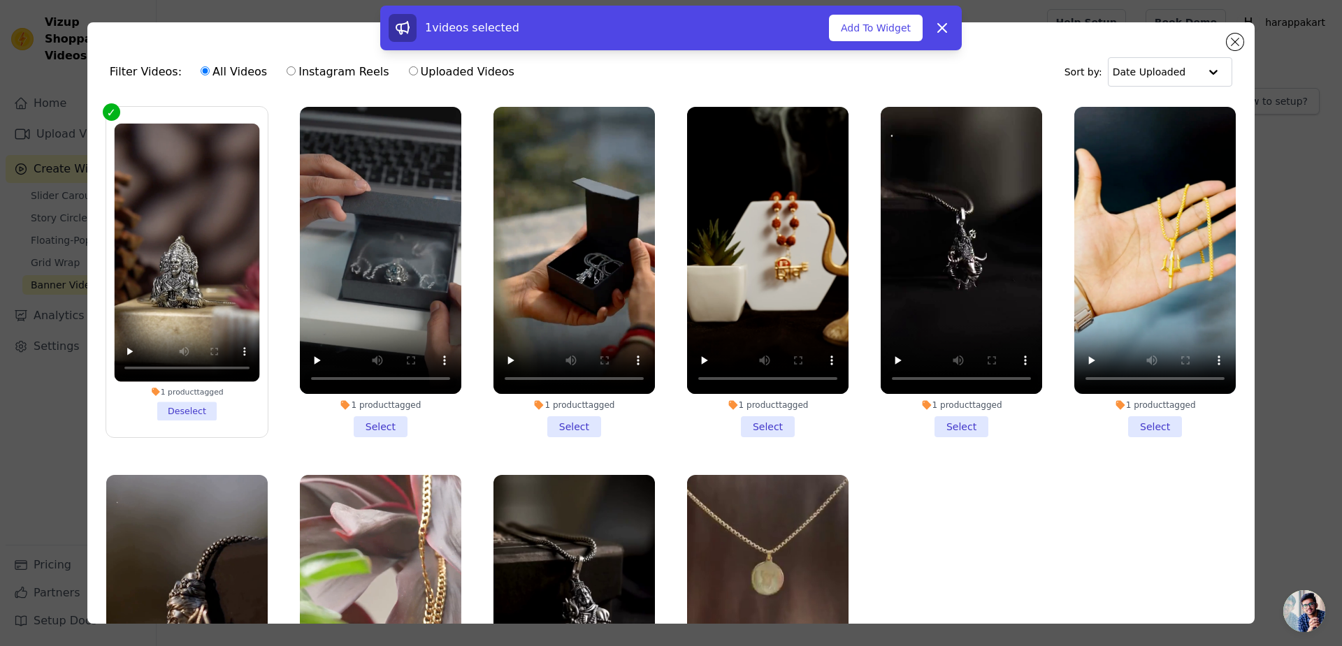
click at [366, 412] on li "1 product tagged Select" at bounding box center [380, 272] width 161 height 331
click at [0, 0] on input "1 product tagged Select" at bounding box center [0, 0] width 0 height 0
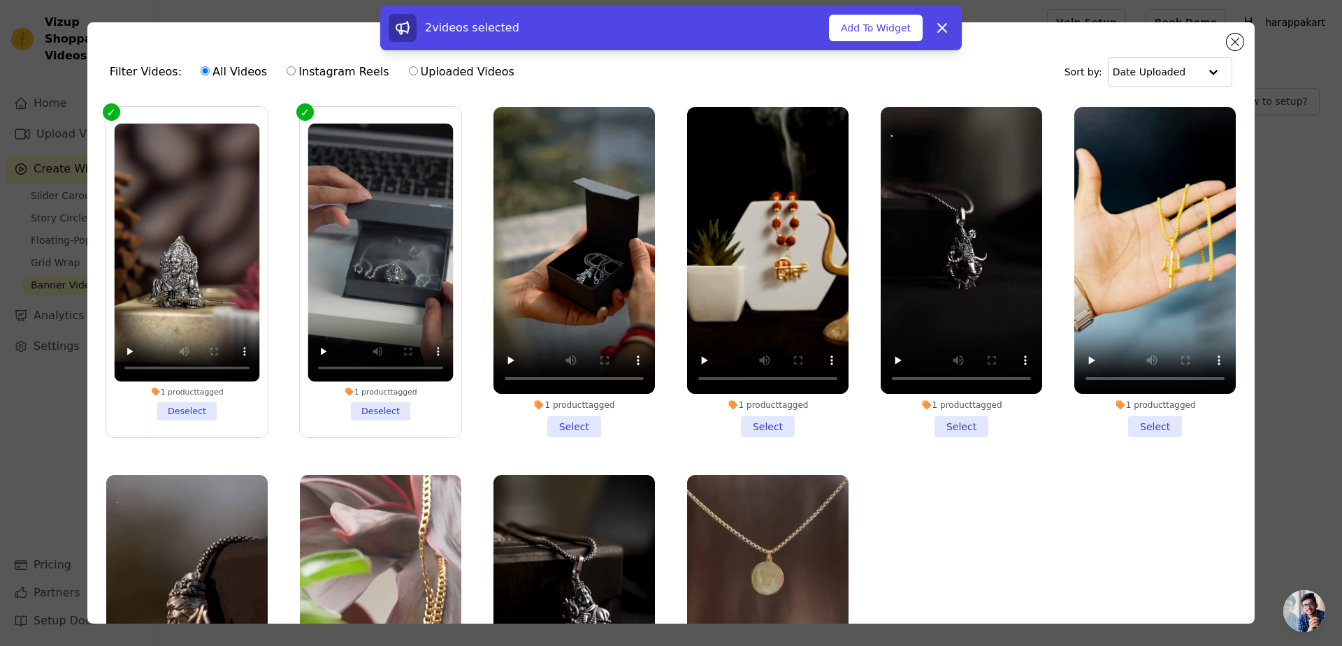
click at [370, 407] on label "1 product tagged Deselect" at bounding box center [380, 272] width 163 height 332
click at [0, 0] on input "1 product tagged Deselect" at bounding box center [0, 0] width 0 height 0
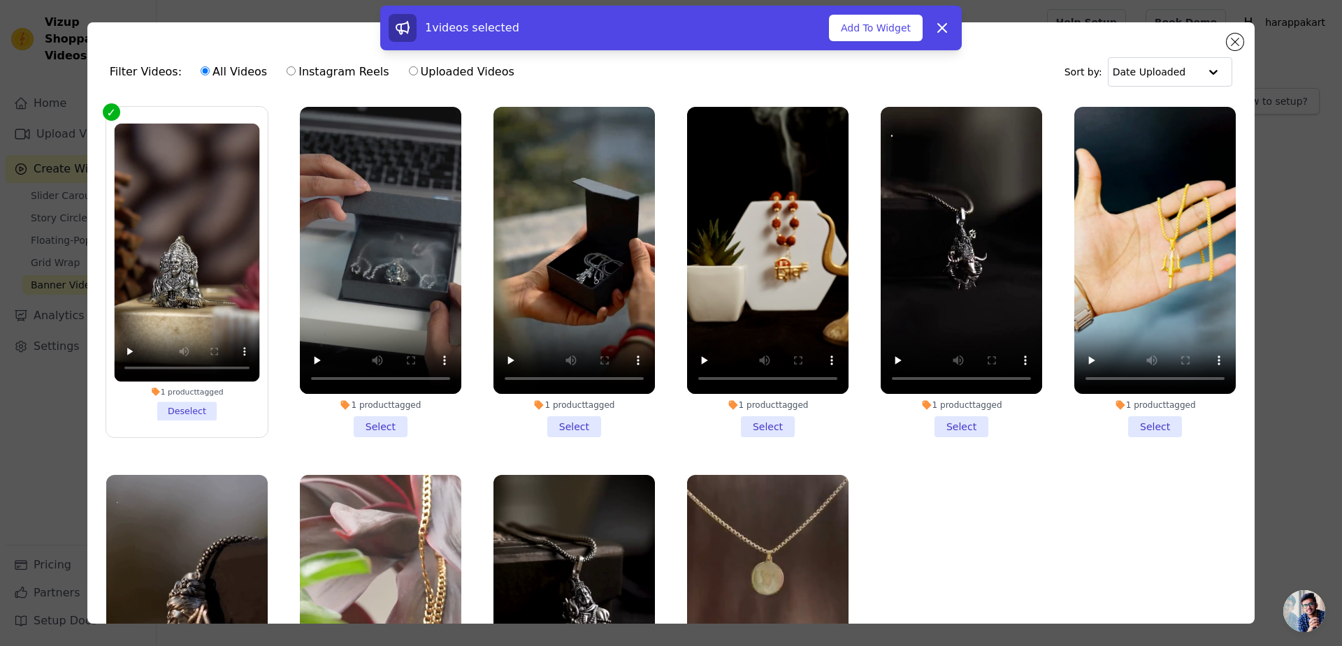
click at [383, 409] on li "1 product tagged Select" at bounding box center [380, 272] width 161 height 331
click at [0, 0] on input "1 product tagged Select" at bounding box center [0, 0] width 0 height 0
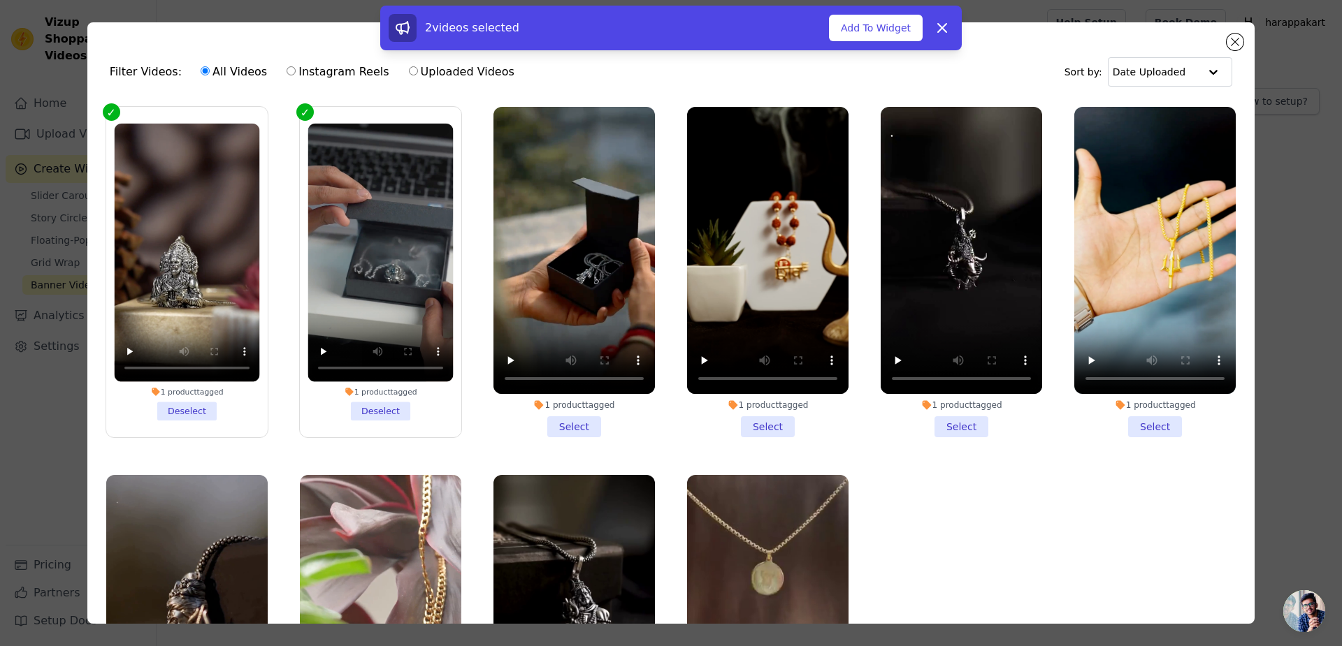
click at [546, 397] on li "1 product tagged Select" at bounding box center [573, 272] width 161 height 331
click at [0, 0] on input "1 product tagged Select" at bounding box center [0, 0] width 0 height 0
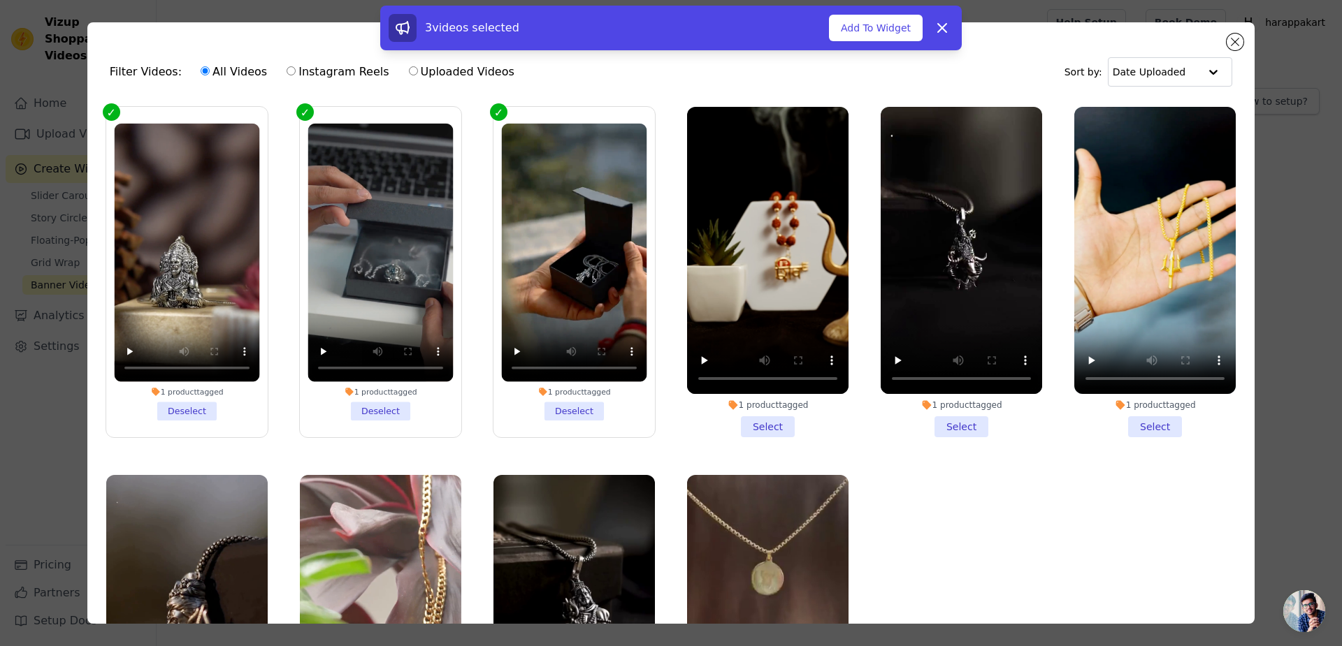
click at [757, 406] on li "1 product tagged Select" at bounding box center [767, 272] width 161 height 331
click at [0, 0] on input "1 product tagged Select" at bounding box center [0, 0] width 0 height 0
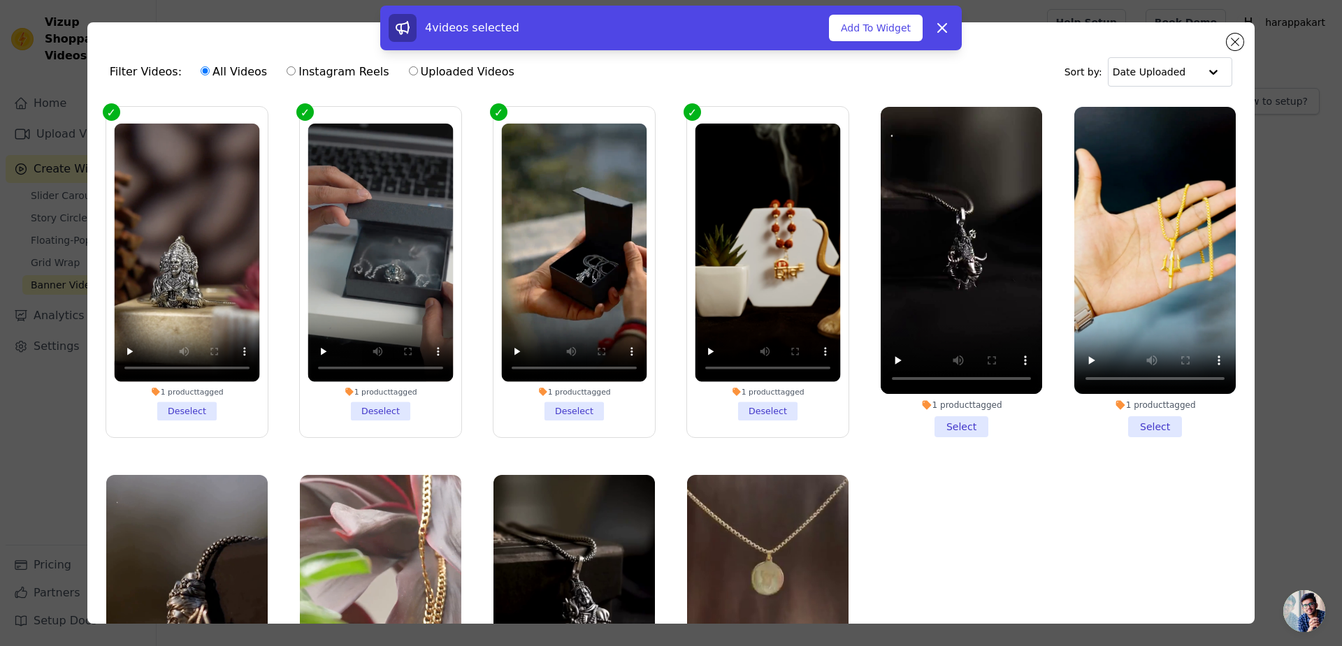
click at [919, 400] on li "1 product tagged Select" at bounding box center [960, 272] width 161 height 331
click at [0, 0] on input "1 product tagged Select" at bounding box center [0, 0] width 0 height 0
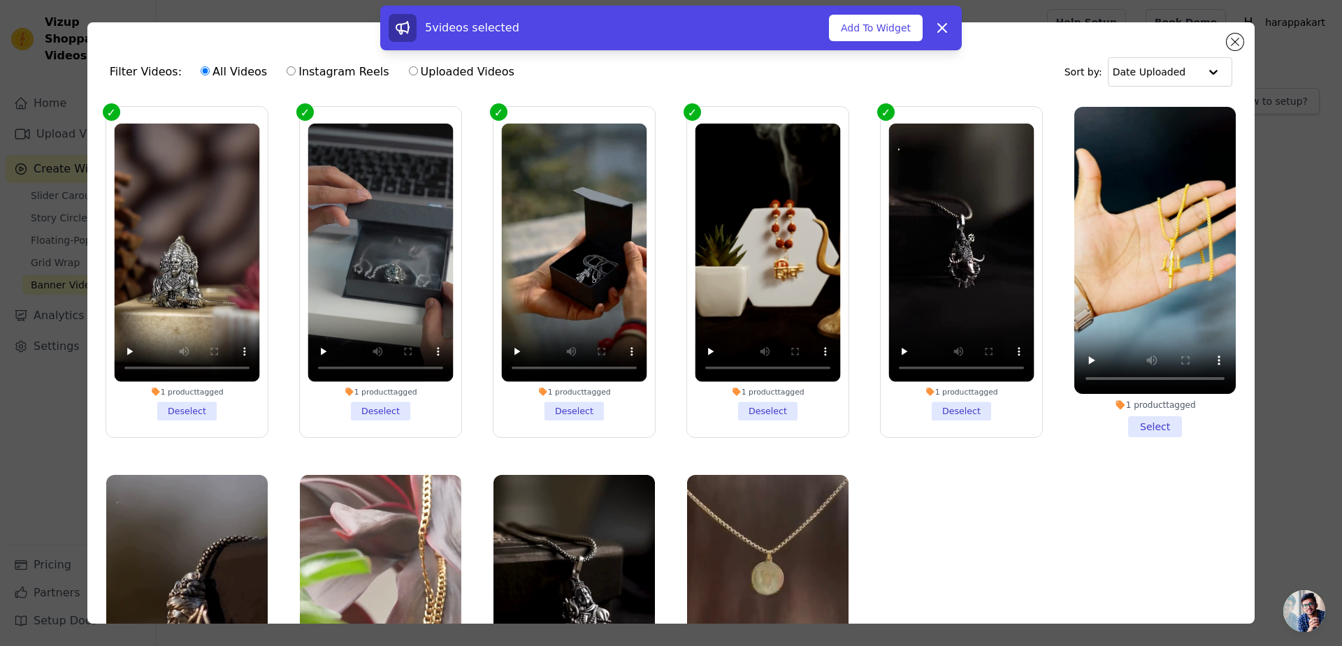
click at [1128, 400] on li "1 product tagged Select" at bounding box center [1154, 272] width 161 height 331
click at [0, 0] on input "1 product tagged Select" at bounding box center [0, 0] width 0 height 0
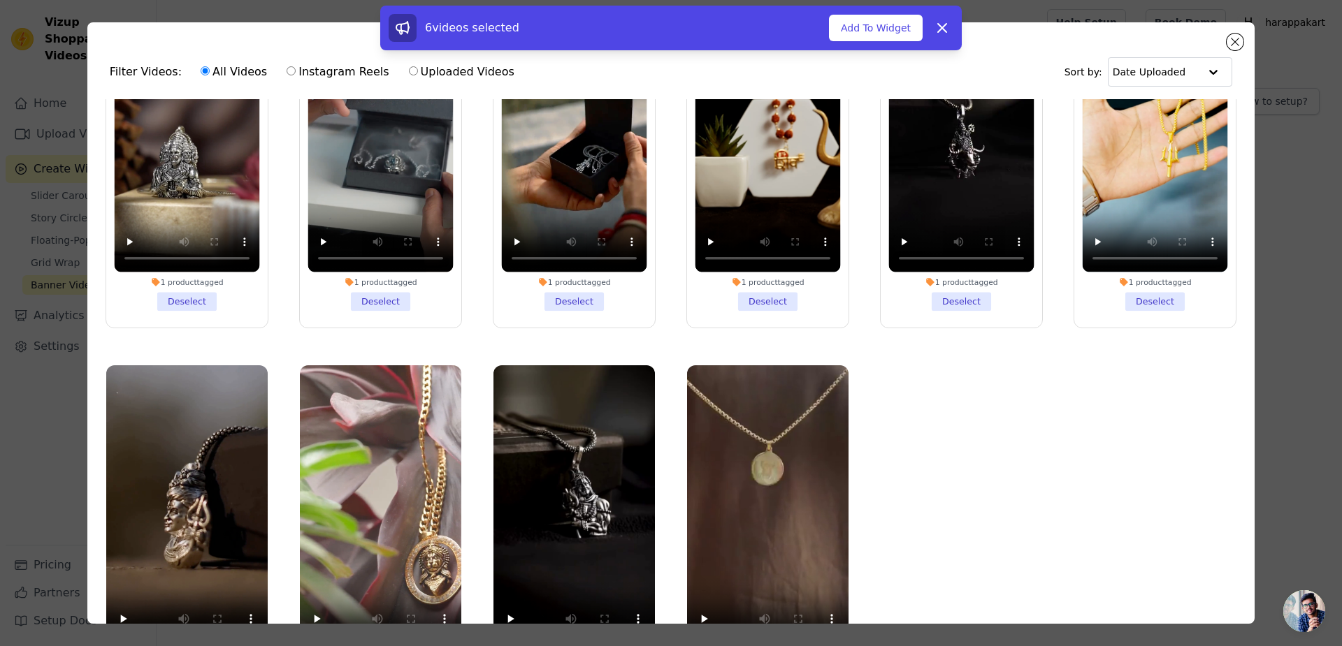
scroll to position [96, 0]
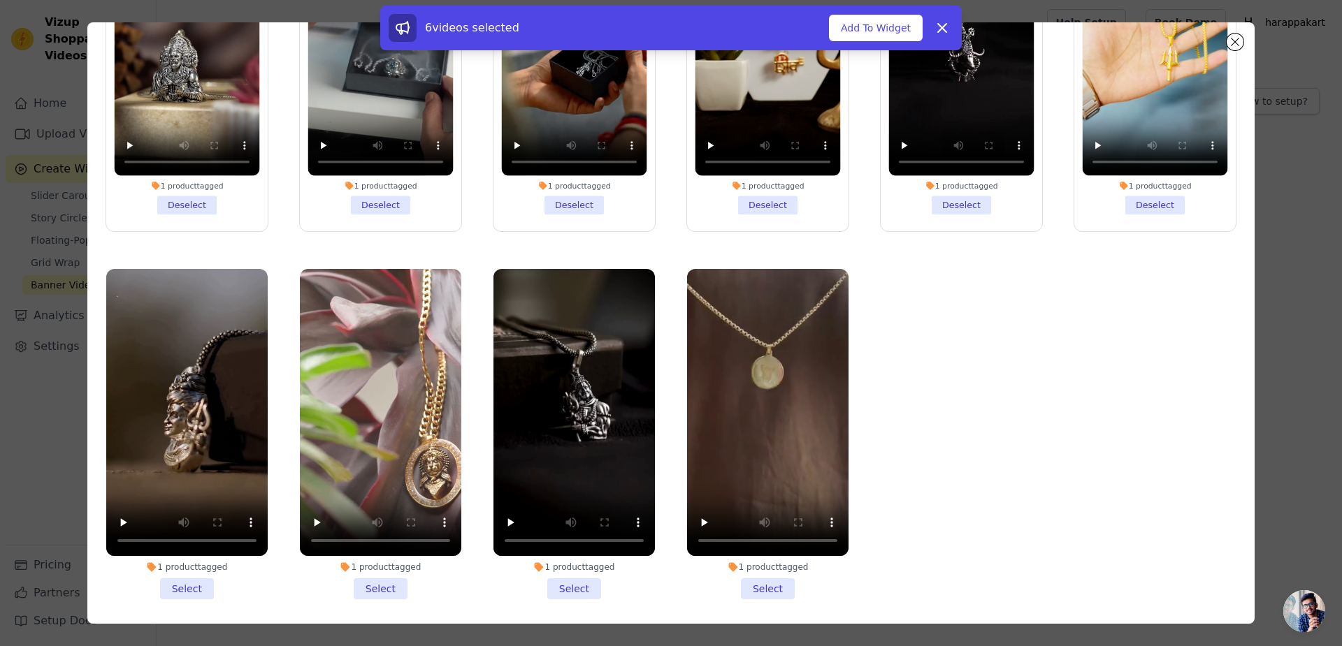
click at [186, 549] on li "1 product tagged Select" at bounding box center [186, 434] width 161 height 331
click at [0, 0] on input "1 product tagged Select" at bounding box center [0, 0] width 0 height 0
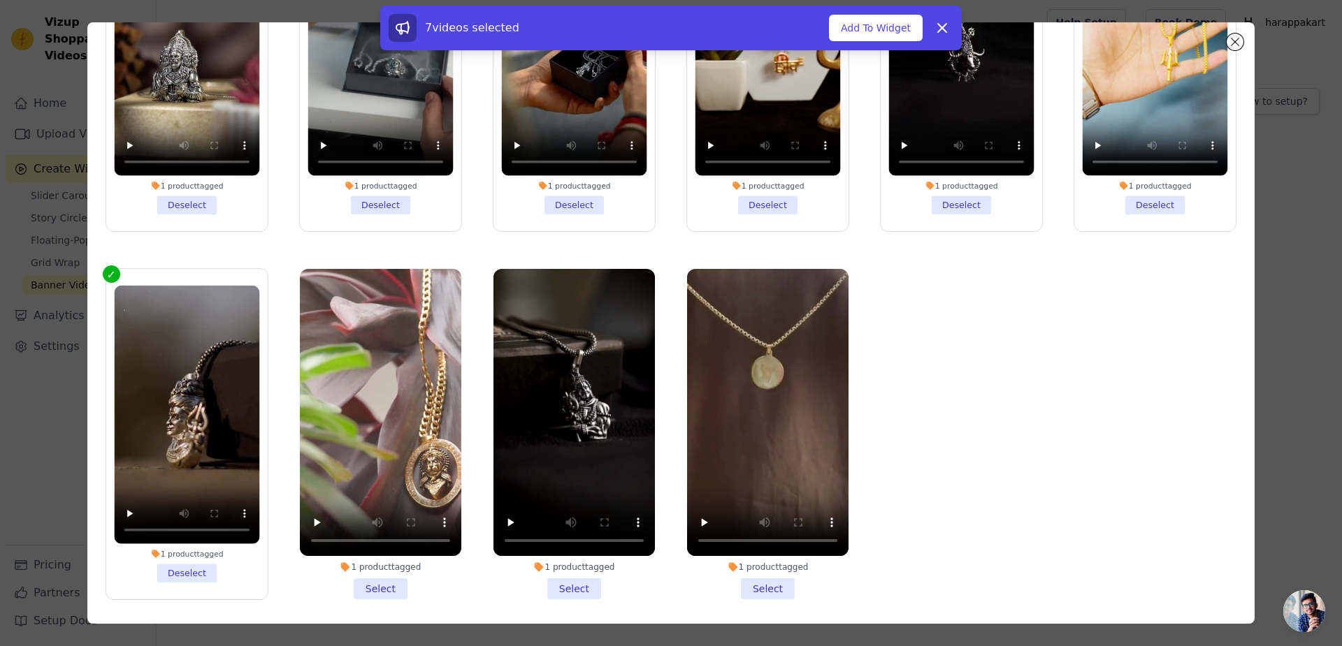
click at [370, 556] on li "1 product tagged Select" at bounding box center [380, 434] width 161 height 331
click at [0, 0] on input "1 product tagged Select" at bounding box center [0, 0] width 0 height 0
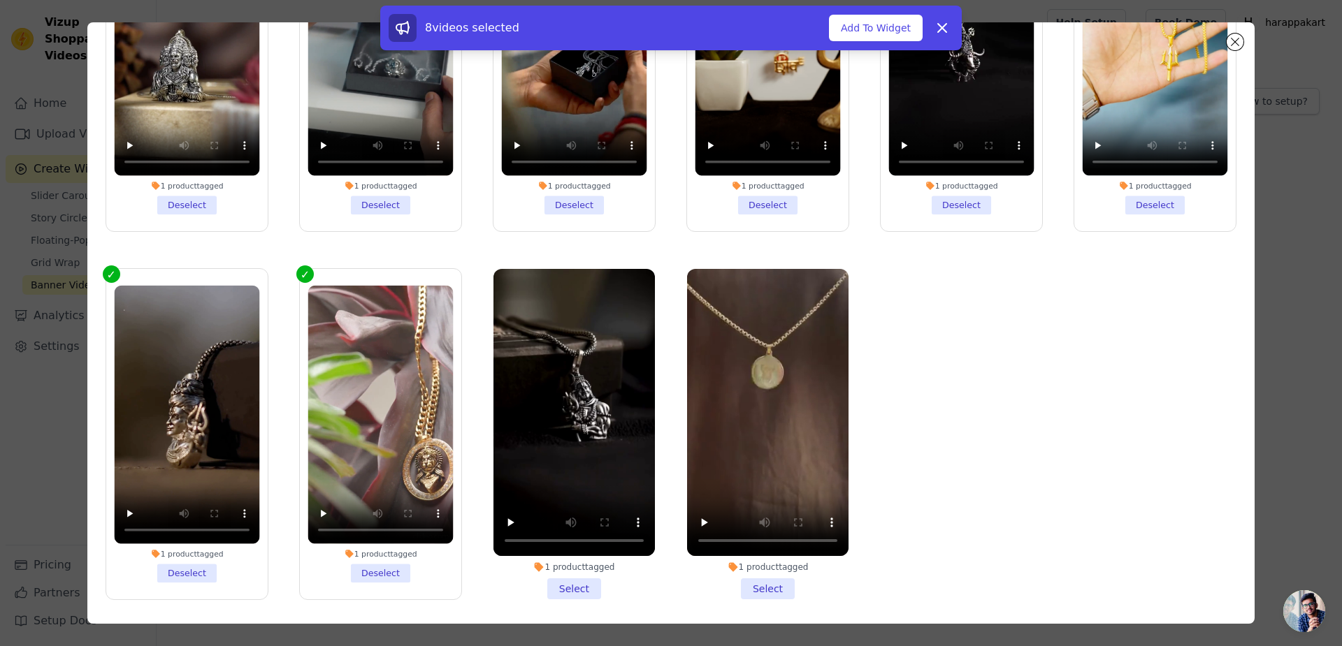
click at [545, 554] on li "1 product tagged Select" at bounding box center [573, 434] width 161 height 331
click at [0, 0] on input "1 product tagged Select" at bounding box center [0, 0] width 0 height 0
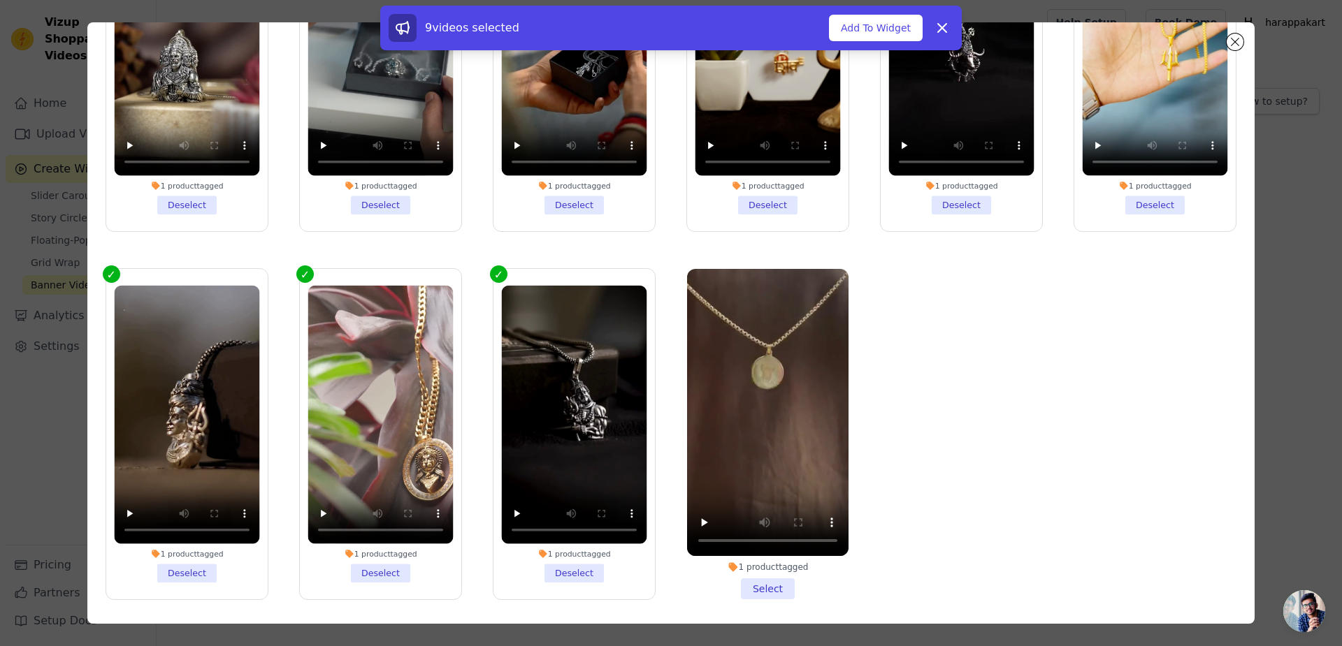
click at [744, 547] on li "1 product tagged Select" at bounding box center [767, 434] width 161 height 331
click at [0, 0] on input "1 product tagged Select" at bounding box center [0, 0] width 0 height 0
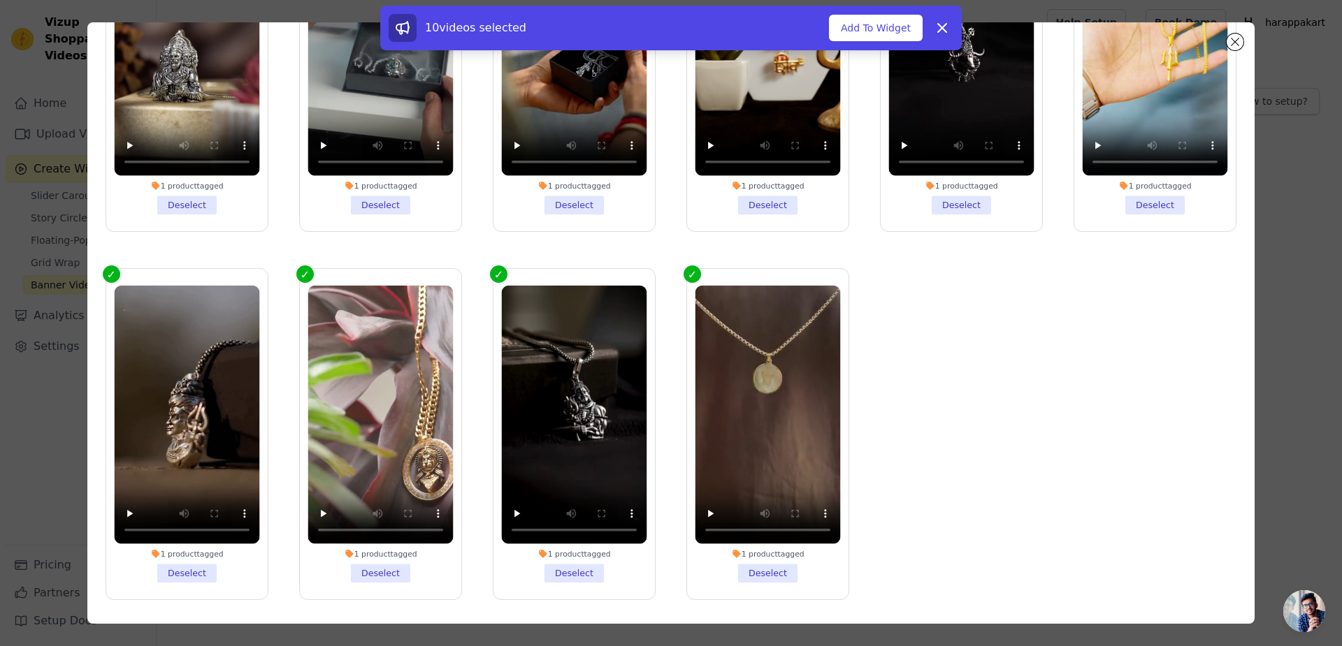
scroll to position [0, 0]
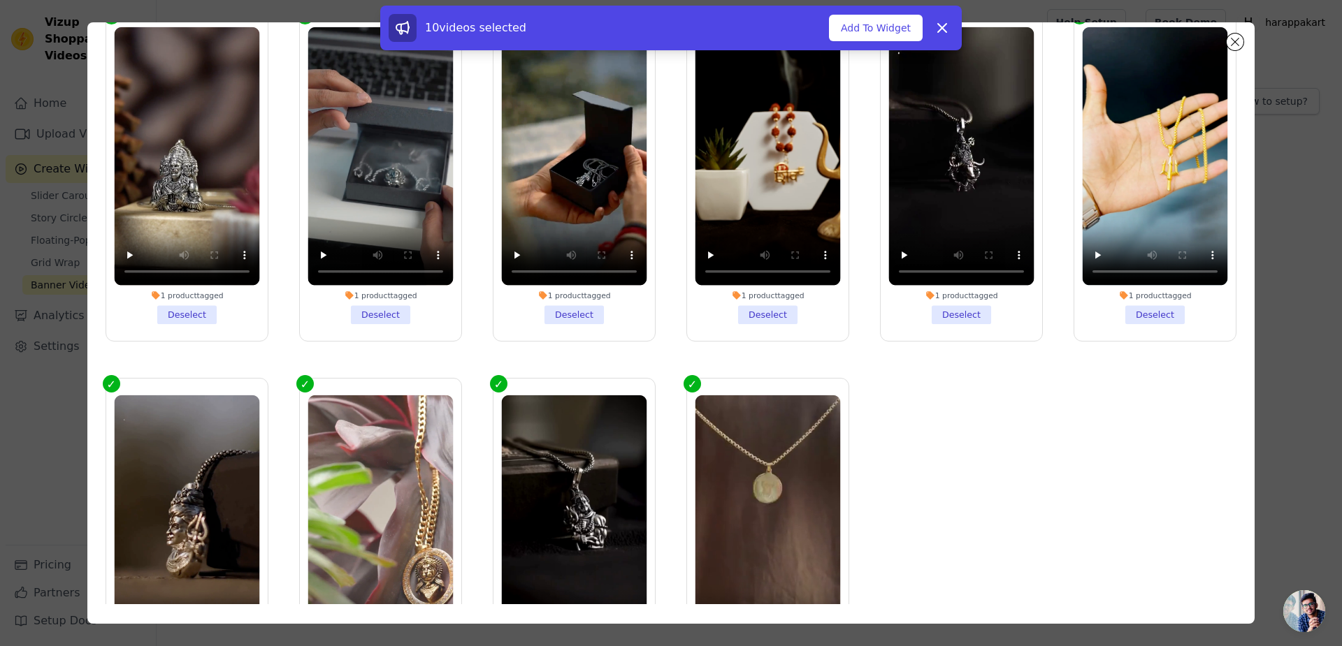
click at [829, 24] on button "Add To Widget" at bounding box center [876, 28] width 94 height 27
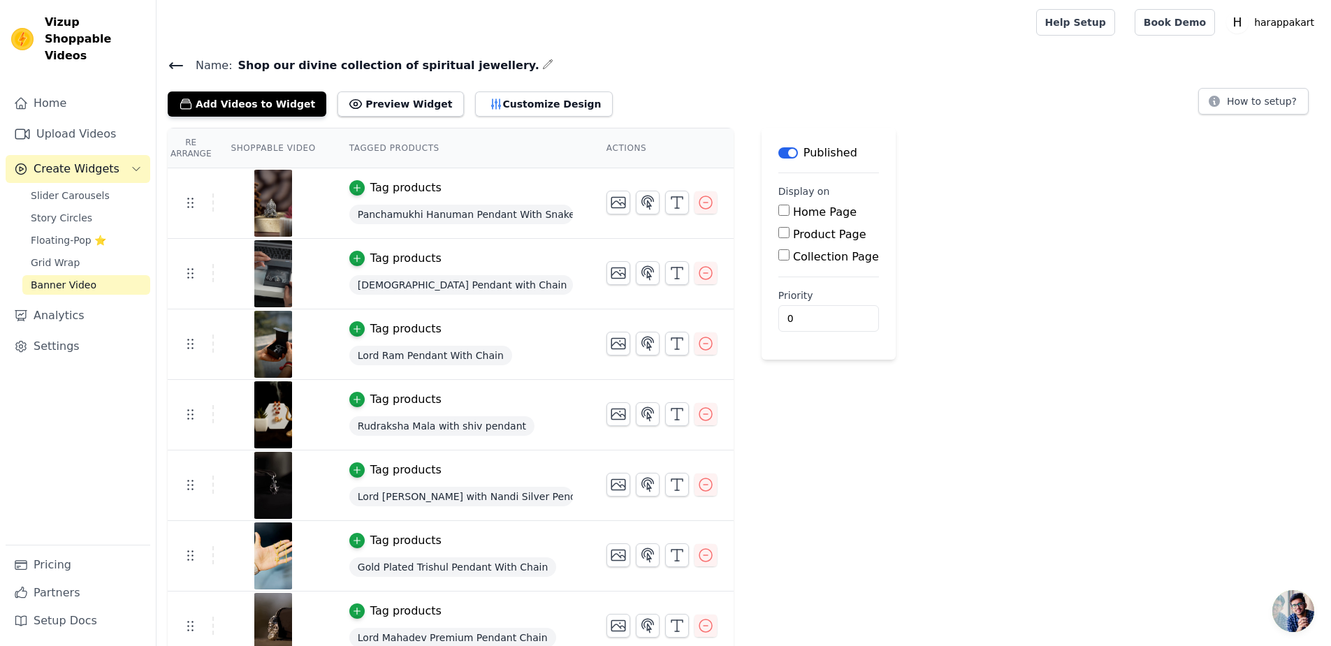
click at [337, 92] on button "Preview Widget" at bounding box center [400, 104] width 126 height 25
click at [475, 92] on button "Customize Design" at bounding box center [544, 104] width 138 height 25
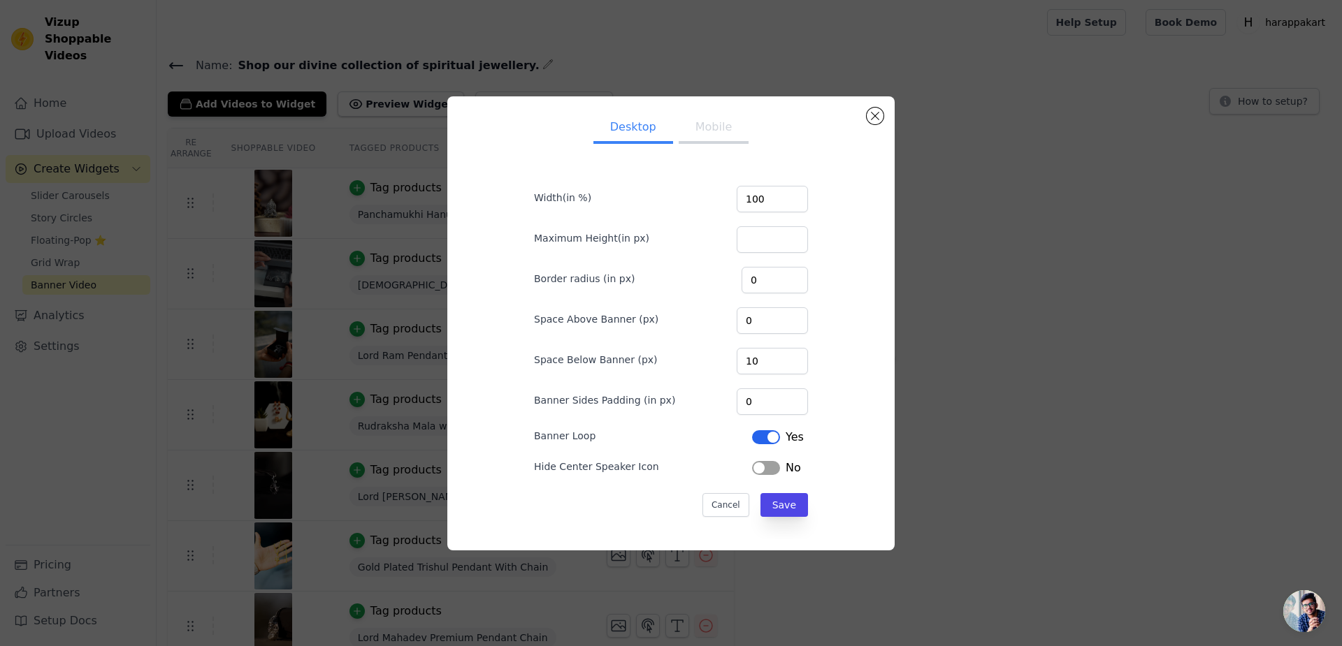
click at [699, 144] on button "Mobile" at bounding box center [713, 128] width 70 height 31
click at [743, 212] on input "100" at bounding box center [771, 199] width 71 height 27
type input "1"
type input "50"
click at [760, 493] on button "Save" at bounding box center [784, 505] width 48 height 24
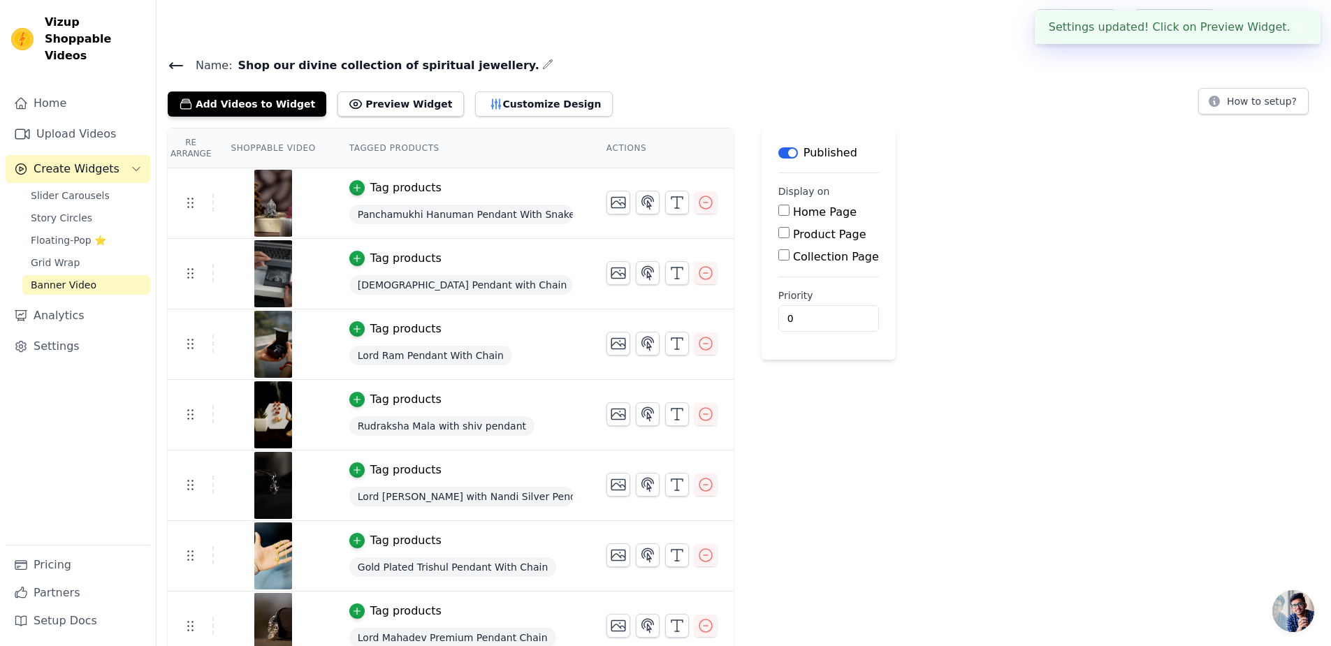
click at [337, 92] on button "Preview Widget" at bounding box center [400, 104] width 126 height 25
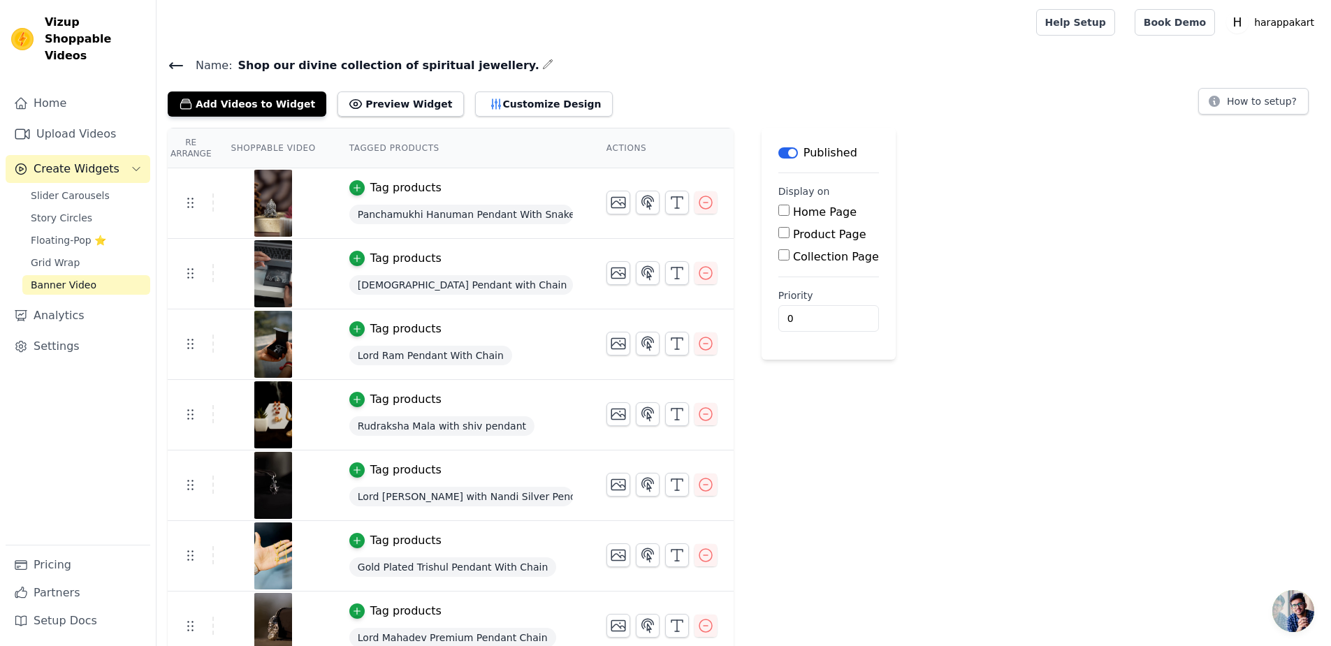
click at [170, 63] on icon at bounding box center [176, 66] width 13 height 6
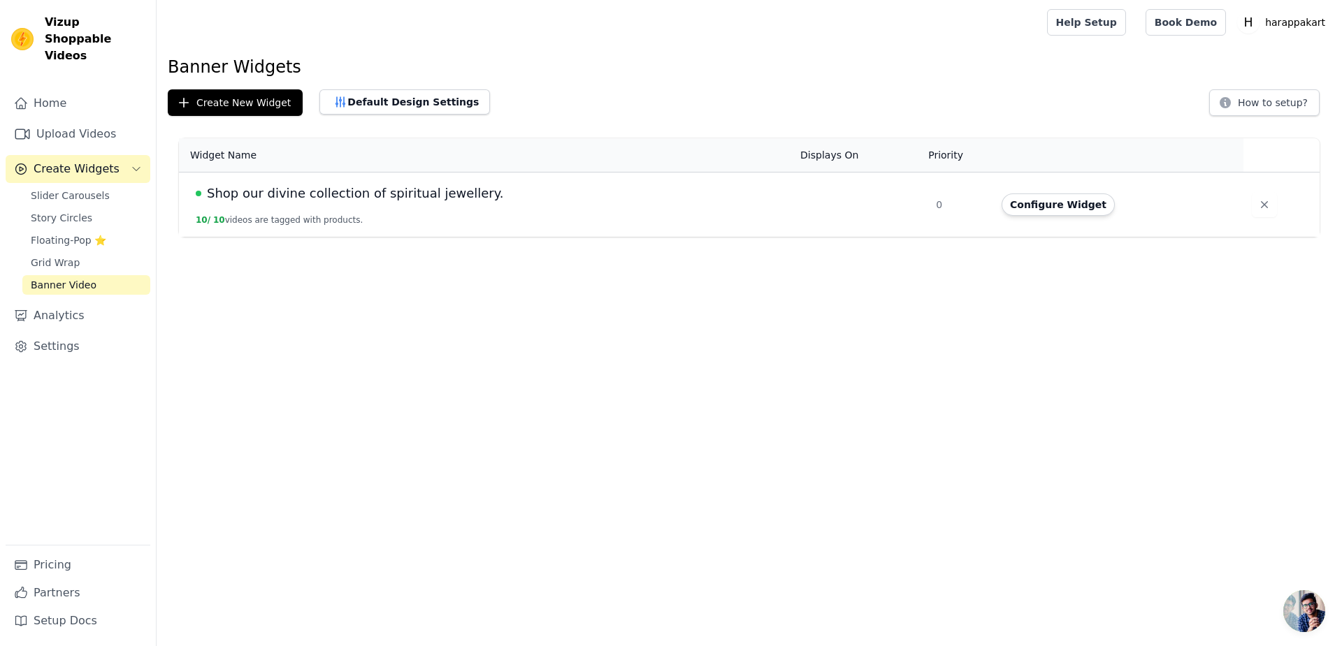
click at [1261, 201] on icon "button" at bounding box center [1264, 204] width 7 height 7
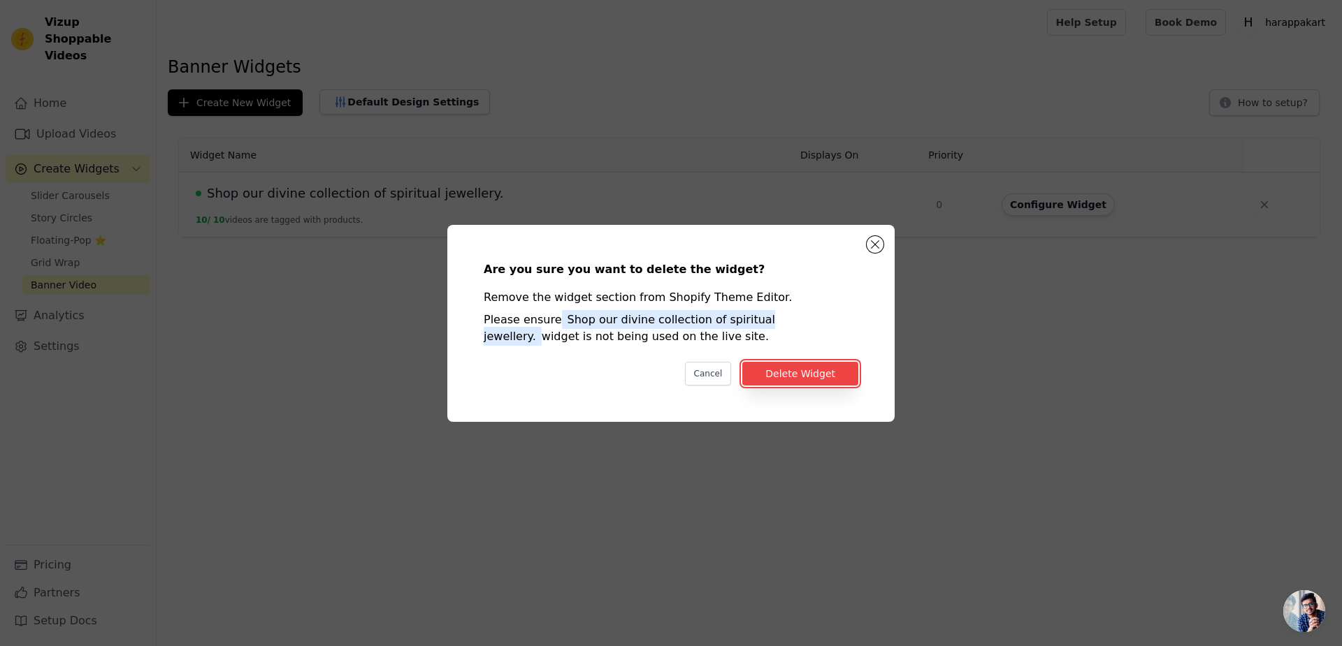
click at [794, 366] on button "Delete Widget" at bounding box center [800, 374] width 116 height 24
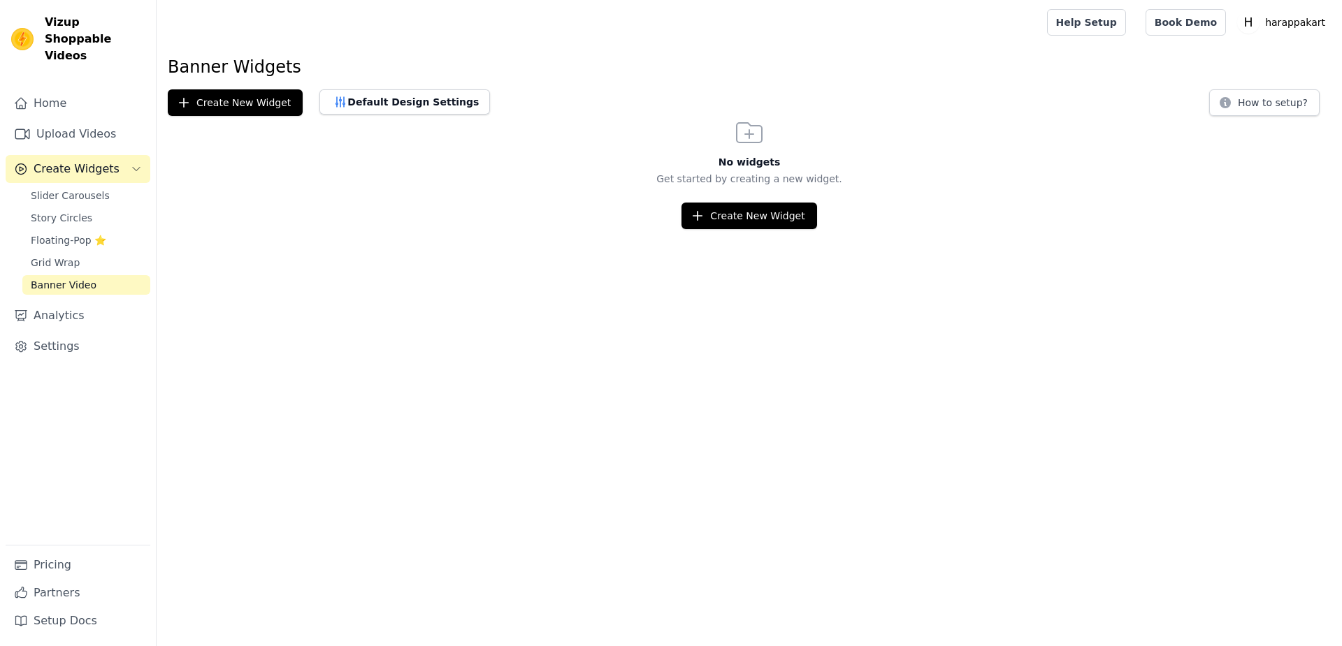
click at [30, 186] on link "Slider Carousels" at bounding box center [86, 196] width 128 height 20
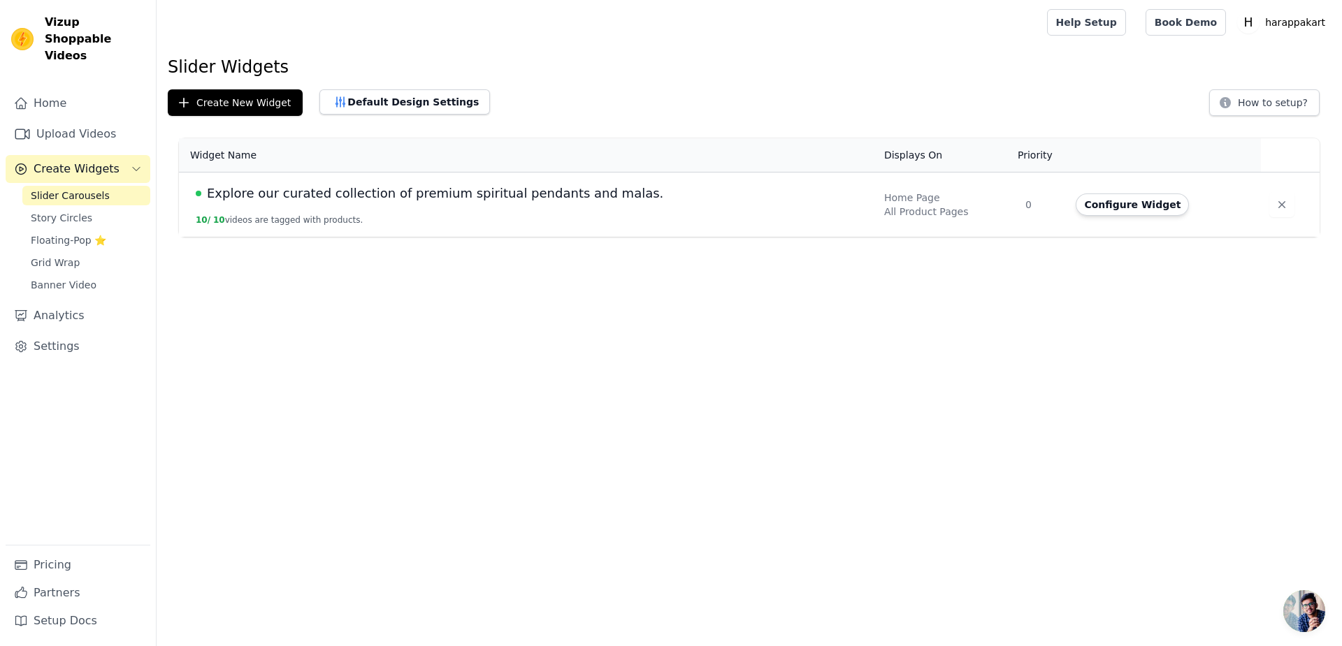
click at [319, 89] on button "Default Design Settings" at bounding box center [404, 101] width 170 height 25
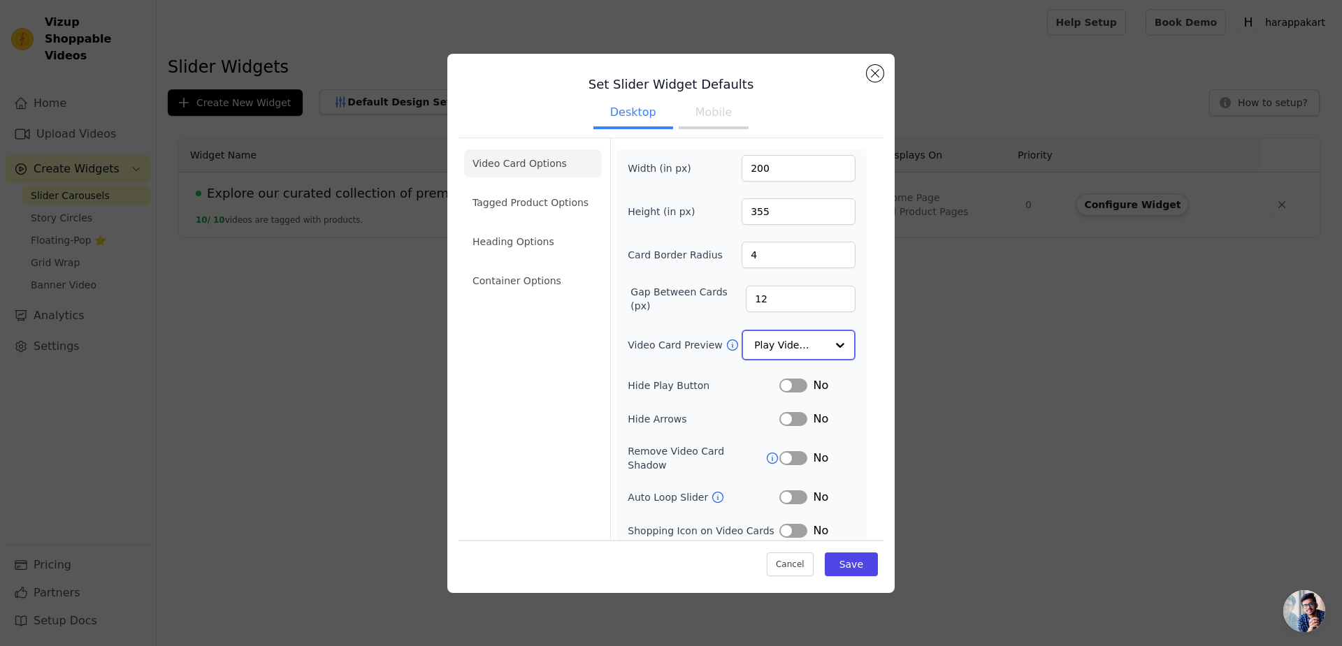
click at [777, 331] on input "Video Card Preview" at bounding box center [790, 345] width 72 height 28
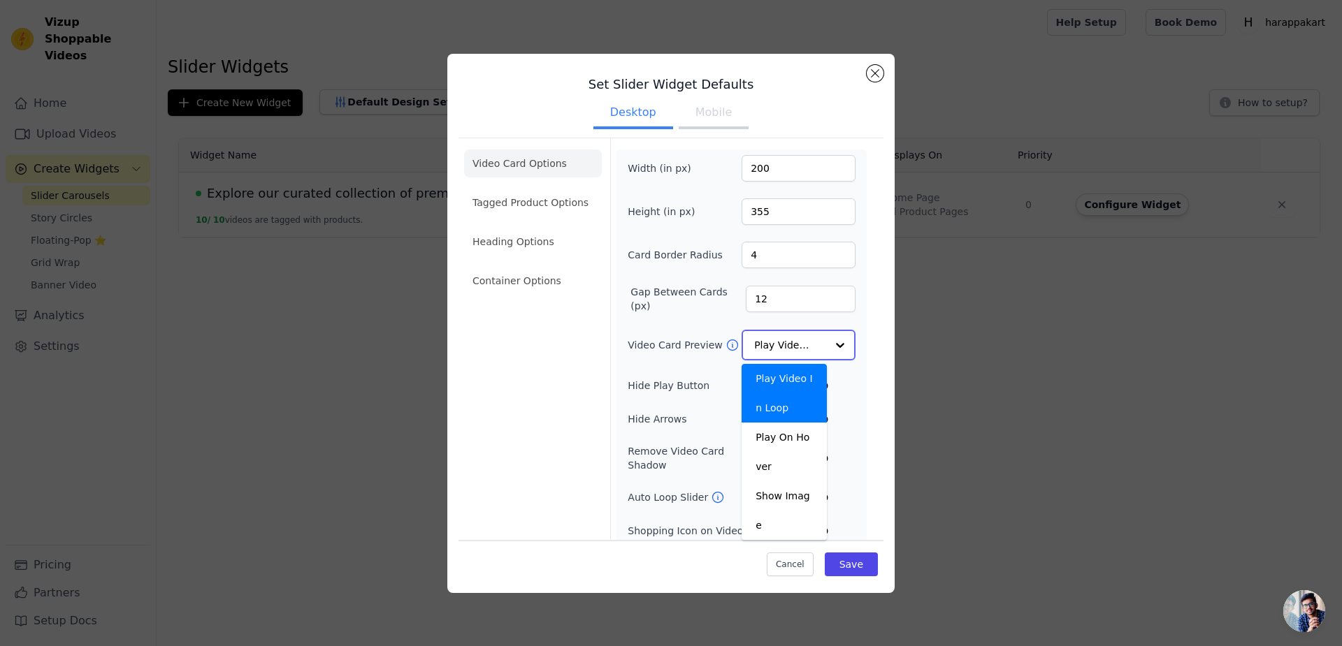
click at [771, 364] on div "Play Video In Loop" at bounding box center [783, 393] width 85 height 59
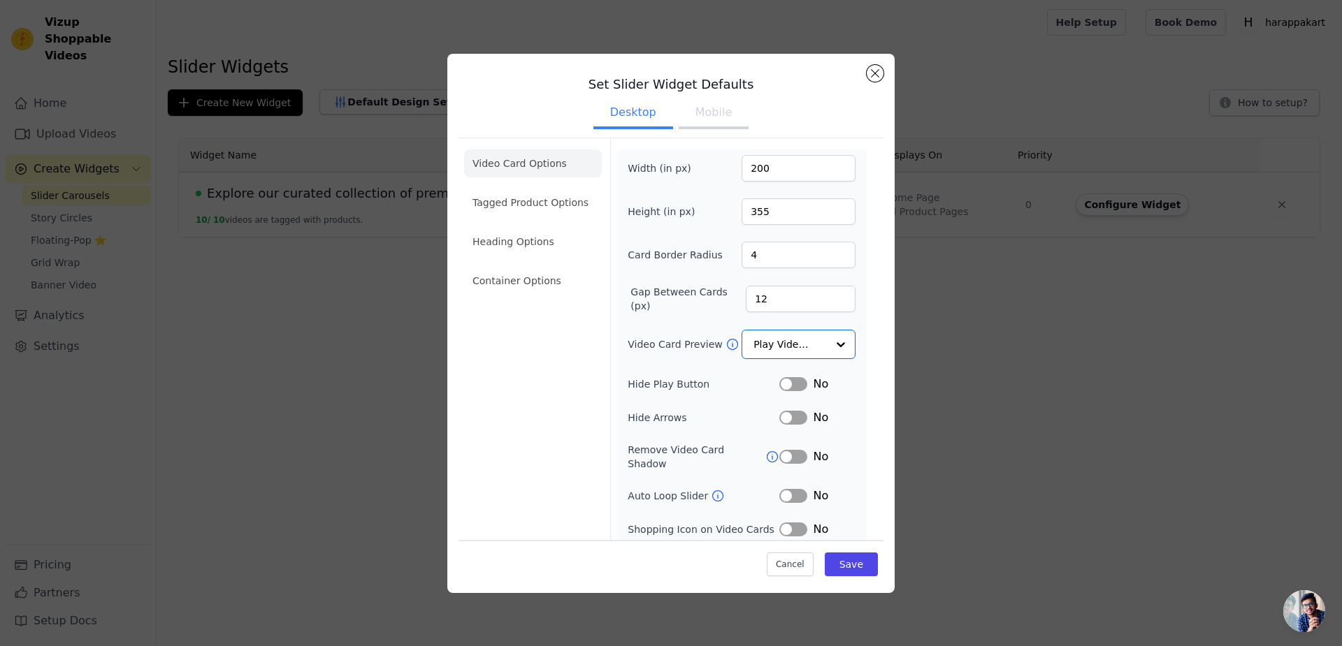
click at [779, 489] on button "Label" at bounding box center [793, 496] width 28 height 14
click at [779, 556] on button "Label" at bounding box center [793, 563] width 28 height 14
click at [779, 377] on button "Label" at bounding box center [793, 384] width 28 height 14
click at [825, 553] on button "Save" at bounding box center [851, 565] width 53 height 24
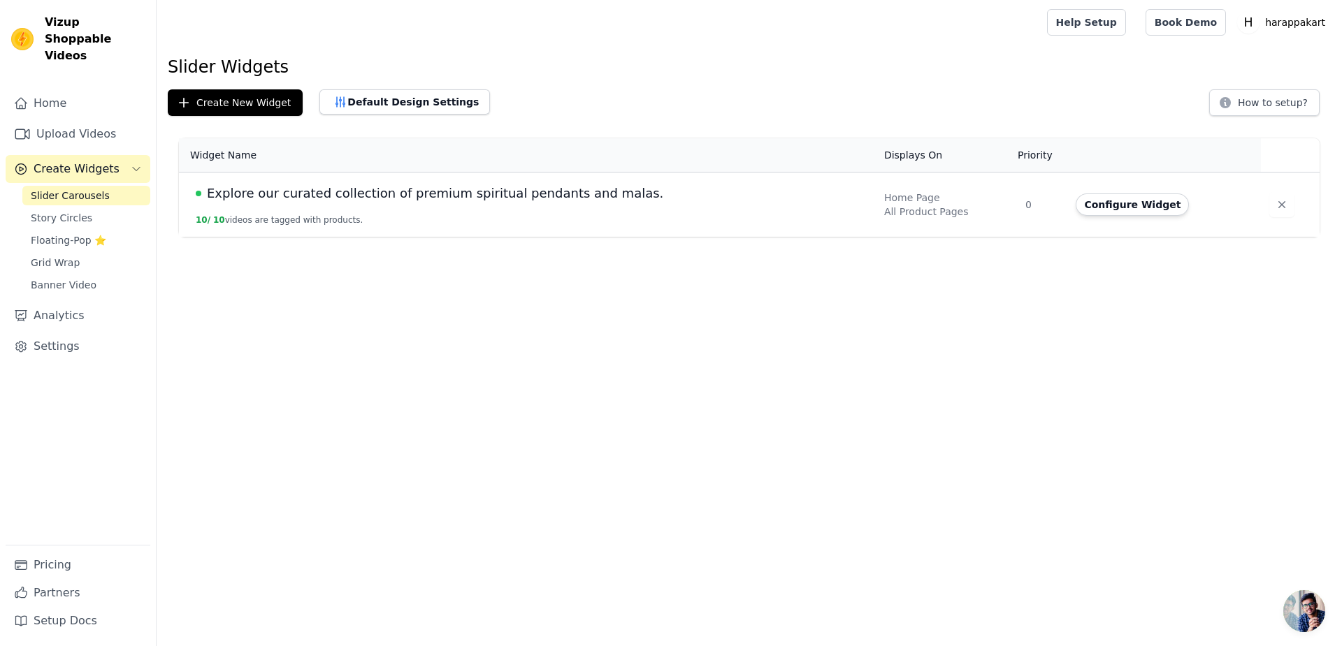
click at [32, 278] on span "Banner Video" at bounding box center [64, 285] width 66 height 14
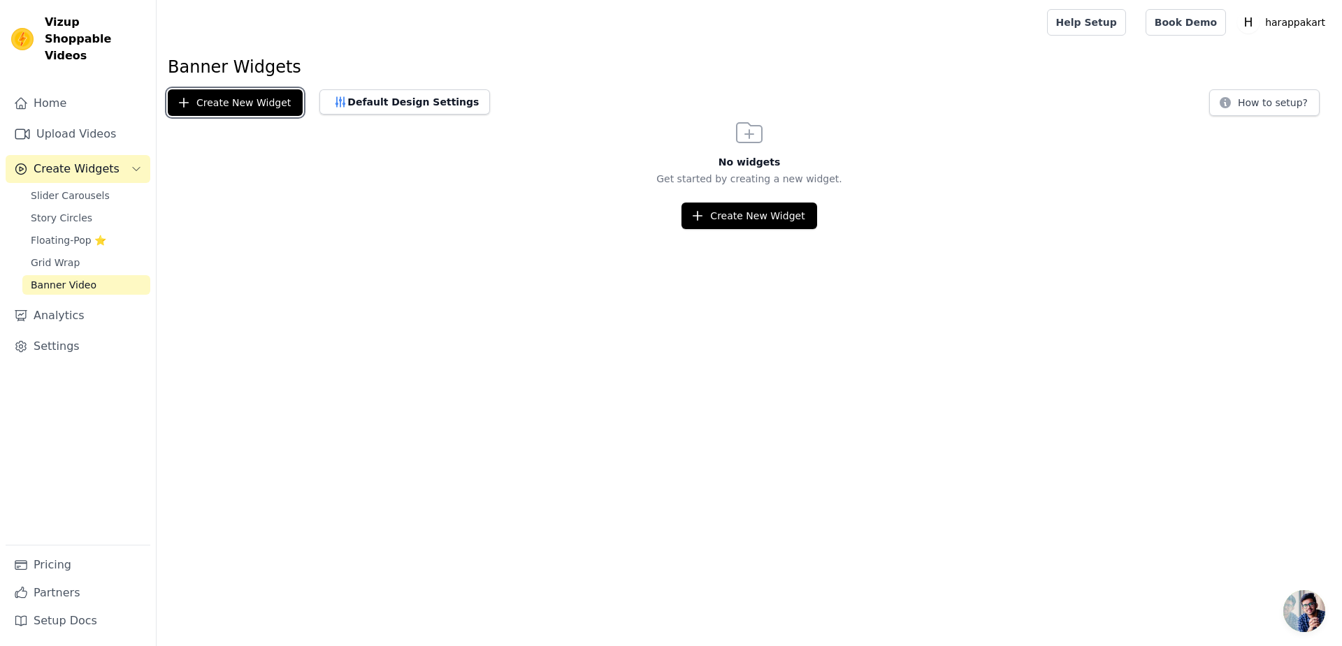
click at [168, 89] on button "Create New Widget" at bounding box center [235, 102] width 135 height 27
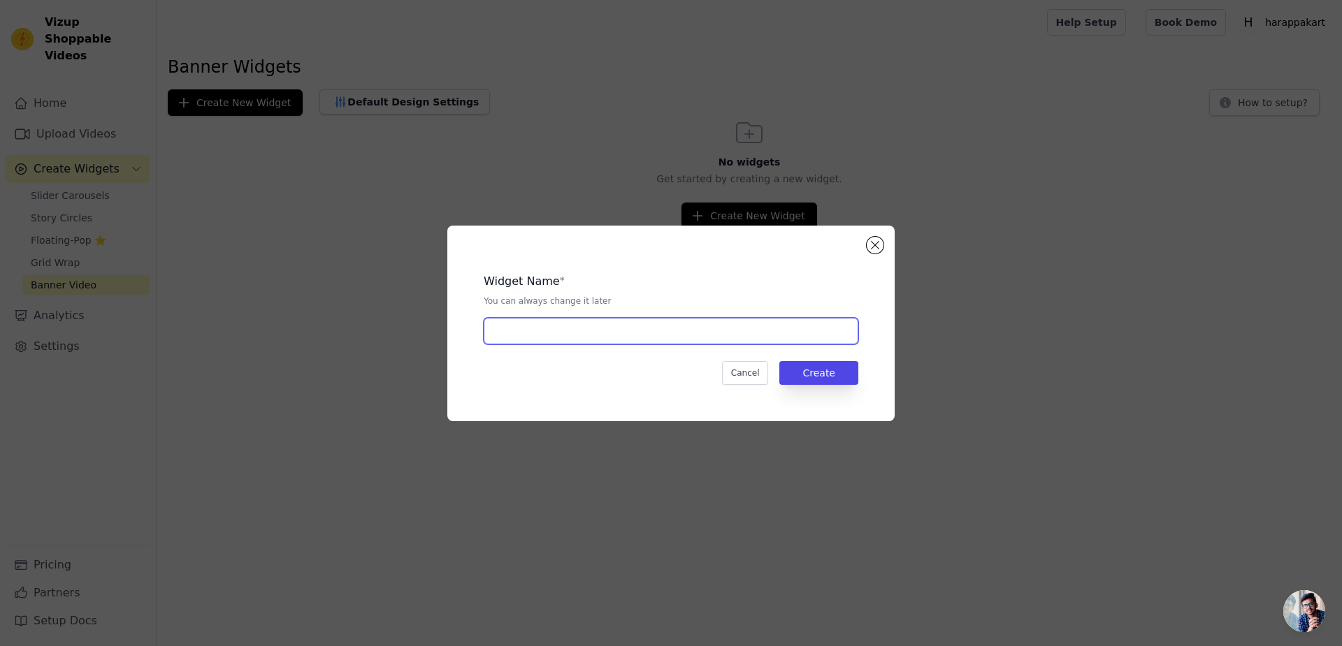
click at [613, 331] on input "text" at bounding box center [671, 331] width 375 height 27
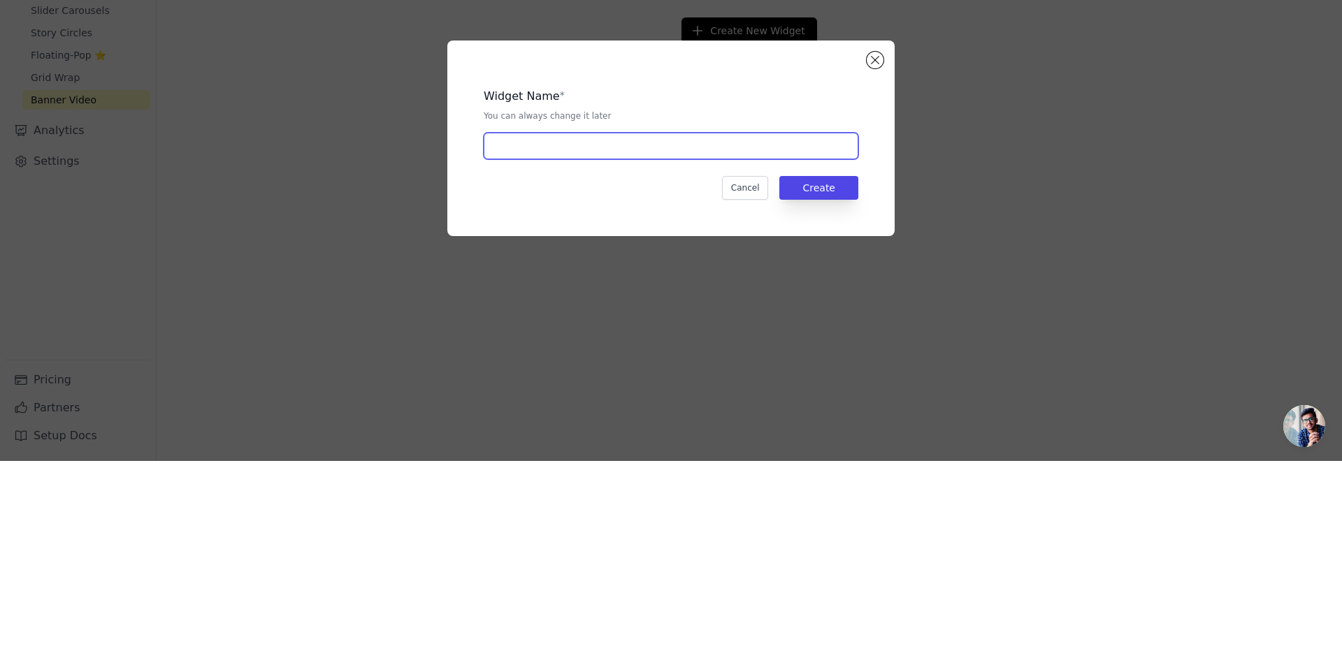
paste input "Shop our divine collection of spiritual jewellery"
type input "Shop our divine collection of spiritual jewellery"
click at [794, 361] on button "Create" at bounding box center [818, 373] width 79 height 24
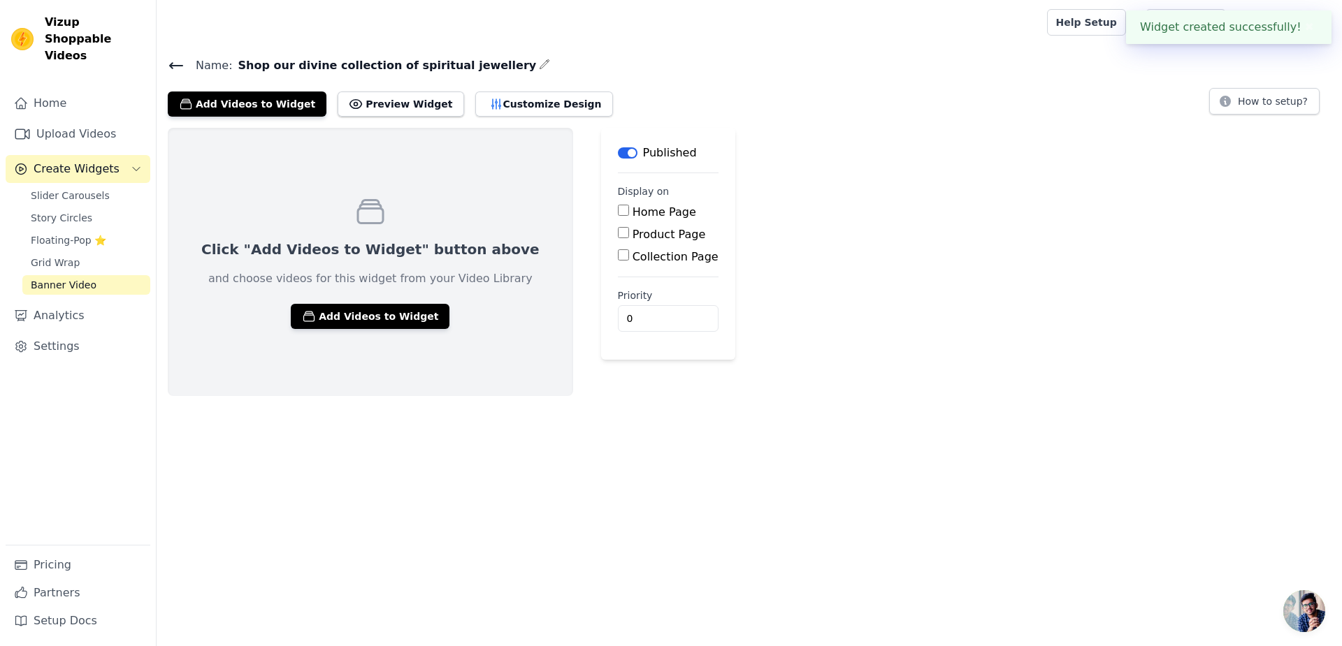
click at [304, 312] on icon "button" at bounding box center [309, 317] width 10 height 10
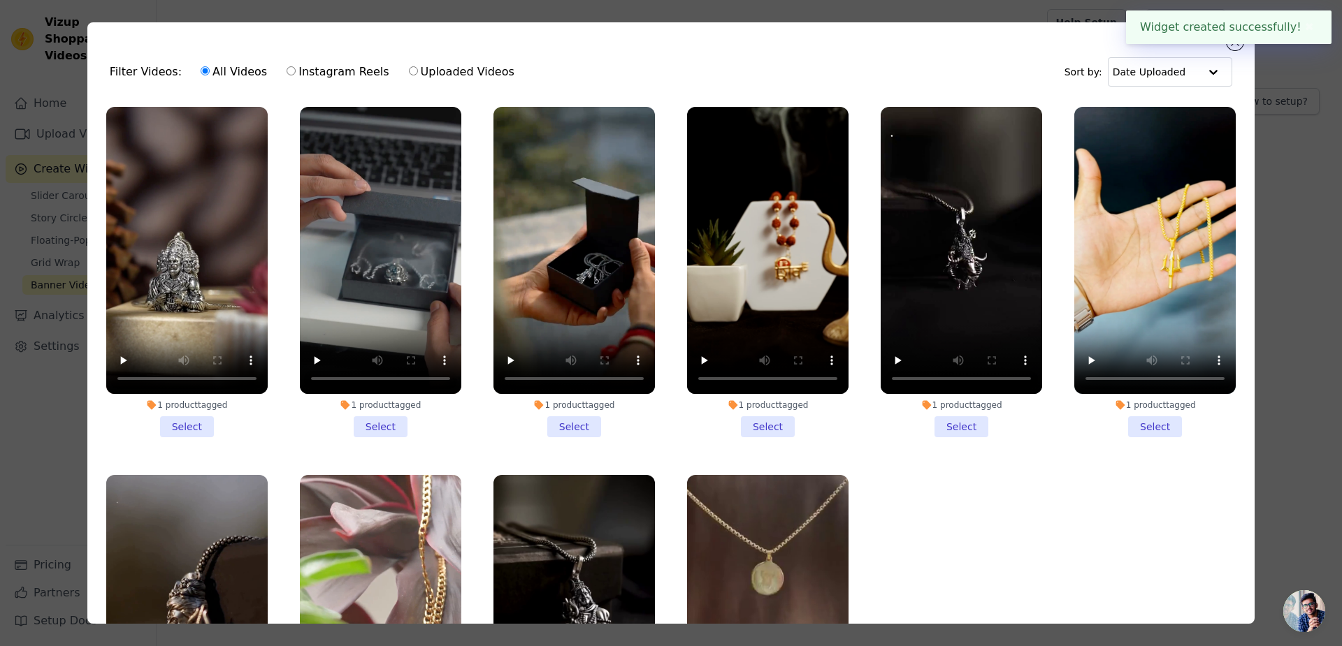
click at [171, 400] on li "1 product tagged Select" at bounding box center [186, 272] width 161 height 331
click at [0, 0] on input "1 product tagged Select" at bounding box center [0, 0] width 0 height 0
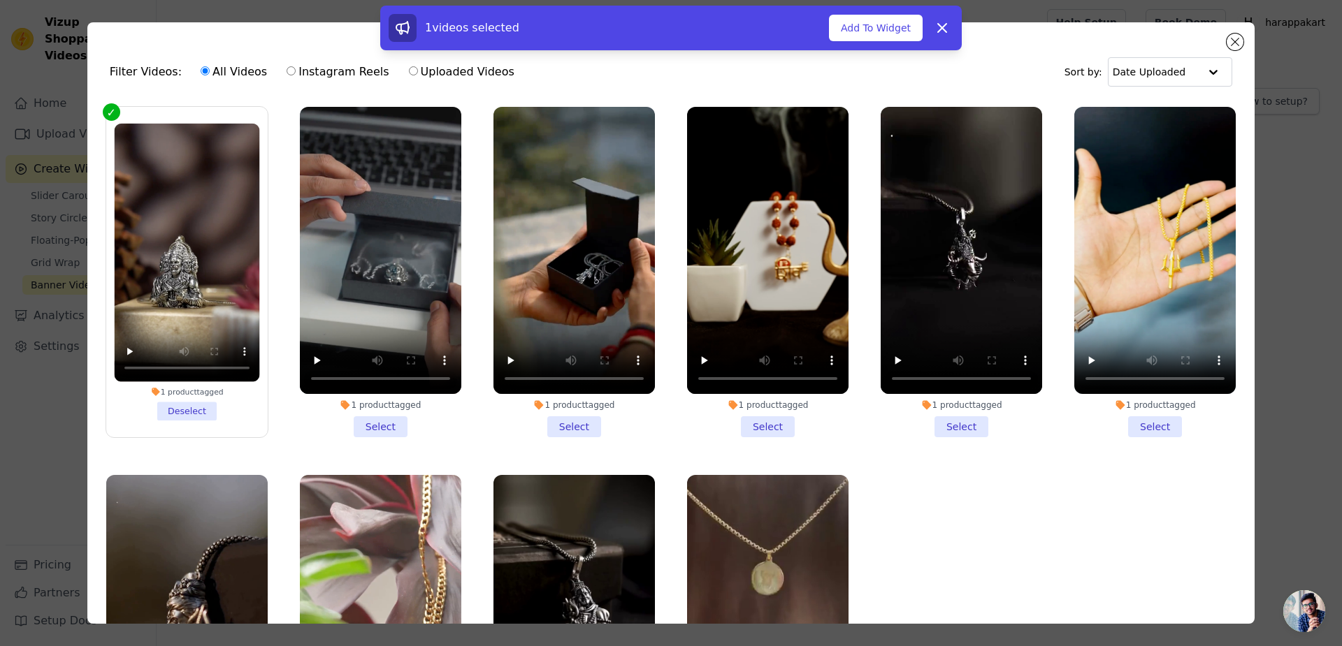
click at [373, 409] on li "1 product tagged Select" at bounding box center [380, 272] width 161 height 331
click at [0, 0] on input "1 product tagged Select" at bounding box center [0, 0] width 0 height 0
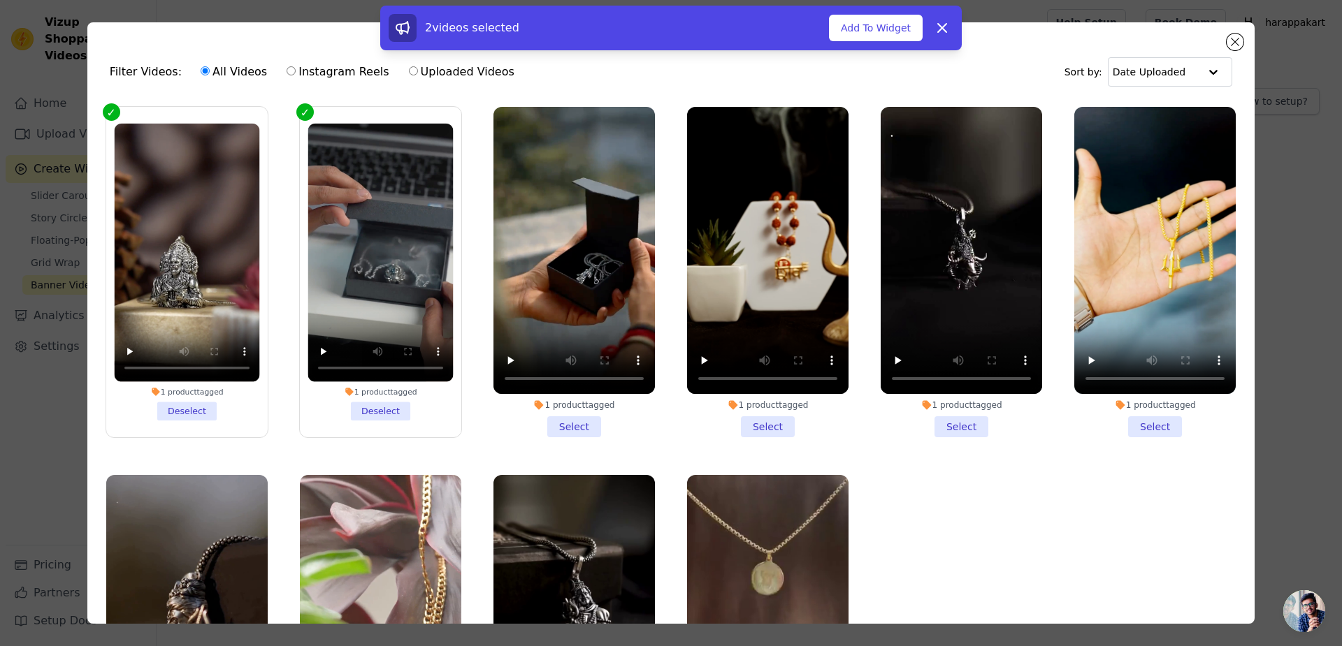
click at [574, 401] on li "1 product tagged Select" at bounding box center [573, 272] width 161 height 331
click at [0, 0] on input "1 product tagged Select" at bounding box center [0, 0] width 0 height 0
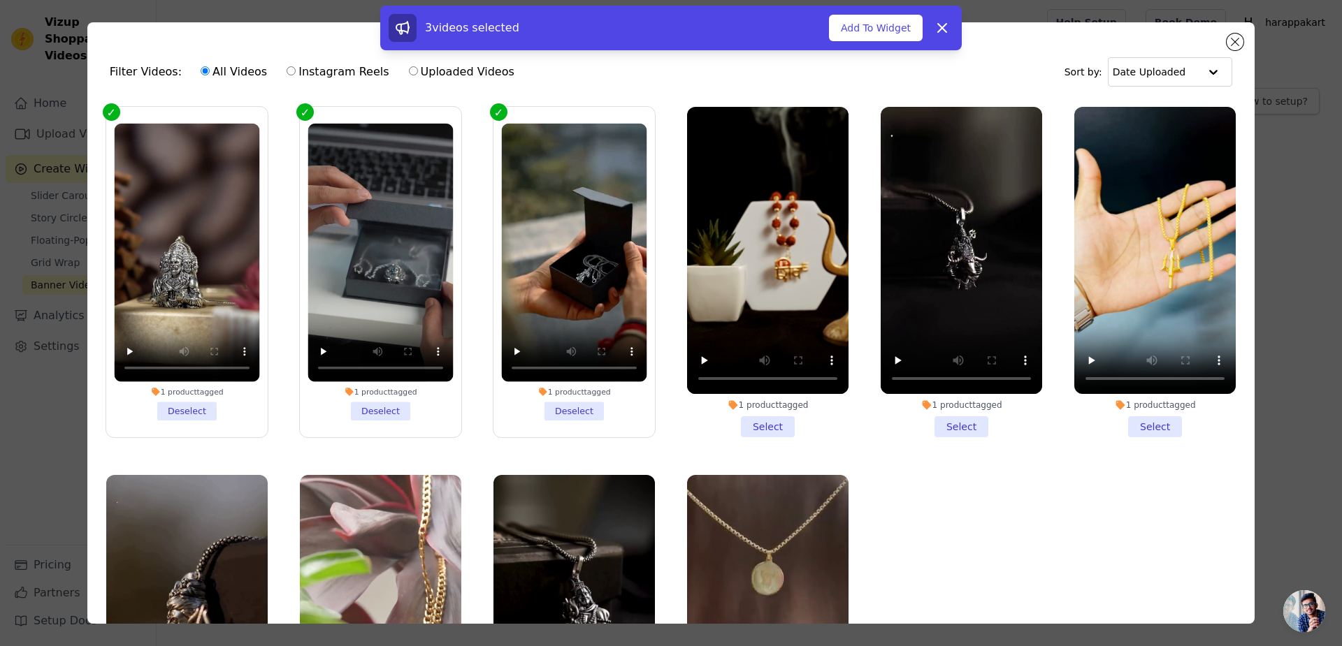
click at [965, 404] on li "1 product tagged Select" at bounding box center [960, 272] width 161 height 331
click at [0, 0] on input "1 product tagged Select" at bounding box center [0, 0] width 0 height 0
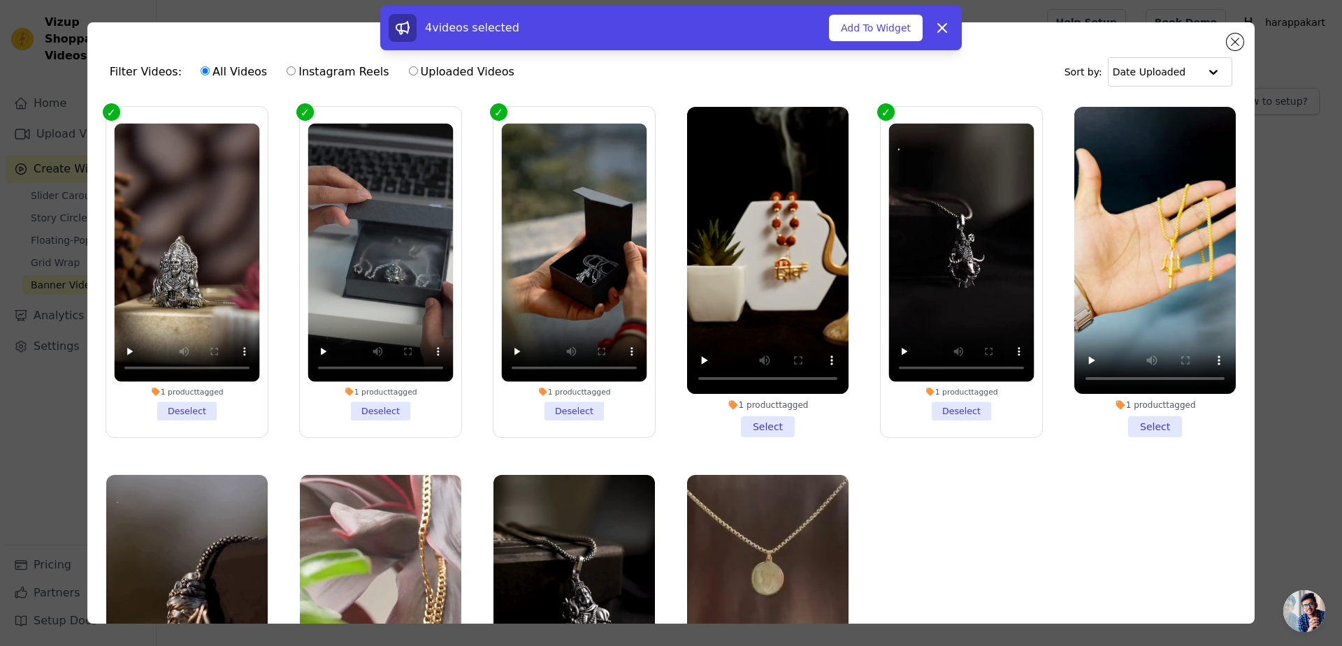
click at [1116, 395] on li "1 product tagged Select" at bounding box center [1154, 272] width 161 height 331
click at [0, 0] on input "1 product tagged Select" at bounding box center [0, 0] width 0 height 0
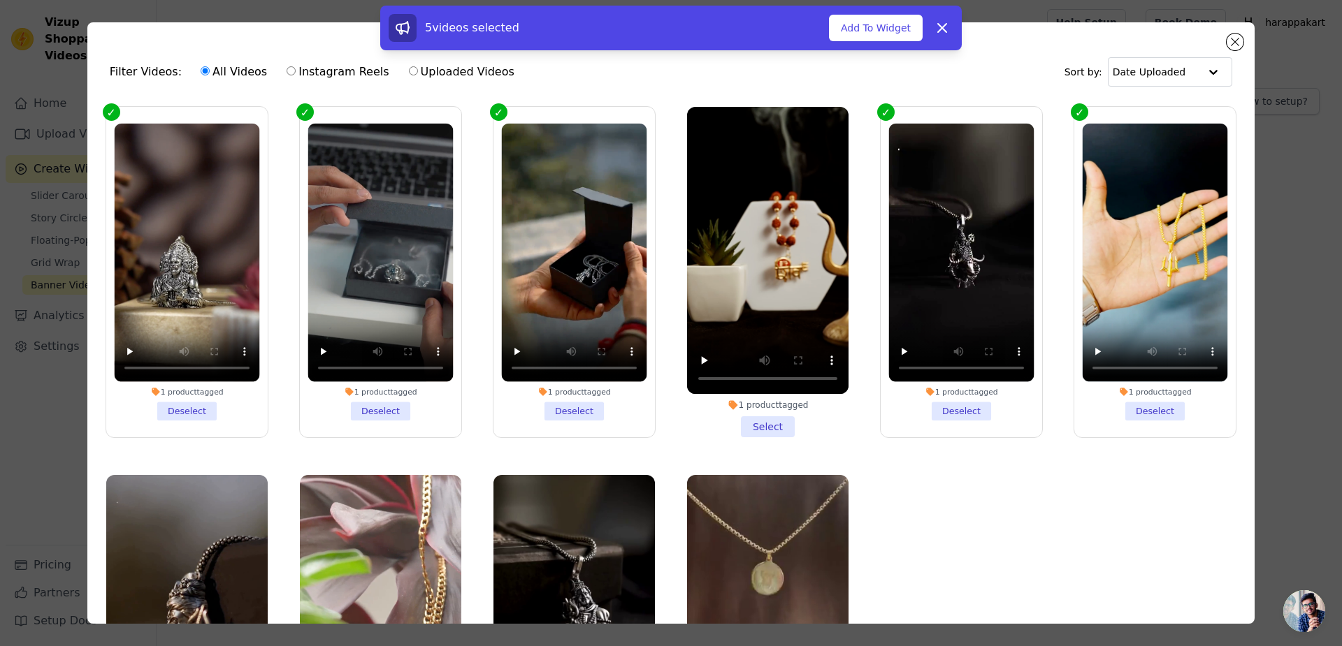
scroll to position [110, 0]
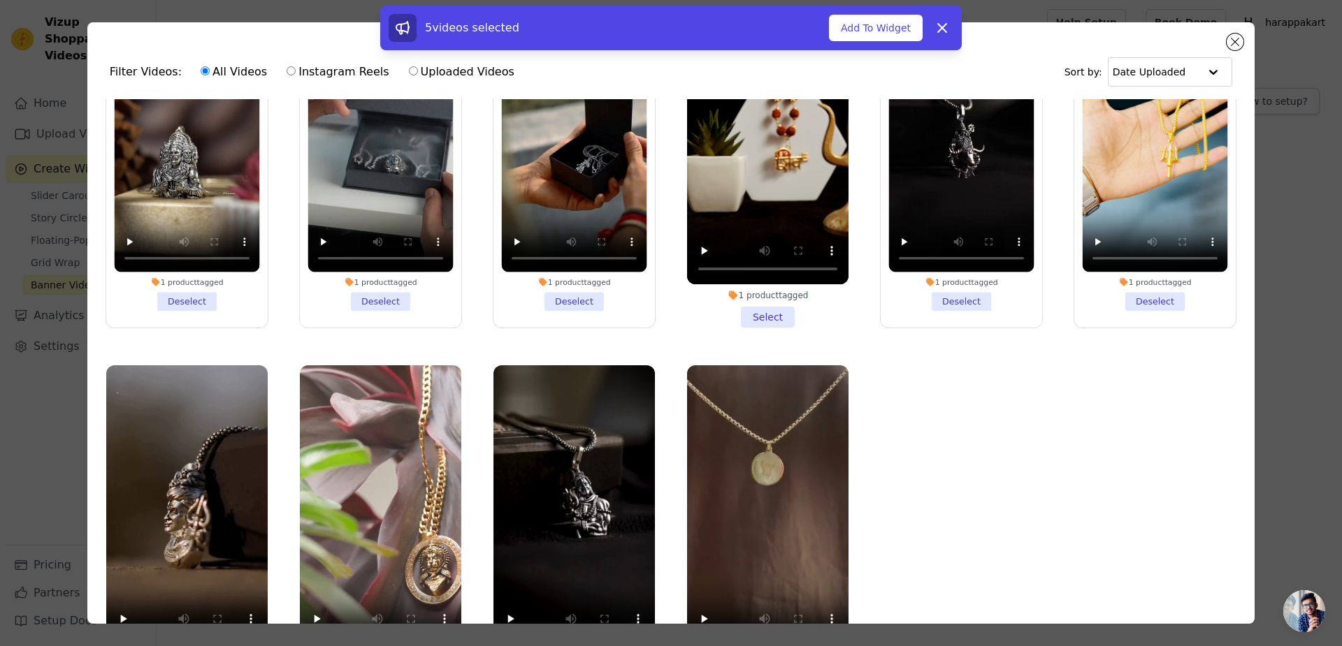
click at [743, 284] on li "1 product tagged Select" at bounding box center [767, 162] width 161 height 331
click at [0, 0] on input "1 product tagged Select" at bounding box center [0, 0] width 0 height 0
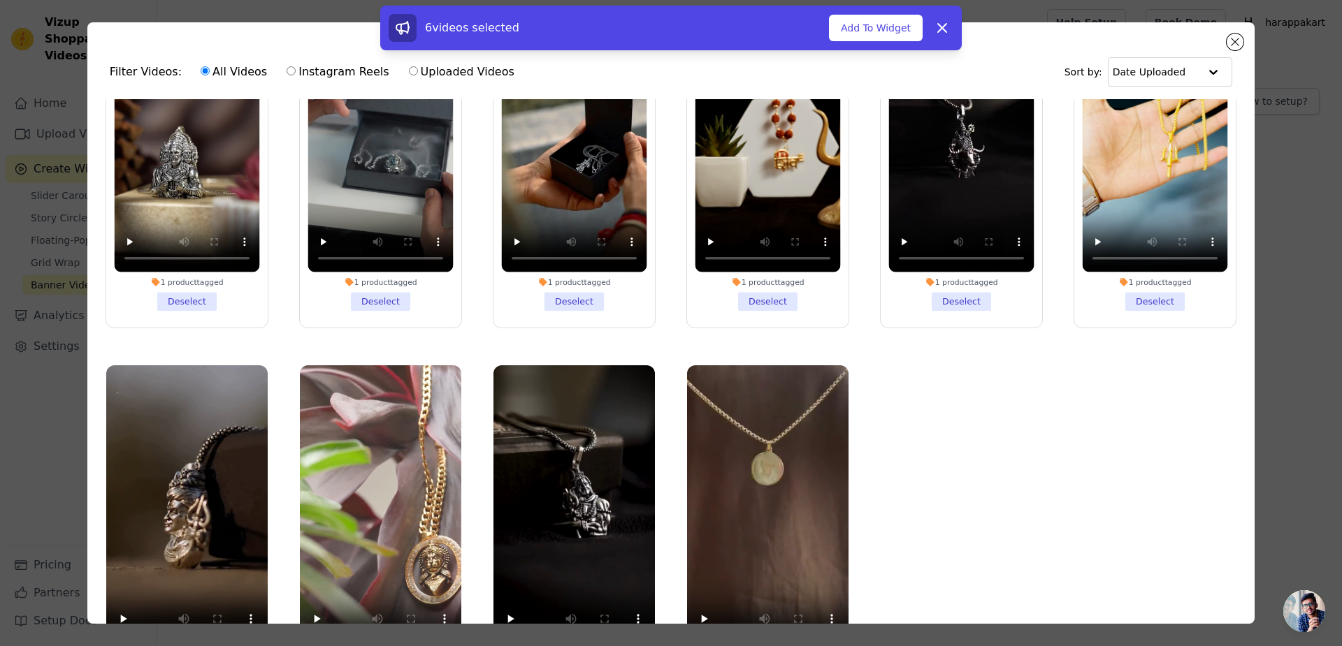
scroll to position [96, 0]
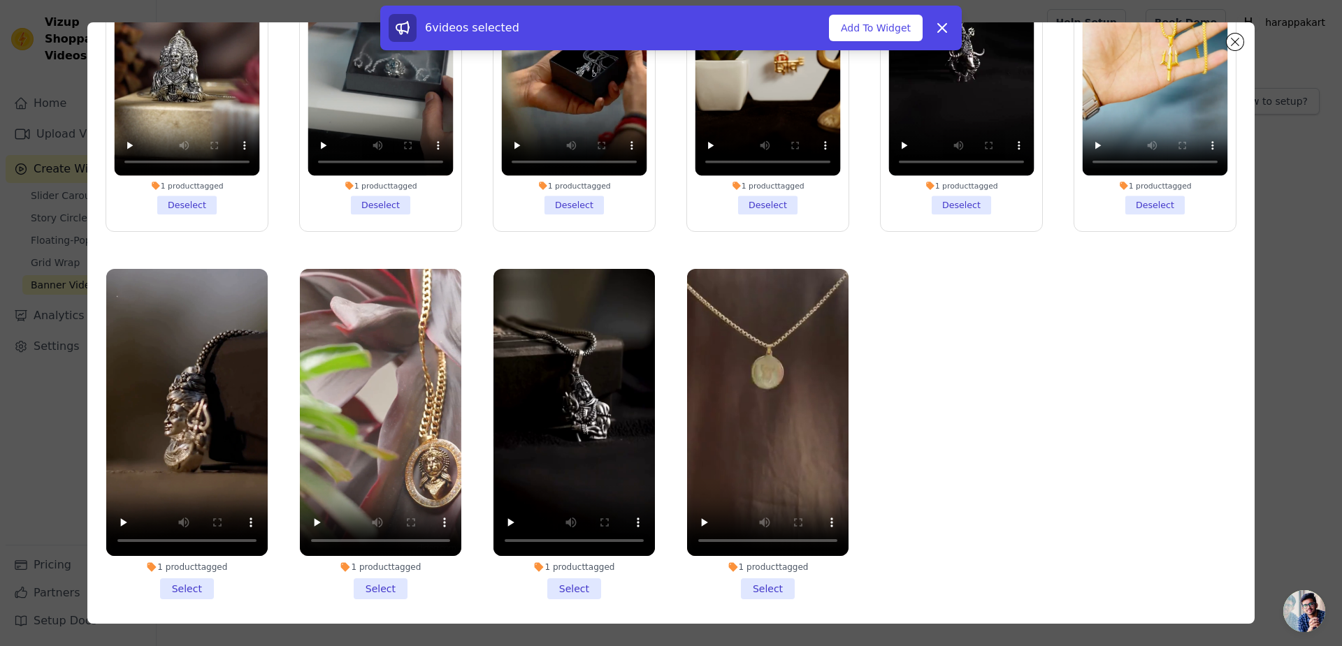
click at [175, 562] on li "1 product tagged Select" at bounding box center [186, 434] width 161 height 331
click at [0, 0] on input "1 product tagged Select" at bounding box center [0, 0] width 0 height 0
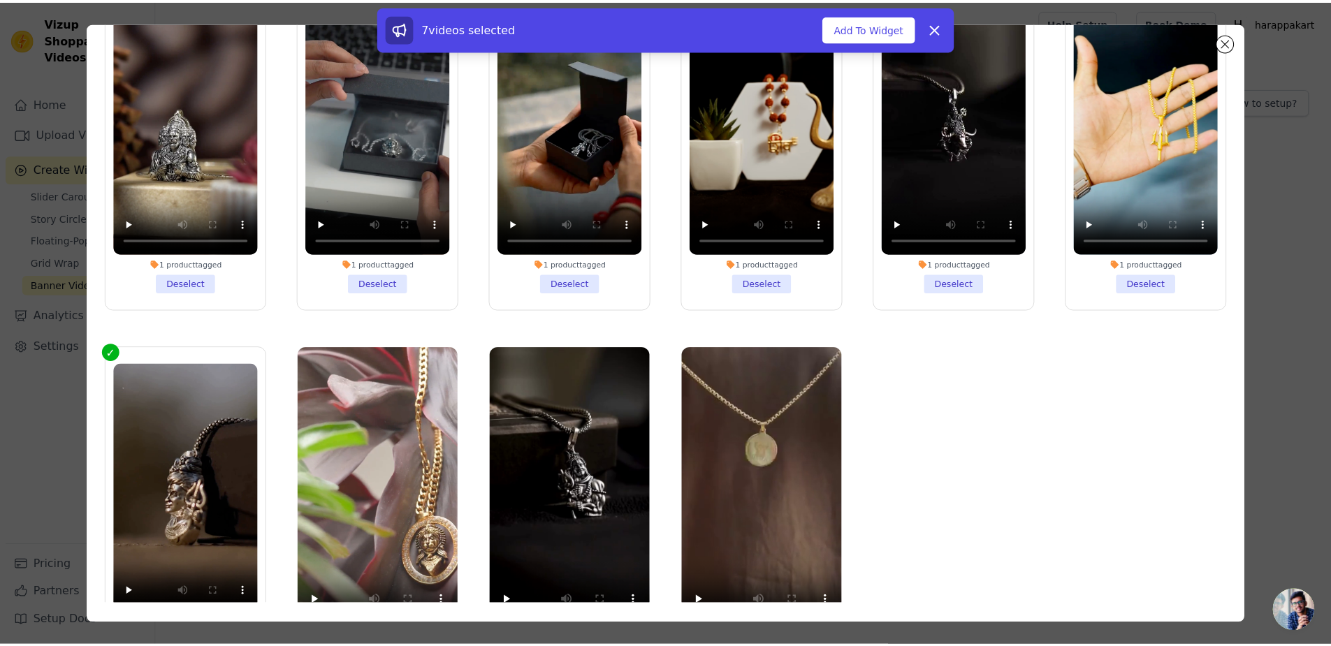
scroll to position [110, 0]
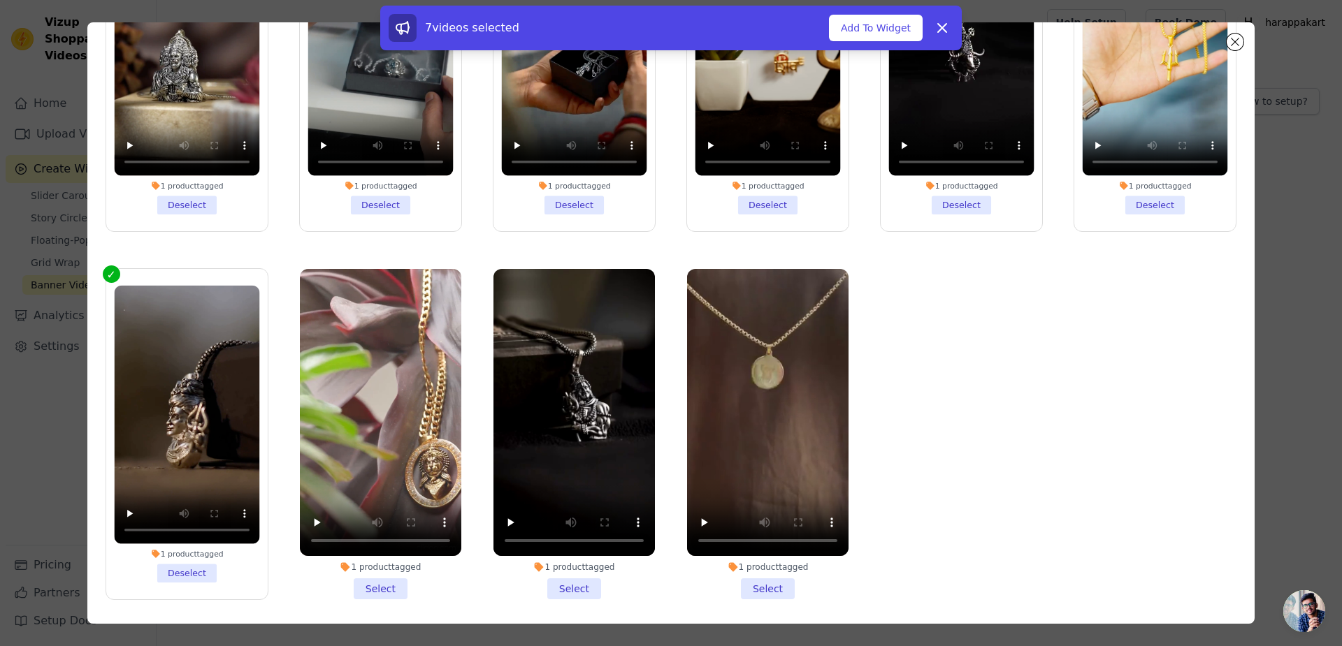
click at [373, 551] on li "1 product tagged Select" at bounding box center [380, 434] width 161 height 331
click at [0, 0] on input "1 product tagged Select" at bounding box center [0, 0] width 0 height 0
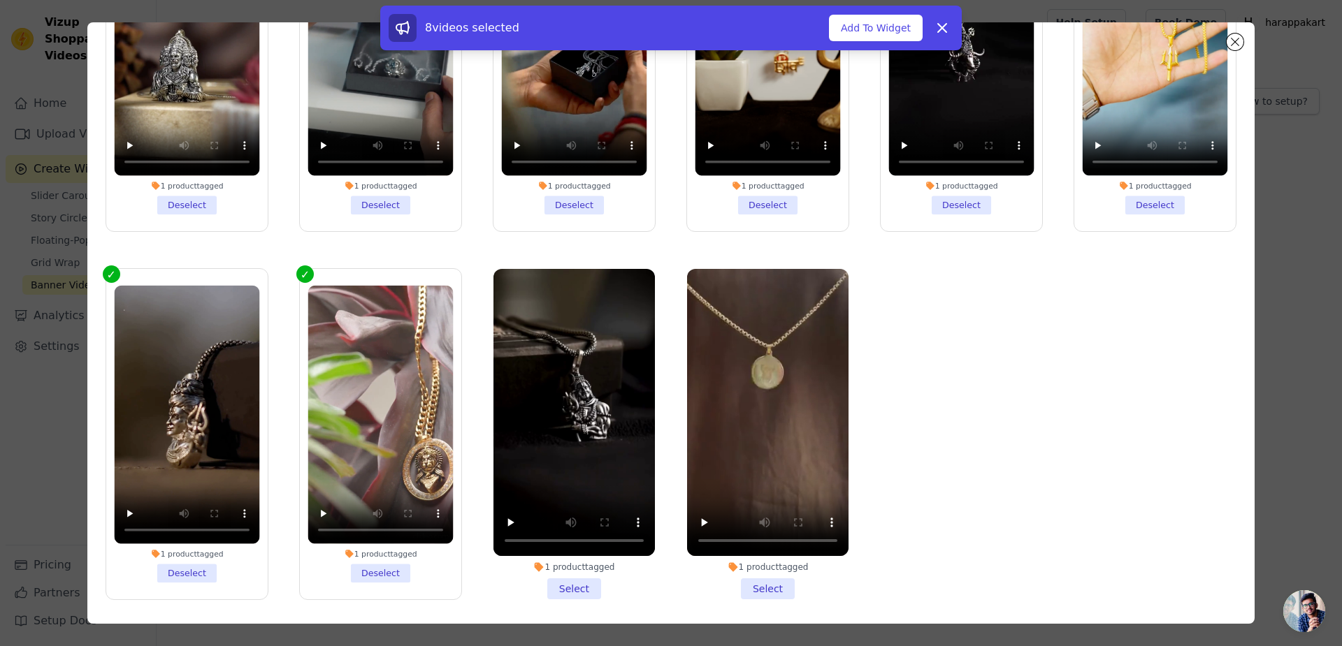
click at [546, 557] on li "1 product tagged Select" at bounding box center [573, 434] width 161 height 331
click at [0, 0] on input "1 product tagged Select" at bounding box center [0, 0] width 0 height 0
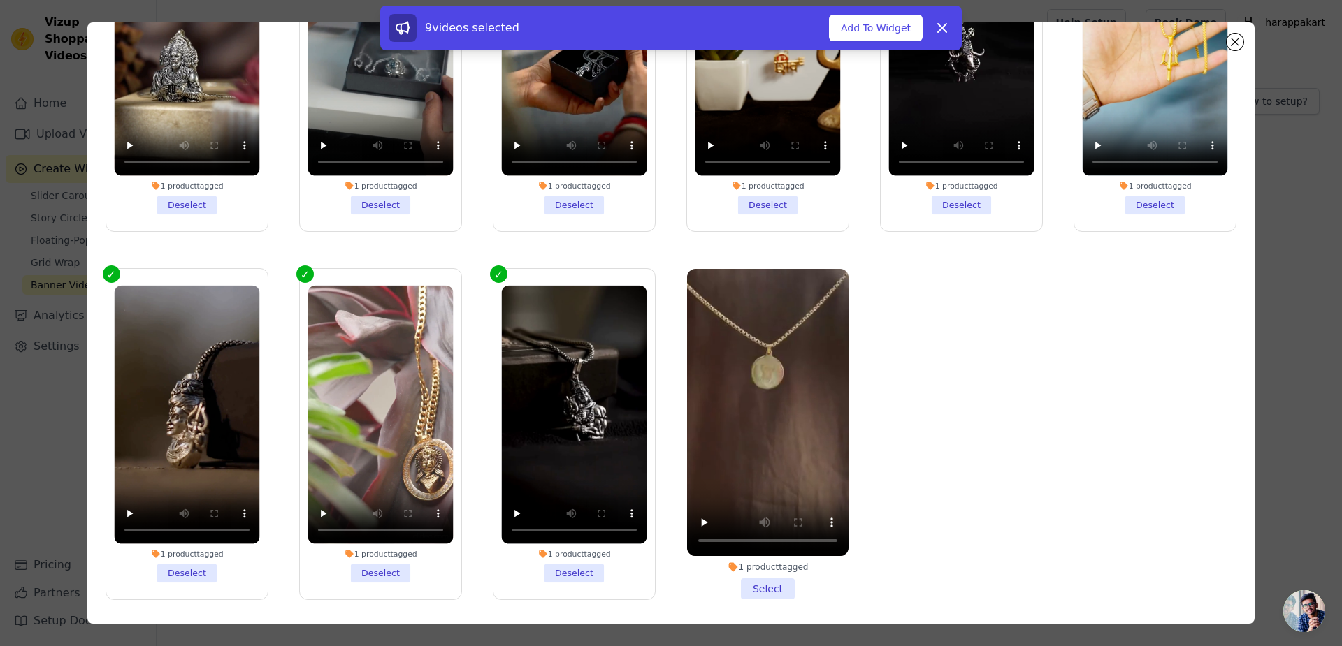
click at [756, 557] on li "1 product tagged Select" at bounding box center [767, 434] width 161 height 331
click at [0, 0] on input "1 product tagged Select" at bounding box center [0, 0] width 0 height 0
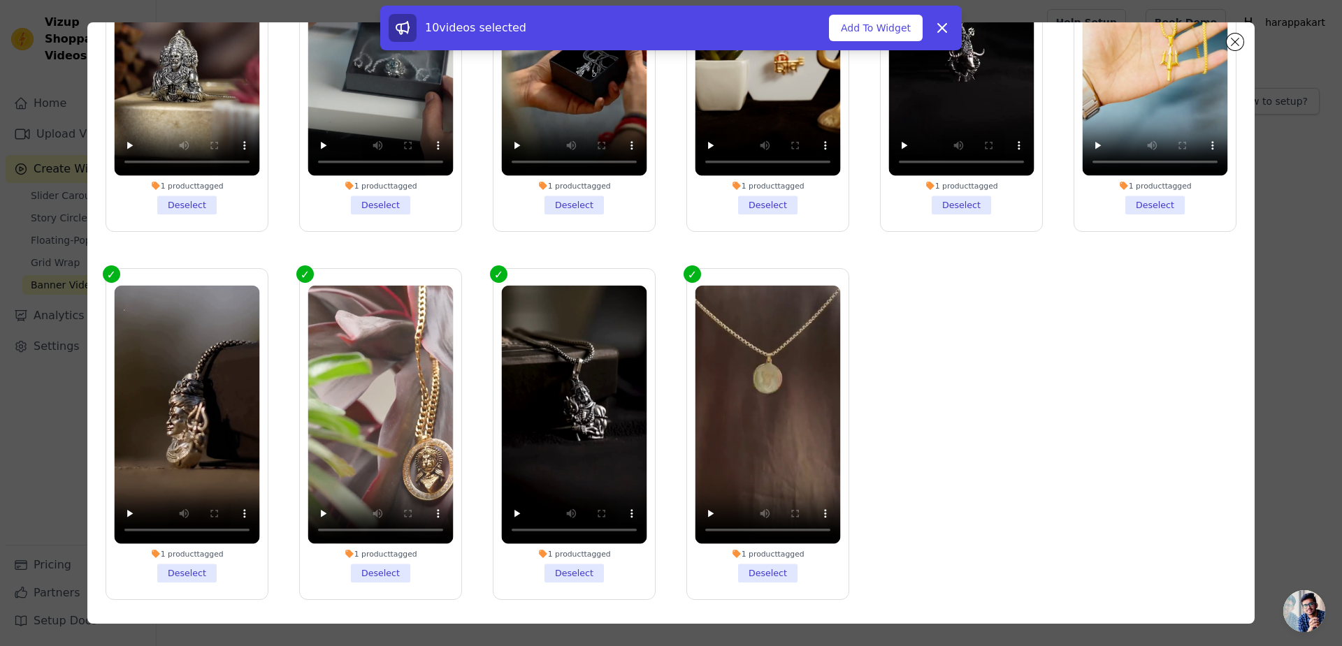
click at [829, 21] on button "Add To Widget" at bounding box center [876, 28] width 94 height 27
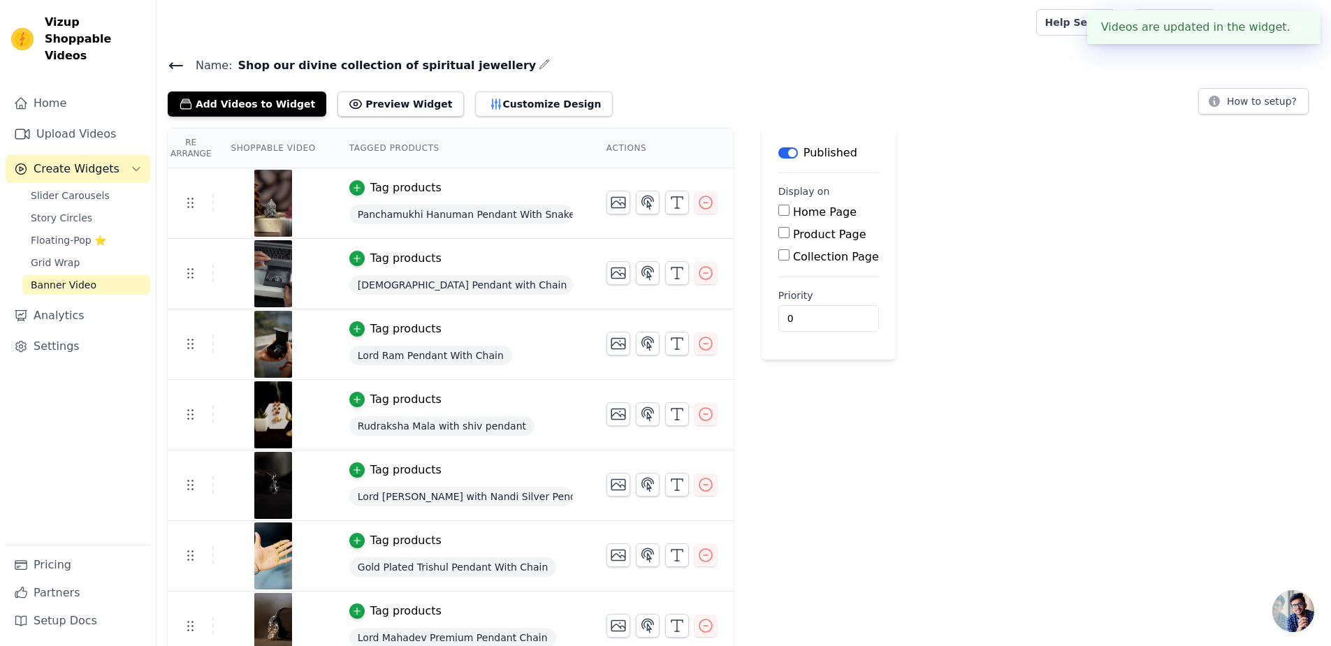
click at [778, 205] on input "Home Page" at bounding box center [783, 210] width 11 height 11
checkbox input "true"
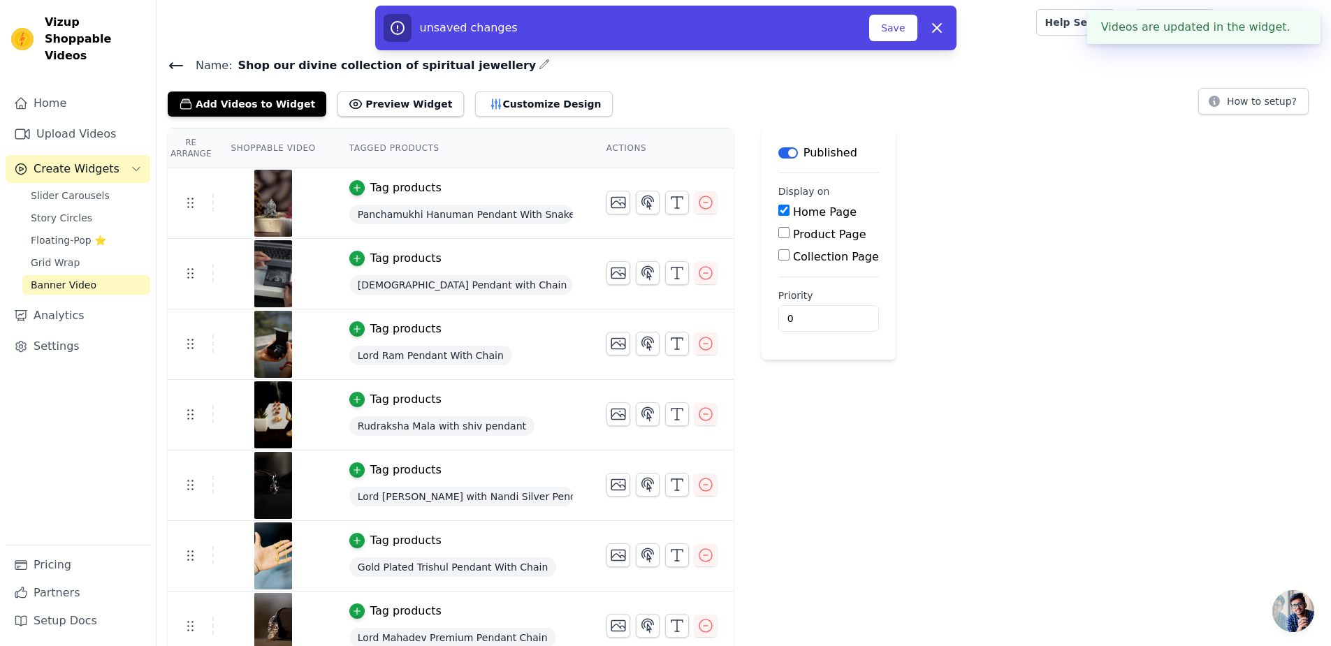
click at [778, 249] on input "Collection Page" at bounding box center [783, 254] width 11 height 11
checkbox input "true"
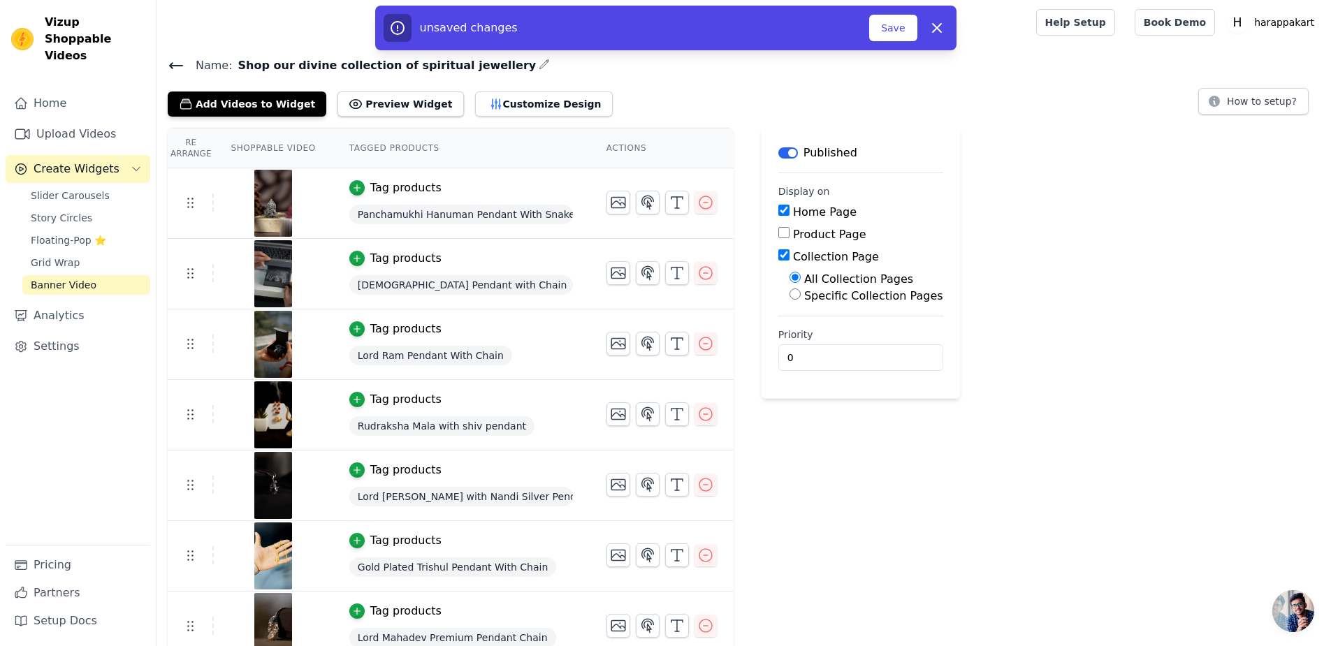
click at [869, 22] on button "Save" at bounding box center [893, 28] width 48 height 27
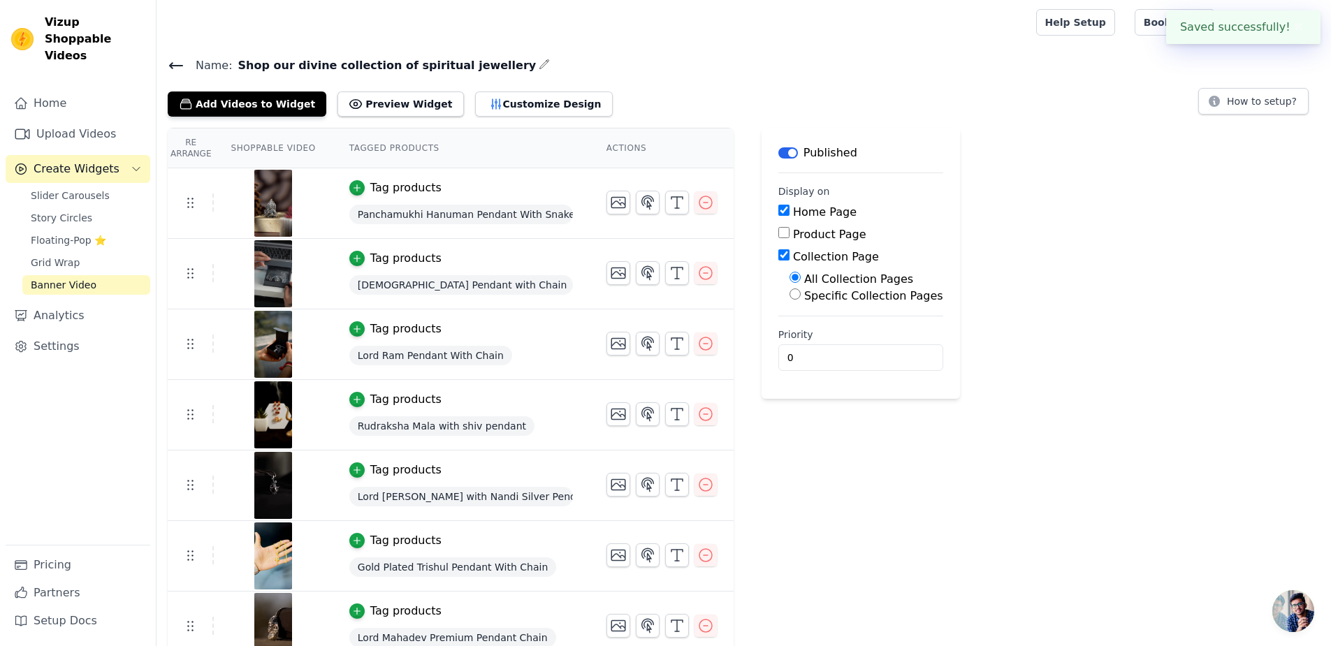
click at [349, 97] on icon at bounding box center [356, 104] width 14 height 14
click at [489, 97] on icon "button" at bounding box center [496, 104] width 14 height 14
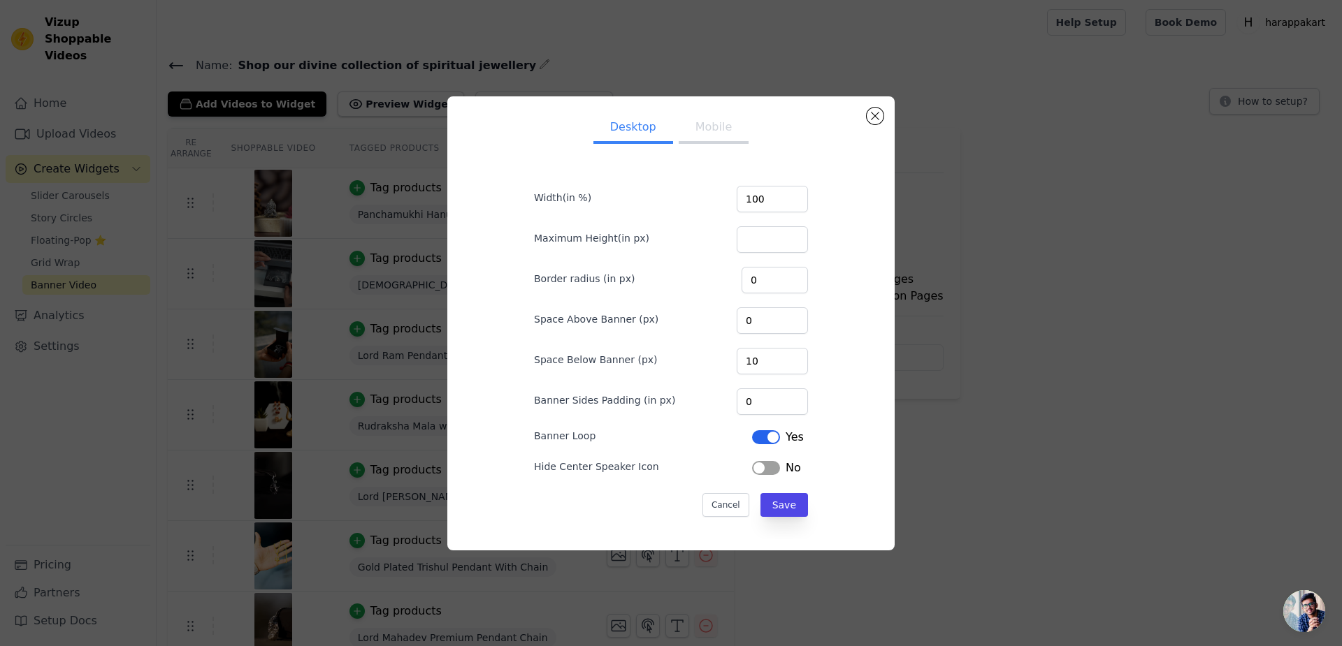
click at [693, 144] on button "Mobile" at bounding box center [713, 128] width 70 height 31
click at [632, 144] on button "Desktop" at bounding box center [633, 128] width 80 height 31
click at [741, 212] on input "100" at bounding box center [771, 199] width 71 height 27
type input "1"
type input "50"
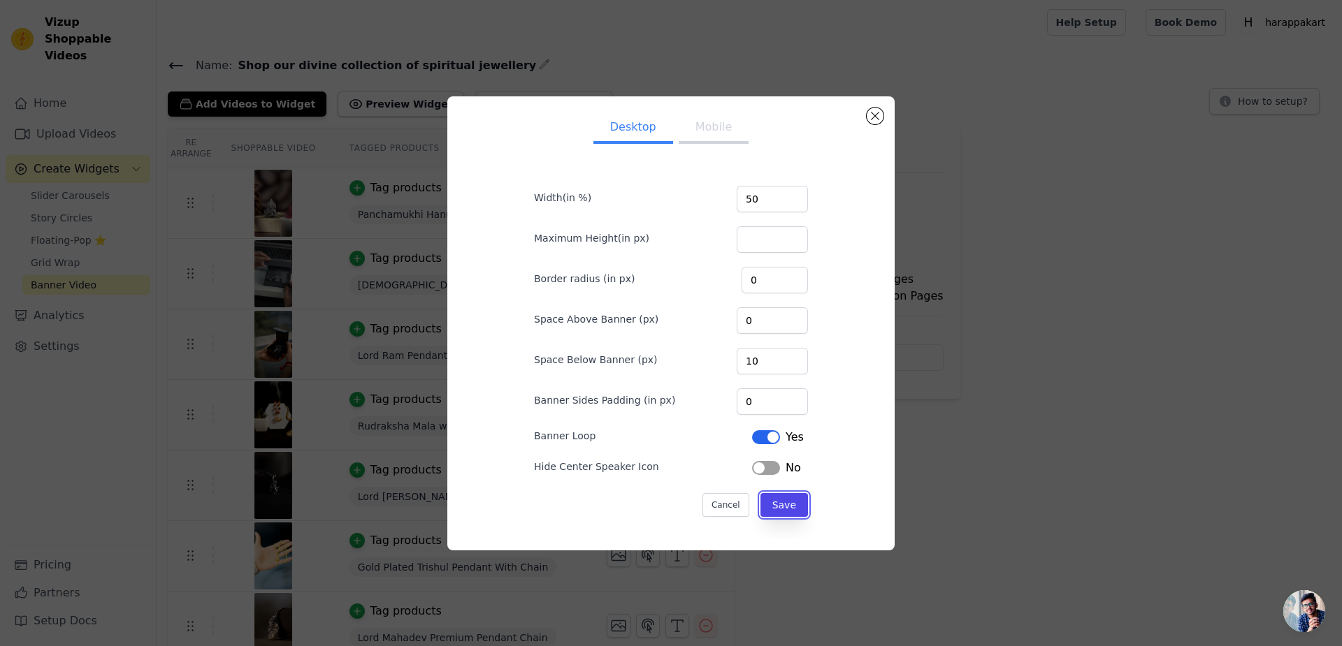
click at [760, 493] on button "Save" at bounding box center [784, 505] width 48 height 24
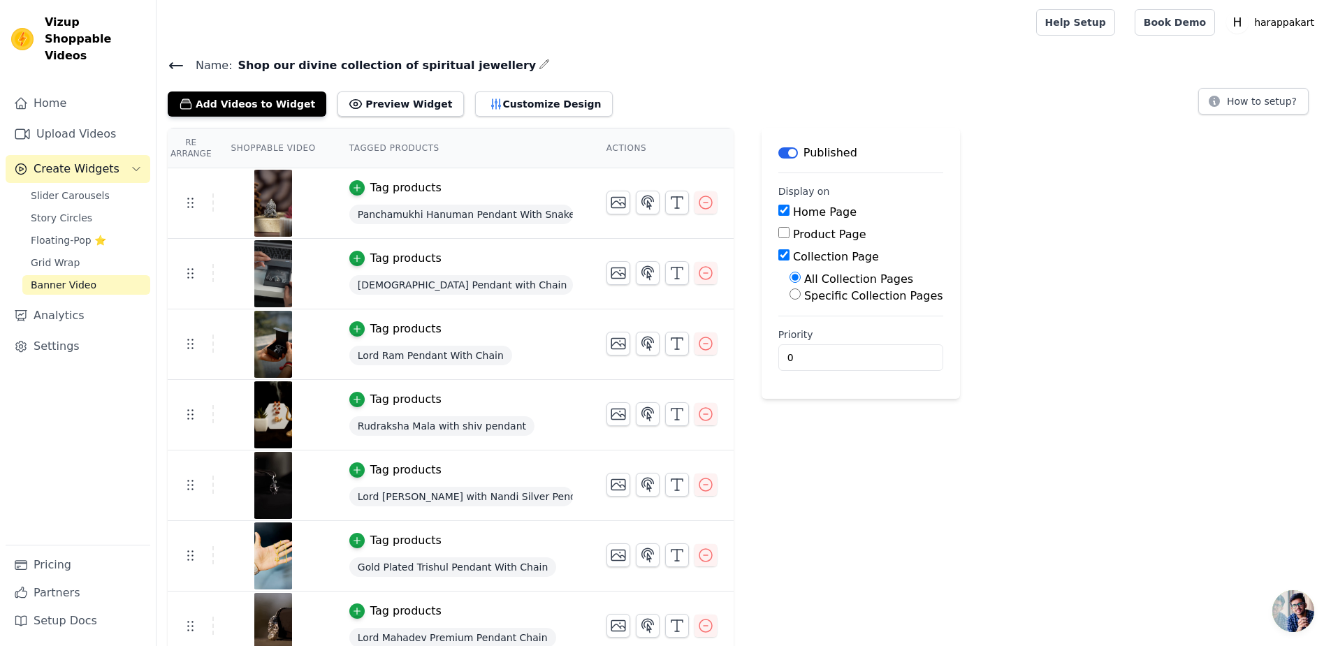
click at [337, 92] on button "Preview Widget" at bounding box center [400, 104] width 126 height 25
click at [475, 92] on button "Customize Design" at bounding box center [544, 104] width 138 height 25
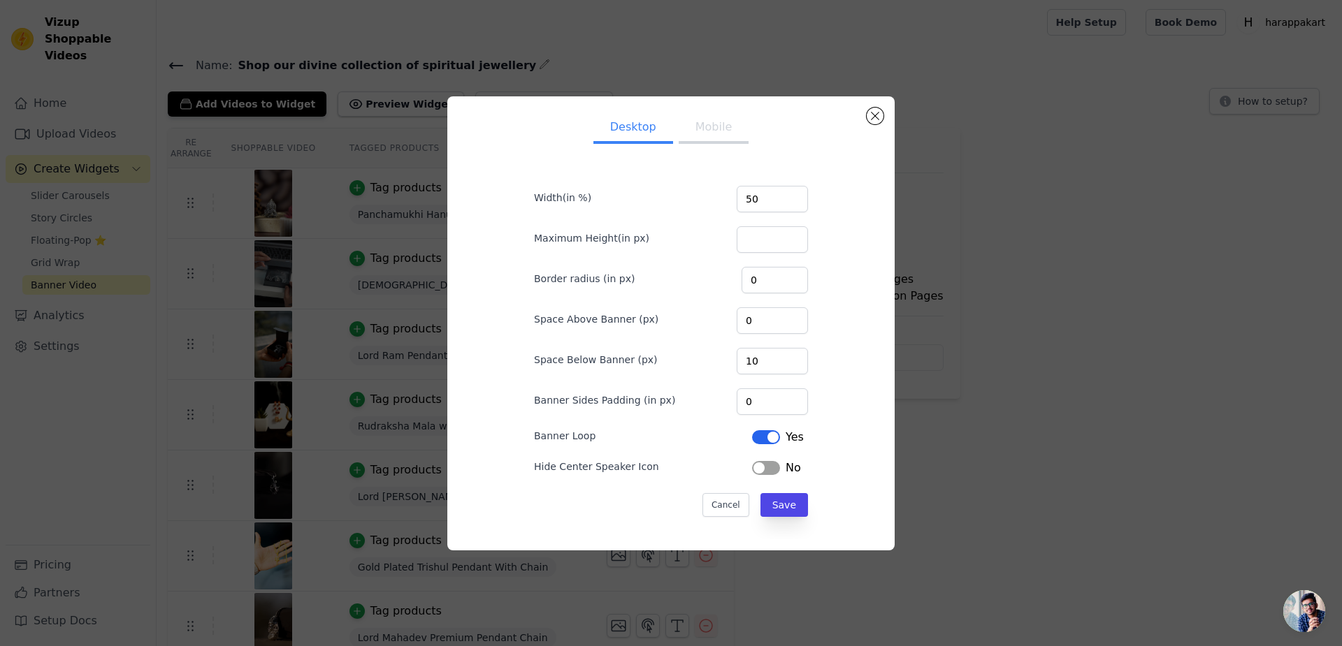
click at [705, 144] on button "Mobile" at bounding box center [713, 128] width 70 height 31
click at [622, 144] on button "Desktop" at bounding box center [633, 128] width 80 height 31
click at [690, 144] on button "Mobile" at bounding box center [713, 128] width 70 height 31
click at [614, 144] on button "Desktop" at bounding box center [633, 128] width 80 height 31
click at [866, 124] on button "Close modal" at bounding box center [874, 116] width 17 height 17
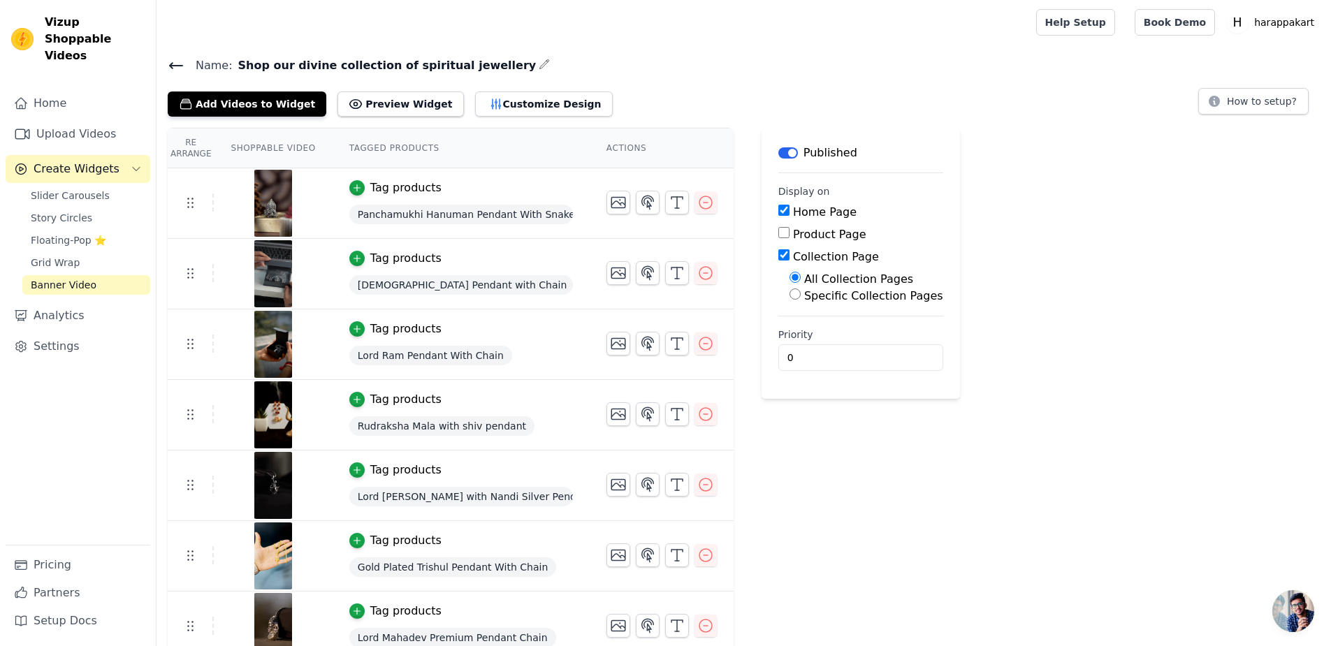
click at [778, 147] on button "Label" at bounding box center [788, 152] width 20 height 11
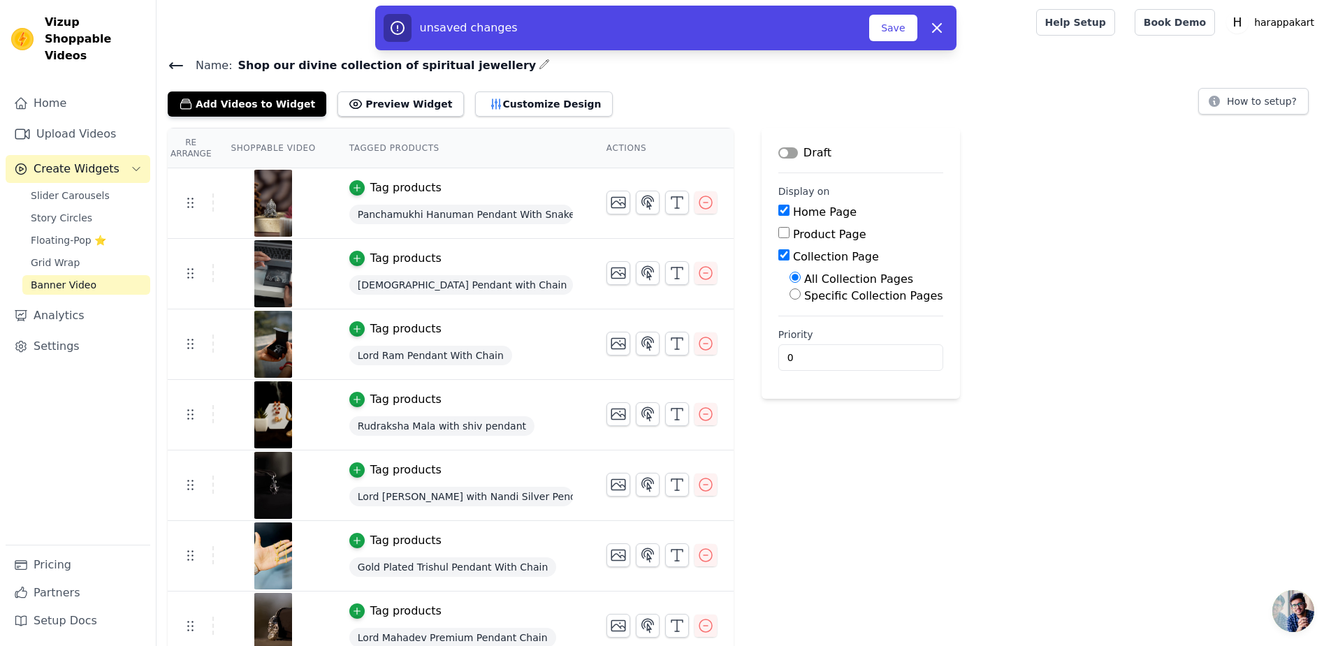
click at [869, 28] on button "Save" at bounding box center [893, 28] width 48 height 27
click at [869, 24] on button "Save" at bounding box center [893, 28] width 48 height 27
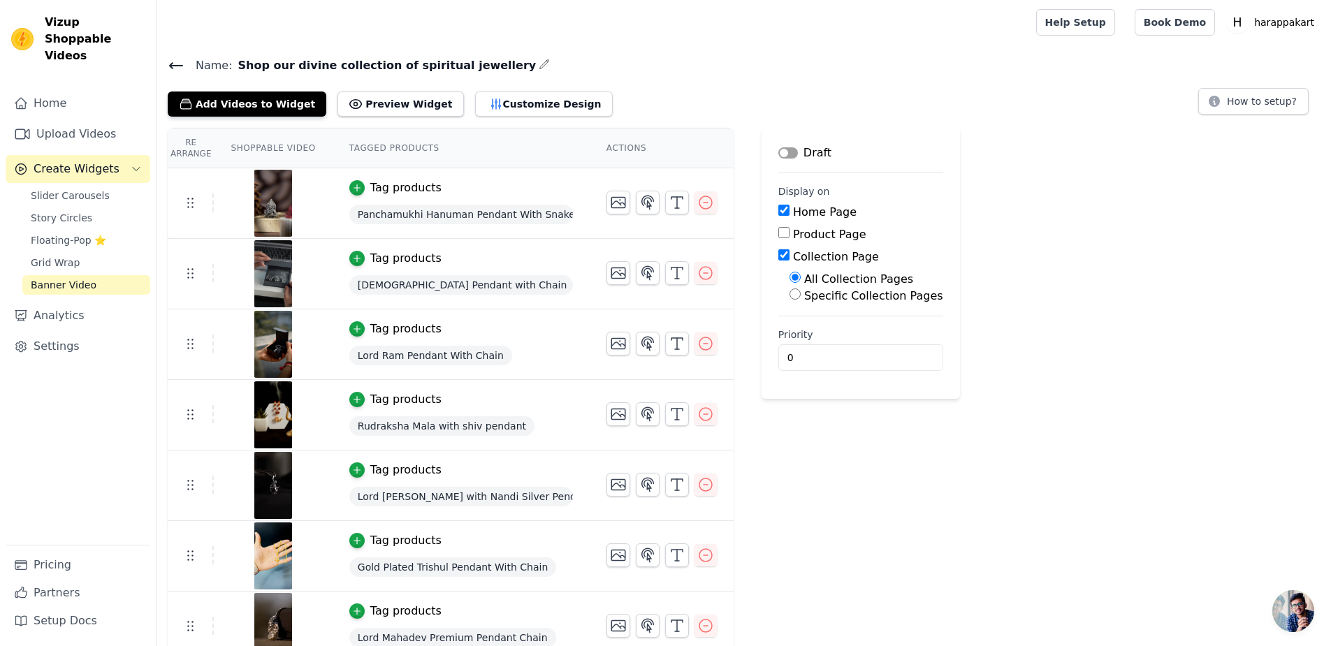
click at [778, 147] on button "Label" at bounding box center [788, 152] width 20 height 11
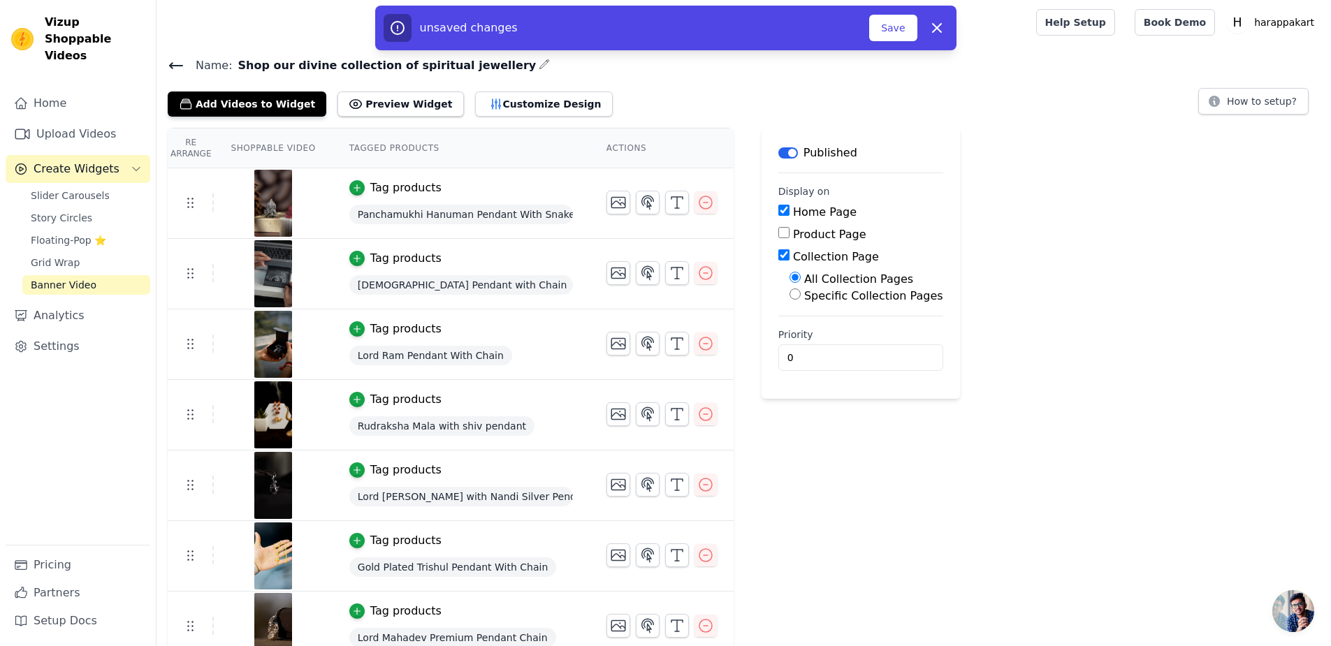
click at [869, 27] on button "Save" at bounding box center [893, 28] width 48 height 27
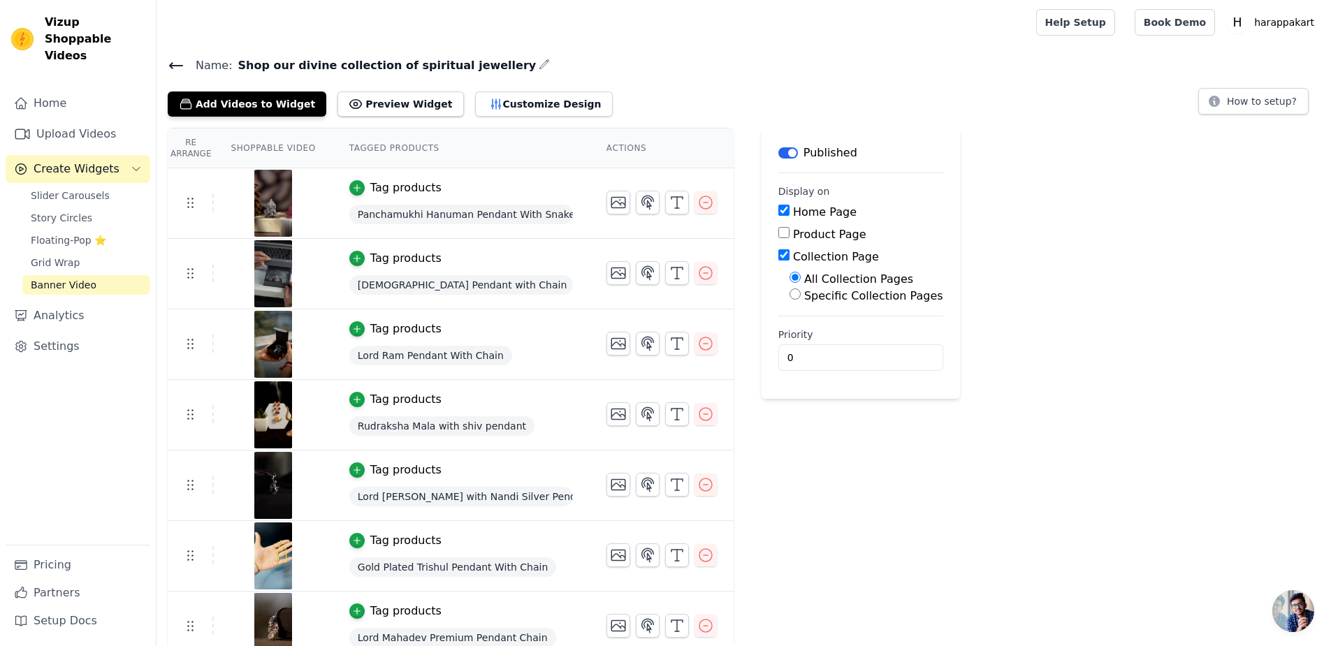
scroll to position [31, 0]
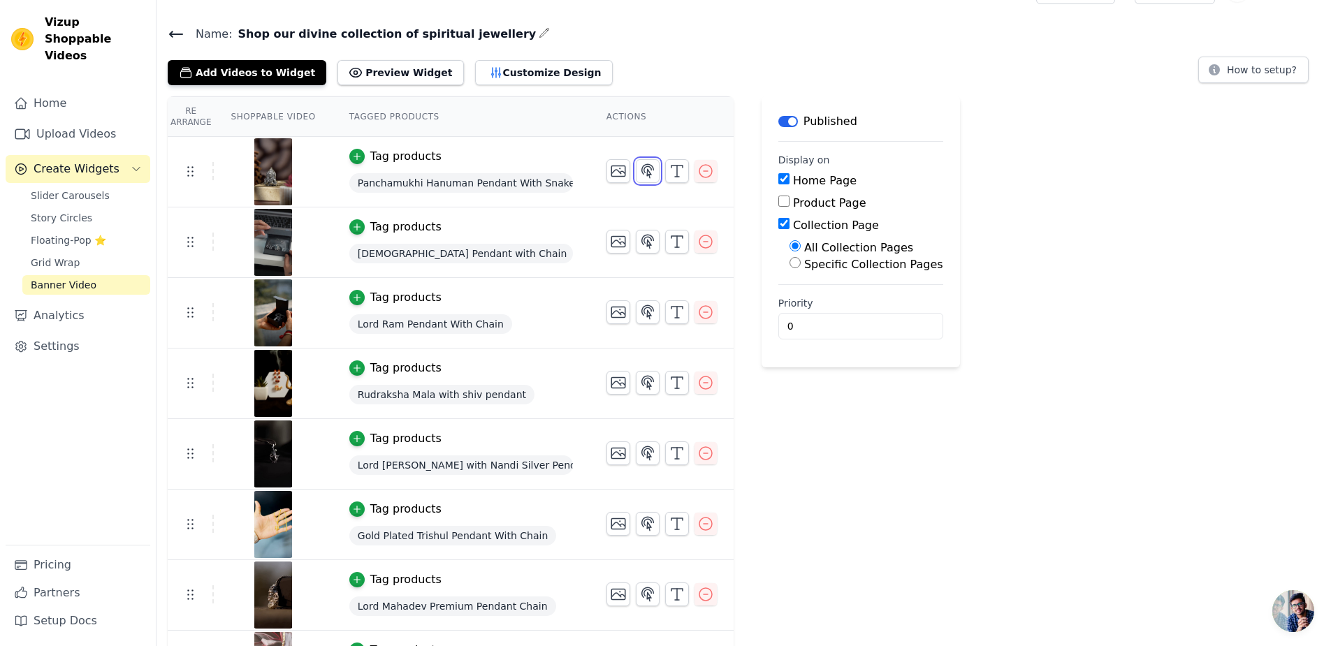
click at [642, 164] on icon "button" at bounding box center [648, 170] width 12 height 13
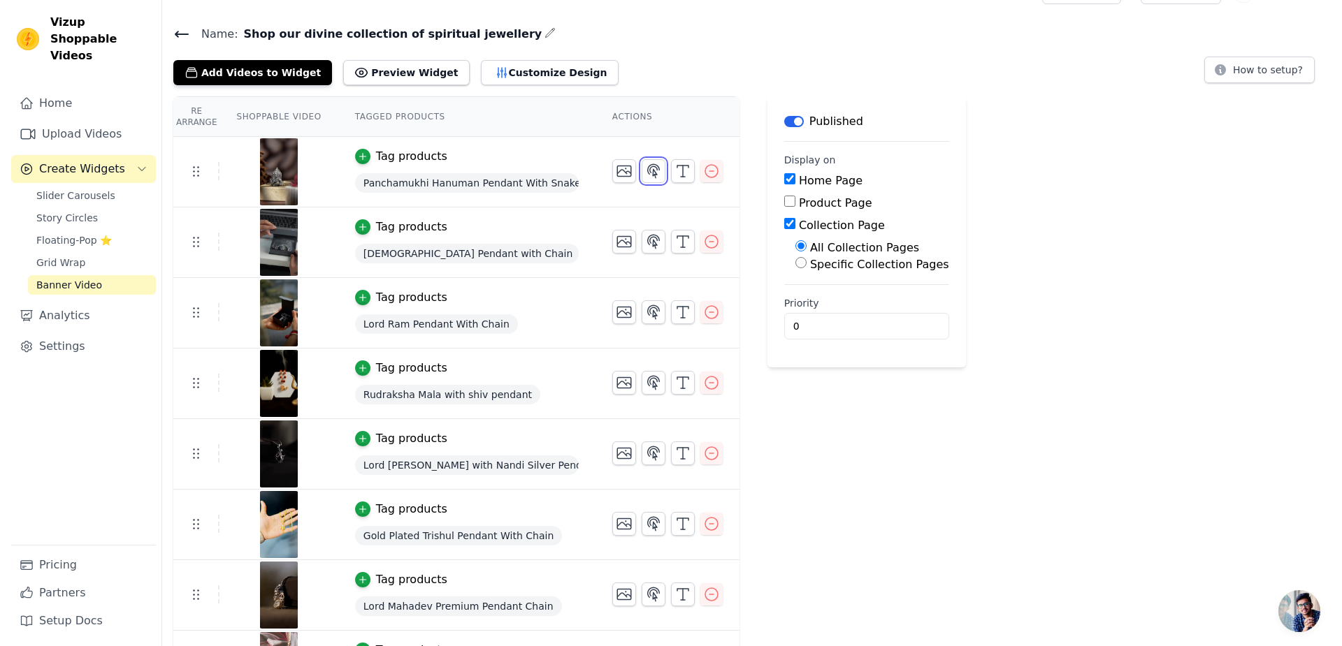
scroll to position [0, 0]
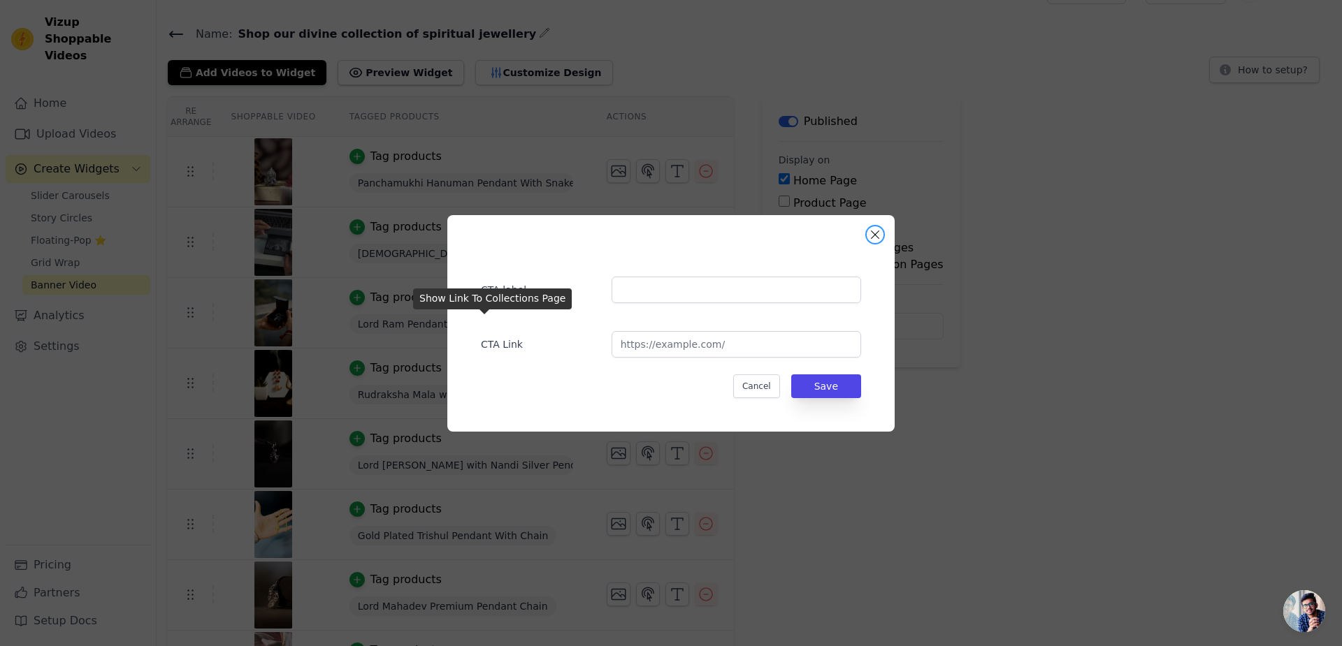
click at [866, 243] on button "Close modal" at bounding box center [874, 234] width 17 height 17
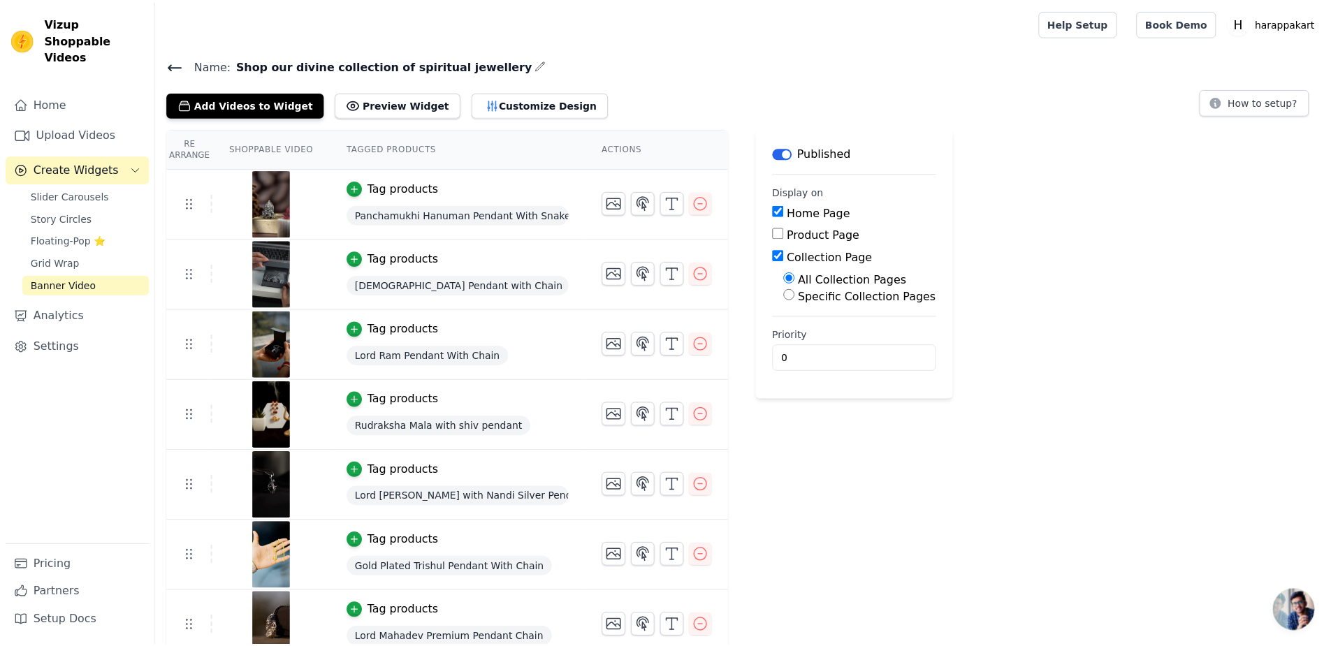
scroll to position [31, 0]
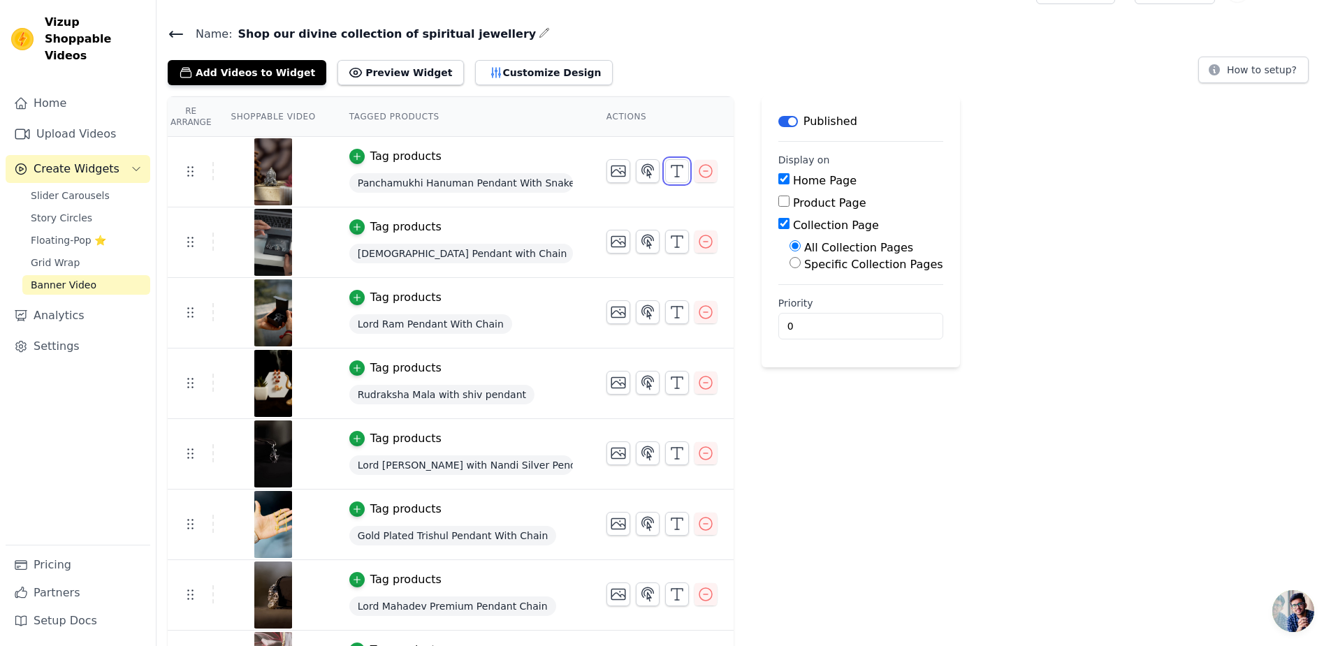
click at [677, 166] on line "button" at bounding box center [677, 171] width 0 height 11
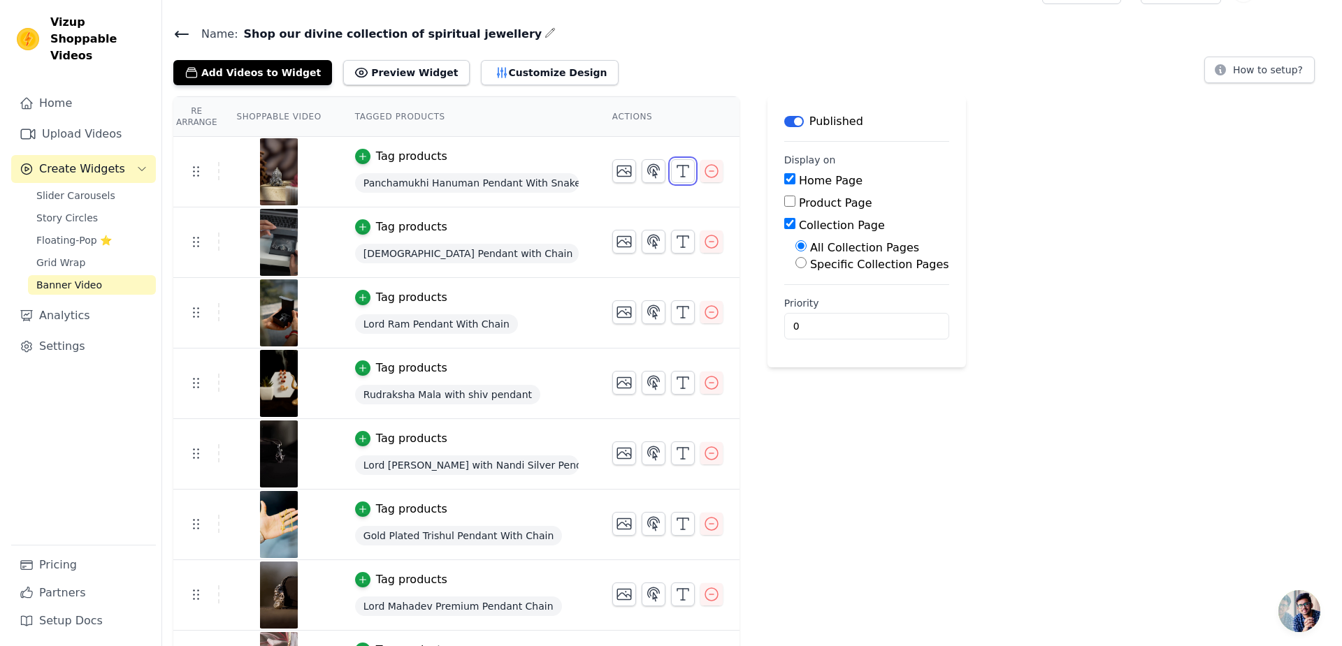
scroll to position [0, 0]
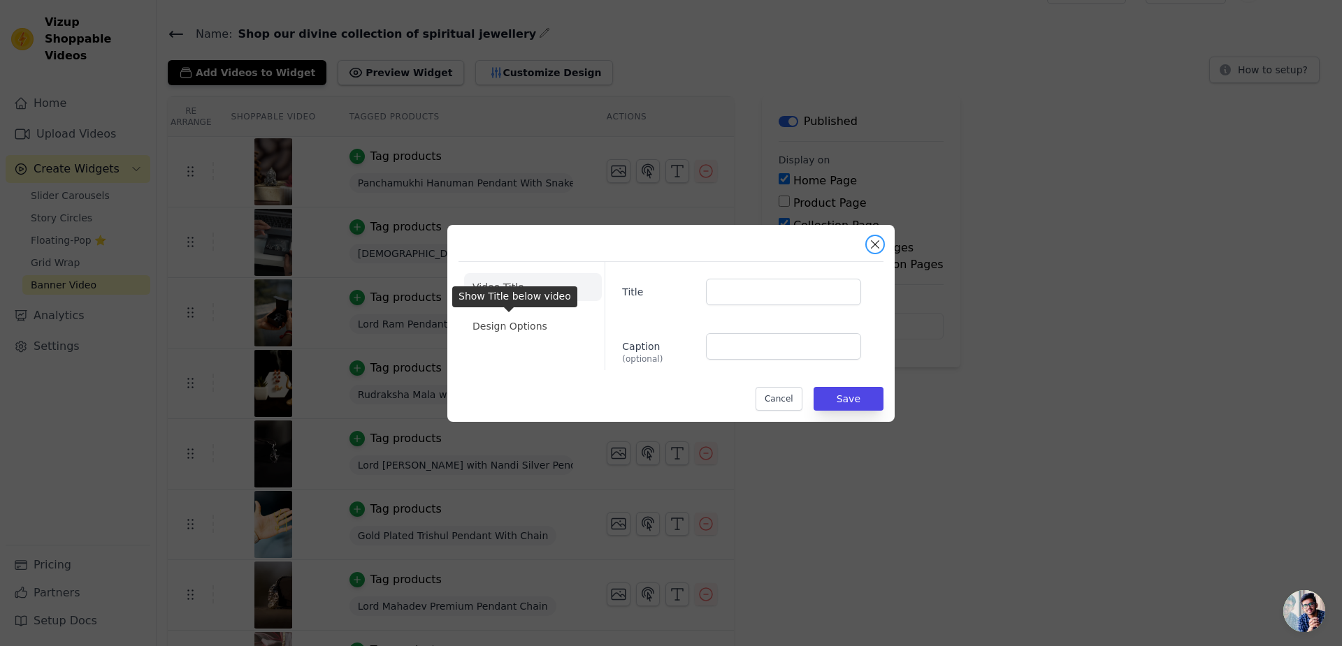
click at [866, 253] on button "Close modal" at bounding box center [874, 244] width 17 height 17
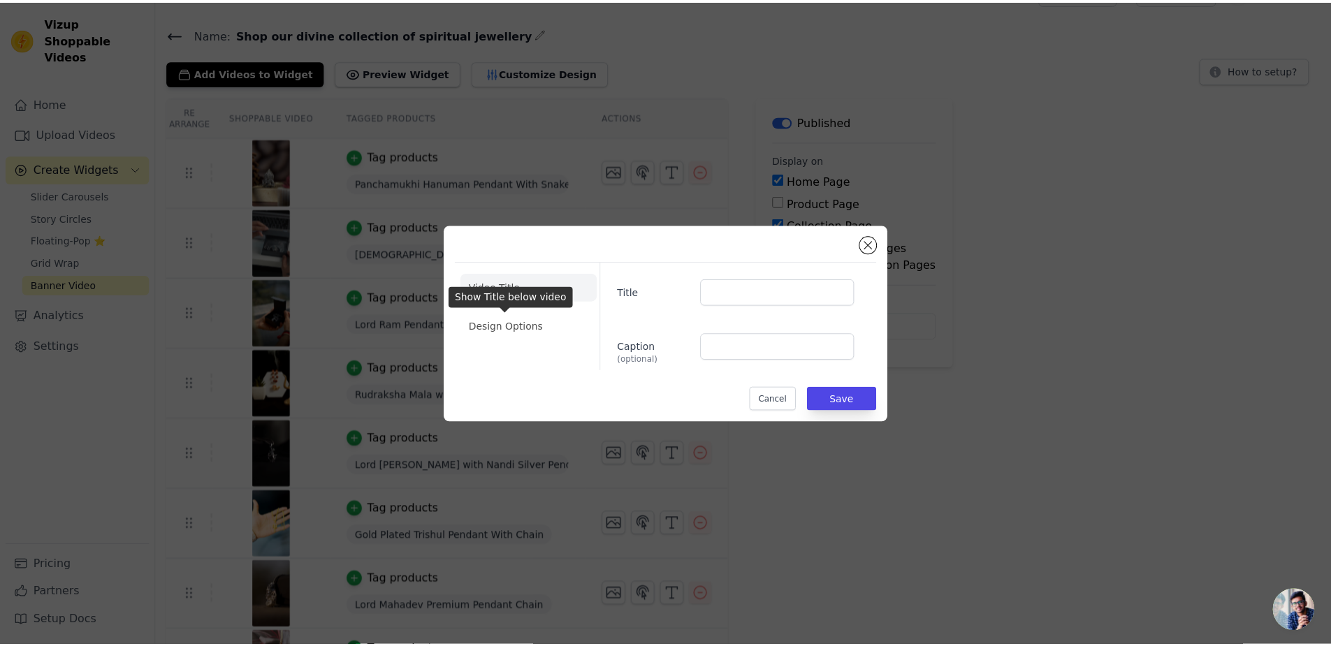
scroll to position [31, 0]
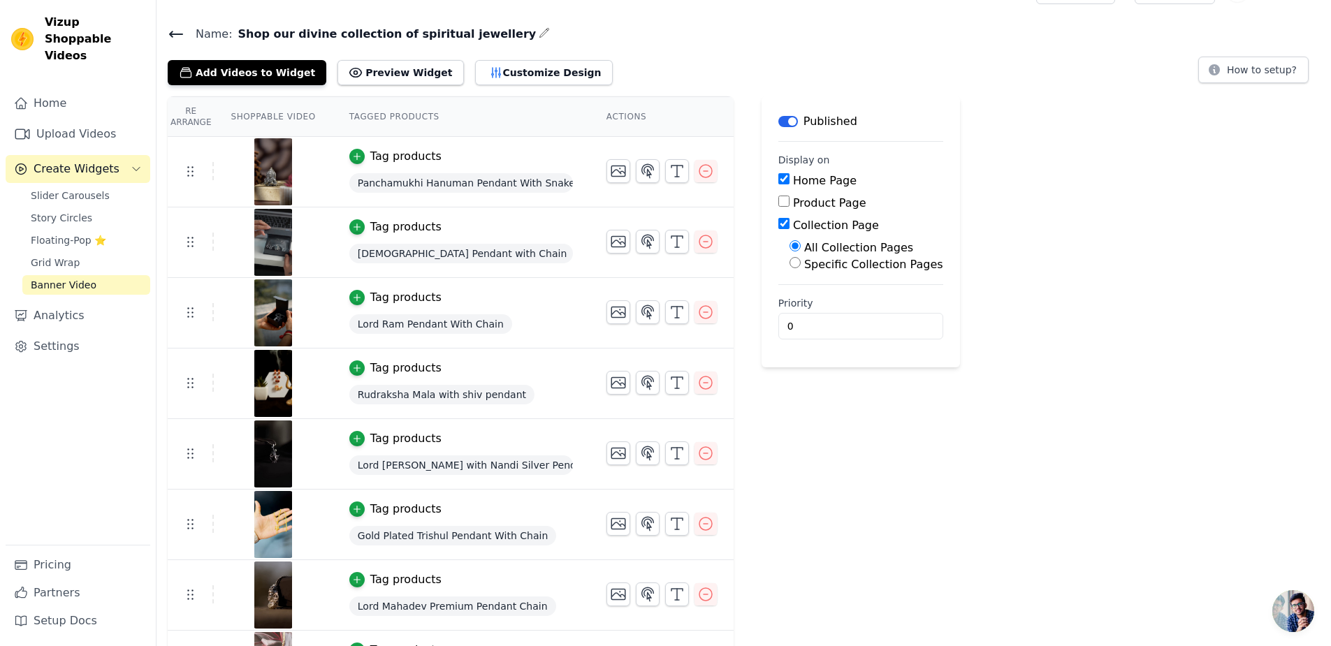
click at [214, 97] on th "Shoppable Video" at bounding box center [273, 117] width 118 height 40
click at [333, 97] on th "Tagged Products" at bounding box center [461, 117] width 257 height 40
click at [337, 60] on button "Preview Widget" at bounding box center [400, 72] width 126 height 25
click at [475, 60] on button "Customize Design" at bounding box center [544, 72] width 138 height 25
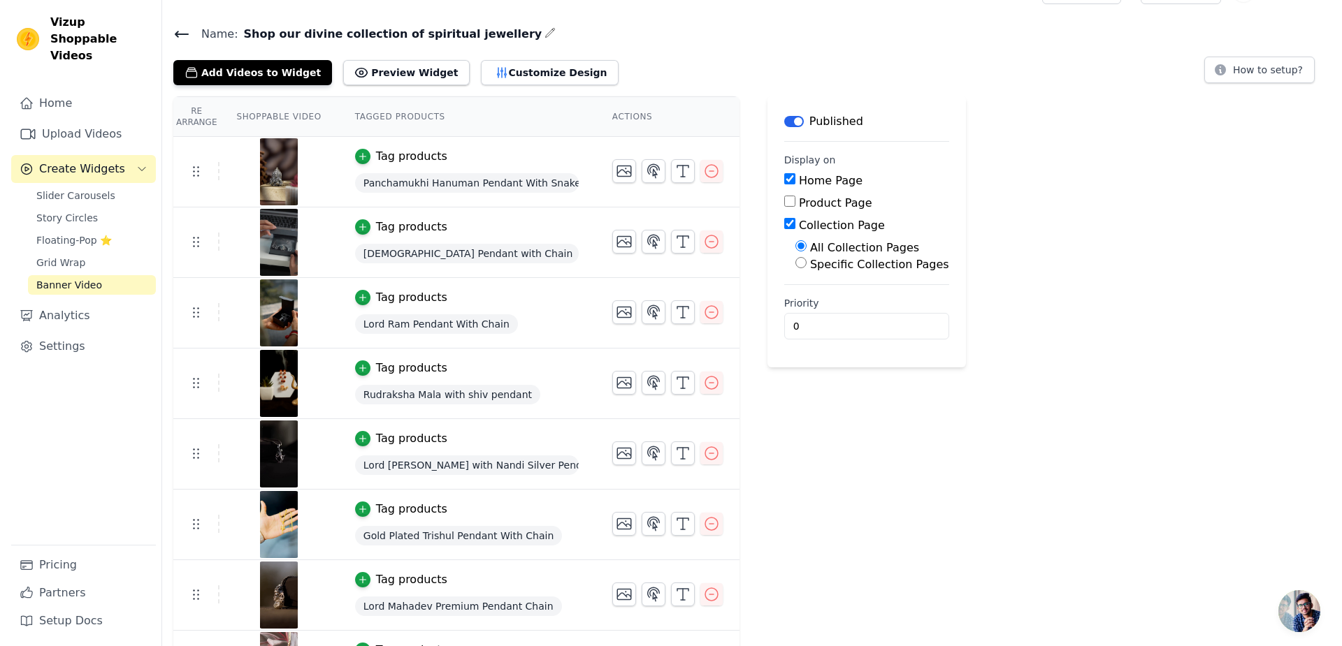
scroll to position [0, 0]
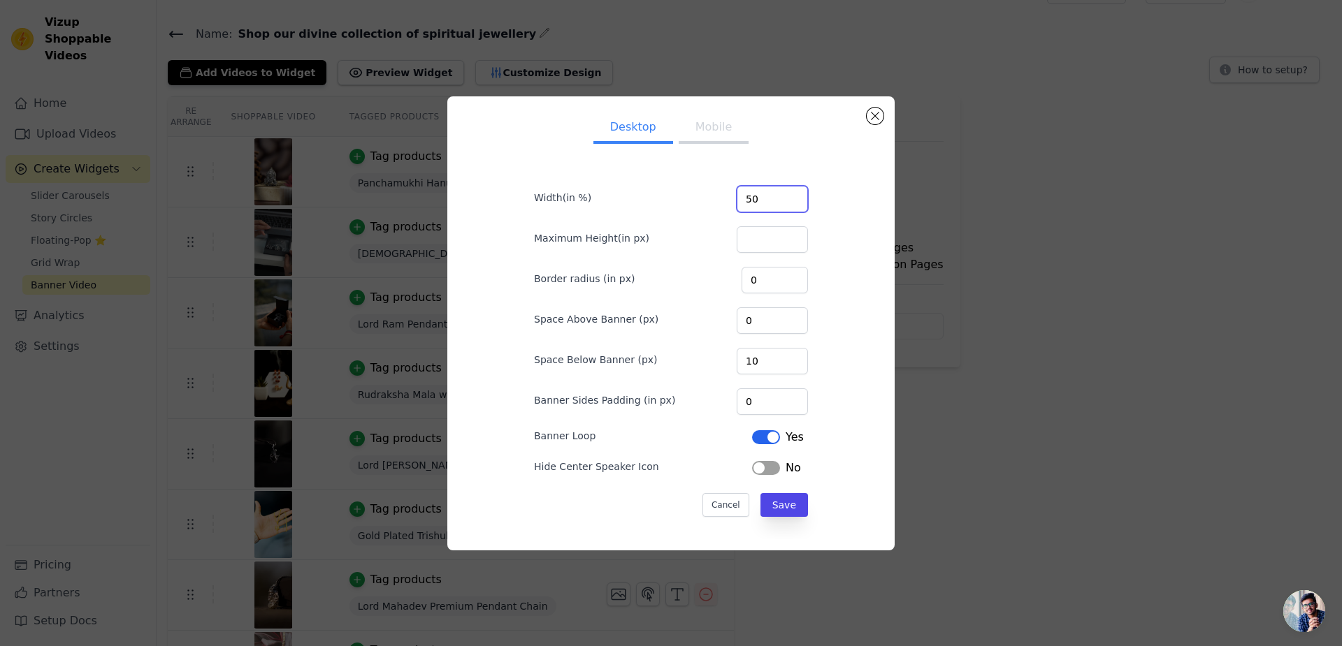
click at [736, 212] on input "50" at bounding box center [771, 199] width 71 height 27
type input "5"
type input "100"
click at [760, 493] on button "Save" at bounding box center [784, 505] width 48 height 24
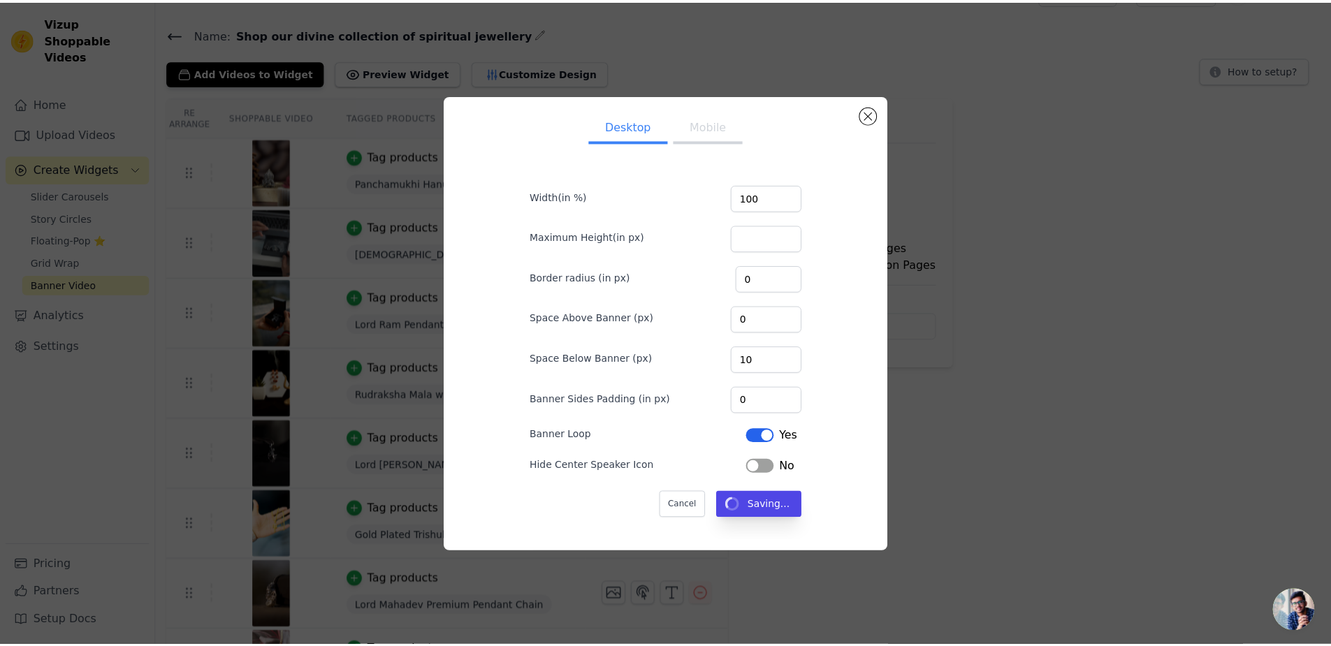
scroll to position [31, 0]
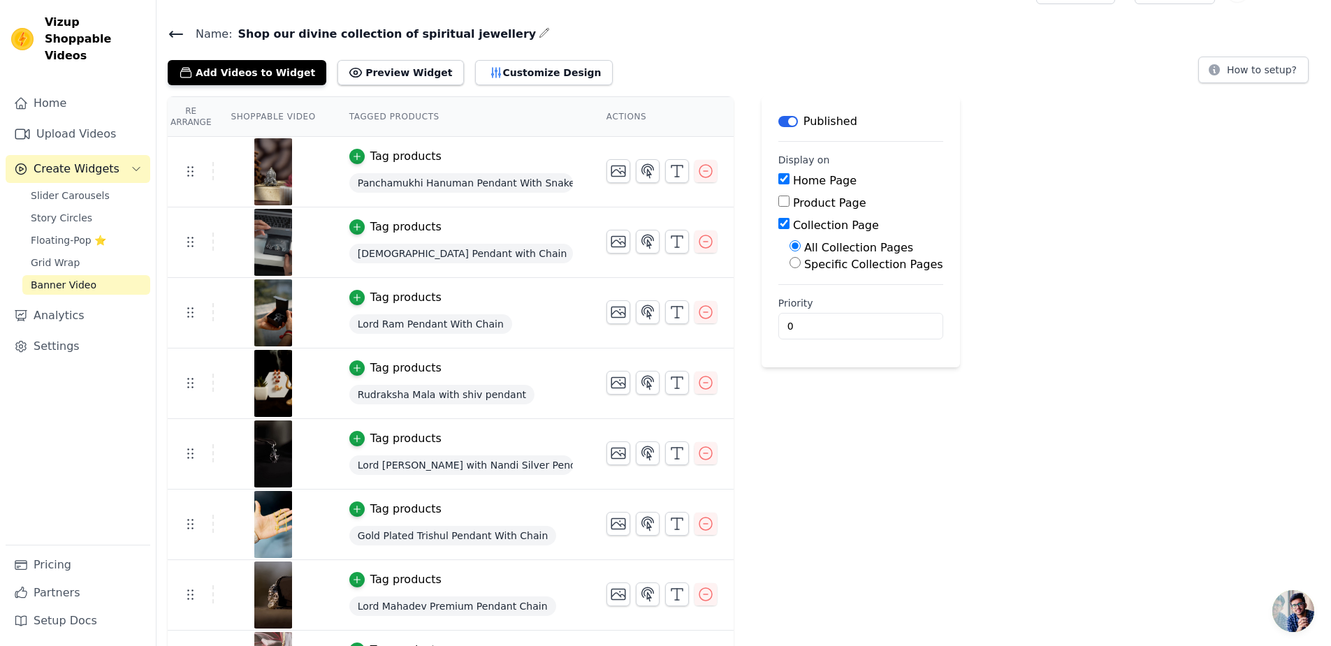
click at [22, 311] on icon "Sidebar" at bounding box center [20, 316] width 11 height 10
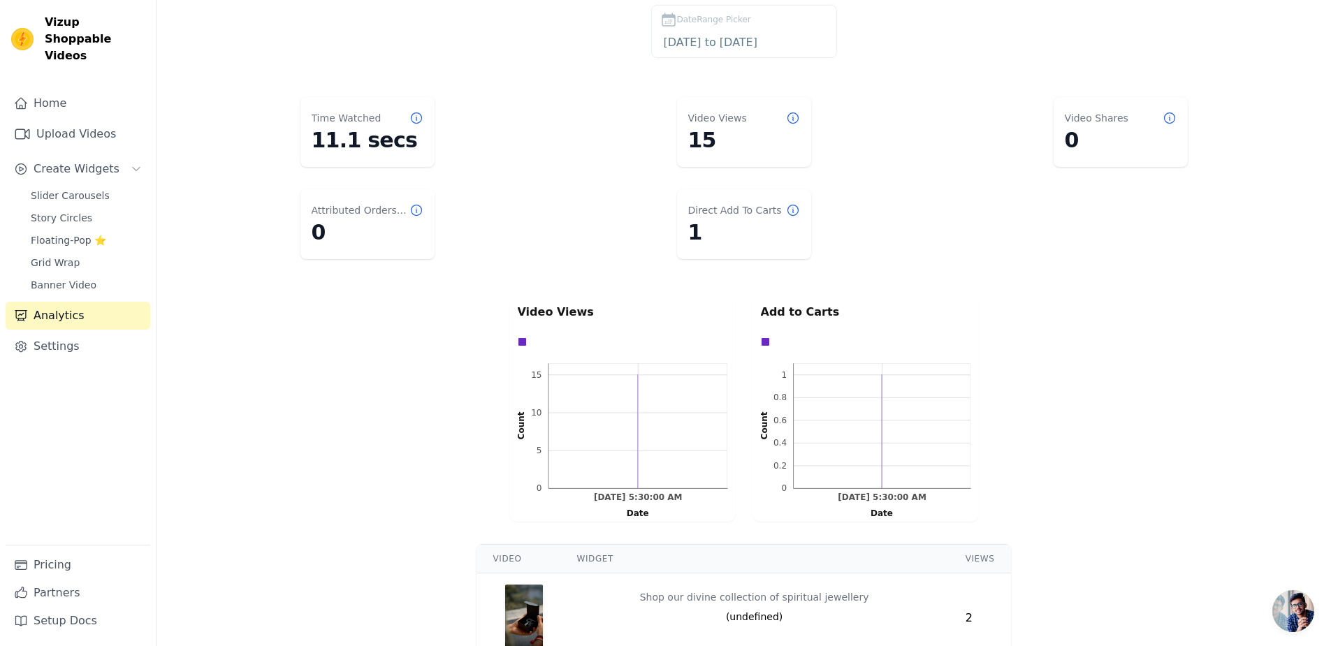
scroll to position [82, 0]
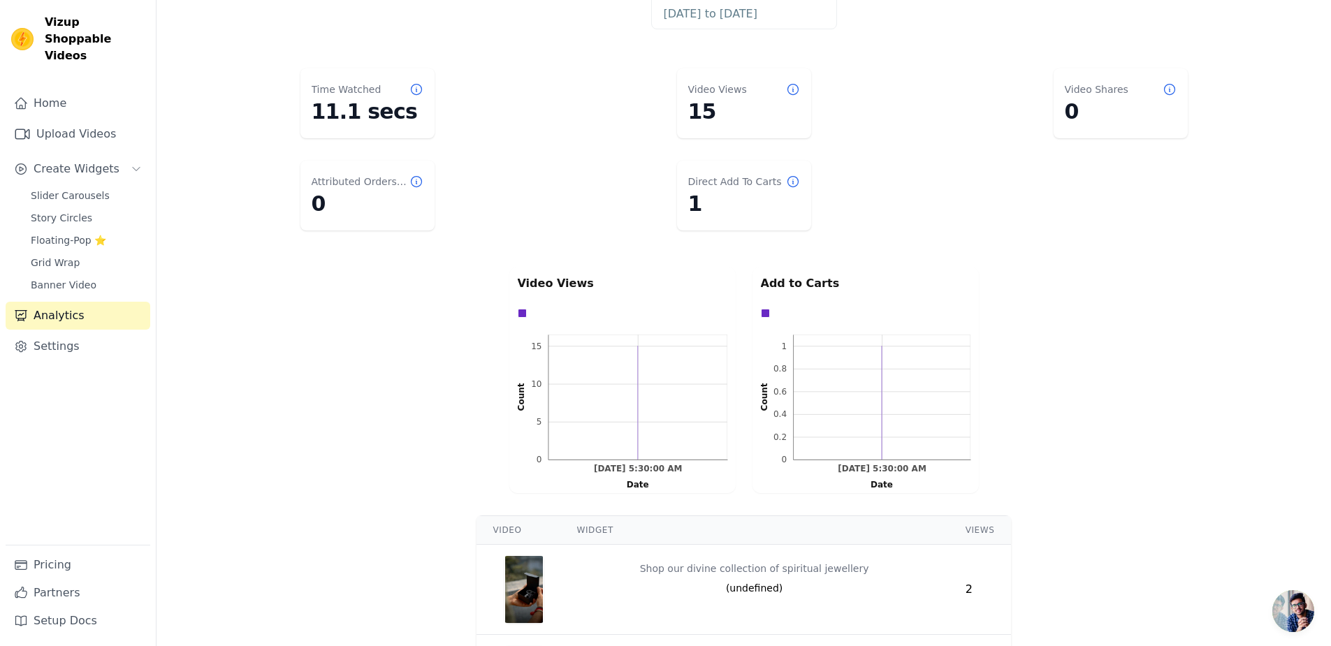
click at [31, 89] on link "Home" at bounding box center [78, 103] width 145 height 28
